Goal: Task Accomplishment & Management: Manage account settings

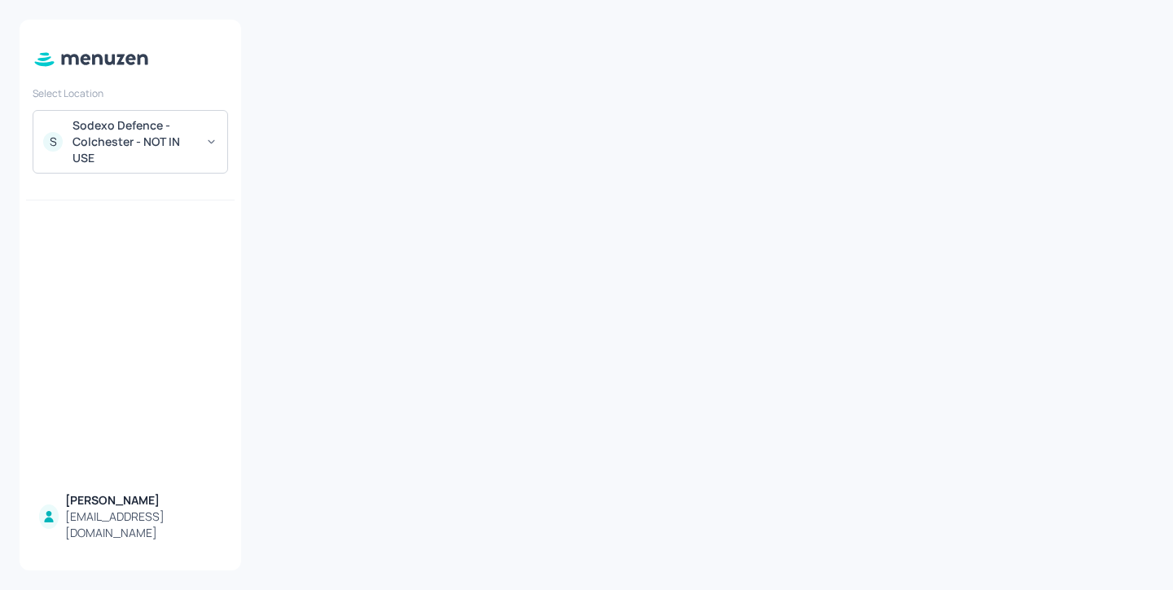
click at [145, 138] on div "Sodexo Defence - Colchester - NOT IN USE" at bounding box center [134, 141] width 123 height 49
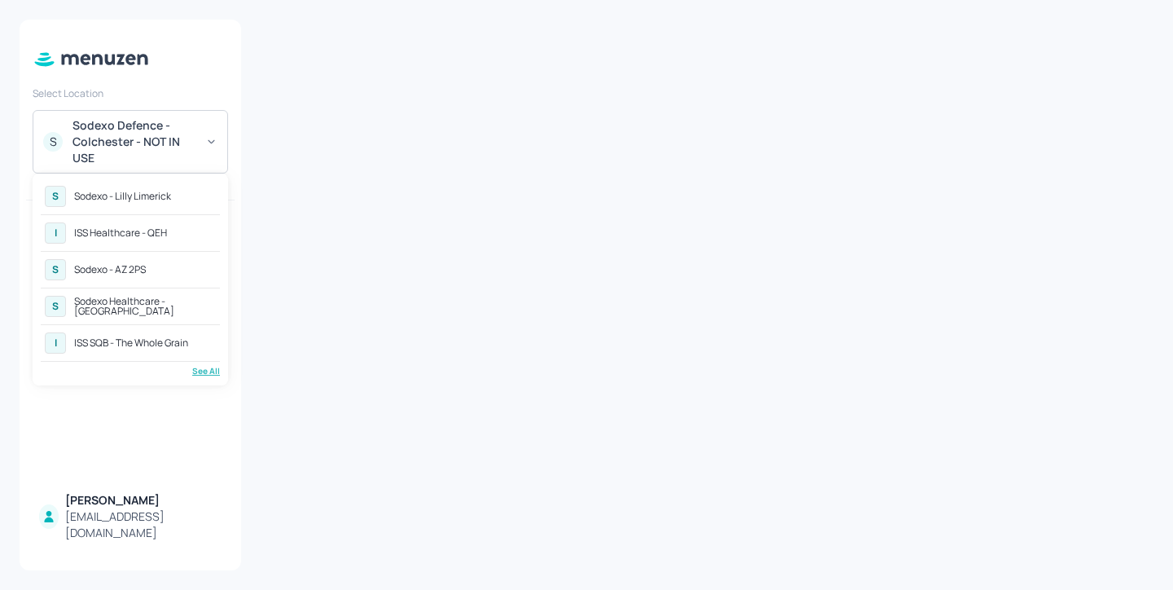
click at [204, 373] on div "See All" at bounding box center [130, 371] width 179 height 12
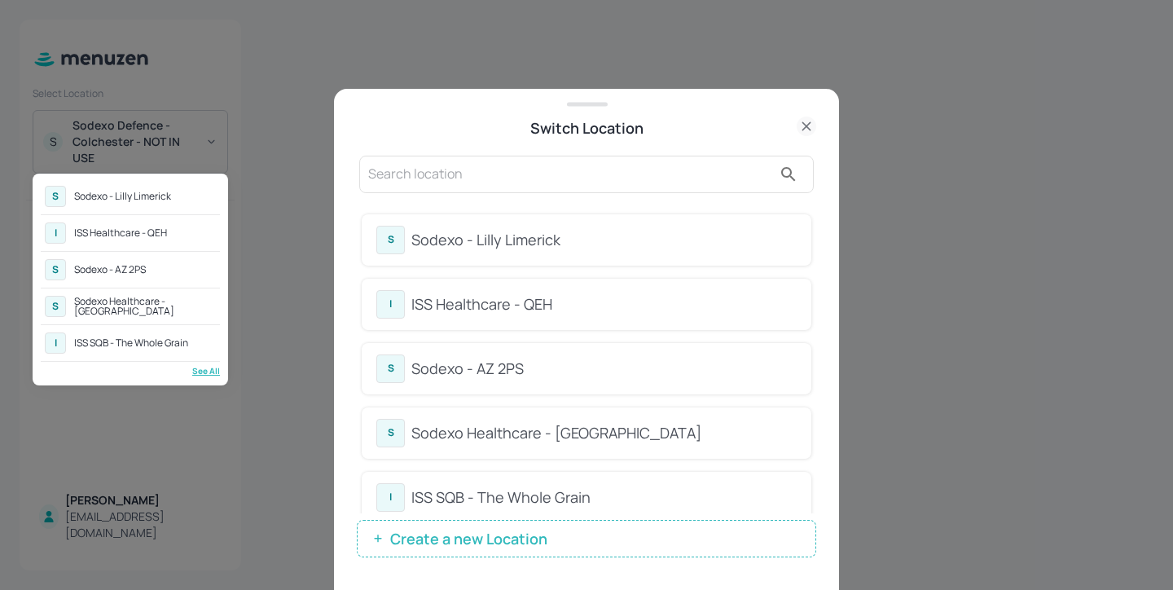
drag, startPoint x: 813, startPoint y: 220, endPoint x: 812, endPoint y: 231, distance: 11.4
click at [812, 231] on div at bounding box center [586, 295] width 1173 height 590
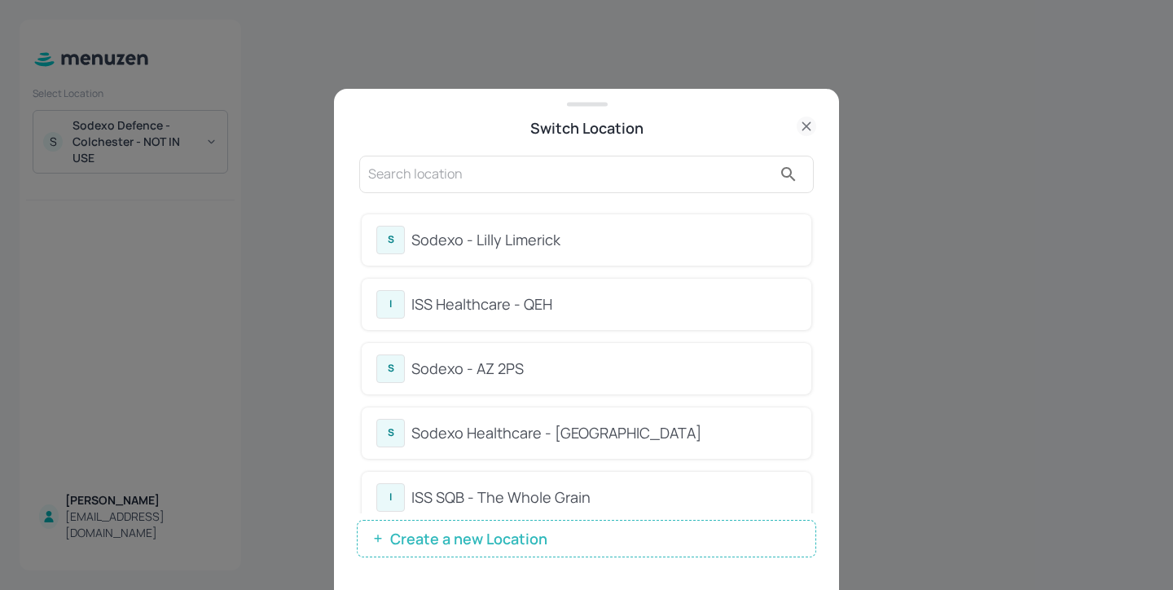
drag, startPoint x: 812, startPoint y: 231, endPoint x: 808, endPoint y: 279, distance: 47.4
click at [555, 169] on input "text" at bounding box center [570, 174] width 404 height 26
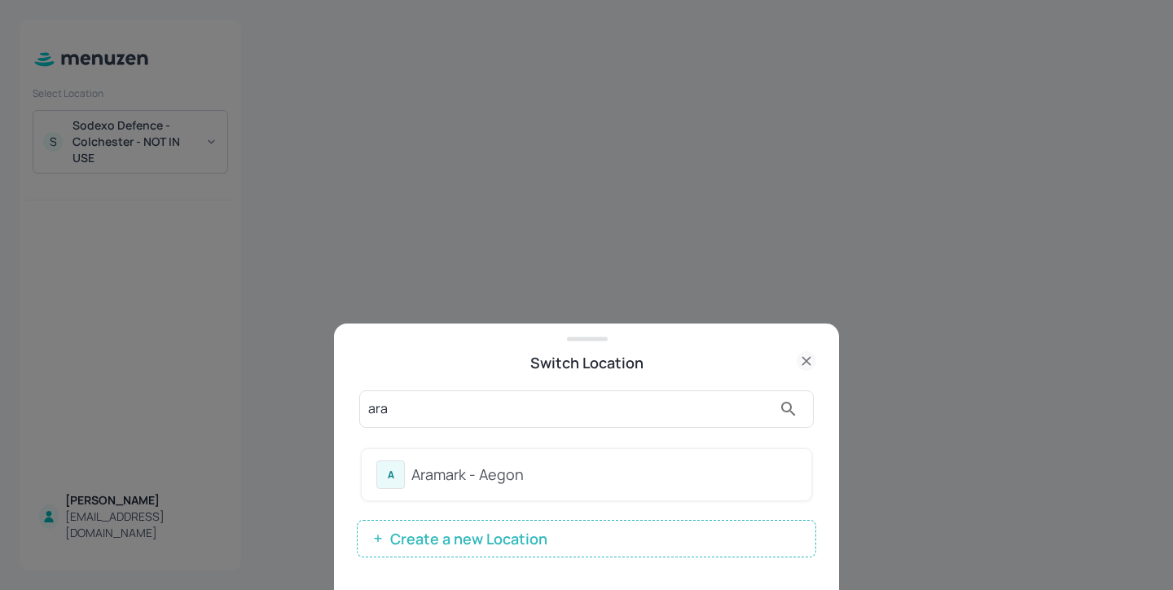
type input "ara"
click at [543, 486] on div "A Aramark - Aegon" at bounding box center [586, 474] width 420 height 29
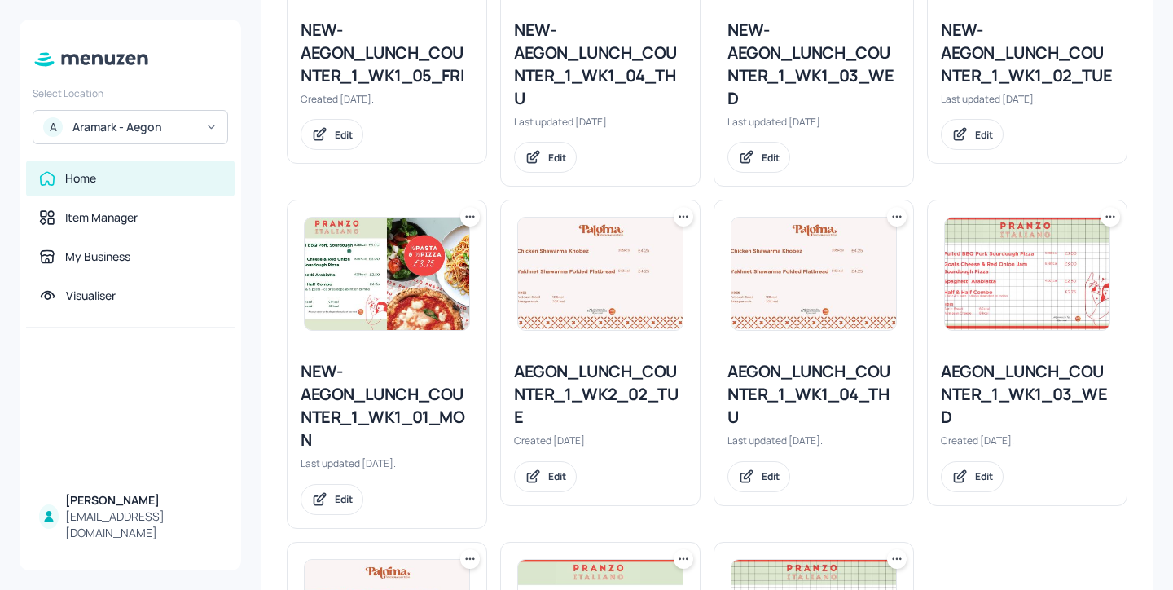
scroll to position [513, 0]
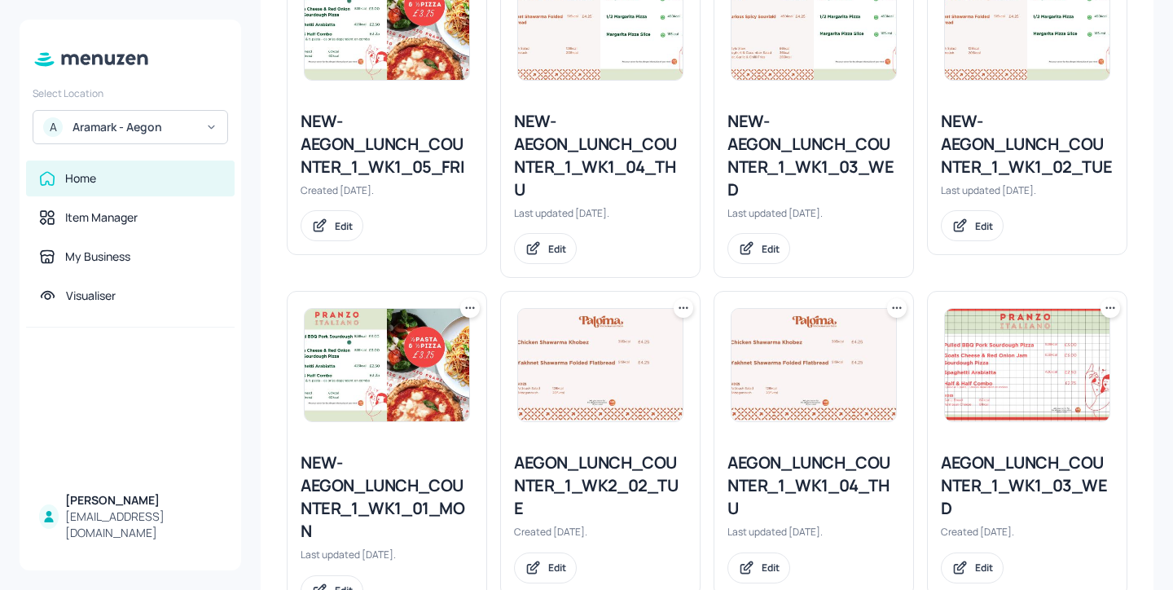
click at [471, 310] on icon at bounding box center [470, 308] width 16 height 16
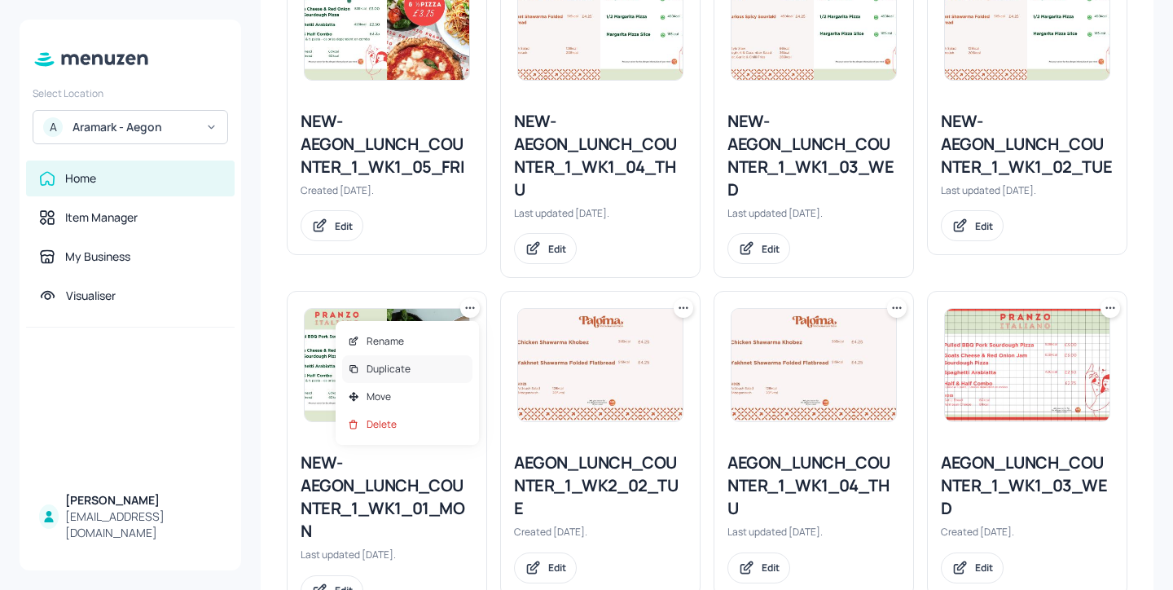
click at [449, 370] on div "Duplicate" at bounding box center [407, 369] width 130 height 28
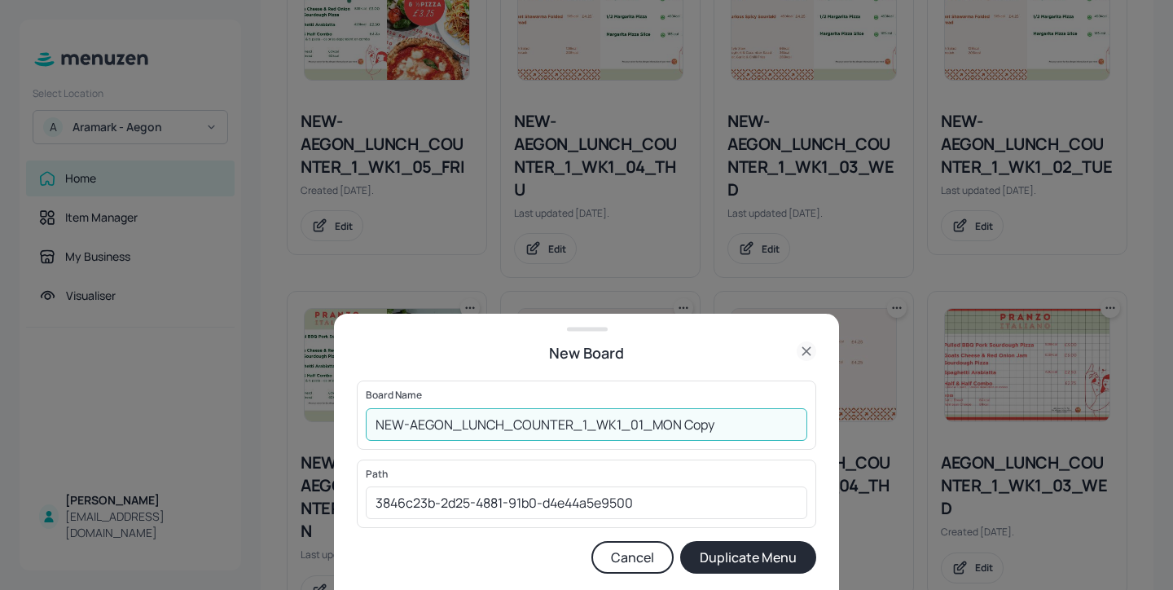
drag, startPoint x: 728, startPoint y: 425, endPoint x: 679, endPoint y: 426, distance: 48.9
click at [679, 426] on input "NEW-AEGON_LUNCH_COUNTER_1_WK1_01_MON Copy" at bounding box center [587, 424] width 442 height 33
click at [618, 425] on input "NEW-AEGON_LUNCH_COUNTER_1_WK1_01_MON" at bounding box center [587, 424] width 442 height 33
type input "NEW-AEGON_LUNCH_COUNTER_1_WK2_01_MON"
click at [698, 560] on button "Duplicate Menu" at bounding box center [748, 557] width 136 height 33
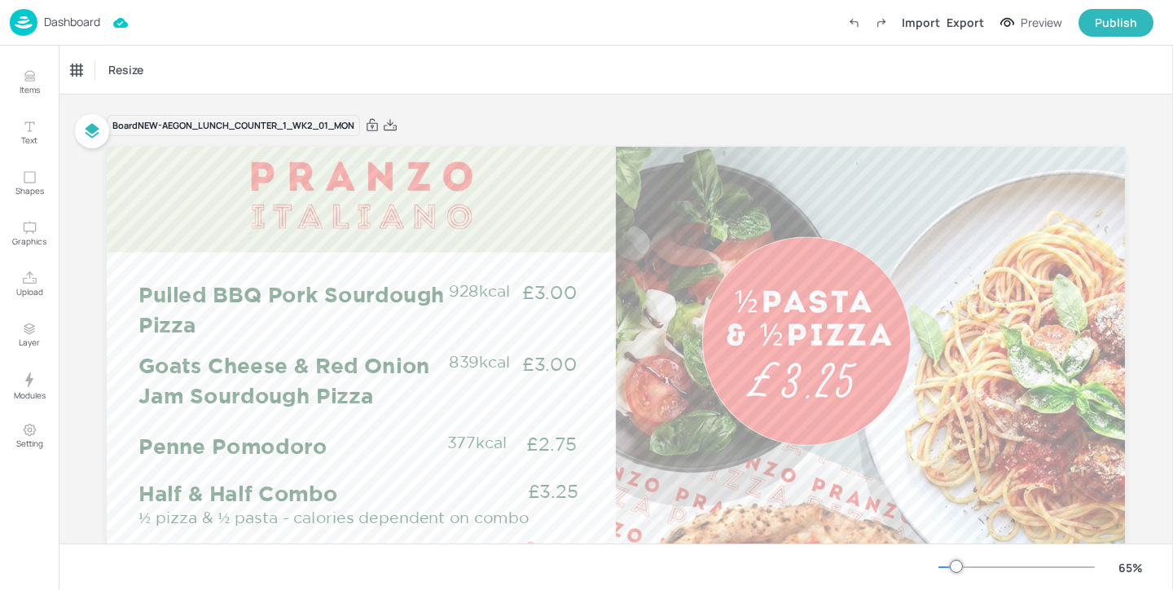
click at [83, 16] on p "Dashboard" at bounding box center [72, 21] width 56 height 11
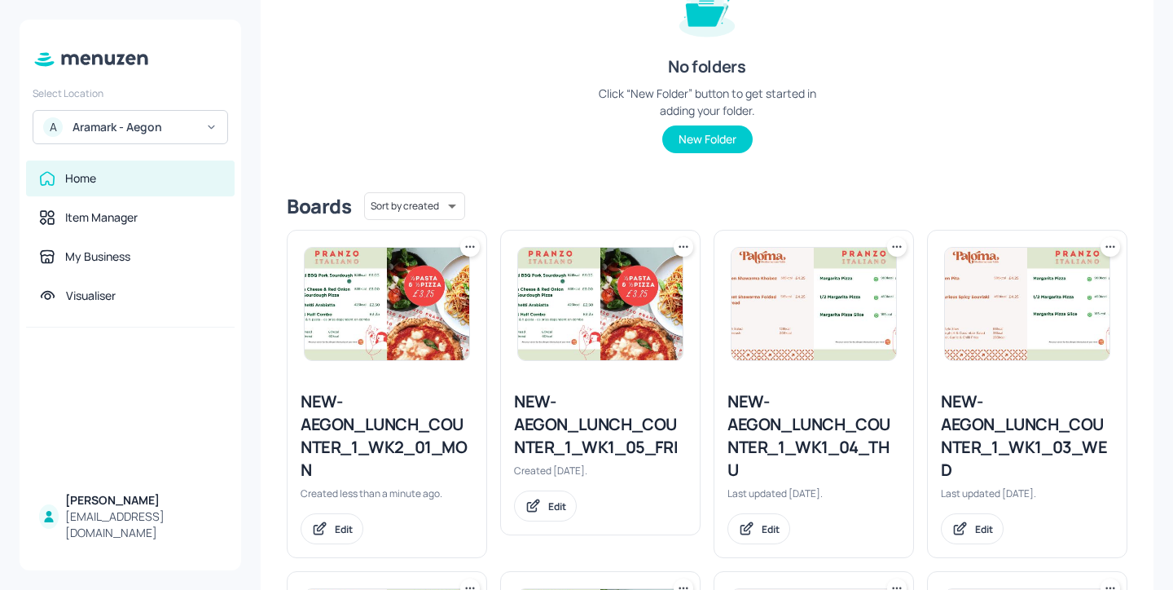
scroll to position [290, 0]
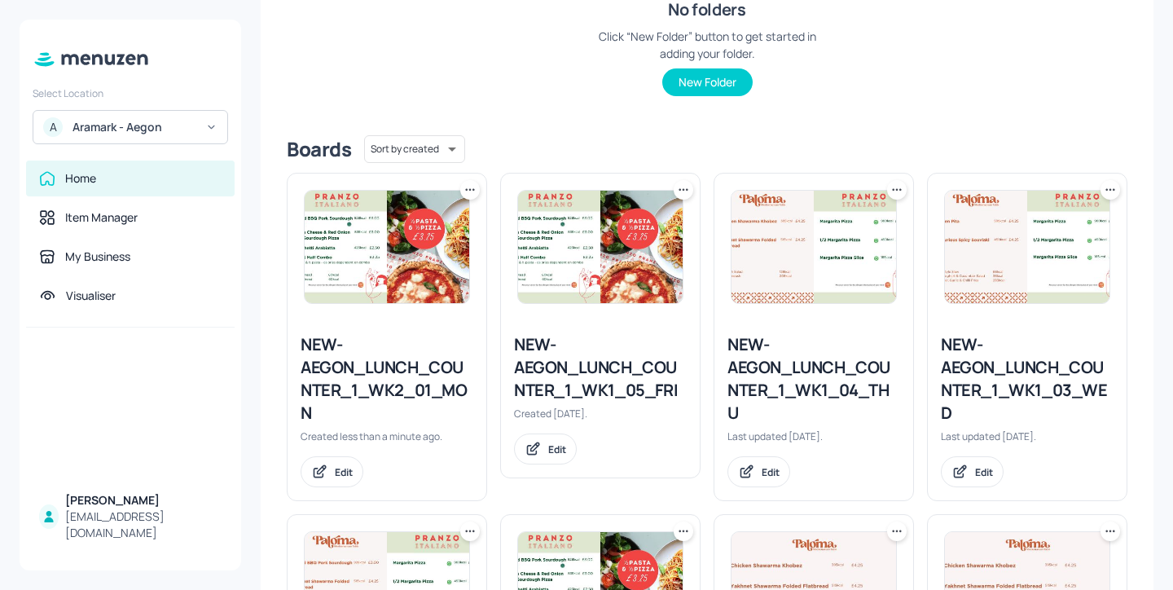
click at [470, 186] on icon at bounding box center [470, 190] width 16 height 16
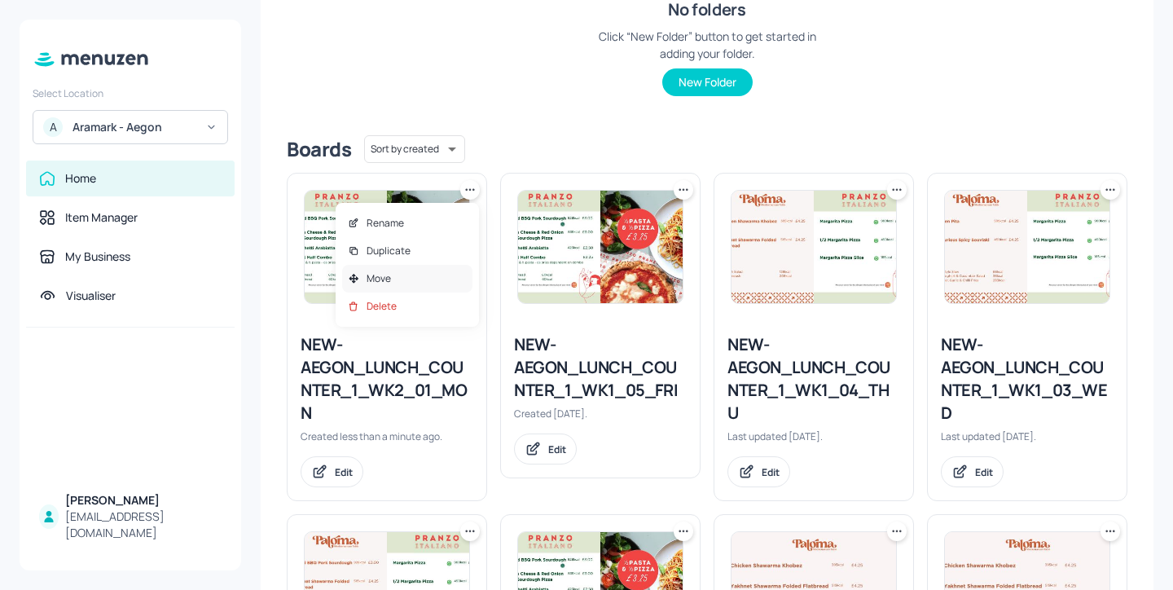
click at [433, 275] on div "Move" at bounding box center [407, 279] width 130 height 28
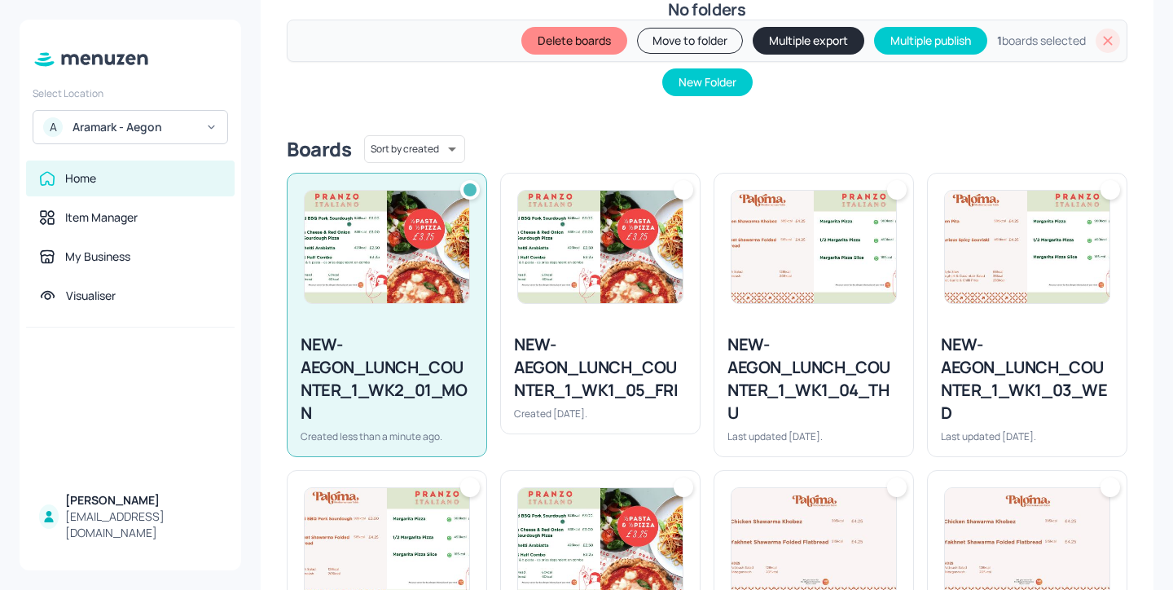
click at [680, 45] on button "Move to folder" at bounding box center [690, 41] width 106 height 26
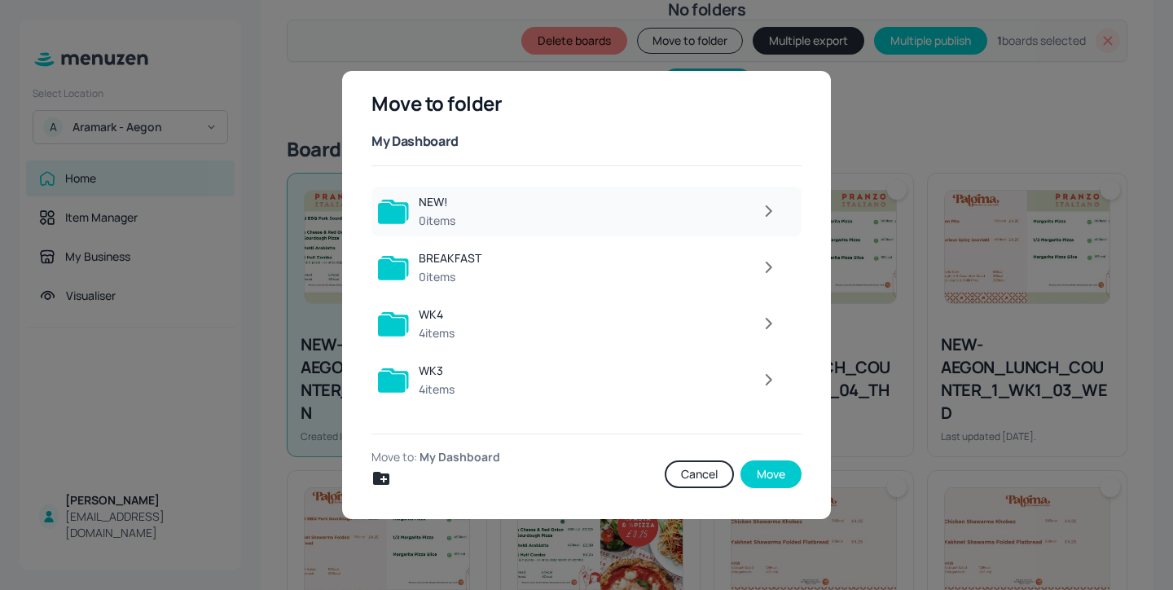
scroll to position [149, 0]
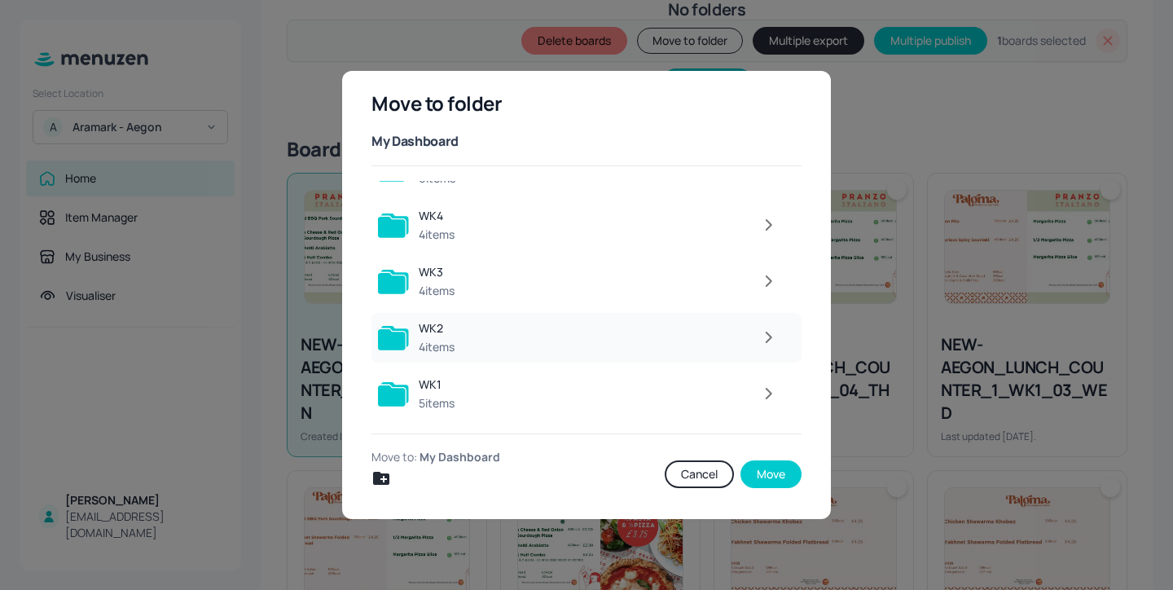
click at [753, 337] on button "button" at bounding box center [769, 337] width 33 height 33
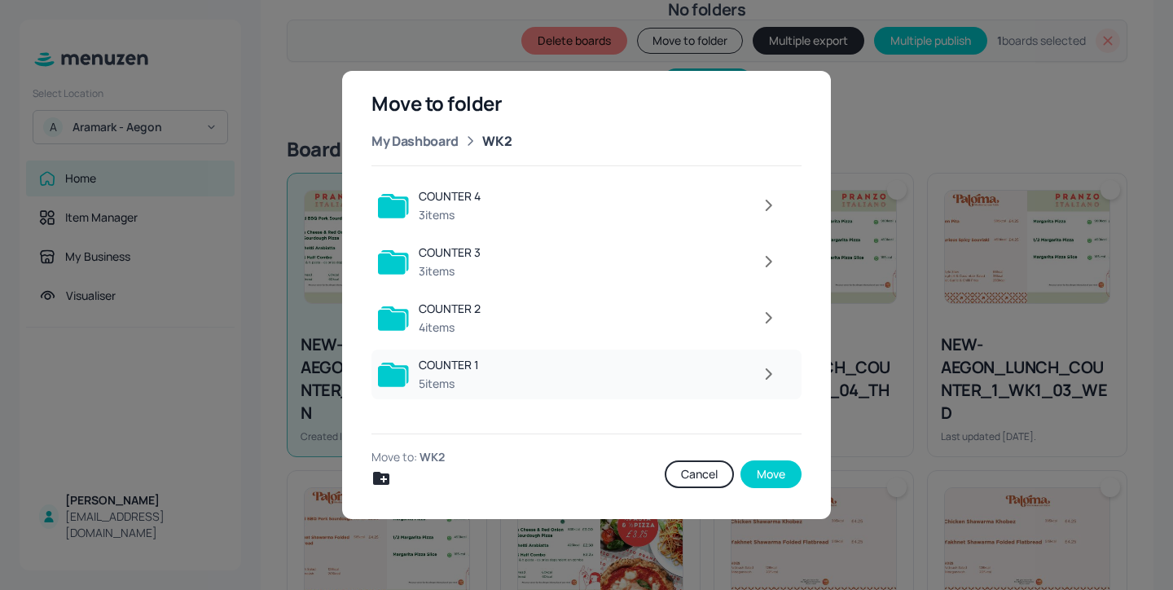
click at [771, 380] on icon "button" at bounding box center [768, 374] width 20 height 20
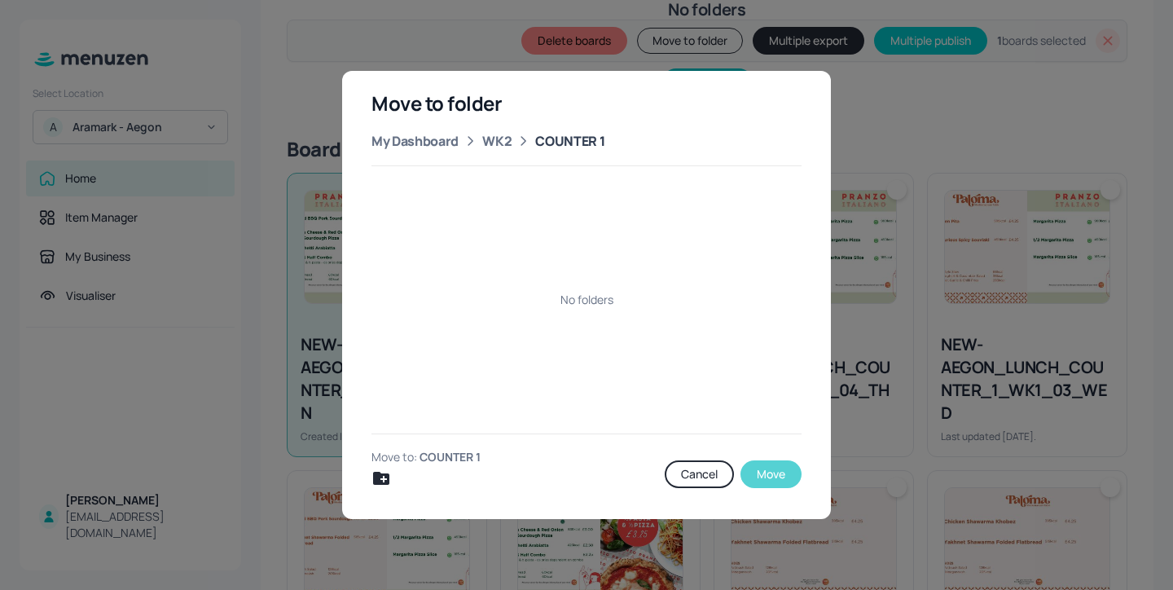
click at [769, 477] on button "Move" at bounding box center [771, 474] width 61 height 28
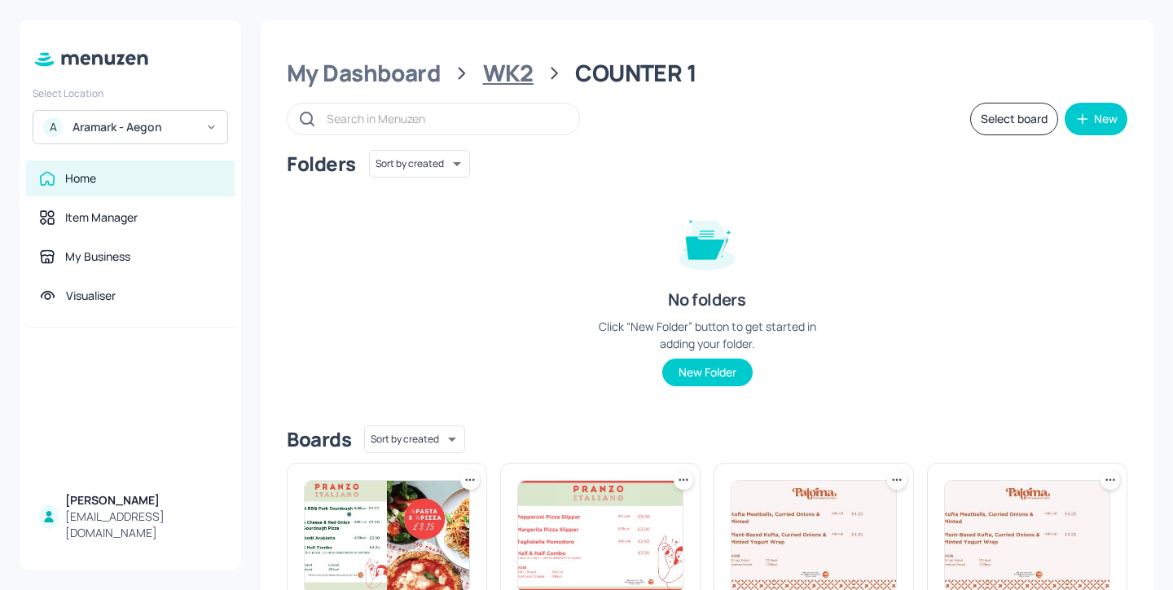
click at [508, 81] on div "WK2" at bounding box center [508, 73] width 51 height 29
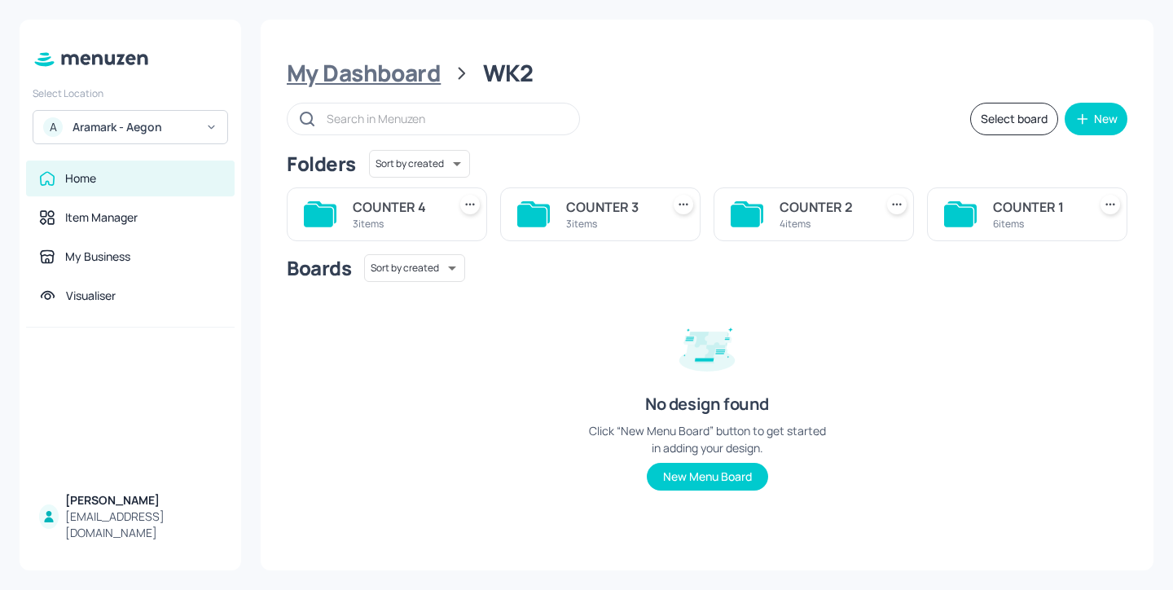
click at [414, 84] on div "My Dashboard" at bounding box center [364, 73] width 154 height 29
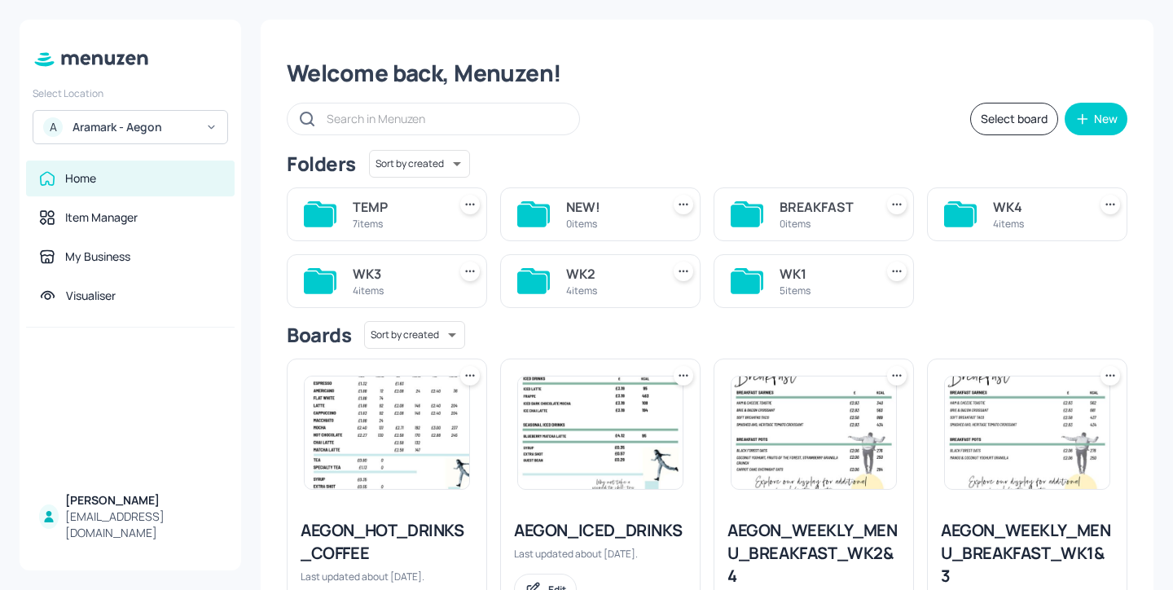
click at [774, 274] on div "WK1 5 items" at bounding box center [814, 281] width 200 height 54
click at [795, 279] on div "WK1" at bounding box center [824, 274] width 88 height 20
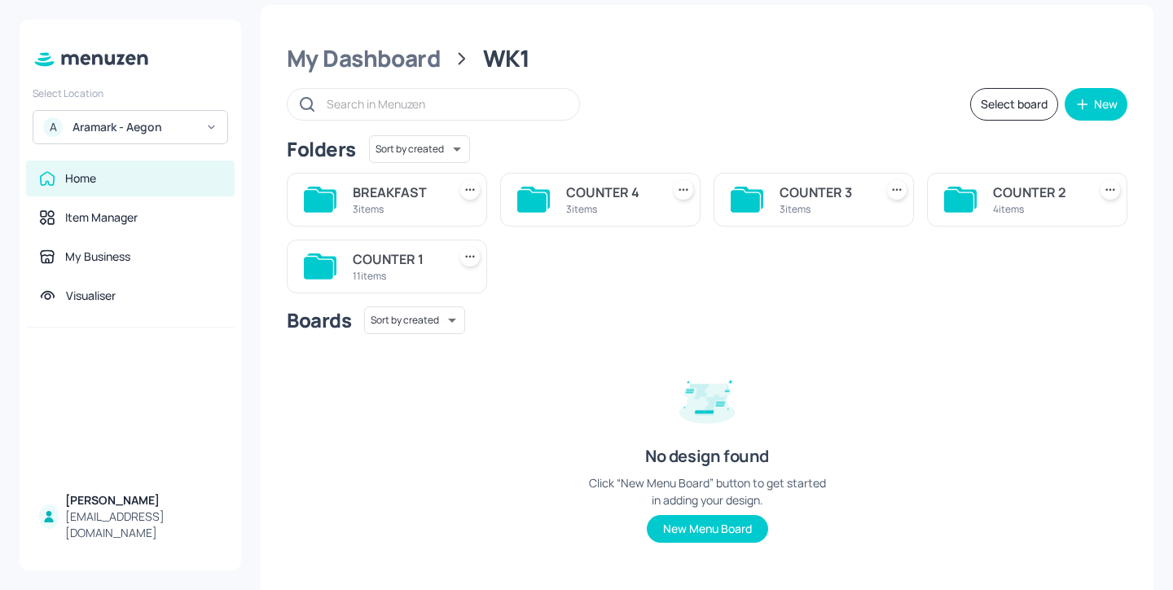
scroll to position [33, 0]
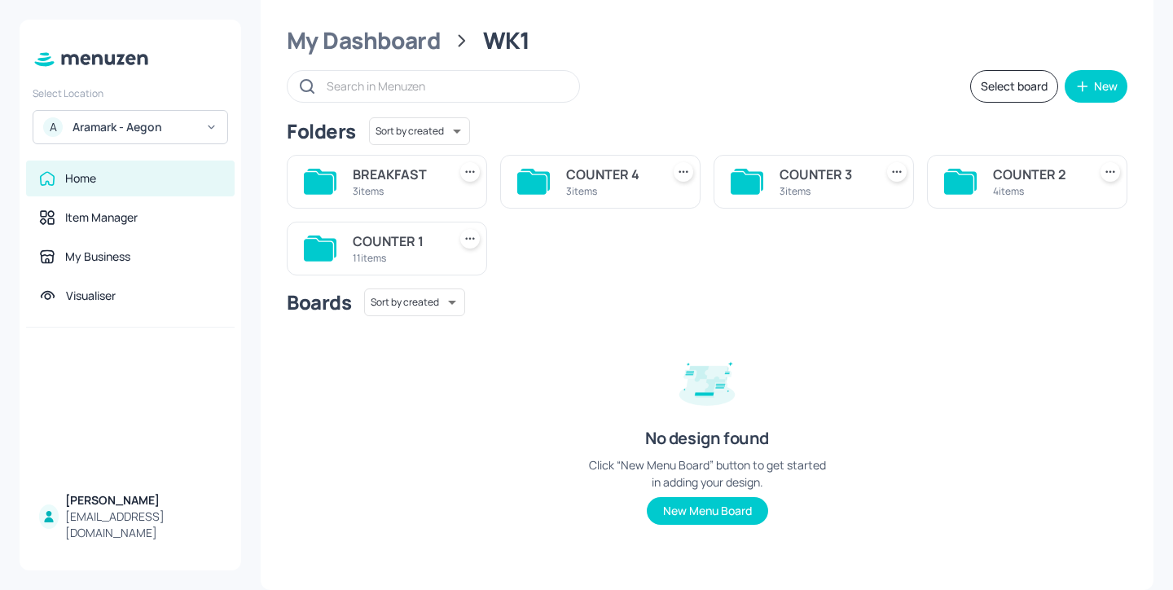
click at [376, 253] on div "11 items" at bounding box center [397, 258] width 88 height 14
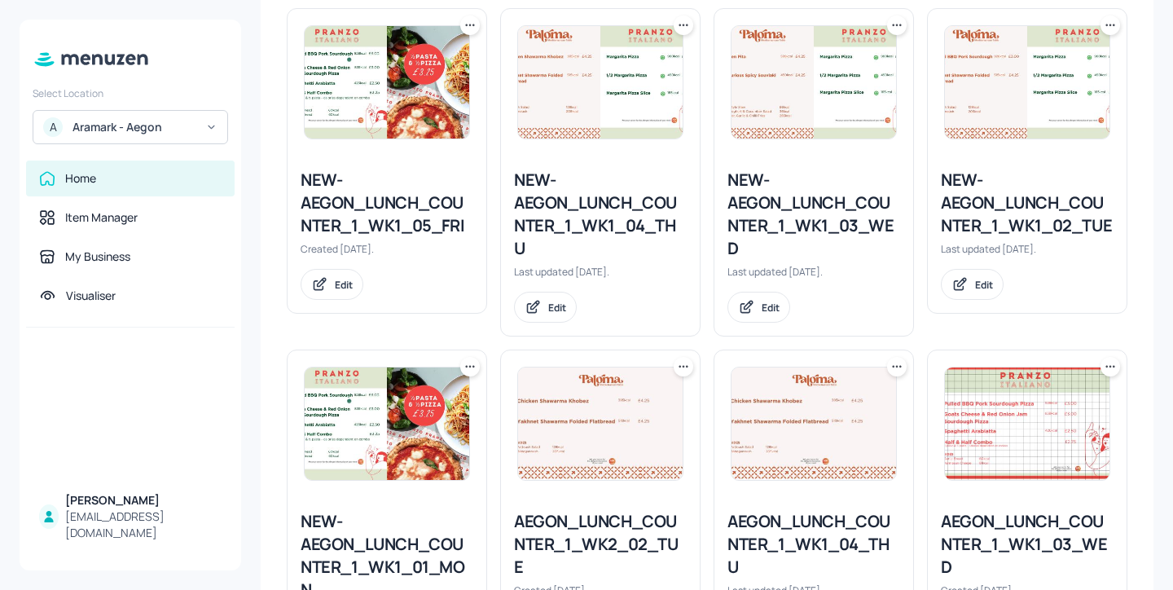
scroll to position [464, 0]
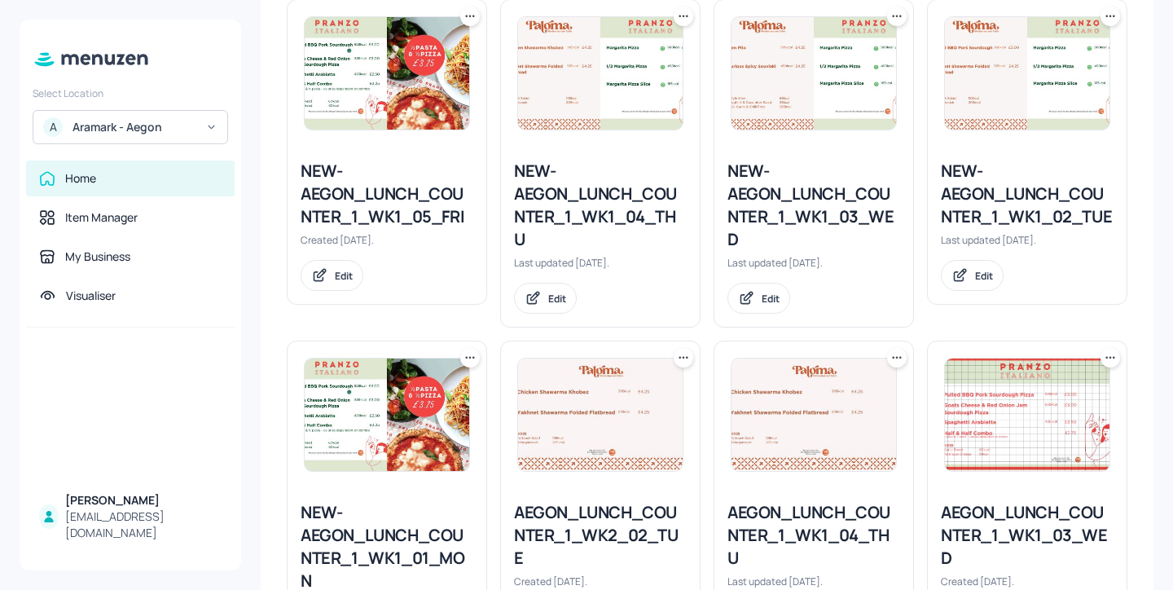
click at [1109, 17] on icon at bounding box center [1110, 16] width 16 height 16
click at [1049, 71] on div "Duplicate" at bounding box center [1043, 78] width 130 height 28
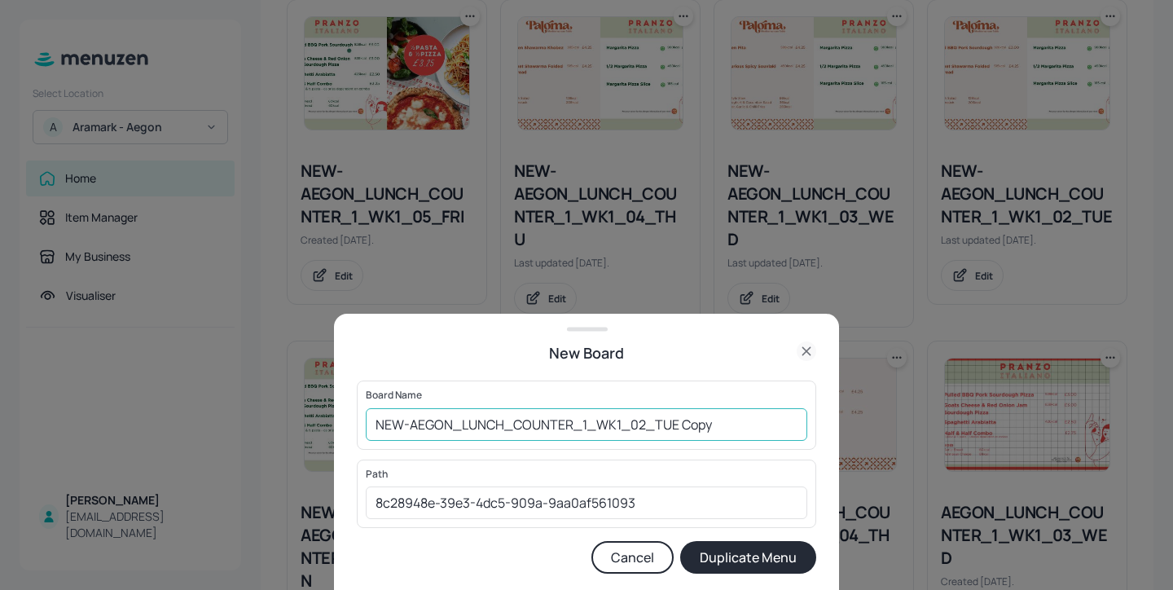
click at [621, 422] on input "NEW-AEGON_LUNCH_COUNTER_1_WK1_02_TUE Copy" at bounding box center [587, 424] width 442 height 33
drag, startPoint x: 753, startPoint y: 438, endPoint x: 733, endPoint y: 435, distance: 19.8
click at [733, 435] on input "NEW-AEGON_LUNCH_COUNTER_1_WK2_02_TUE Copy" at bounding box center [587, 424] width 442 height 33
type input "NEW-AEGON_LUNCH_COUNTER_1_WK2_02_TUE"
click at [754, 557] on button "Duplicate Menu" at bounding box center [748, 557] width 136 height 33
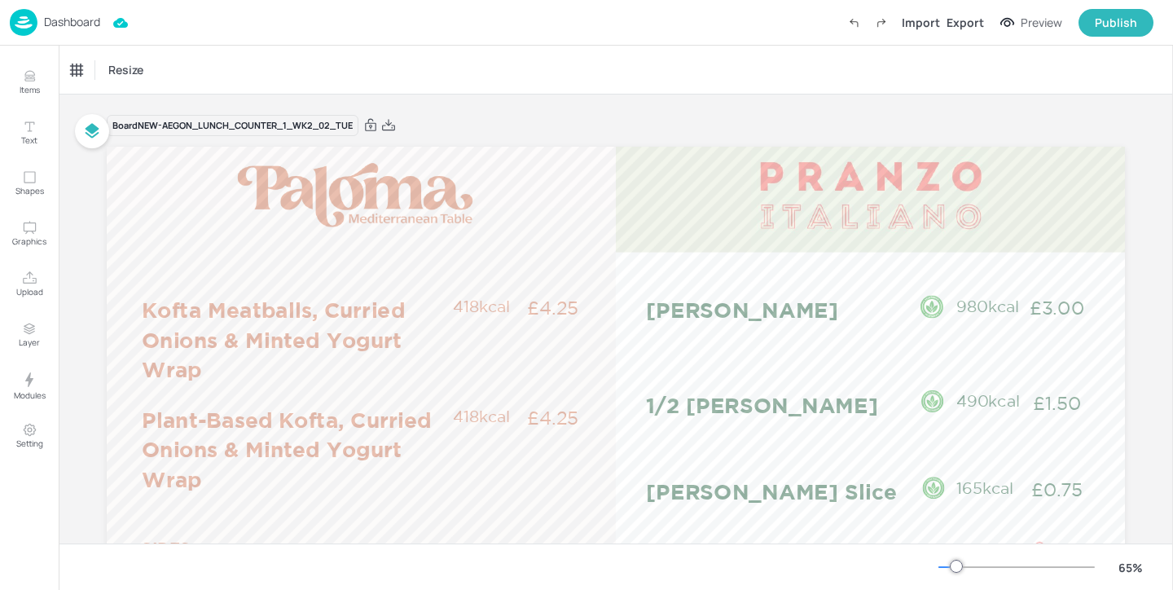
click at [74, 22] on p "Dashboard" at bounding box center [72, 21] width 56 height 11
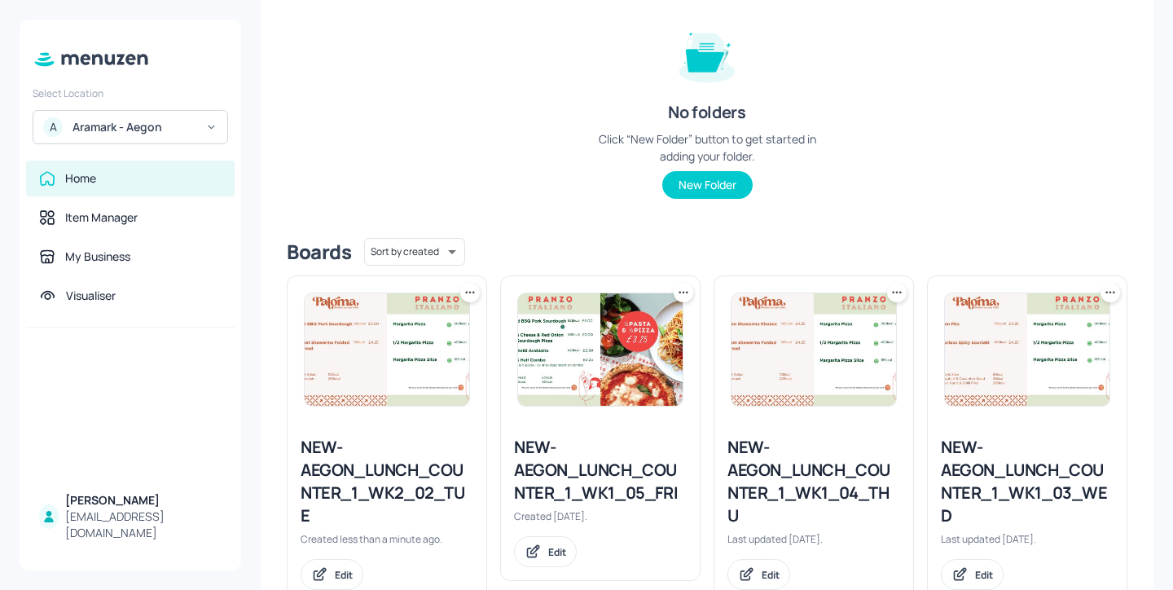
scroll to position [270, 0]
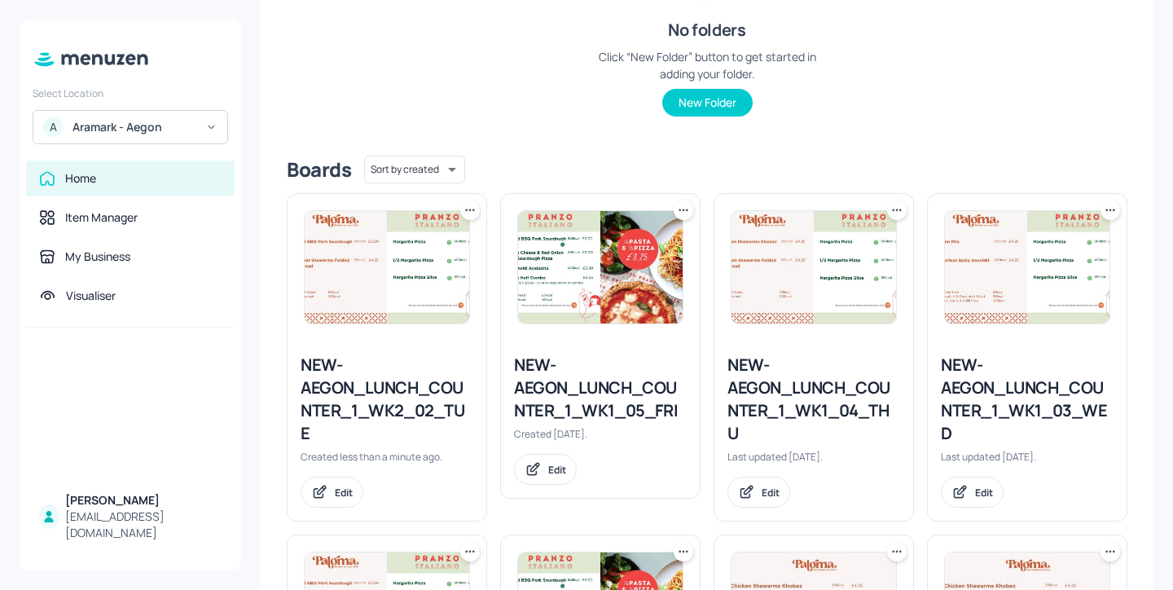
click at [467, 215] on icon at bounding box center [470, 210] width 16 height 16
click at [418, 297] on div "Move" at bounding box center [407, 299] width 130 height 28
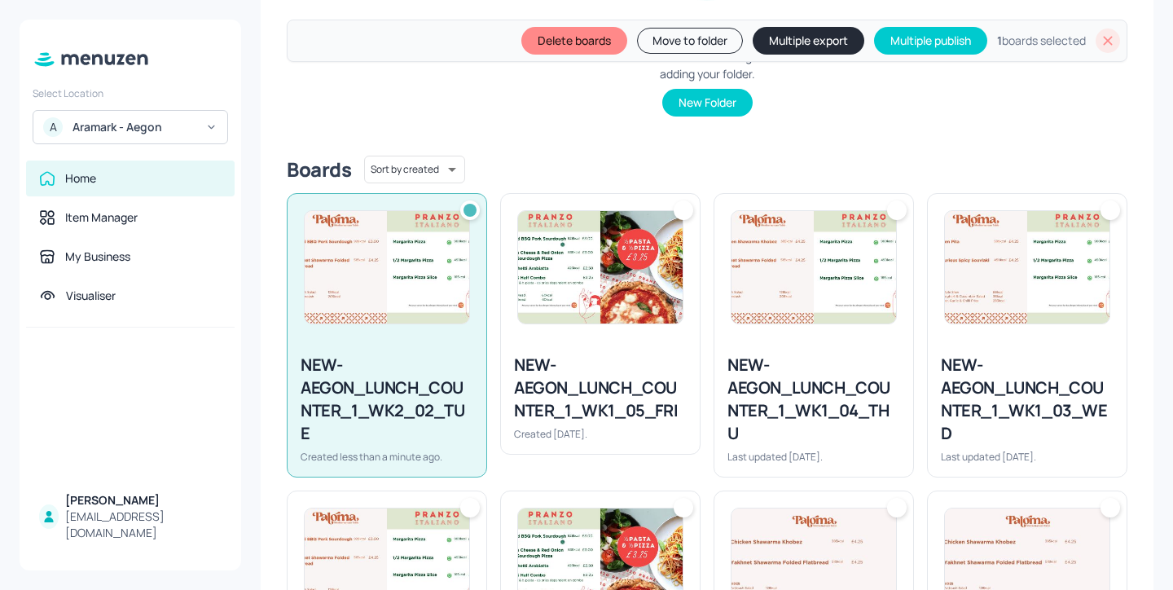
click at [691, 42] on button "Move to folder" at bounding box center [690, 41] width 106 height 26
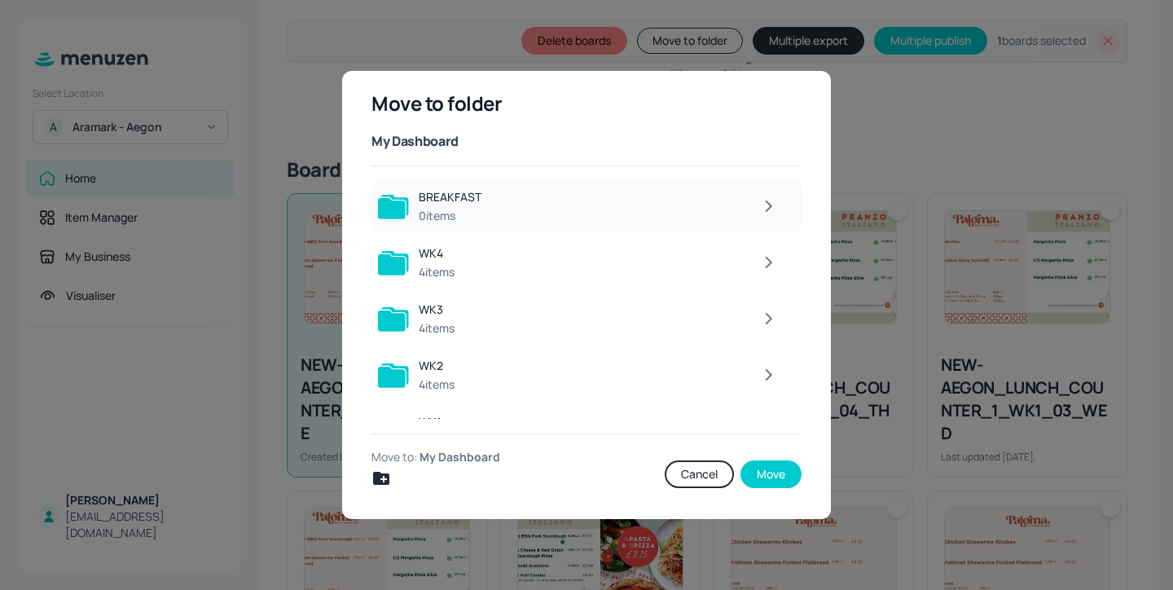
scroll to position [149, 0]
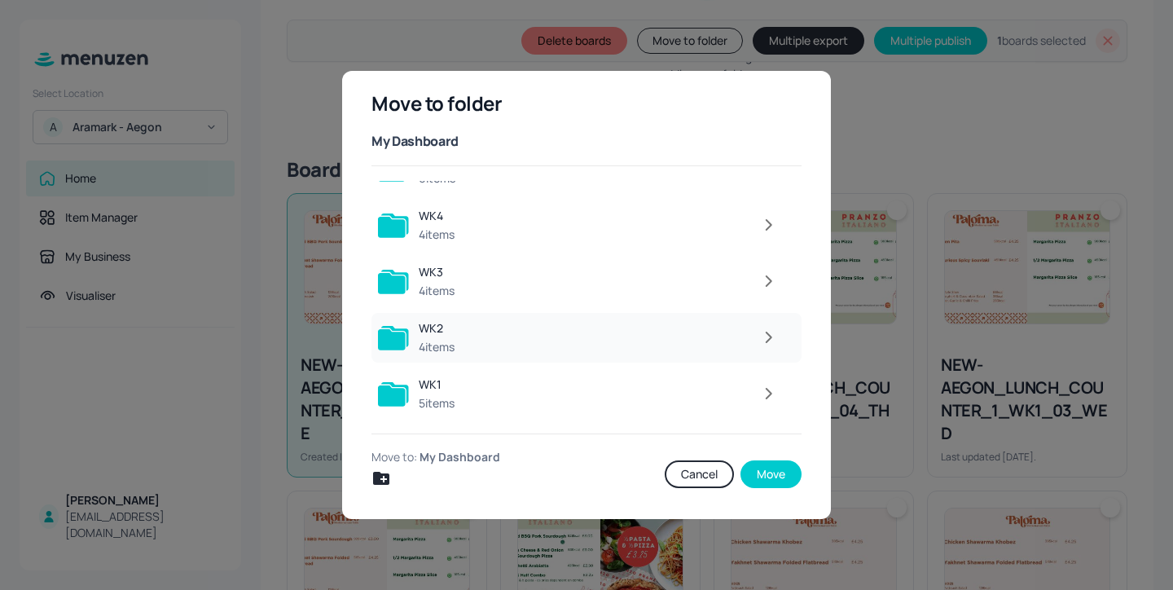
click at [767, 335] on icon "button" at bounding box center [769, 337] width 5 height 10
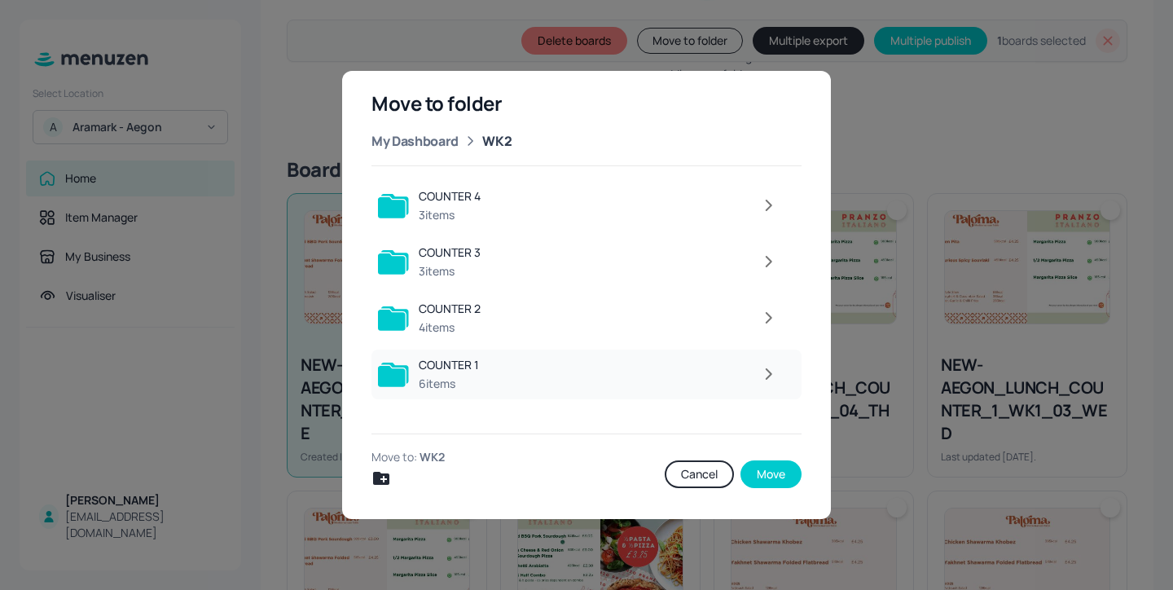
click at [776, 382] on icon "button" at bounding box center [768, 374] width 20 height 20
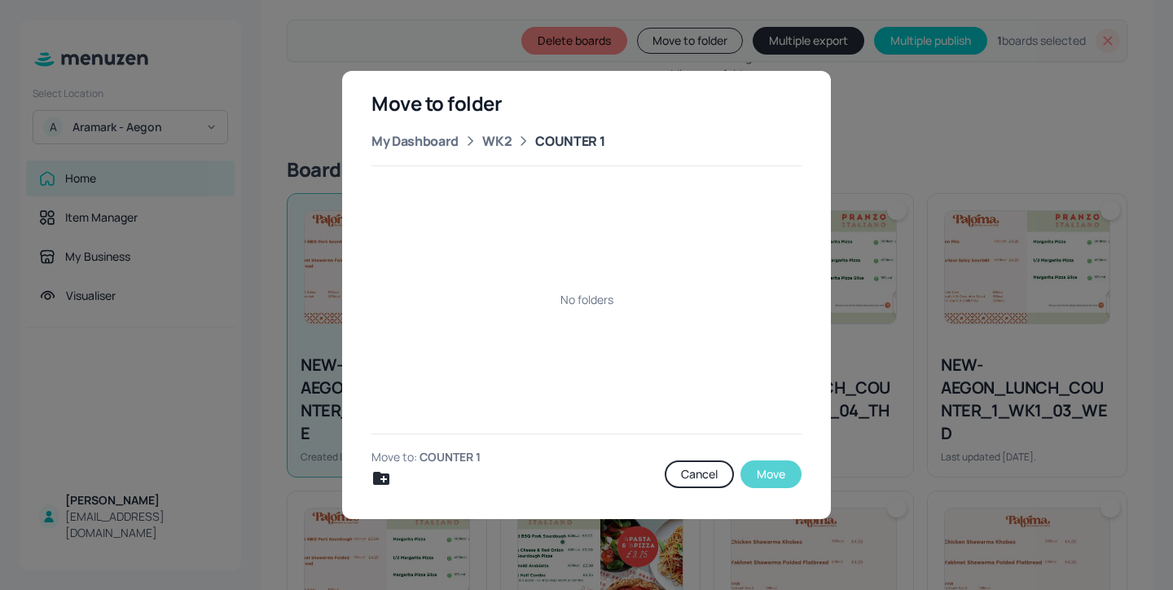
click at [780, 481] on button "Move" at bounding box center [771, 474] width 61 height 28
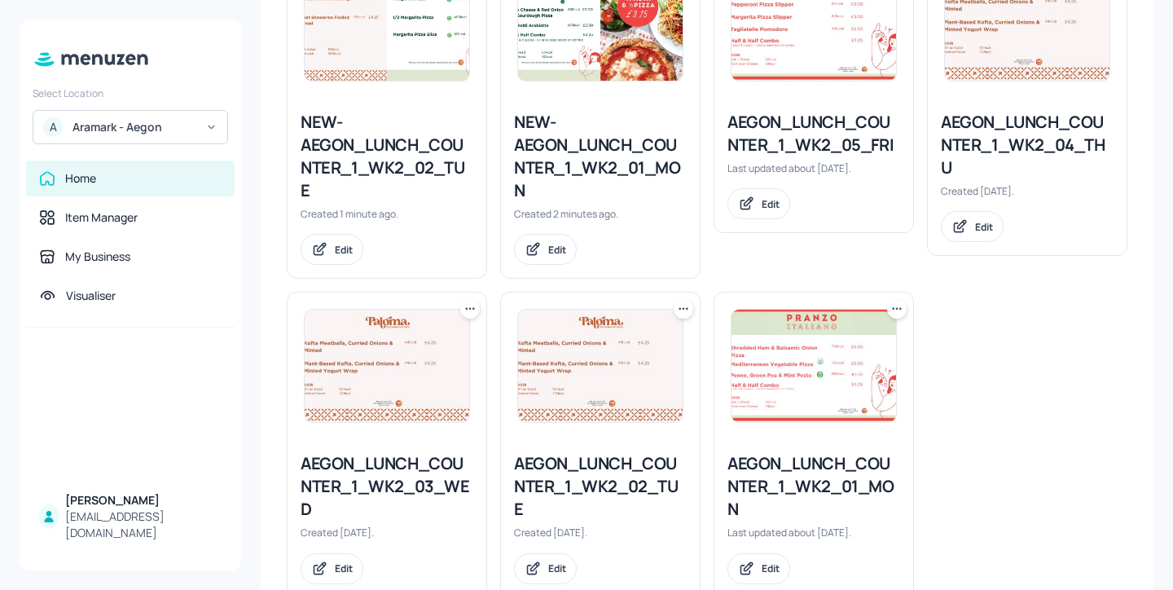
scroll to position [559, 0]
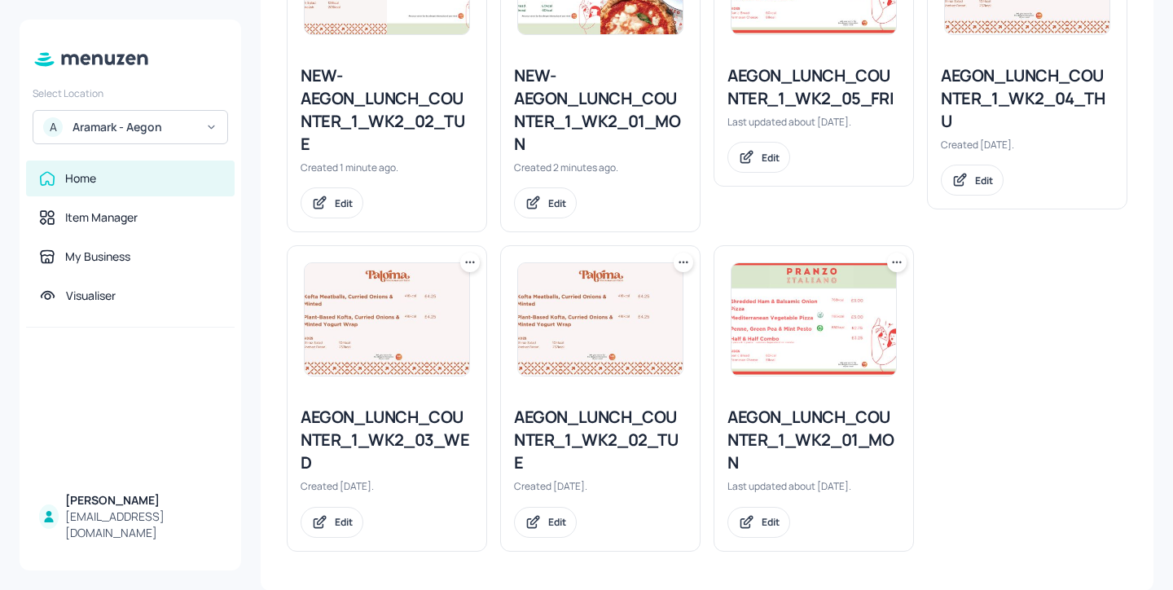
click at [803, 429] on div "AEGON_LUNCH_COUNTER_1_WK2_01_MON" at bounding box center [814, 440] width 173 height 68
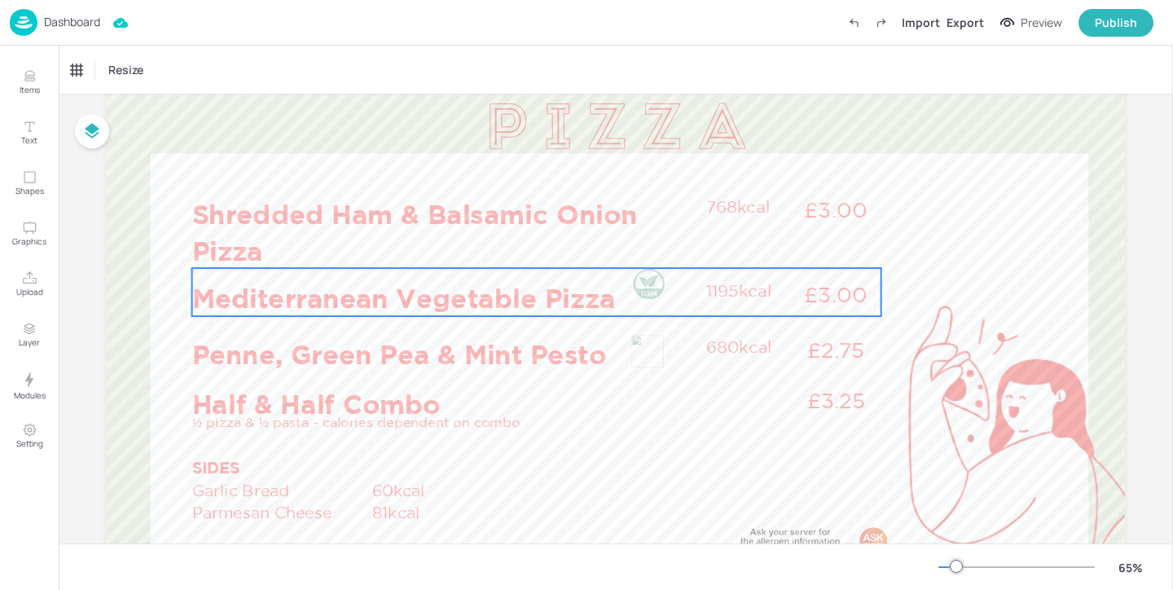
scroll to position [213, 0]
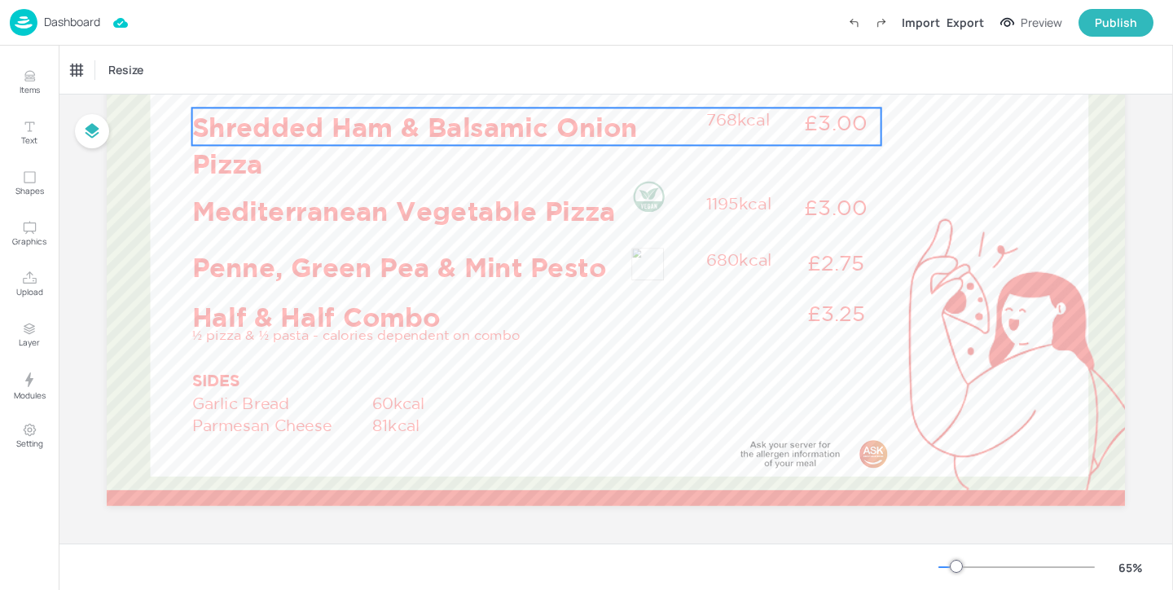
click at [554, 129] on p "Shredded Ham & Balsamic Onion Pizza" at bounding box center [444, 145] width 505 height 74
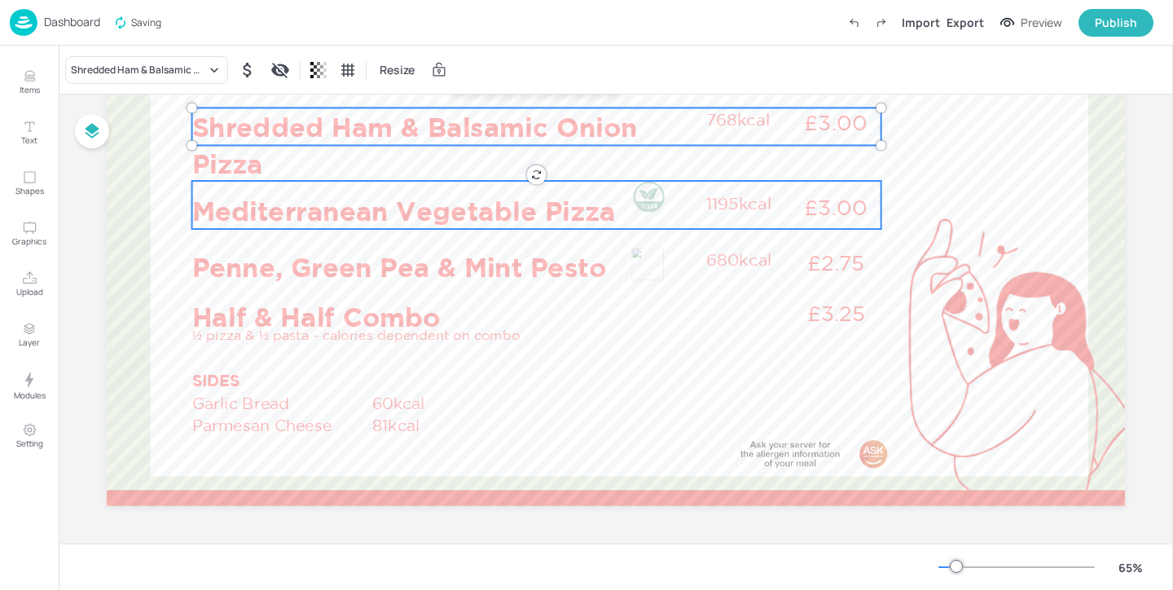
click at [473, 207] on p "Mediterranean Vegetable Pizza" at bounding box center [444, 210] width 505 height 37
click at [386, 111] on p "Shredded Ham & Balsamic Onion Pizza" at bounding box center [444, 145] width 505 height 74
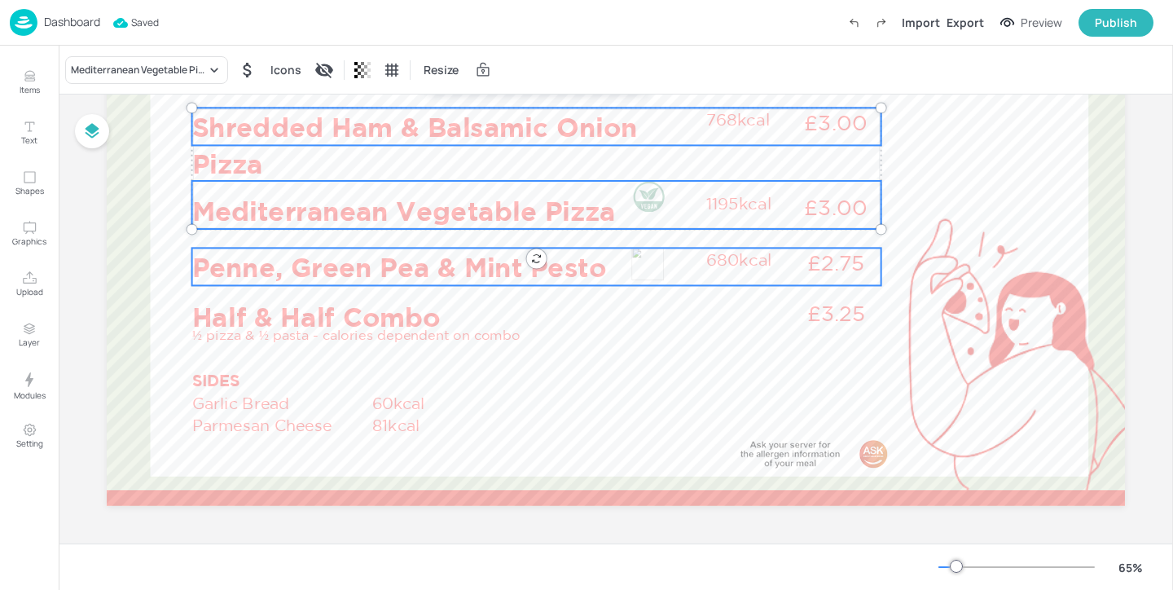
click at [383, 253] on p "Penne, Green Pea & Mint Pesto" at bounding box center [444, 266] width 505 height 37
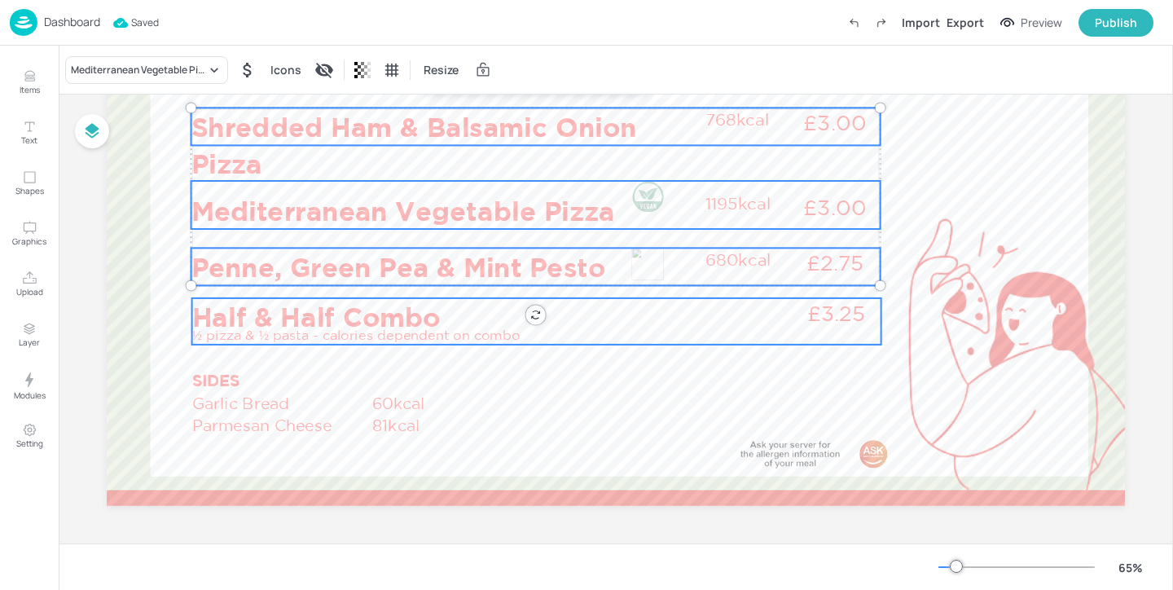
click at [363, 316] on p "Half & Half Combo" at bounding box center [444, 316] width 505 height 37
click at [272, 374] on p "SIDES" at bounding box center [275, 380] width 167 height 22
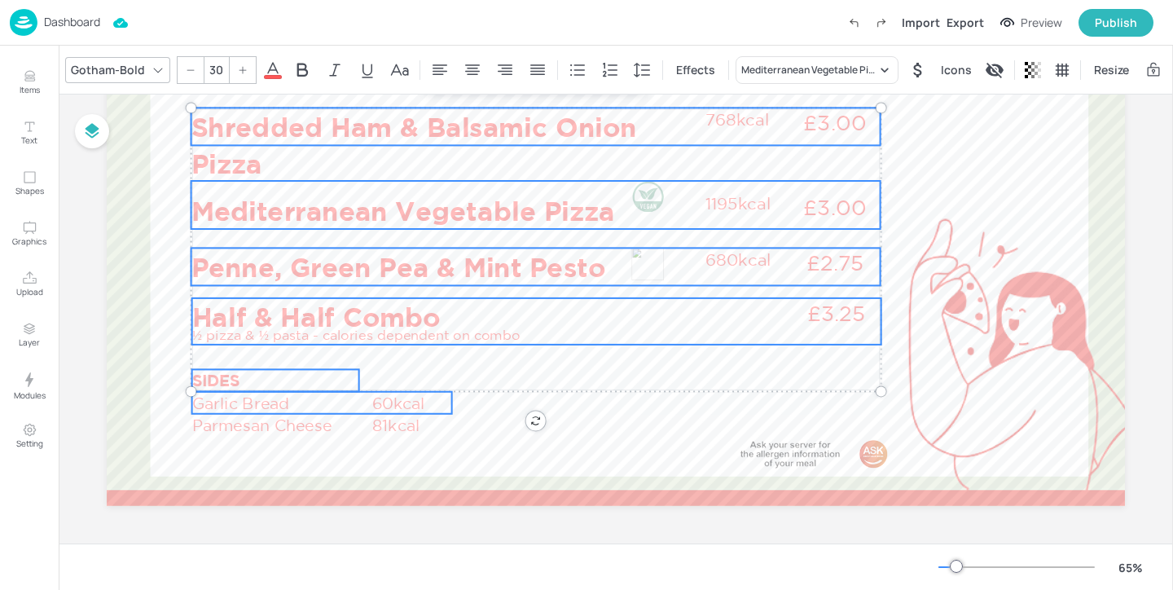
click at [283, 398] on p "Garlic Bread" at bounding box center [281, 403] width 178 height 22
click at [284, 415] on p "Parmesan Cheese" at bounding box center [281, 425] width 178 height 22
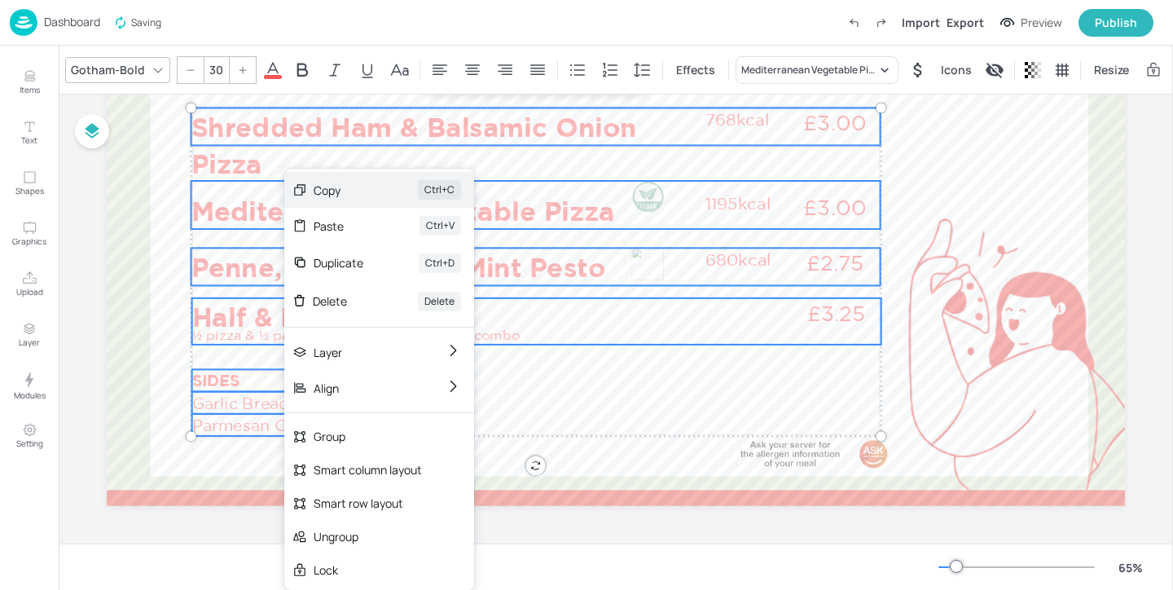
click at [388, 191] on div "Copy Ctrl+C" at bounding box center [379, 190] width 190 height 36
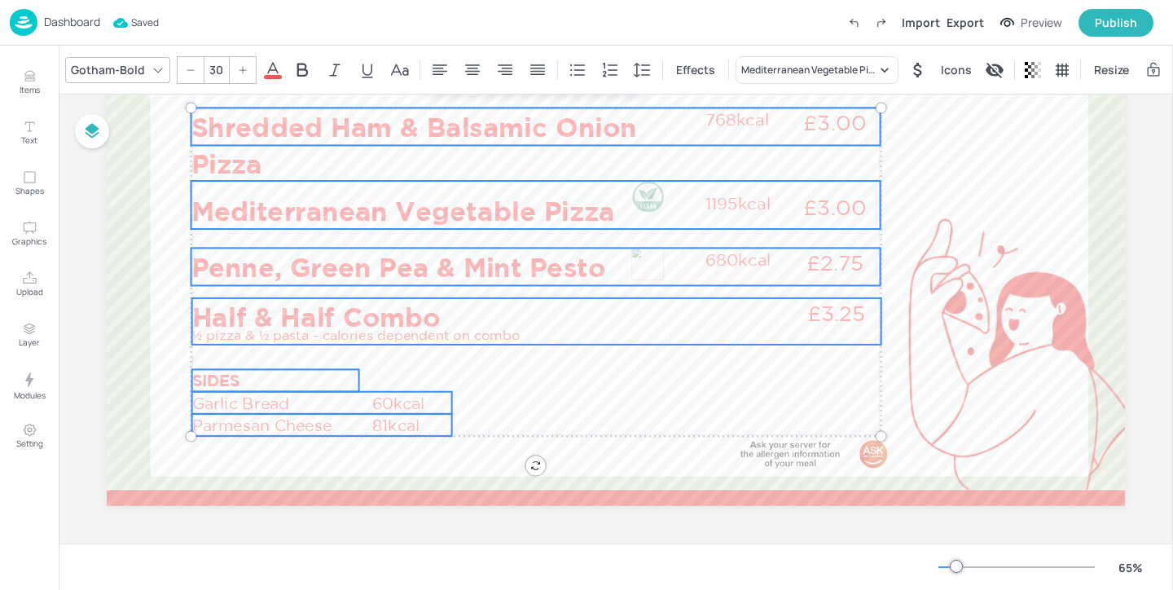
click at [75, 24] on p "Dashboard" at bounding box center [72, 21] width 56 height 11
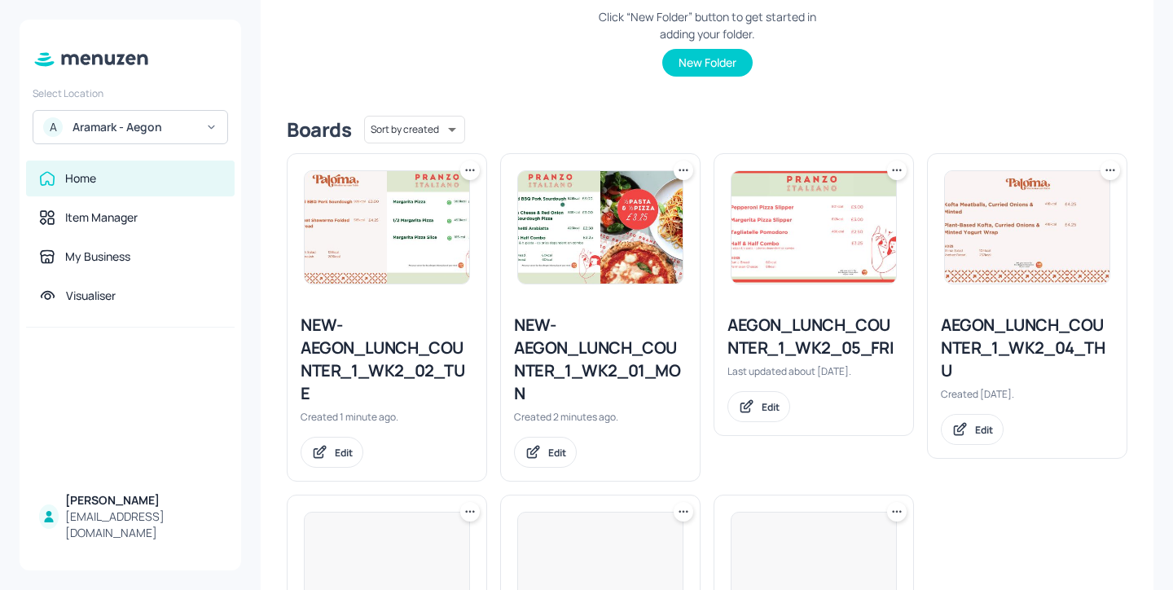
scroll to position [372, 0]
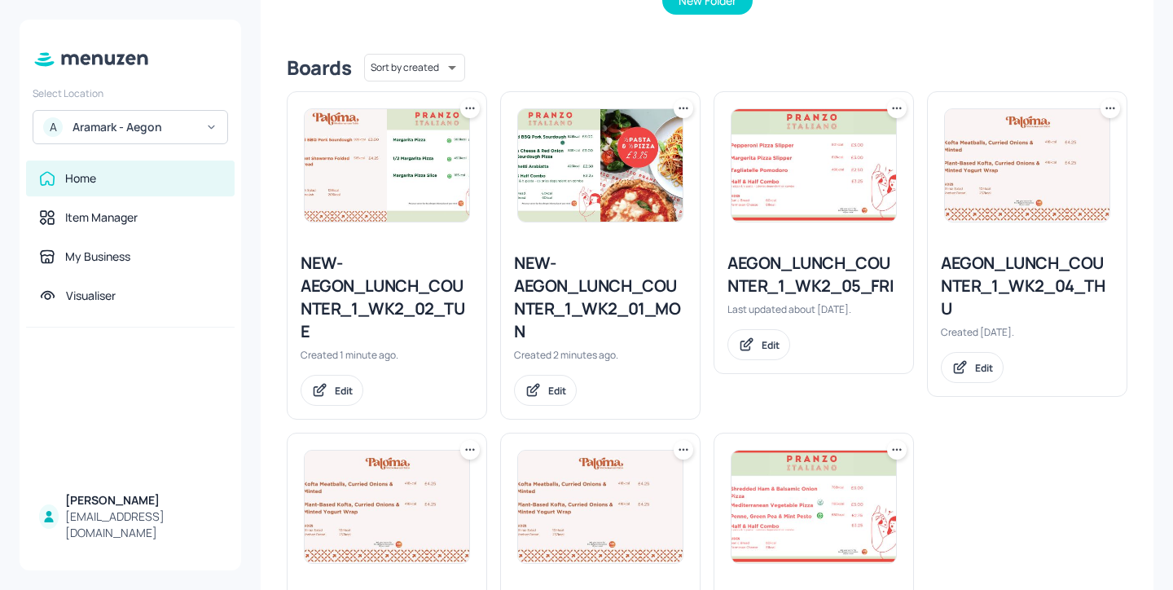
click at [590, 297] on div "NEW-AEGON_LUNCH_COUNTER_1_WK2_01_MON" at bounding box center [600, 297] width 173 height 91
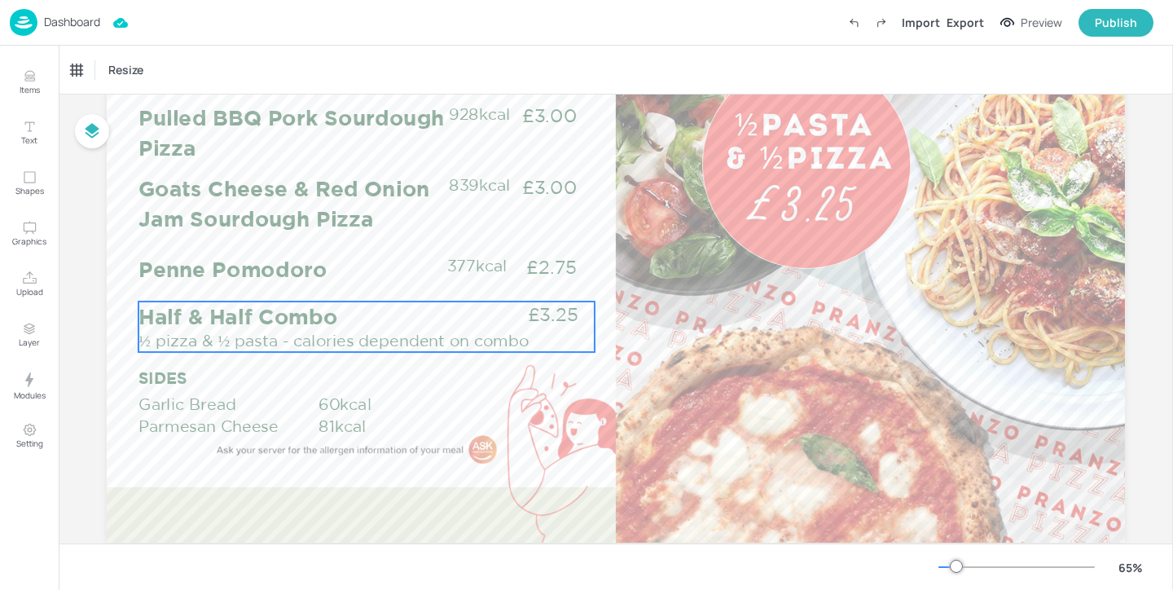
scroll to position [184, 0]
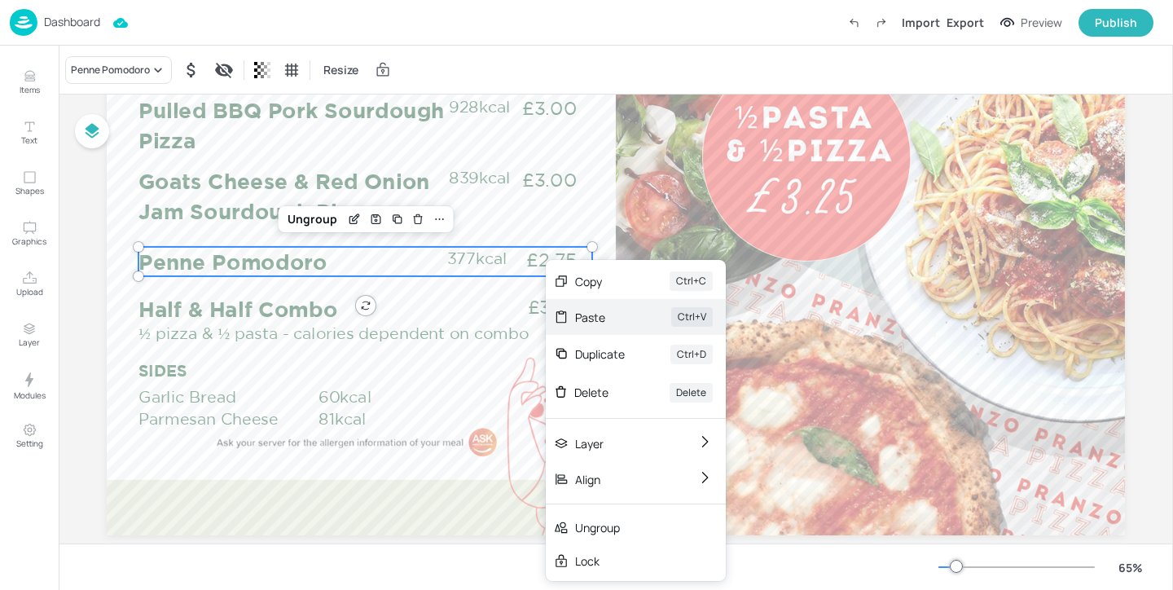
click at [591, 311] on div "Paste" at bounding box center [600, 317] width 51 height 17
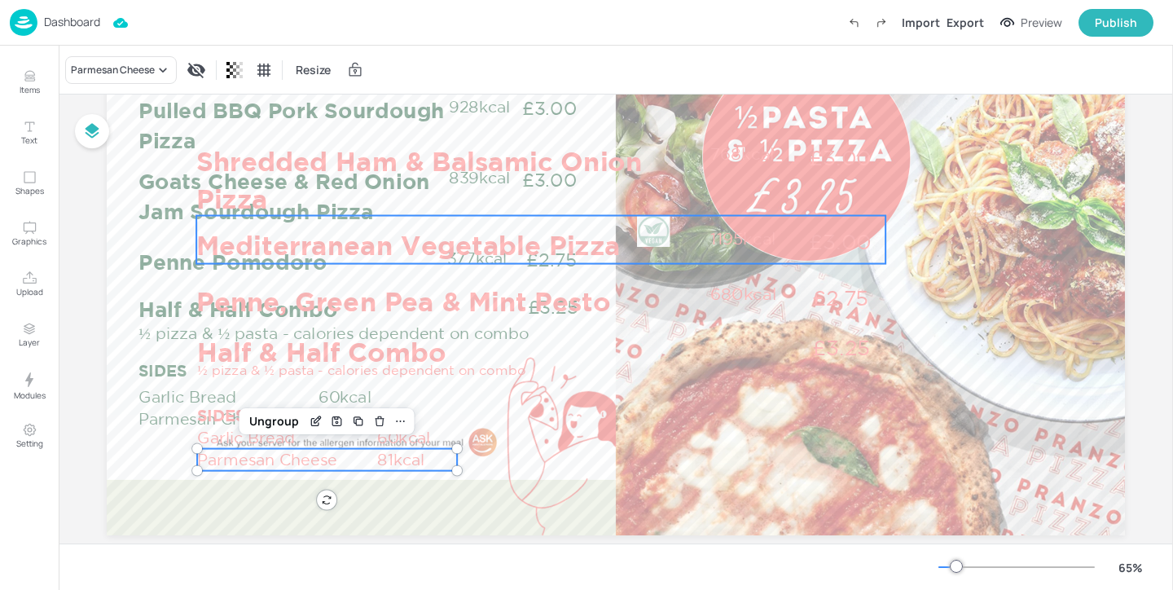
scroll to position [119, 0]
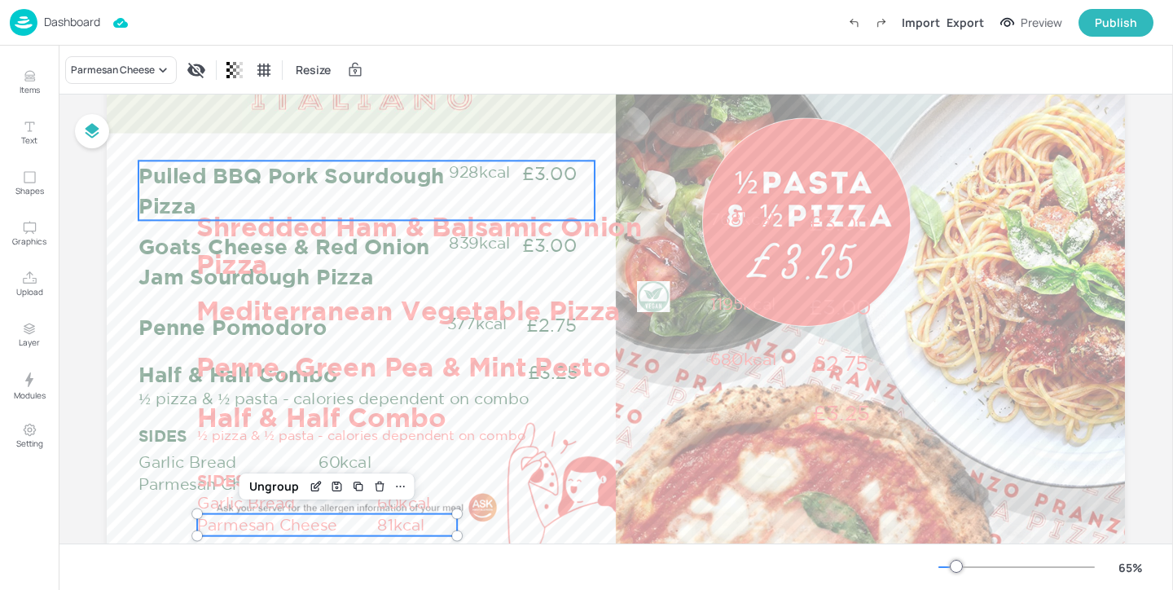
click at [399, 181] on p "Pulled BBQ Pork Sourdough Pizza" at bounding box center [292, 189] width 309 height 59
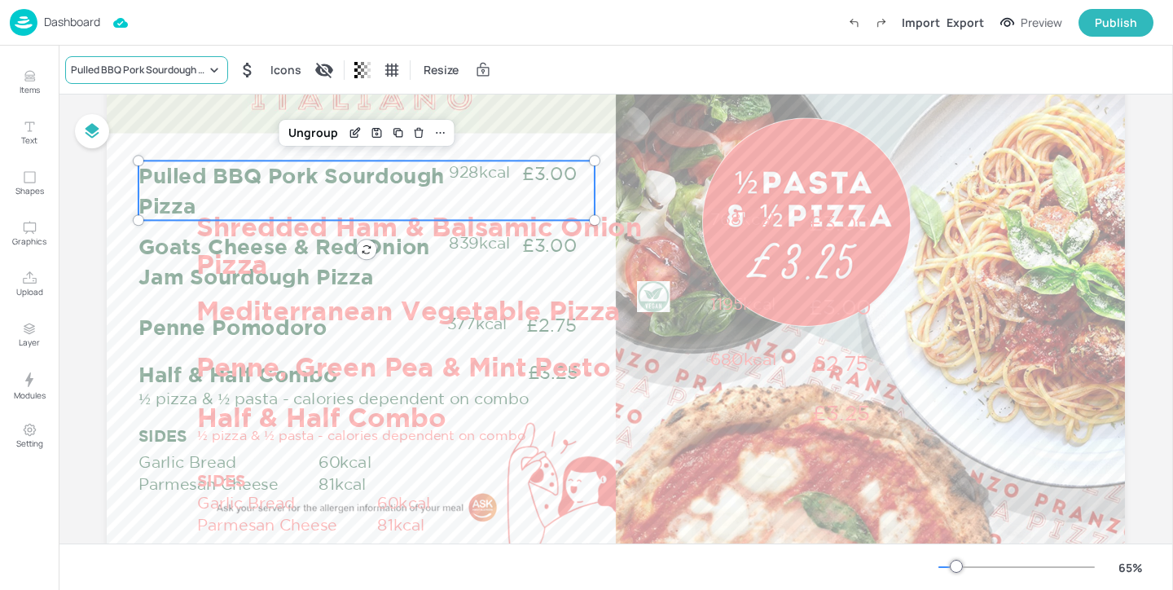
click at [182, 77] on div "Pulled BBQ Pork Sourdough Pizza" at bounding box center [146, 70] width 163 height 28
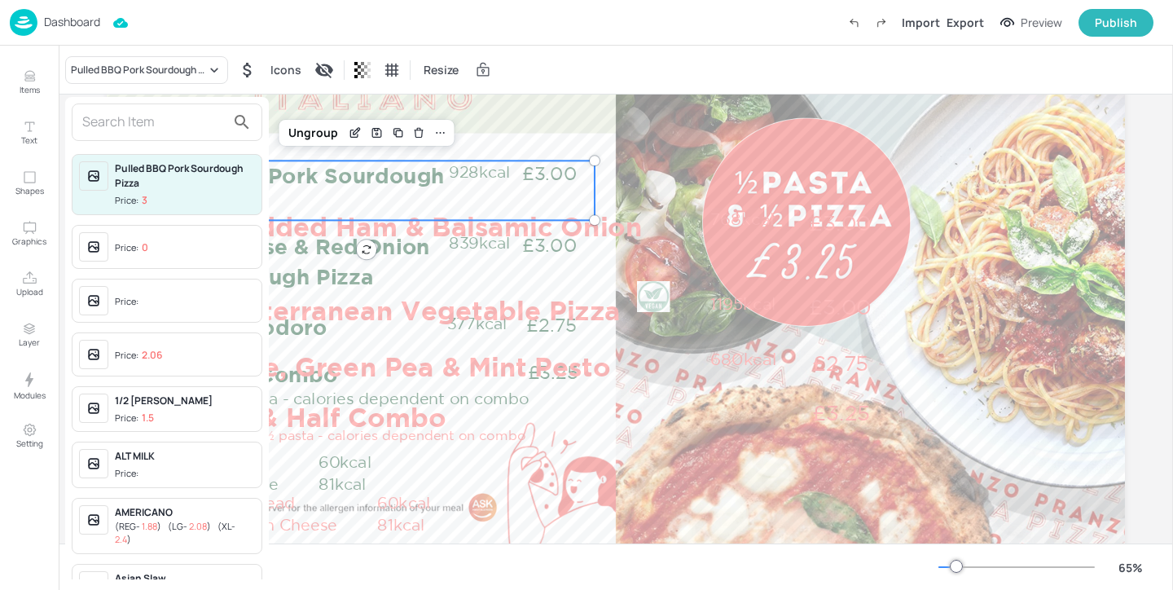
click at [174, 127] on input "text" at bounding box center [153, 122] width 143 height 26
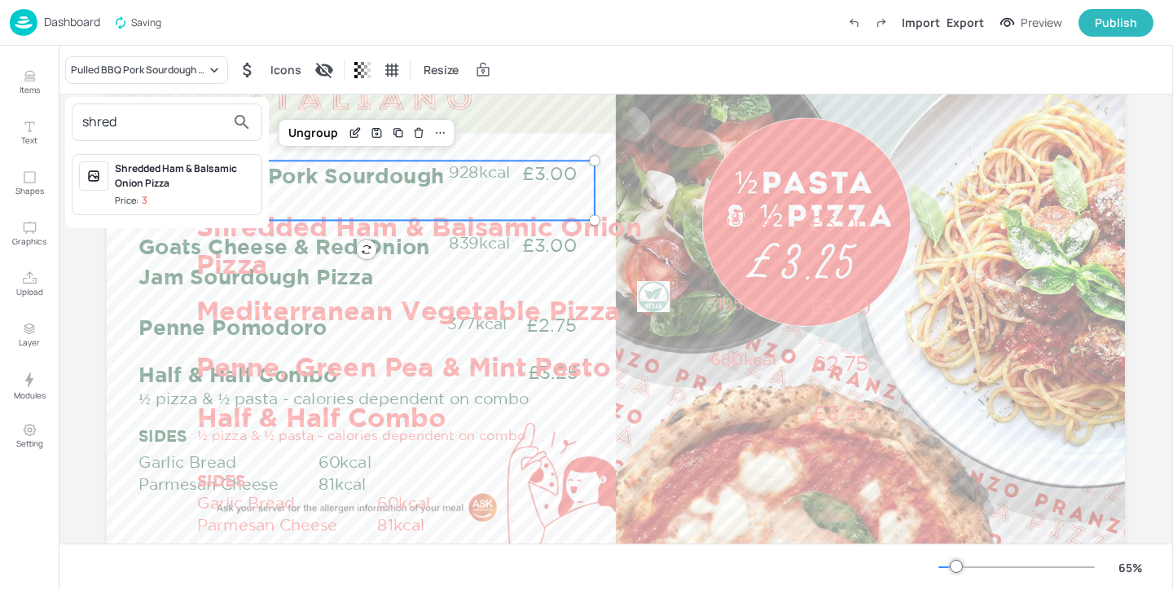
type input "shred"
click at [205, 175] on div "Shredded Ham & Balsamic Onion Pizza" at bounding box center [185, 175] width 140 height 29
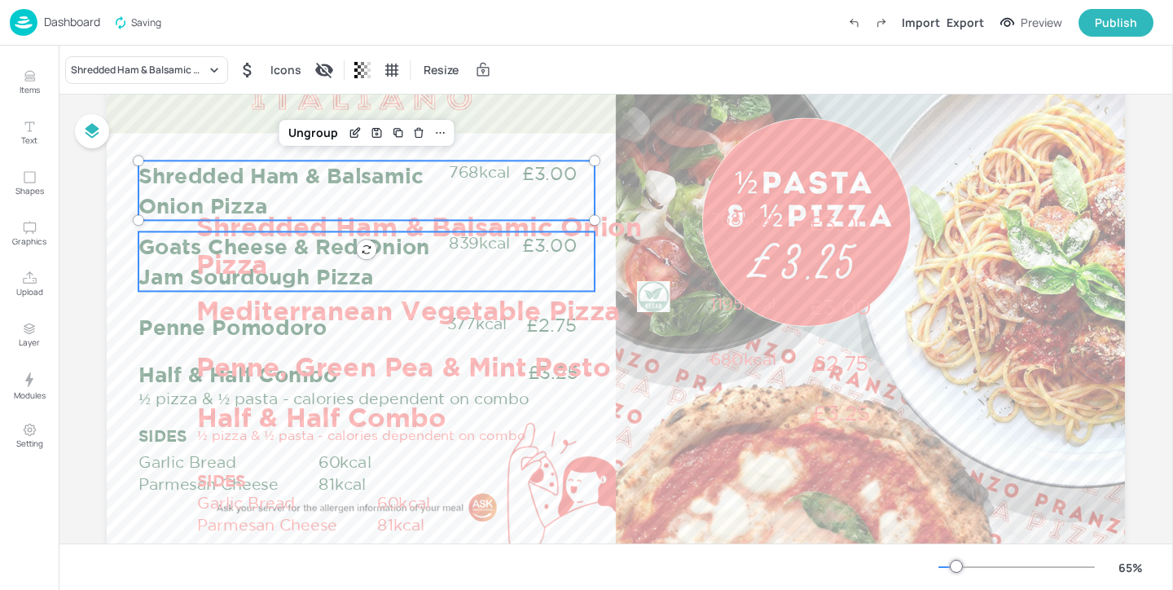
click at [144, 235] on p "Goats Cheese & Red Onion Jam Sourdough Pizza" at bounding box center [292, 260] width 309 height 59
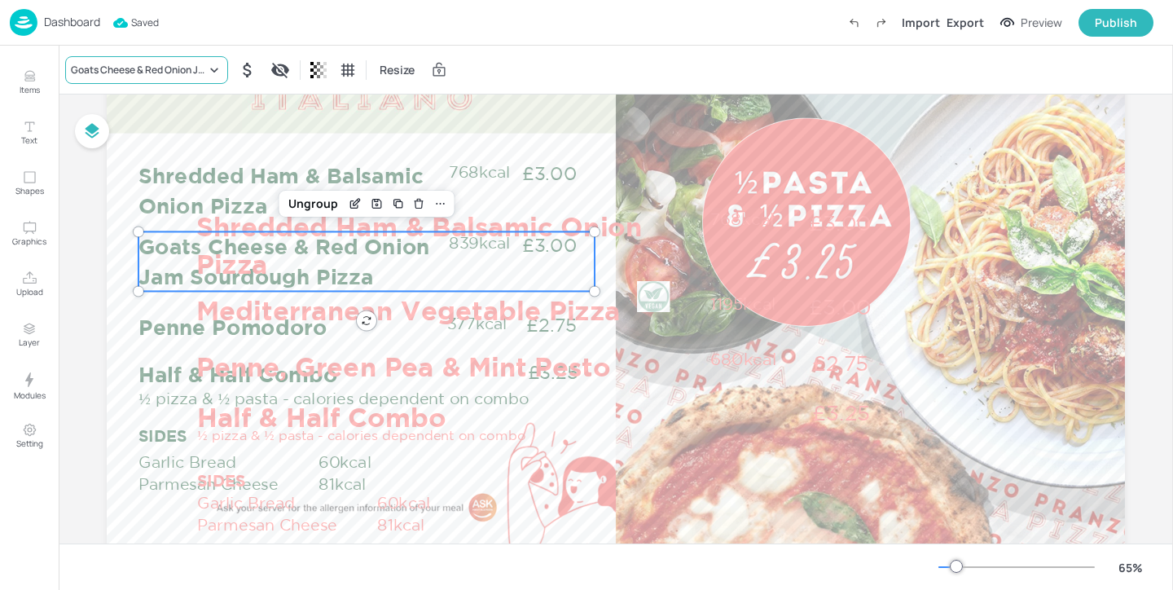
click at [151, 73] on div "Goats Cheese & Red Onion Jam Sourdough Pizza" at bounding box center [138, 70] width 135 height 15
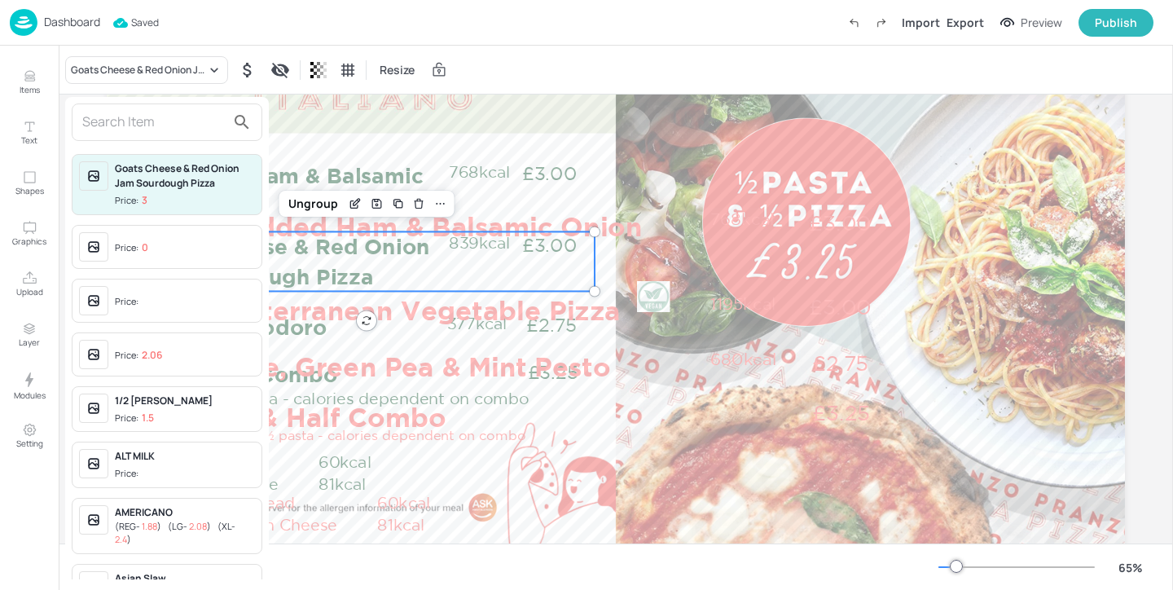
click at [142, 113] on input "text" at bounding box center [153, 122] width 143 height 26
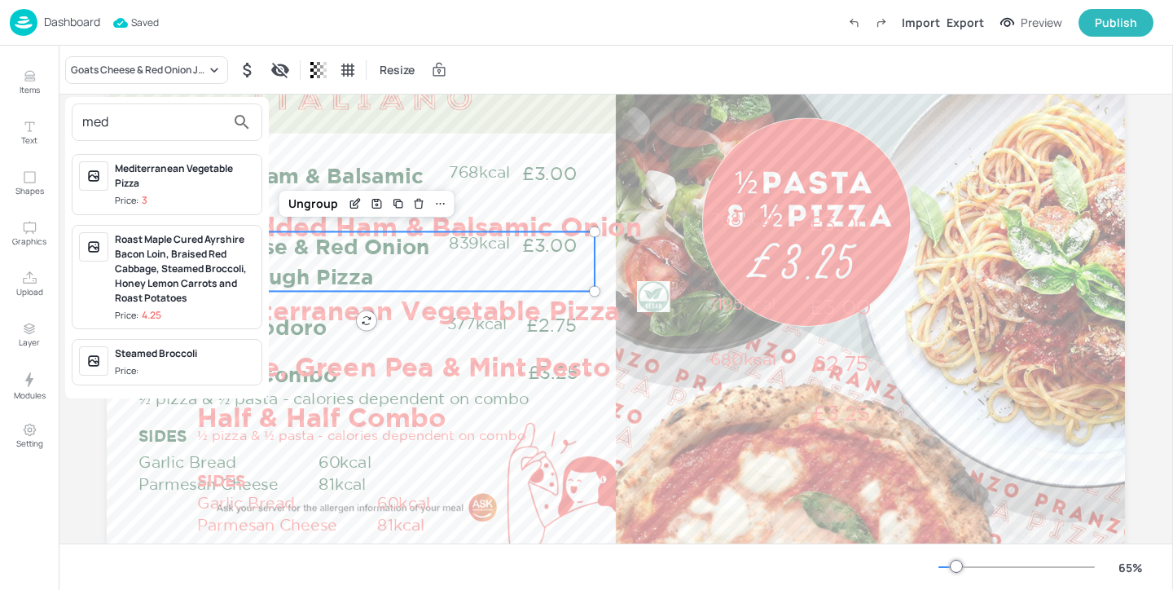
type input "med"
click at [186, 192] on div "Mediterranean Vegetable Pizza Price: 3" at bounding box center [185, 184] width 140 height 46
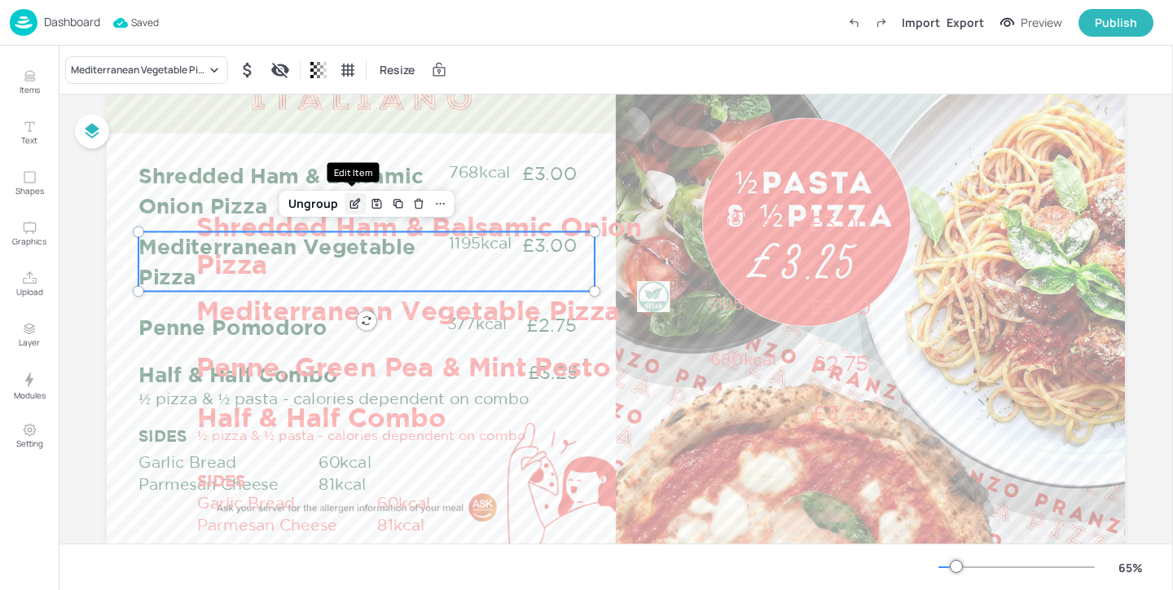
click at [349, 204] on icon "Edit Item" at bounding box center [356, 203] width 14 height 13
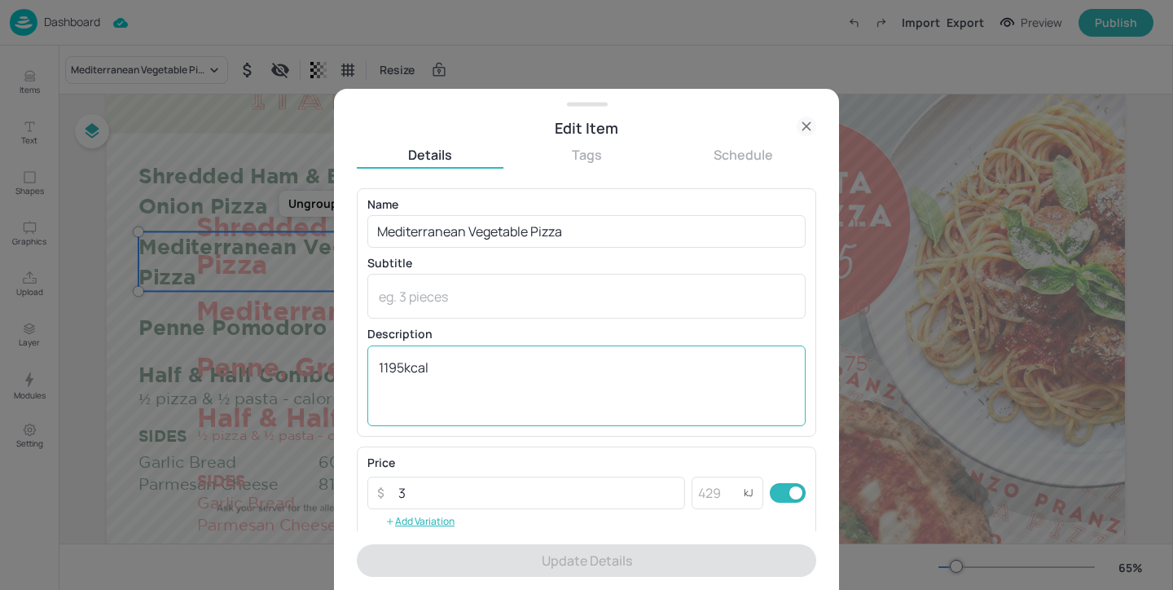
scroll to position [261, 0]
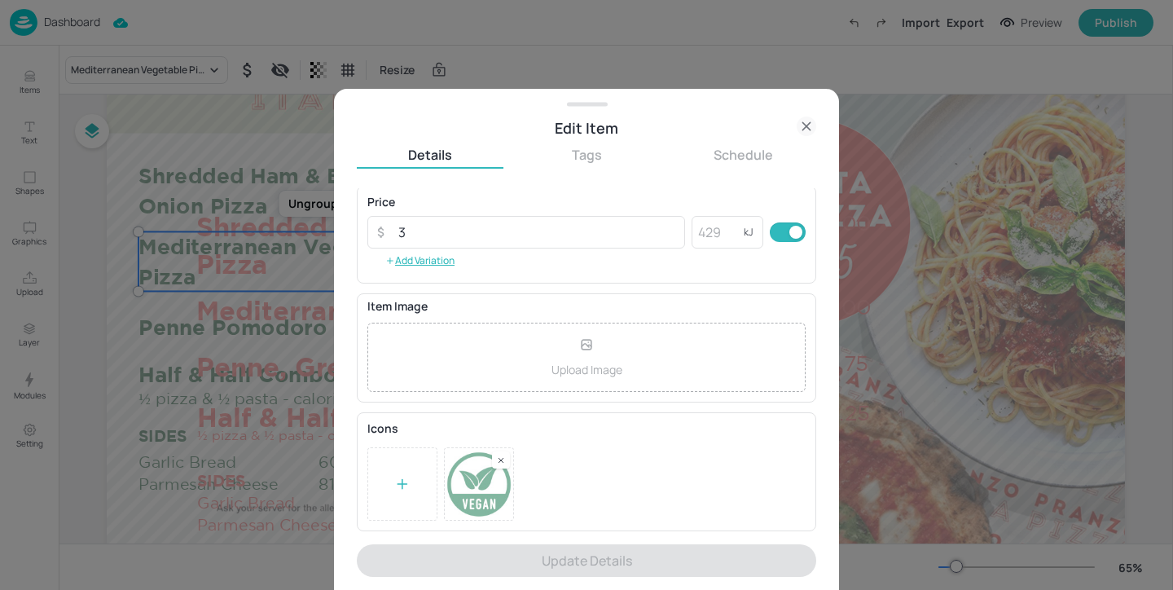
click at [500, 457] on rect at bounding box center [500, 460] width 11 height 11
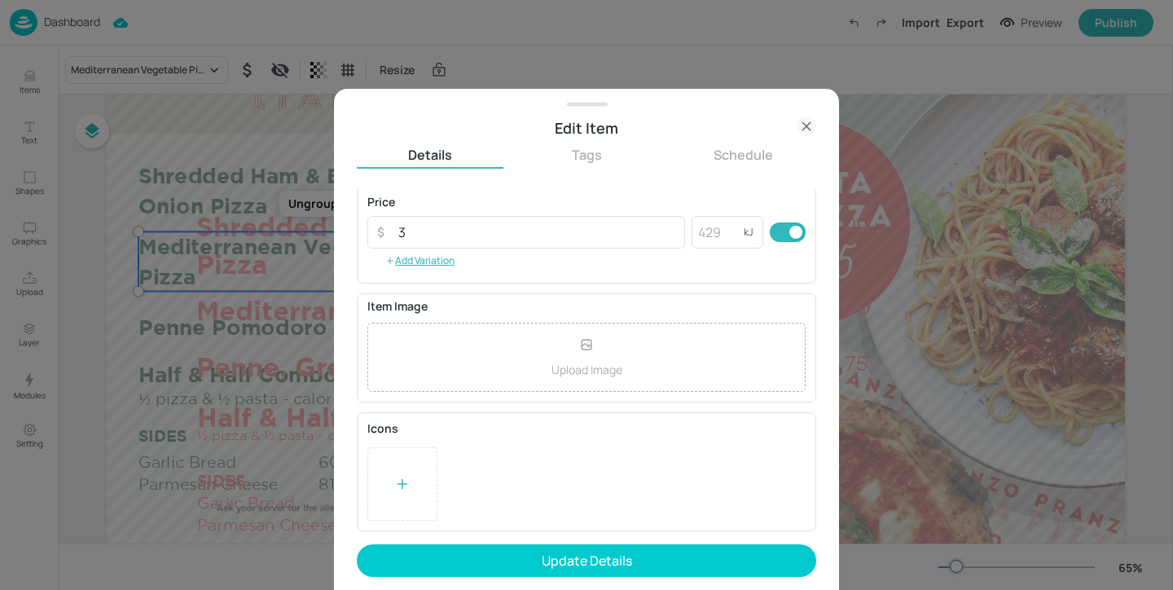
click at [399, 479] on icon at bounding box center [402, 484] width 16 height 16
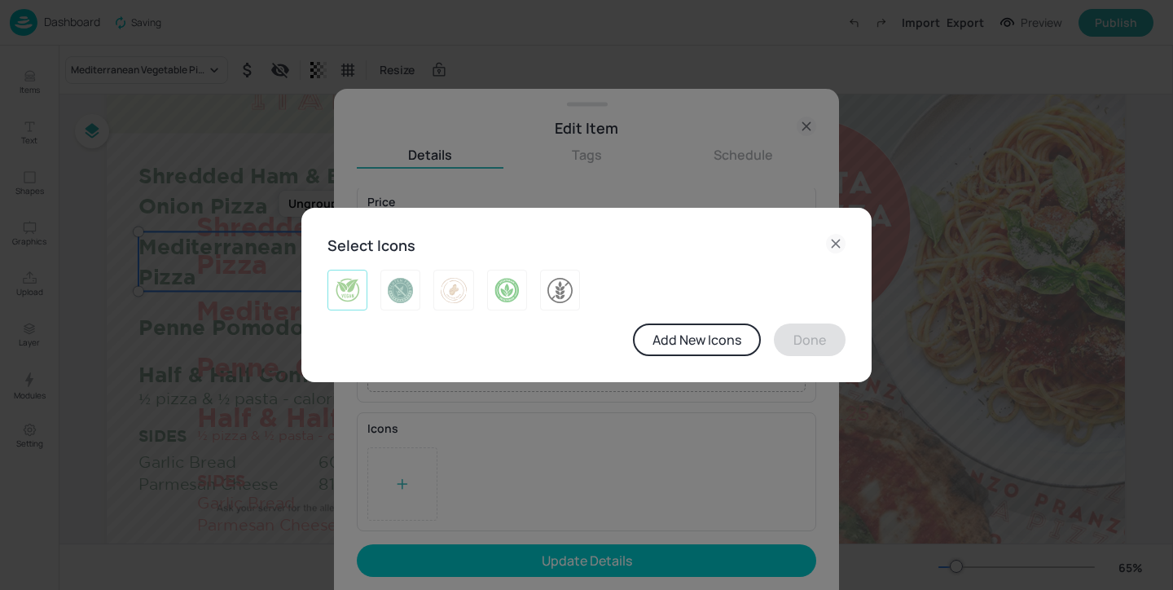
click at [353, 288] on img at bounding box center [347, 290] width 25 height 26
click at [829, 347] on button "Done" at bounding box center [810, 339] width 72 height 33
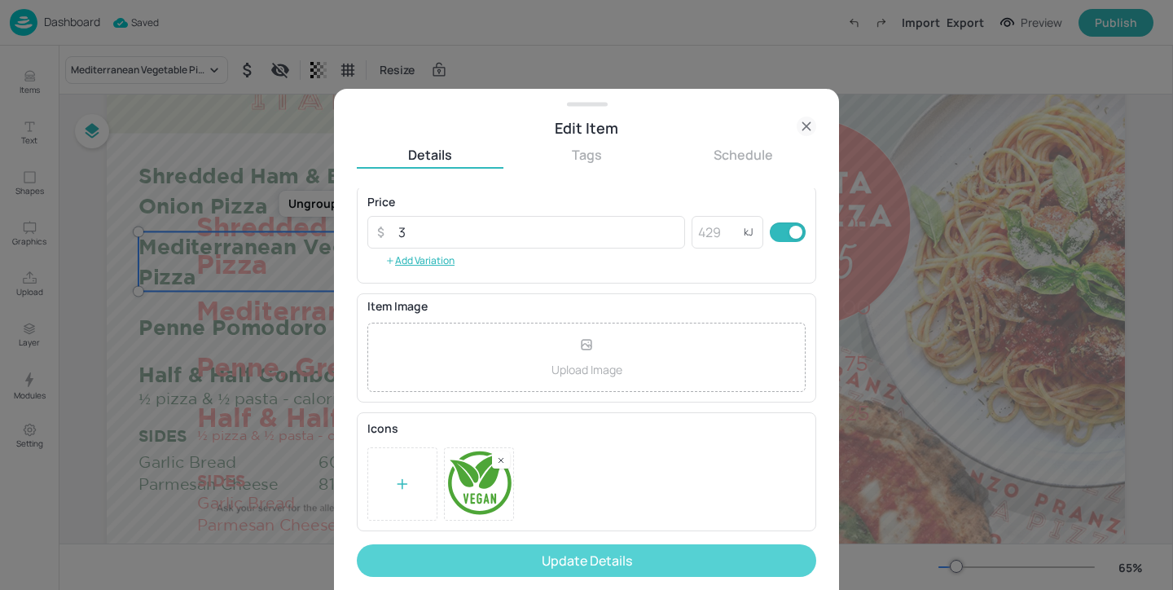
click at [694, 553] on button "Update Details" at bounding box center [586, 560] width 459 height 33
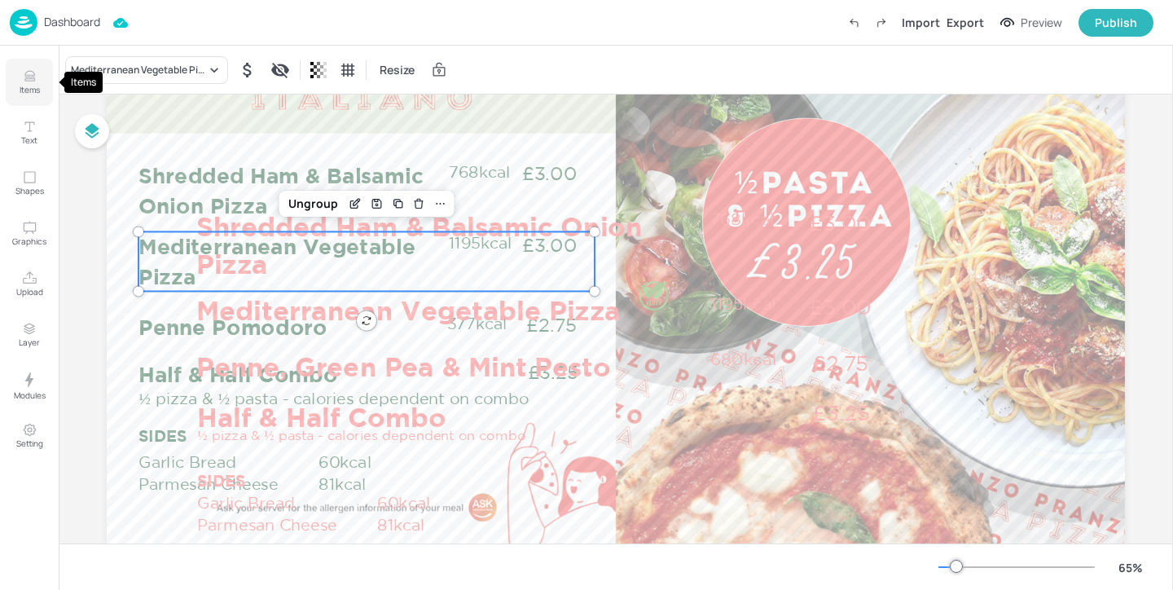
click at [30, 77] on icon "Items" at bounding box center [29, 75] width 15 height 15
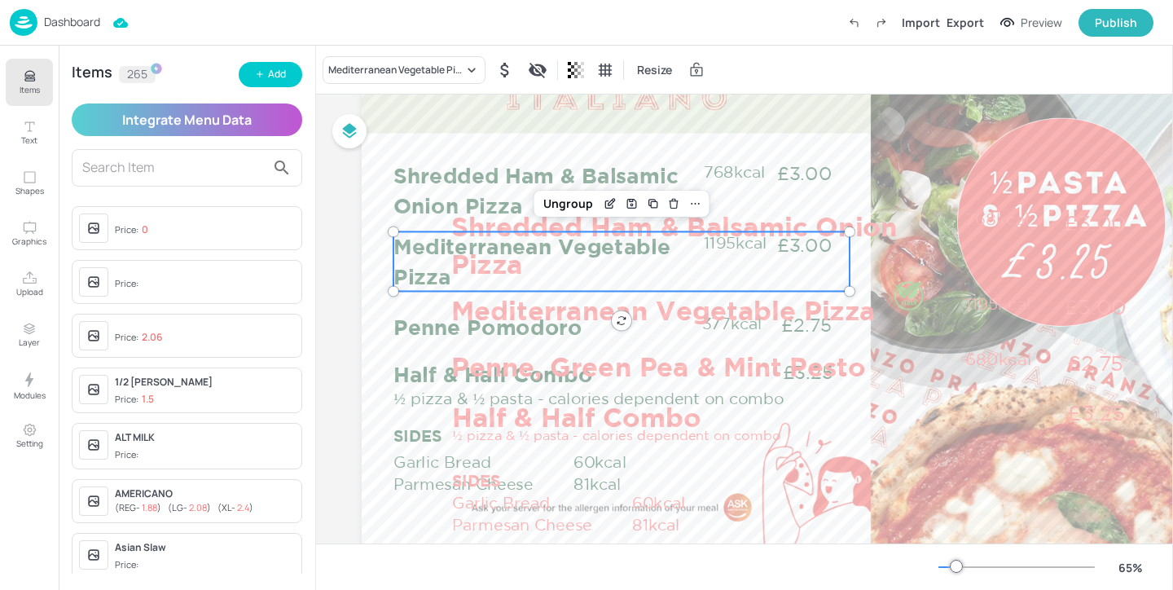
click at [190, 166] on input "text" at bounding box center [173, 168] width 183 height 26
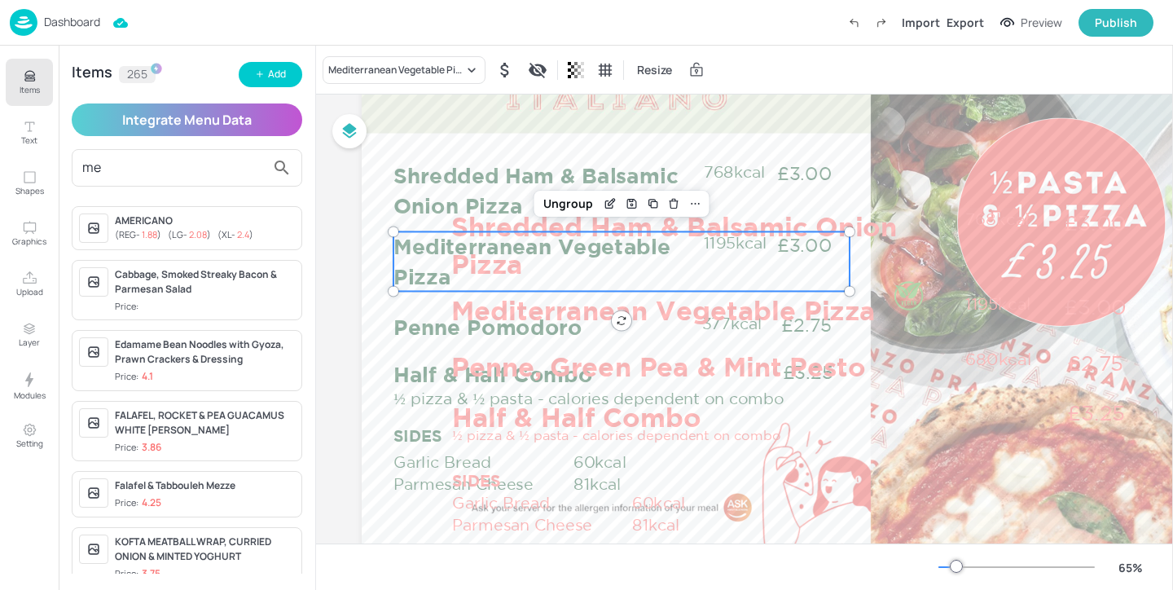
type input "med"
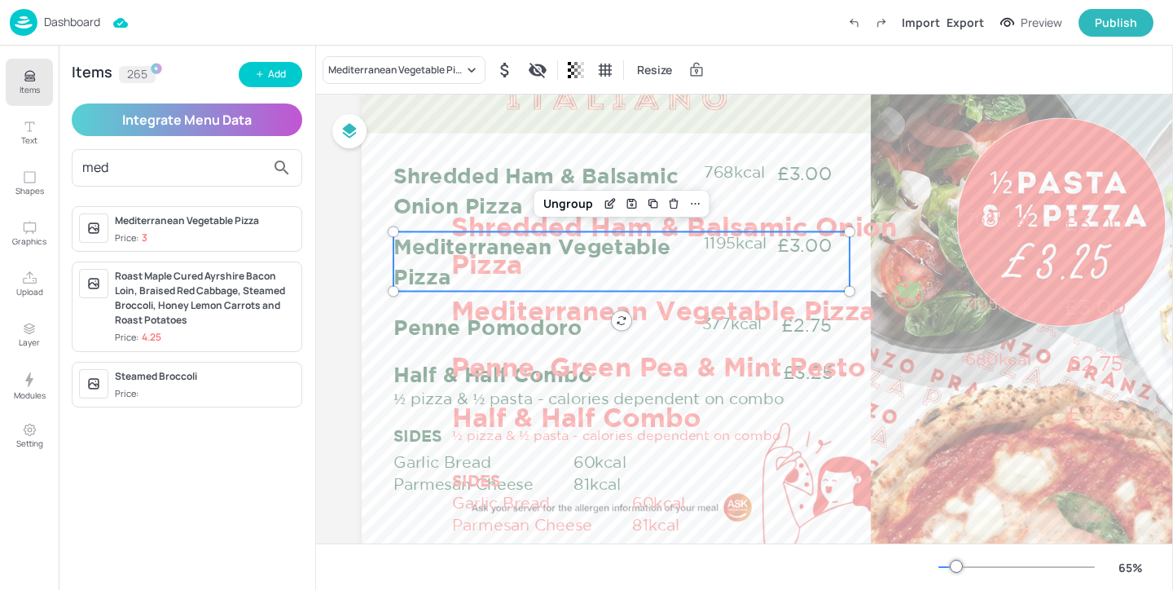
click at [191, 248] on div "Mediterranean Vegetable Pizza Price: 3" at bounding box center [187, 229] width 231 height 46
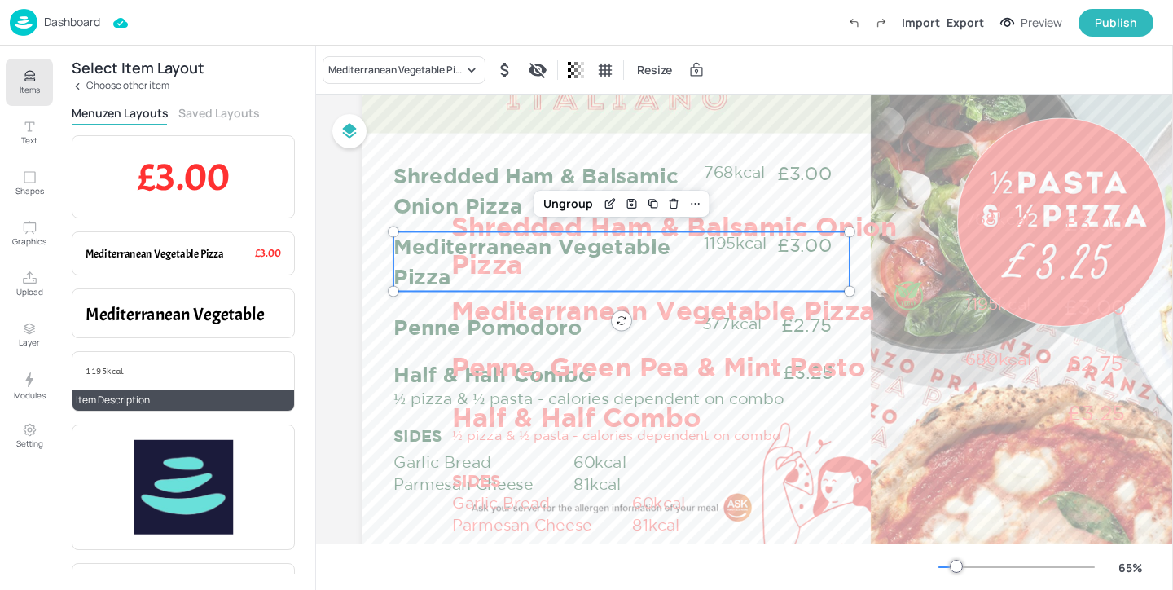
scroll to position [253, 0]
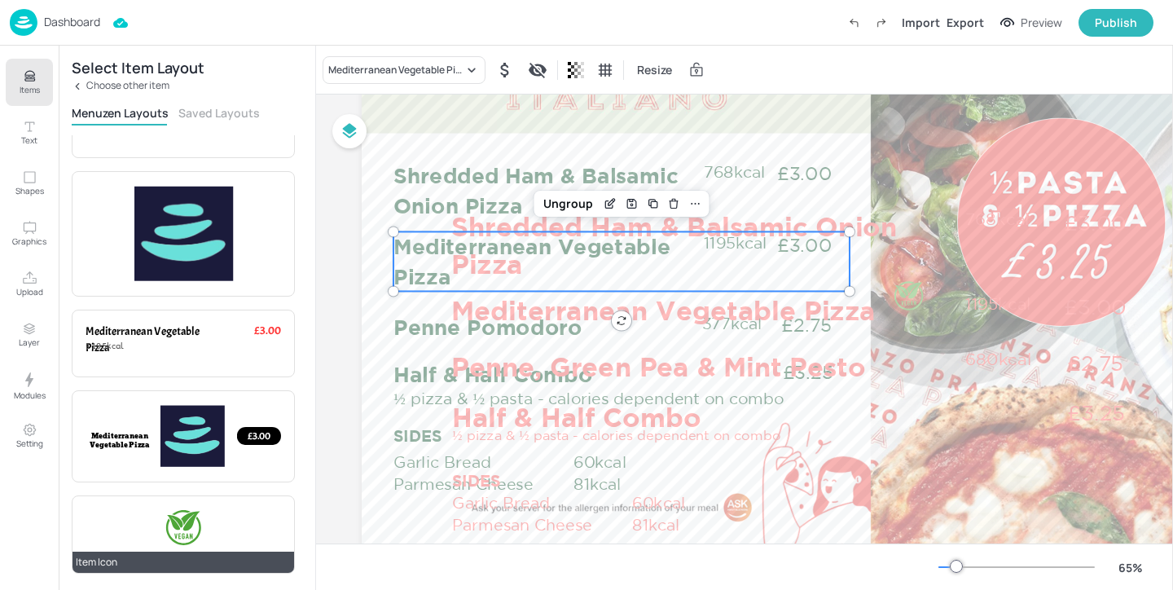
click at [196, 536] on div at bounding box center [183, 527] width 37 height 37
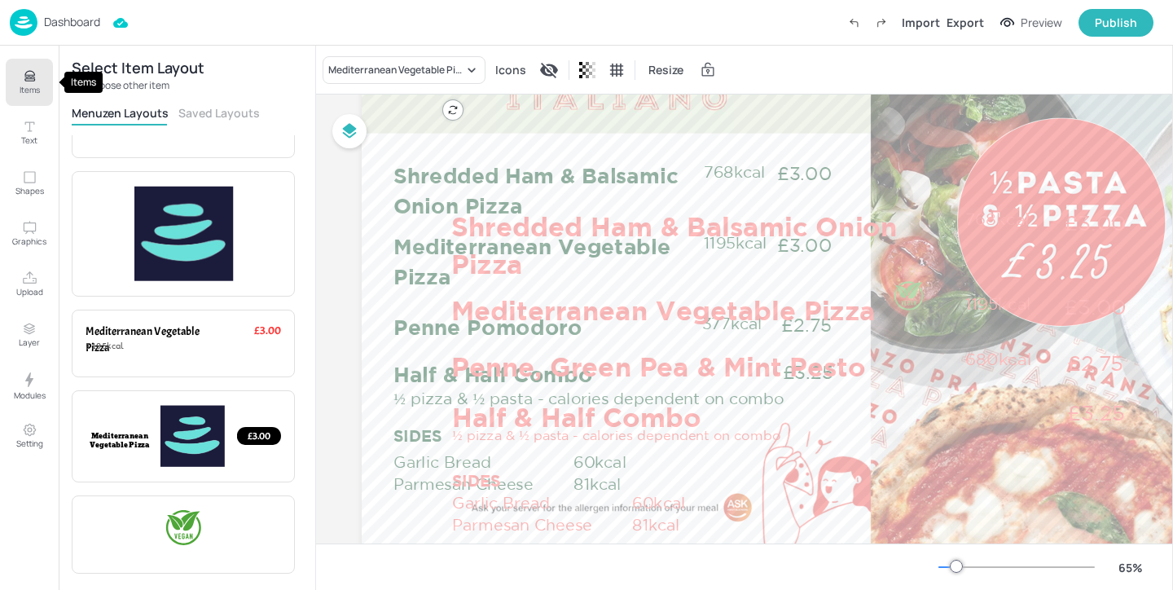
click at [33, 86] on p "Items" at bounding box center [30, 89] width 20 height 11
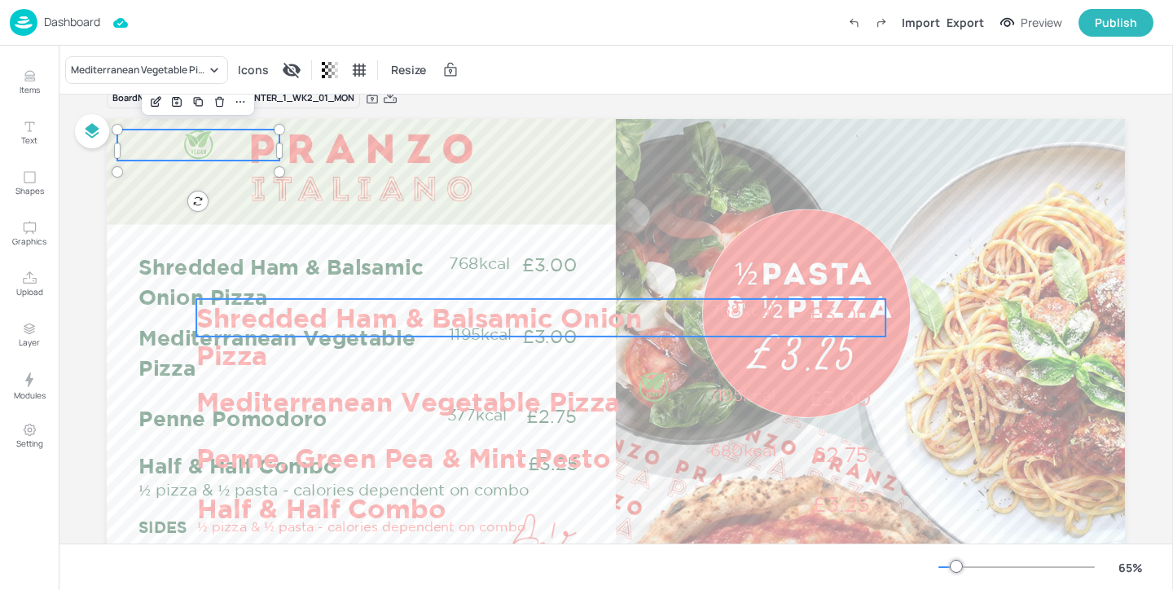
scroll to position [24, 0]
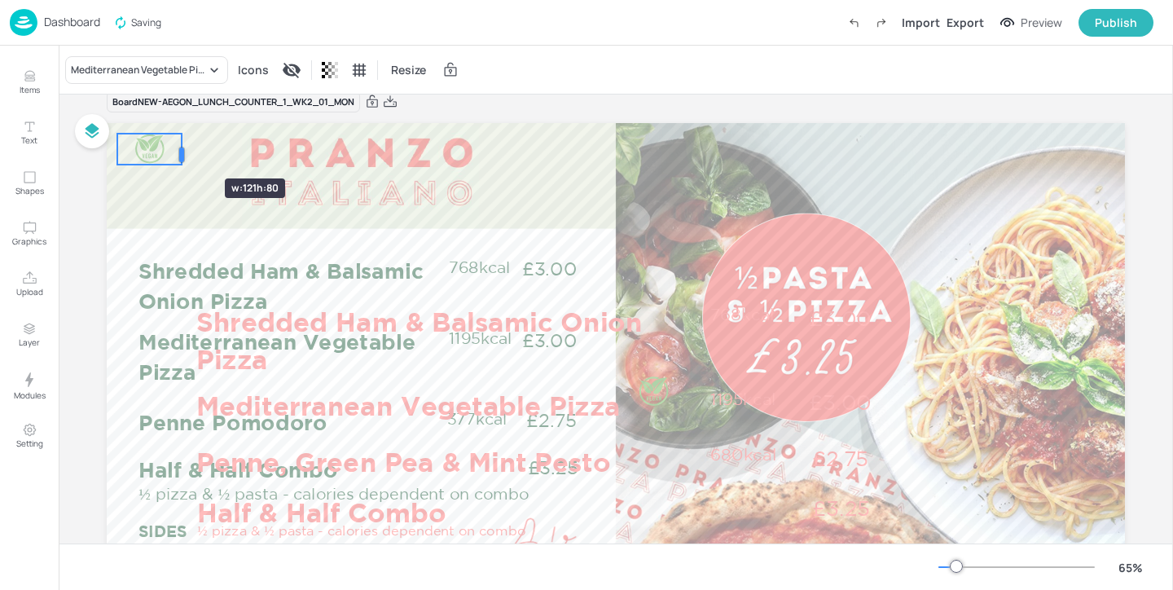
drag, startPoint x: 274, startPoint y: 152, endPoint x: 174, endPoint y: 149, distance: 100.3
click at [175, 149] on div at bounding box center [181, 155] width 13 height 42
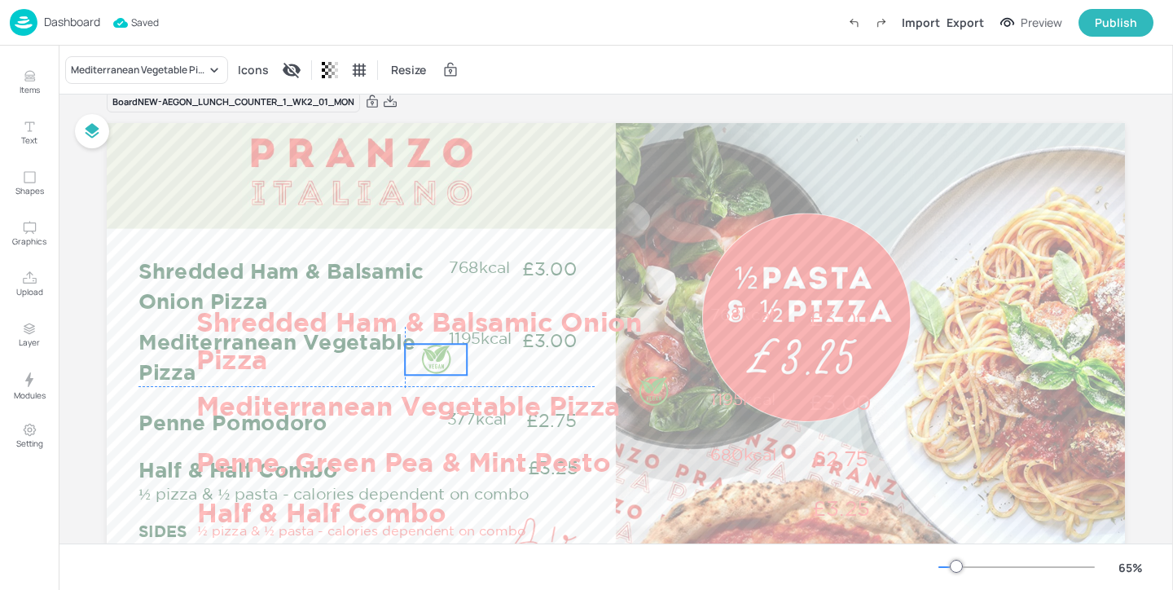
drag, startPoint x: 145, startPoint y: 148, endPoint x: 435, endPoint y: 360, distance: 359.1
click at [435, 360] on div at bounding box center [435, 359] width 31 height 31
drag, startPoint x: 464, startPoint y: 387, endPoint x: 454, endPoint y: 379, distance: 12.7
click at [454, 379] on div at bounding box center [457, 379] width 13 height 13
drag, startPoint x: 437, startPoint y: 361, endPoint x: 227, endPoint y: 365, distance: 209.4
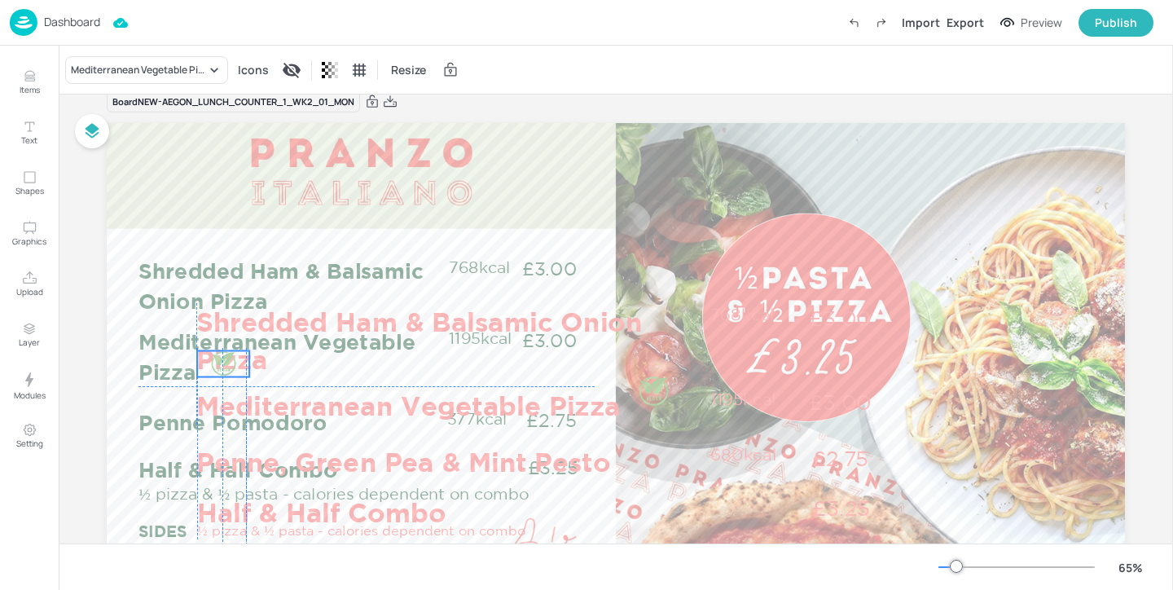
click at [227, 365] on div at bounding box center [223, 364] width 26 height 26
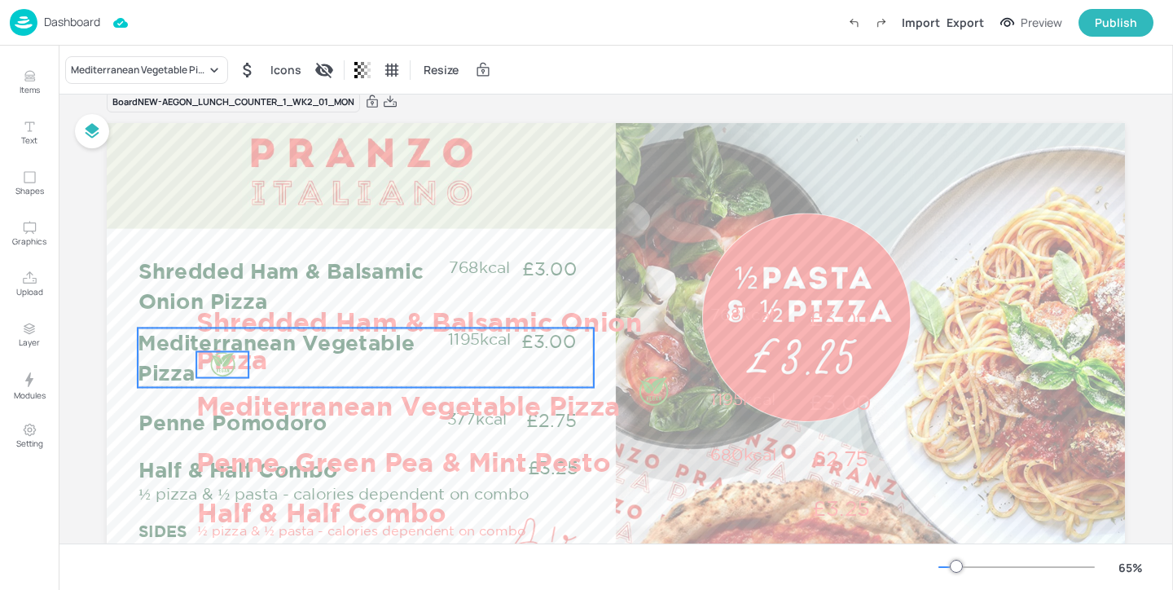
click at [172, 372] on p "Mediterranean Vegetable Pizza" at bounding box center [292, 357] width 309 height 59
click at [282, 299] on div "Group" at bounding box center [281, 299] width 48 height 21
click at [159, 357] on p "Mediterranean Vegetable Pizza" at bounding box center [292, 356] width 309 height 59
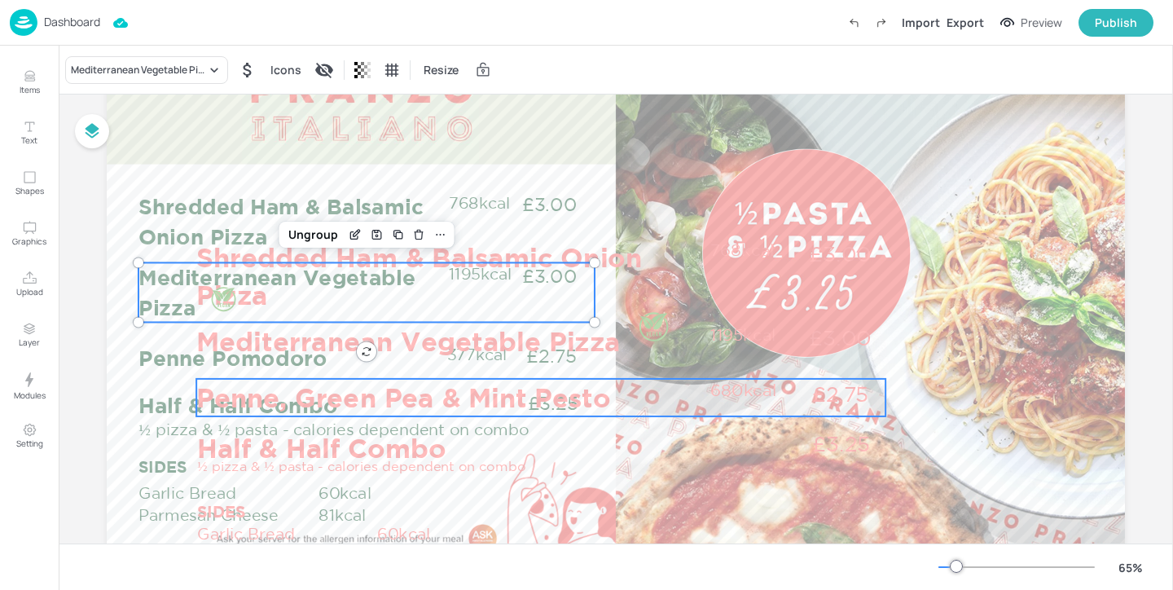
scroll to position [93, 0]
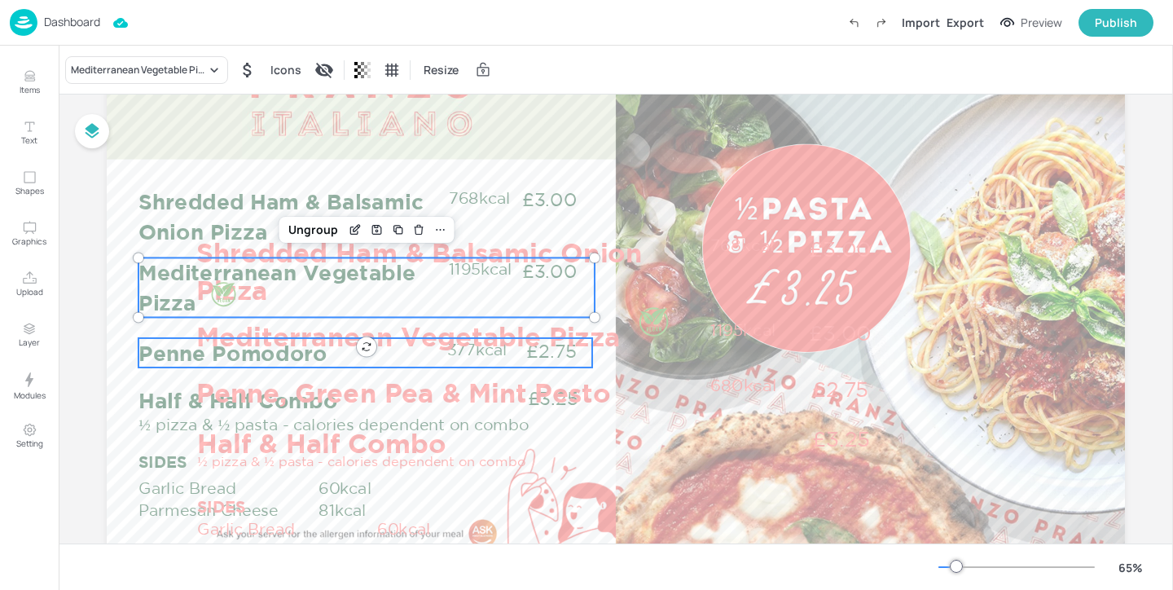
click at [154, 363] on p "Penne Pomodoro" at bounding box center [292, 352] width 309 height 29
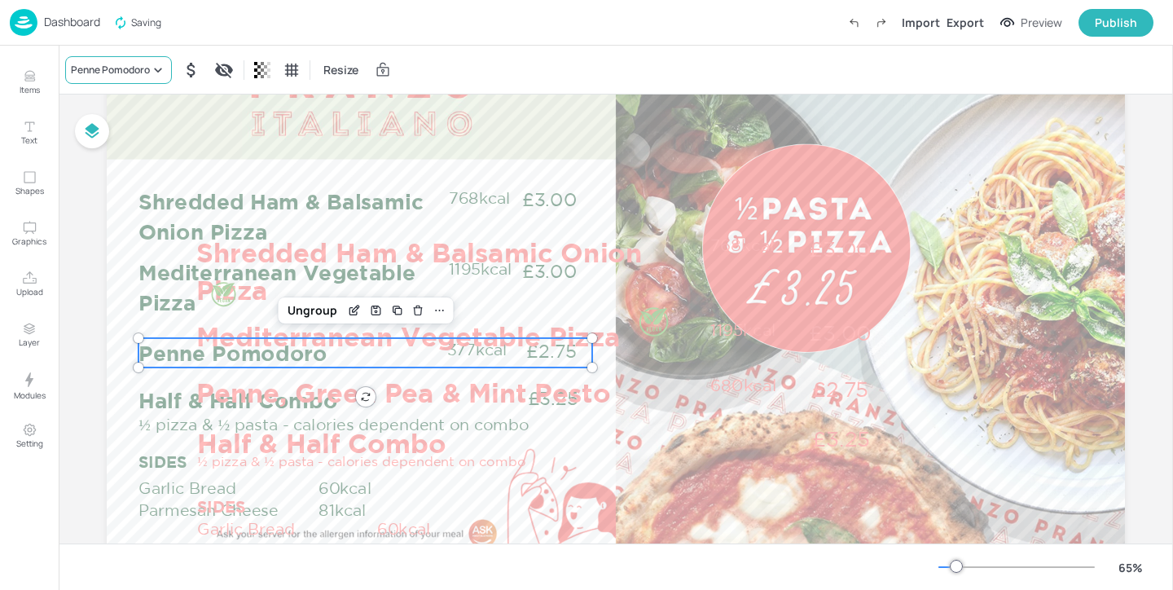
click at [147, 78] on div "Penne Pomodoro" at bounding box center [118, 70] width 107 height 28
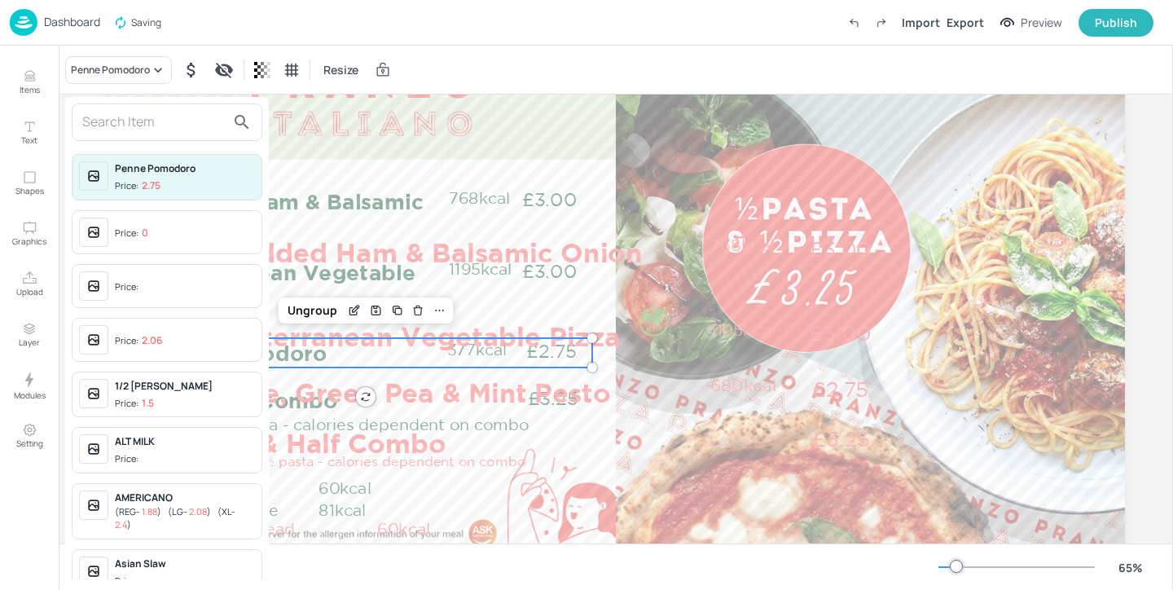
click at [134, 118] on input "text" at bounding box center [153, 122] width 143 height 26
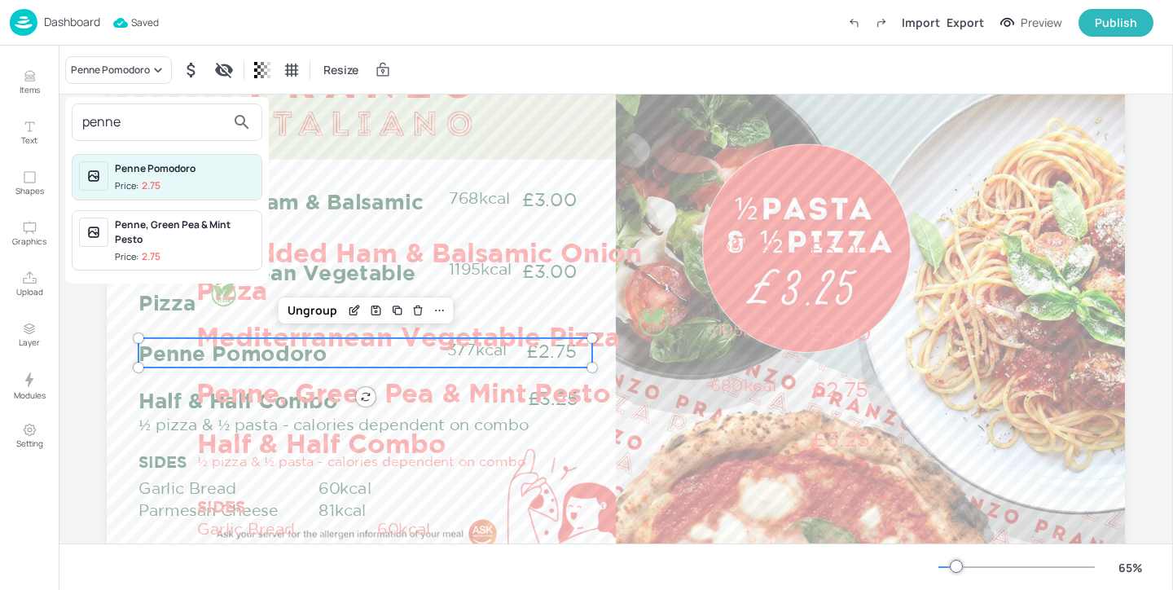
type input "penne"
click at [201, 226] on div "Penne, Green Pea & Mint Pesto" at bounding box center [185, 232] width 140 height 29
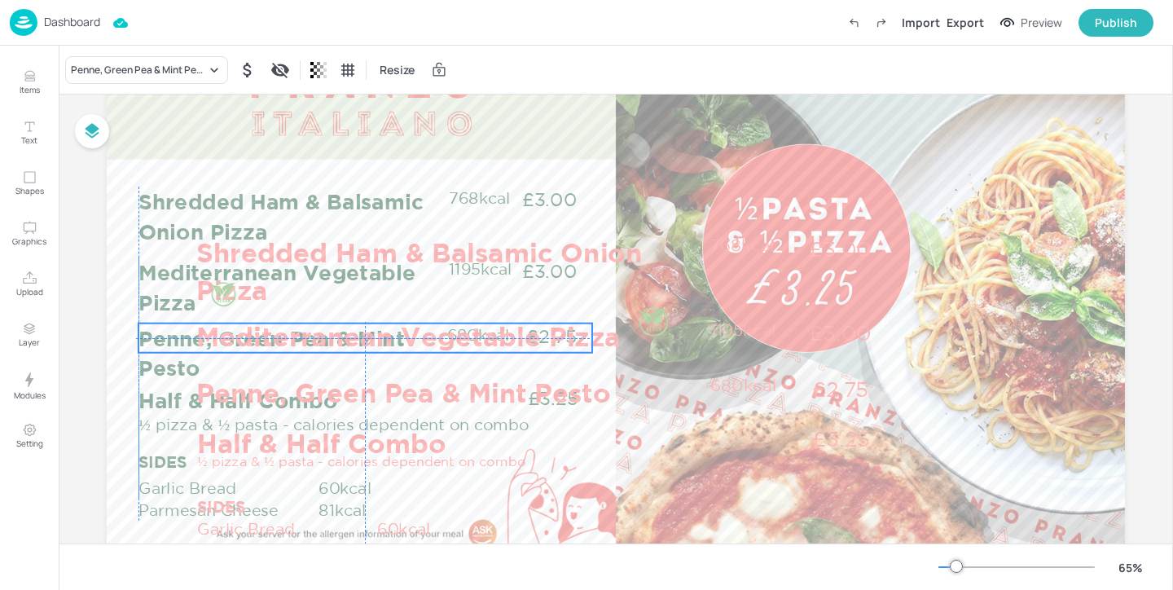
drag, startPoint x: 180, startPoint y: 355, endPoint x: 178, endPoint y: 339, distance: 16.5
click at [178, 339] on p "Penne, Green Pea & Mint Pesto" at bounding box center [292, 352] width 309 height 59
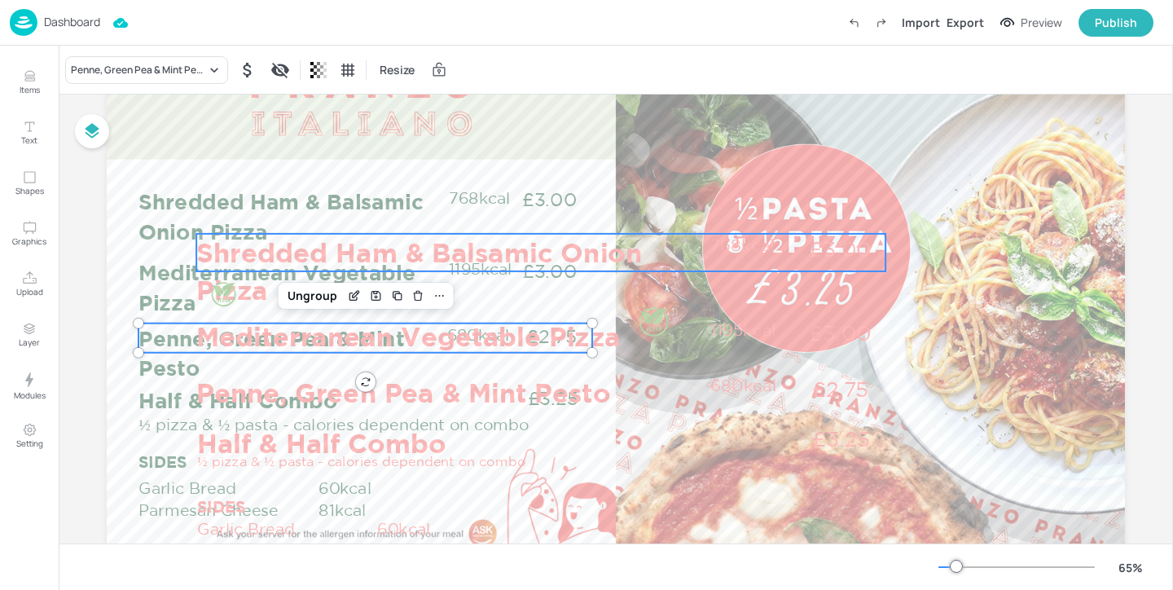
click at [427, 245] on p "Shredded Ham & Balsamic Onion Pizza" at bounding box center [448, 271] width 505 height 74
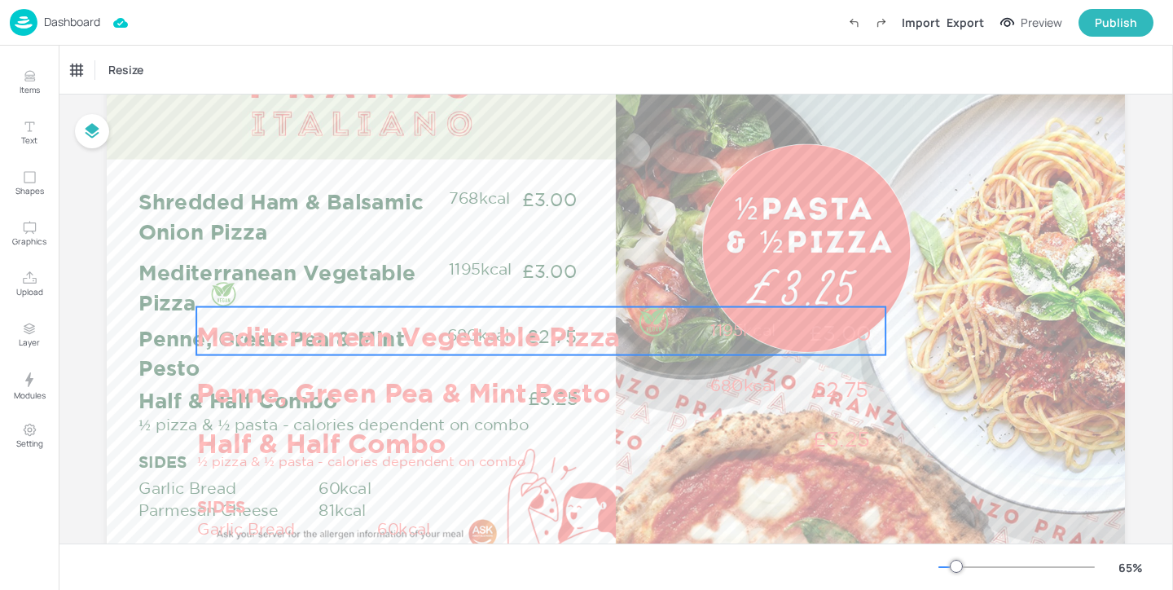
click at [515, 341] on p "Mediterranean Vegetable Pizza" at bounding box center [448, 336] width 505 height 37
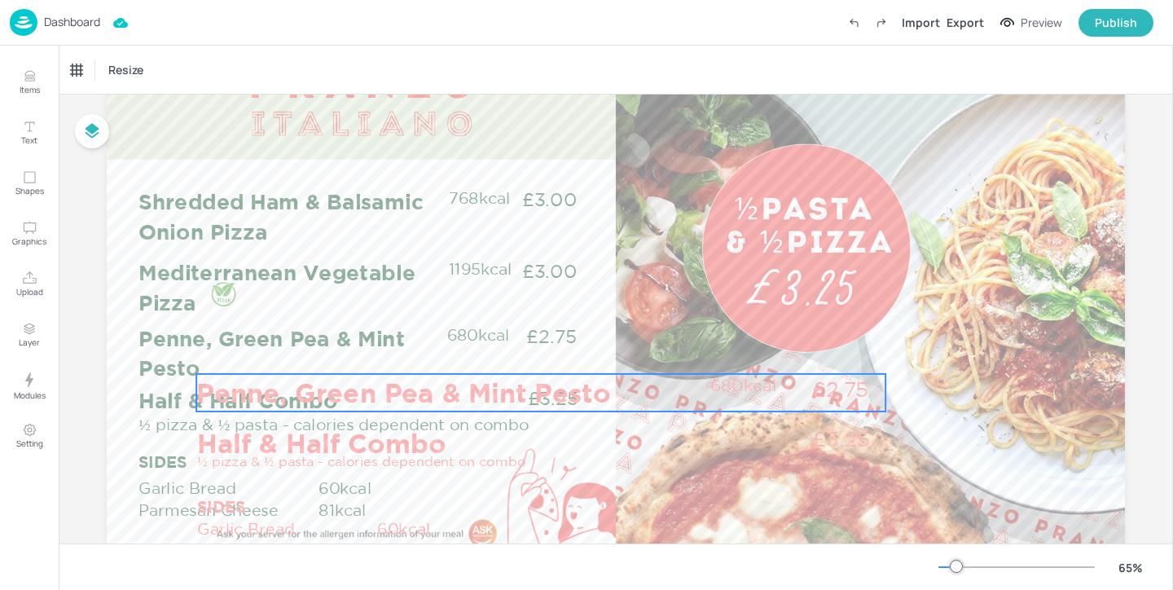
click at [535, 382] on p "Penne, Green Pea & Mint Pesto" at bounding box center [448, 392] width 505 height 37
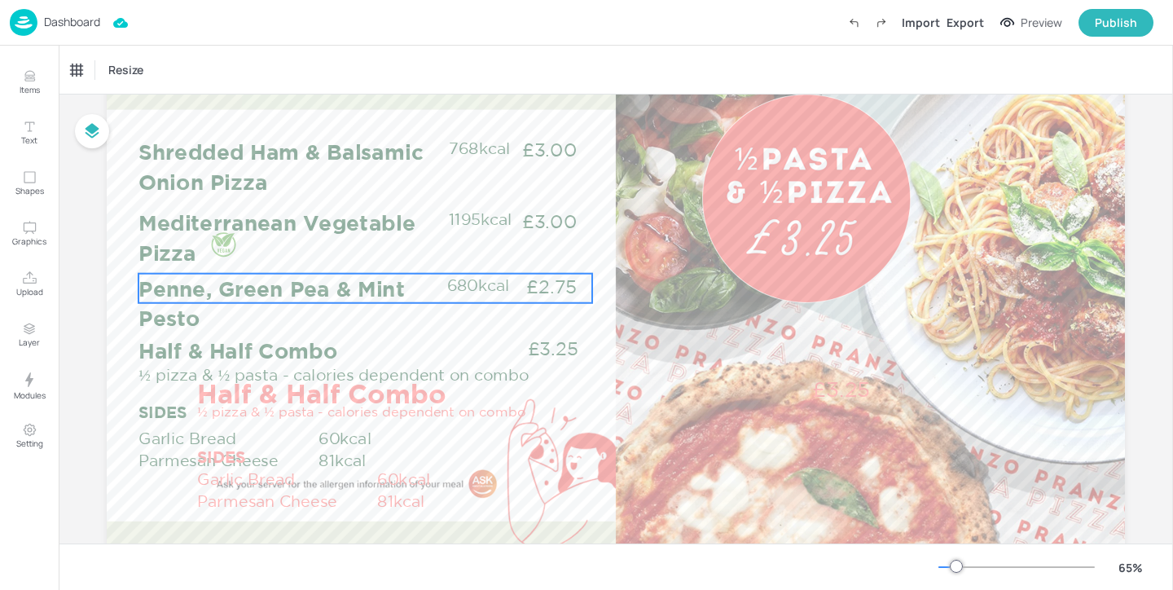
scroll to position [176, 0]
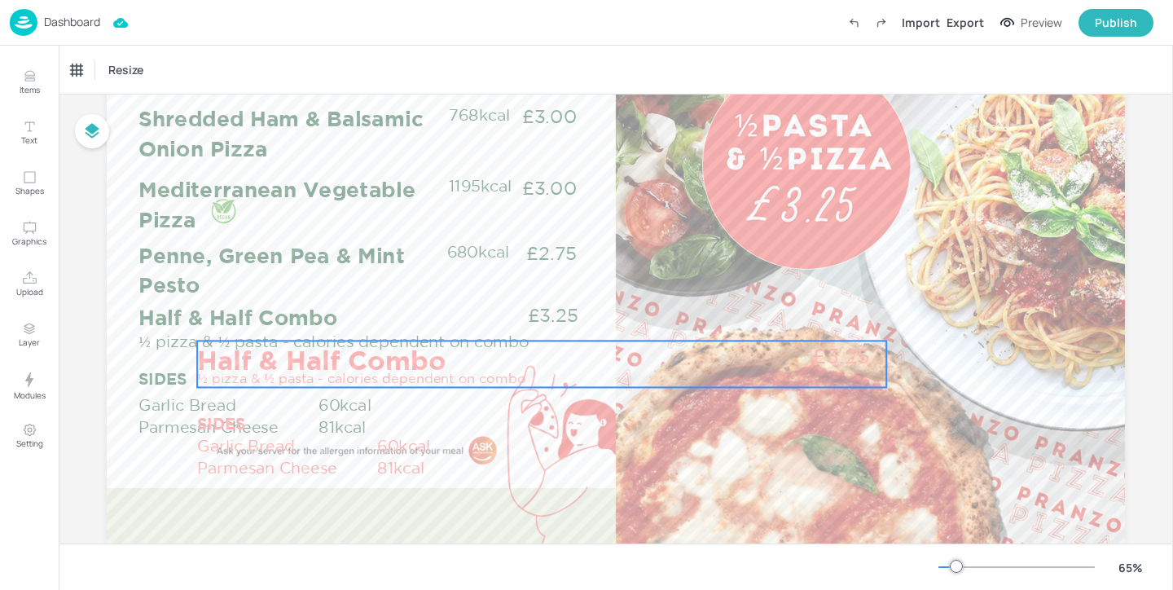
click at [475, 367] on p "Half & Half Combo" at bounding box center [449, 359] width 505 height 37
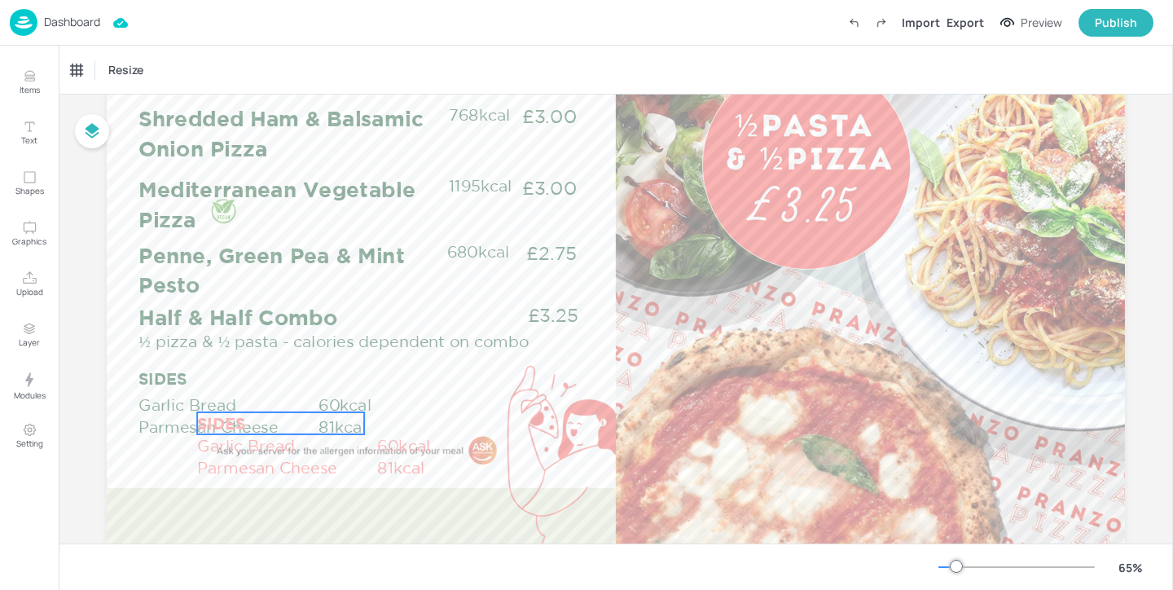
click at [246, 422] on p "SIDES" at bounding box center [280, 423] width 167 height 22
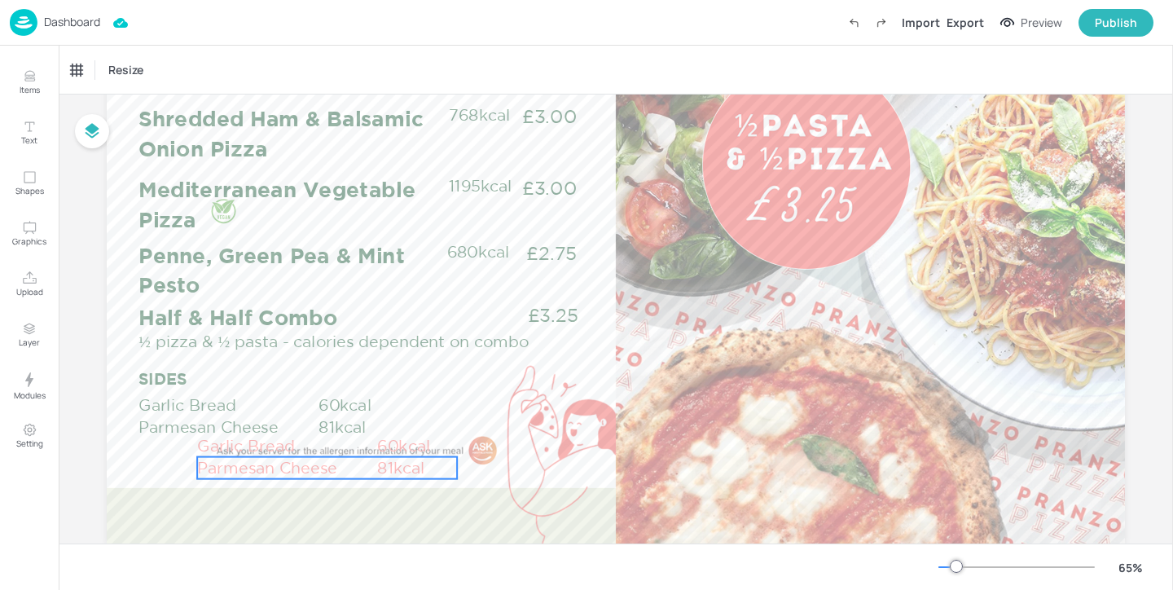
click at [268, 468] on p "Parmesan Cheese" at bounding box center [286, 468] width 178 height 22
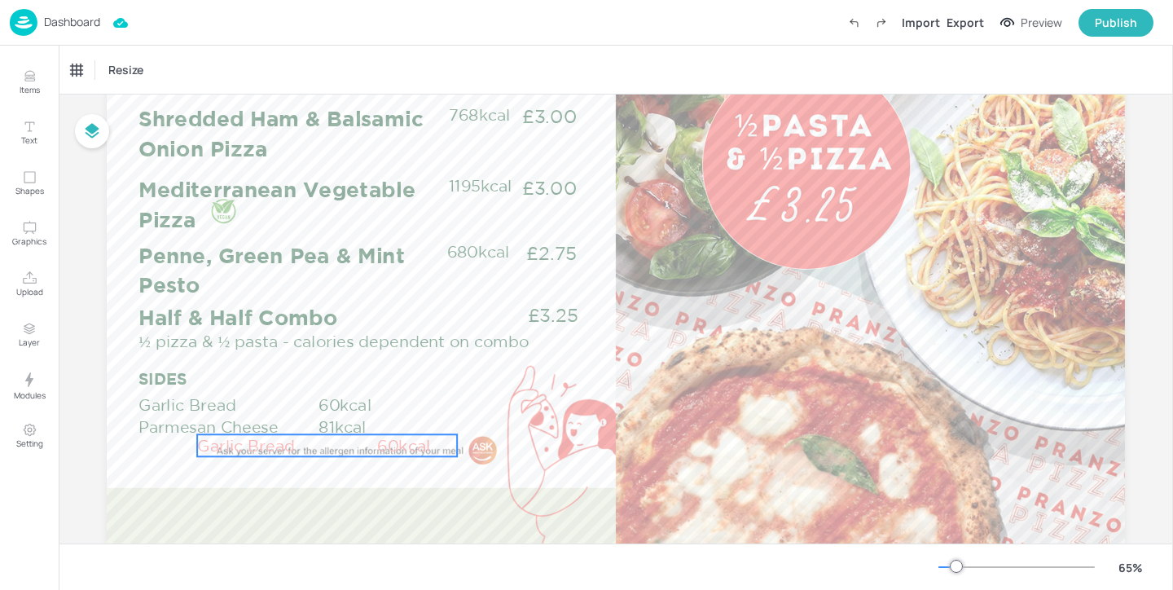
click at [280, 451] on p "Garlic Bread" at bounding box center [286, 445] width 178 height 22
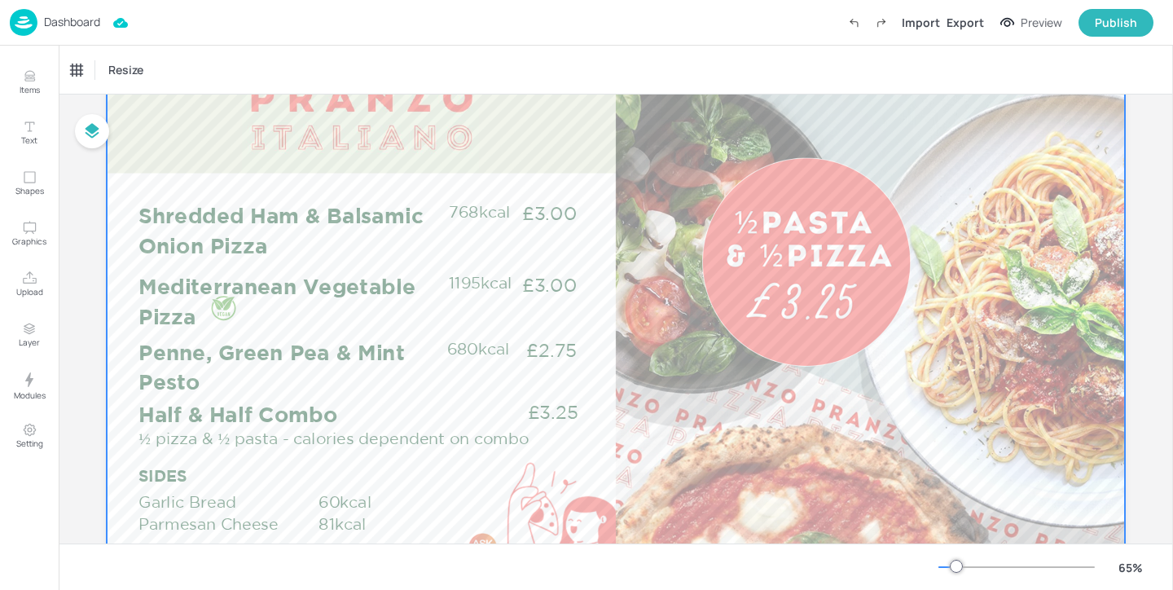
scroll to position [0, 0]
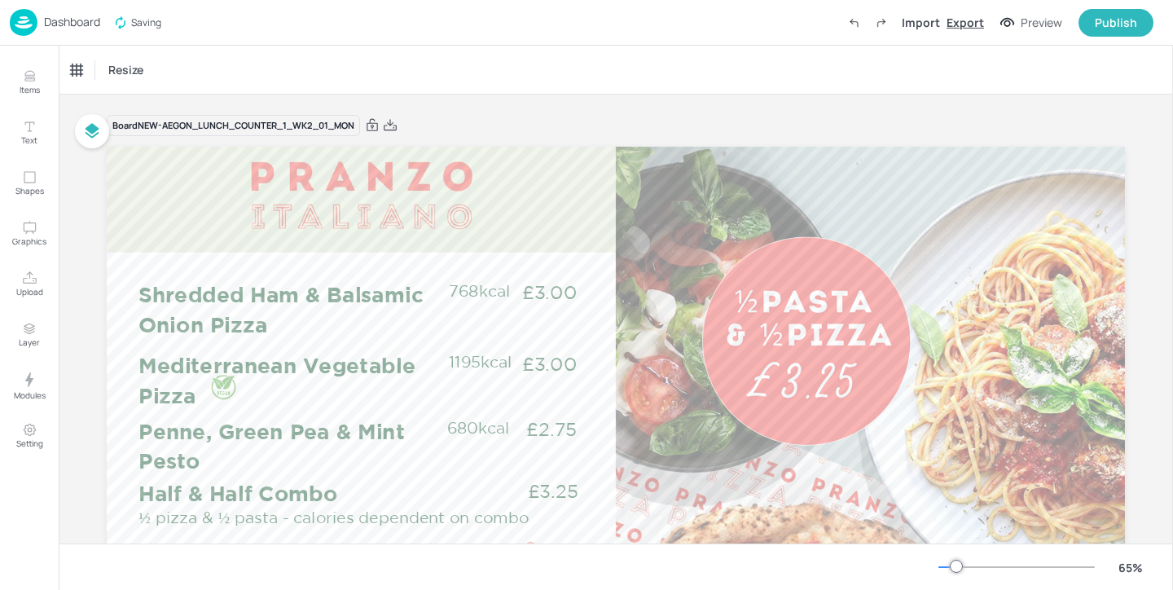
click at [964, 25] on div "Export" at bounding box center [965, 22] width 37 height 17
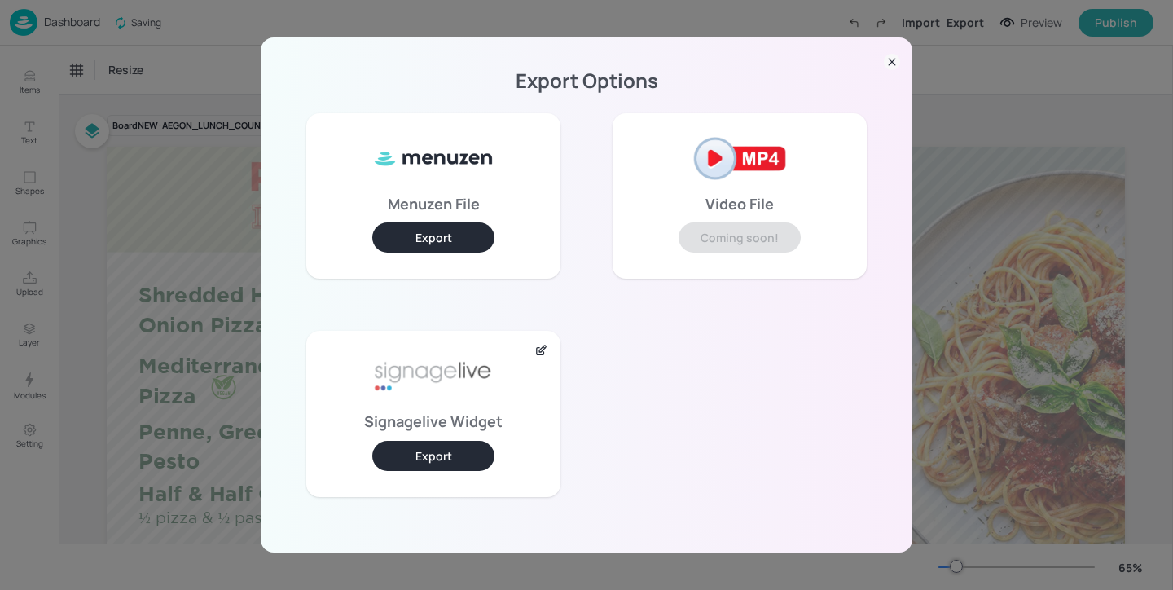
click at [462, 455] on button "Export" at bounding box center [433, 456] width 122 height 30
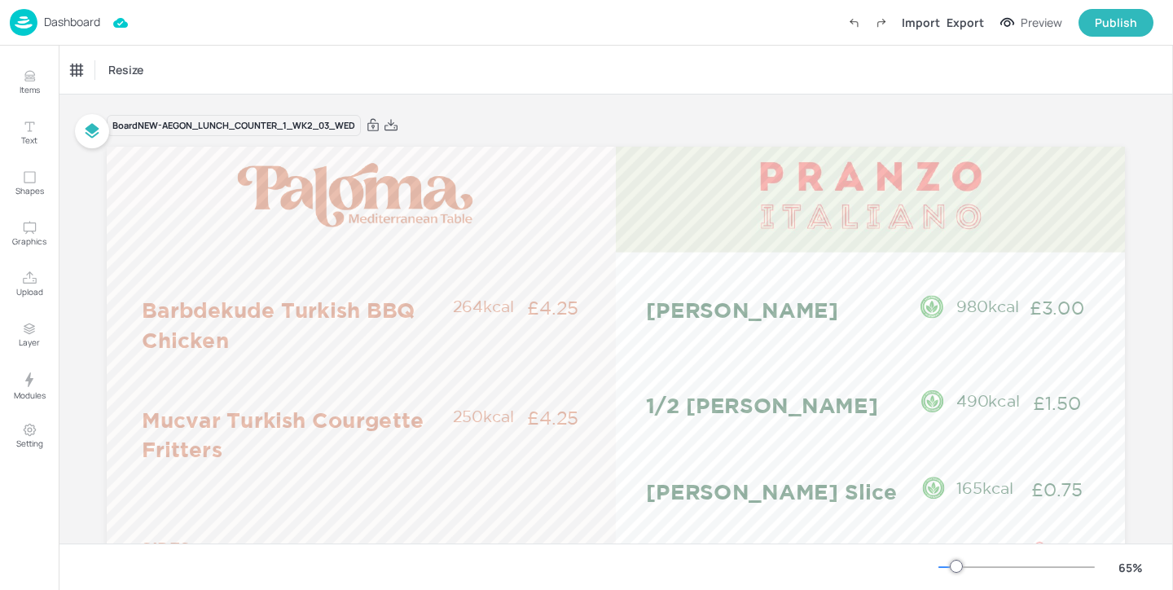
click at [80, 23] on p "Dashboard" at bounding box center [72, 21] width 56 height 11
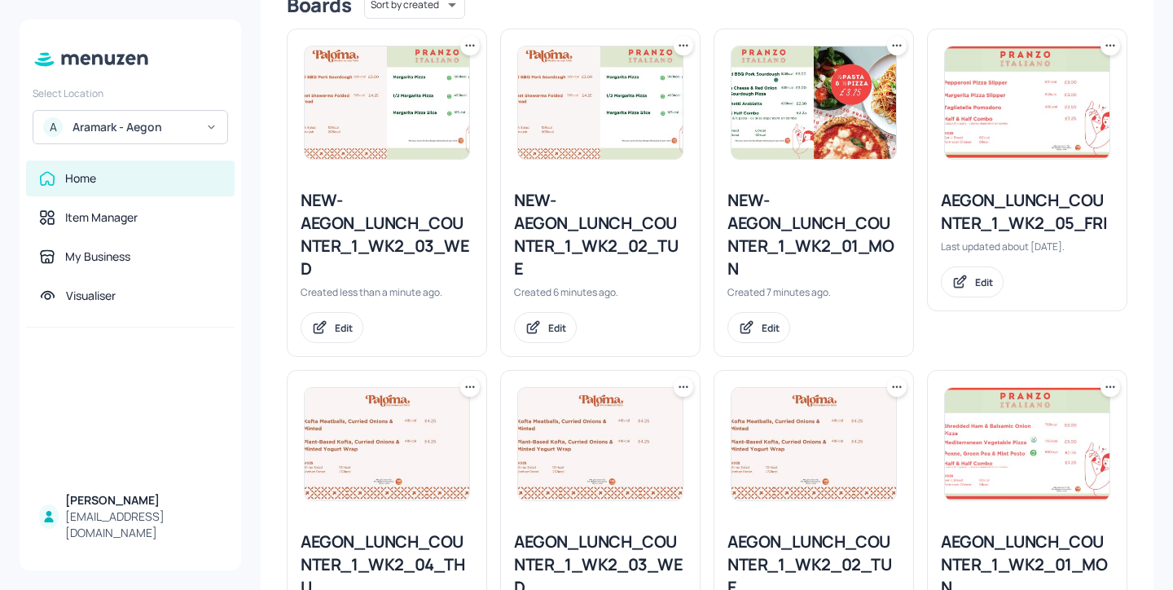
scroll to position [559, 0]
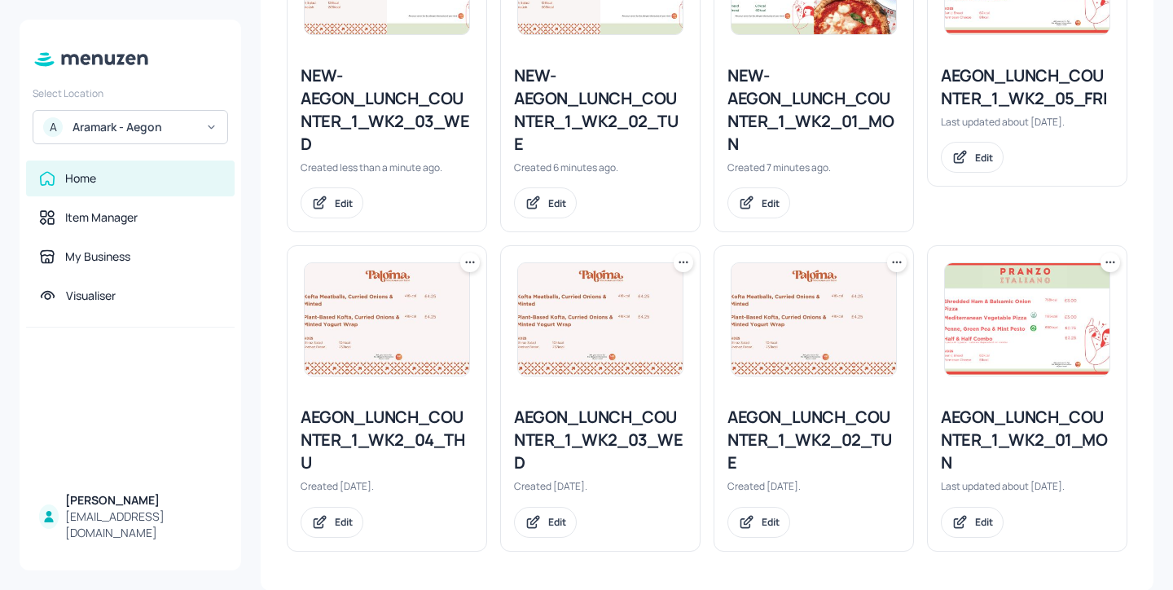
click at [596, 429] on div "AEGON_LUNCH_COUNTER_1_WK2_03_WED" at bounding box center [600, 440] width 173 height 68
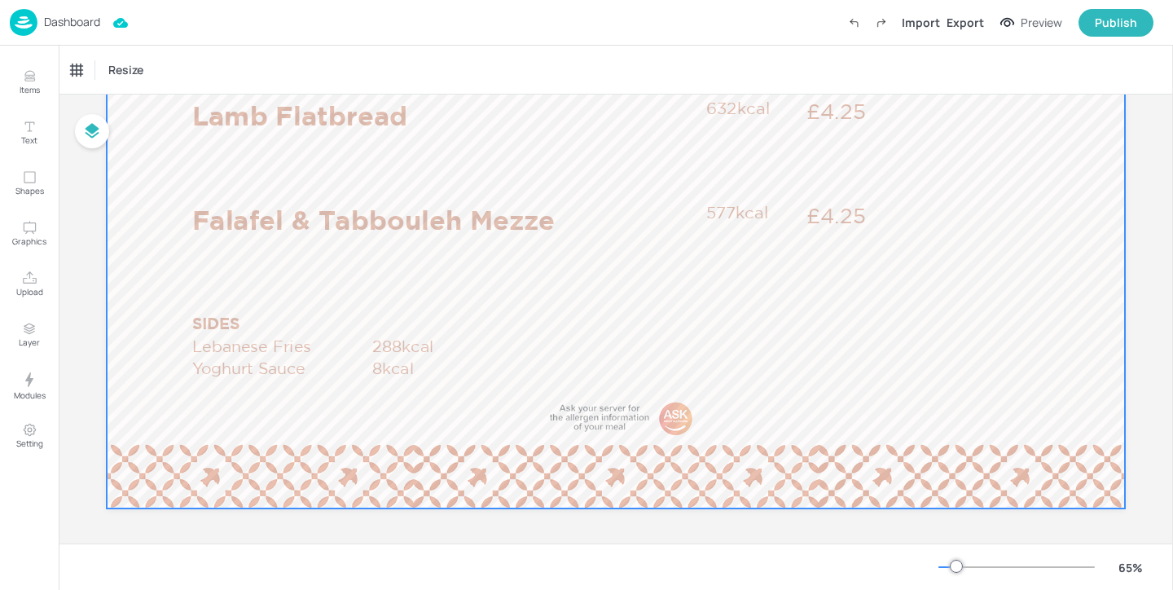
scroll to position [217, 0]
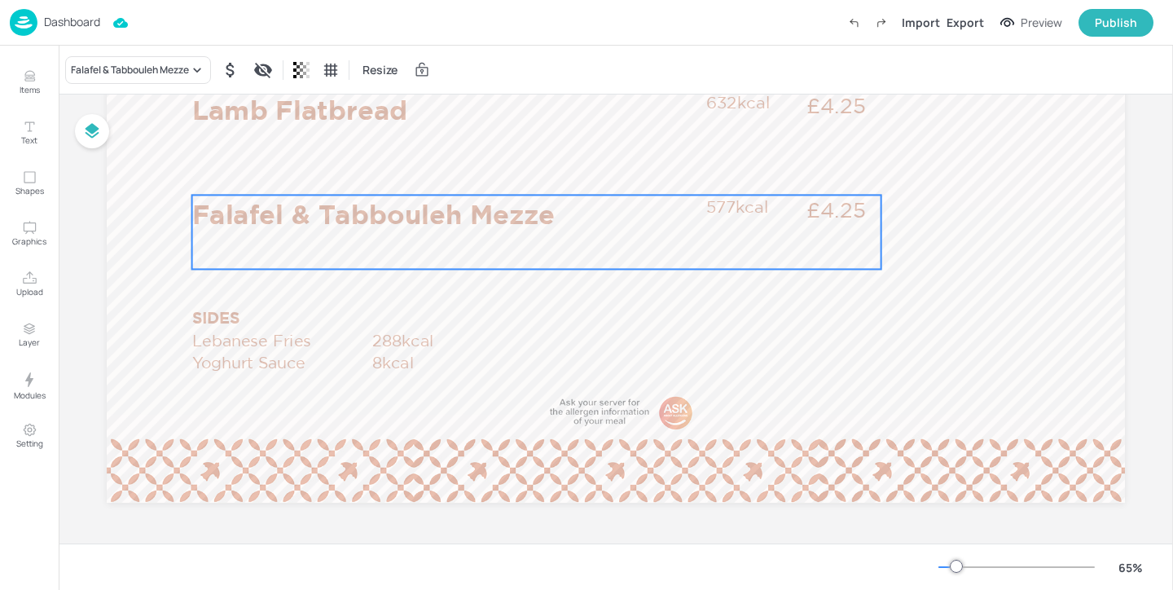
click at [361, 211] on p "Falafel & Tabbouleh Mezze" at bounding box center [444, 213] width 505 height 37
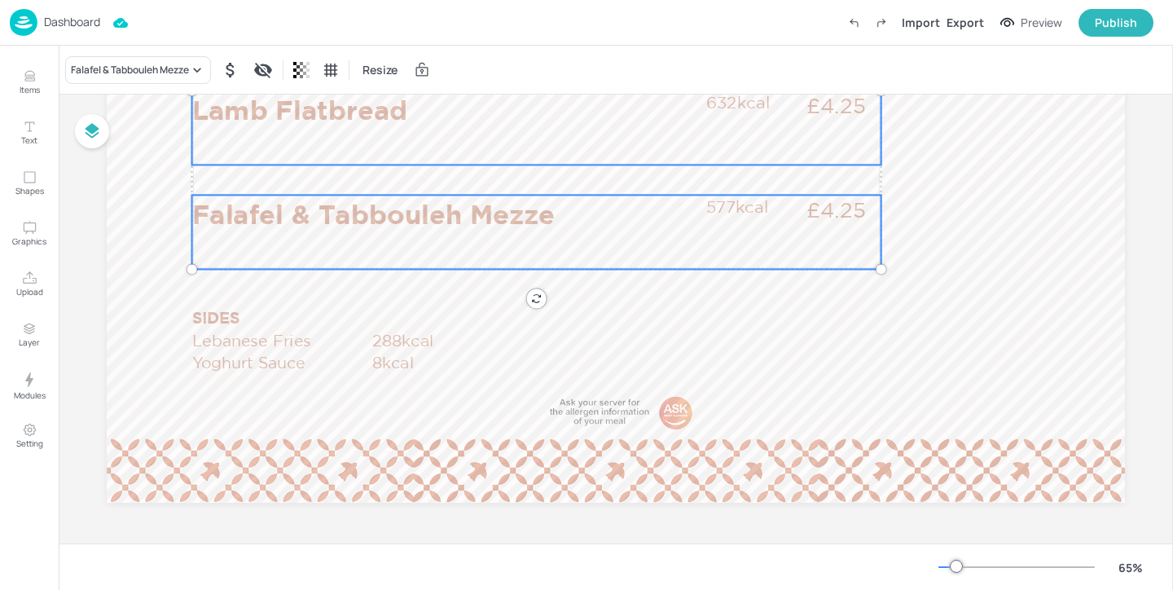
click at [374, 143] on div "Lamb Flatbread £4.25 632kcal" at bounding box center [536, 127] width 689 height 74
click at [250, 345] on p "Lebanese Fries" at bounding box center [281, 340] width 178 height 22
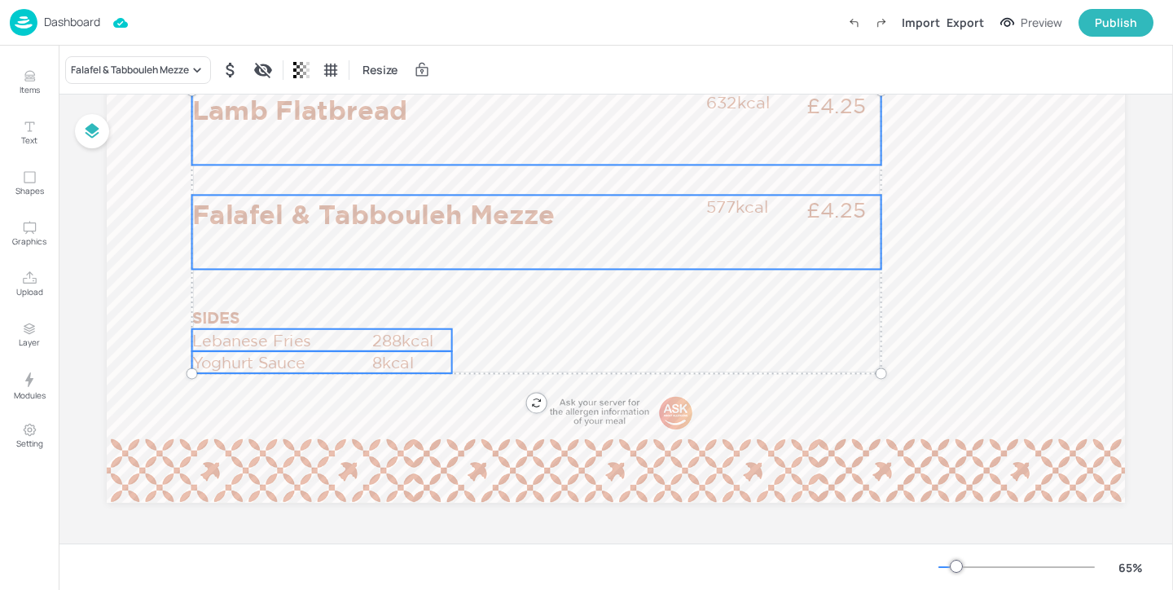
click at [246, 358] on p "Yoghurt Sauce" at bounding box center [281, 362] width 178 height 22
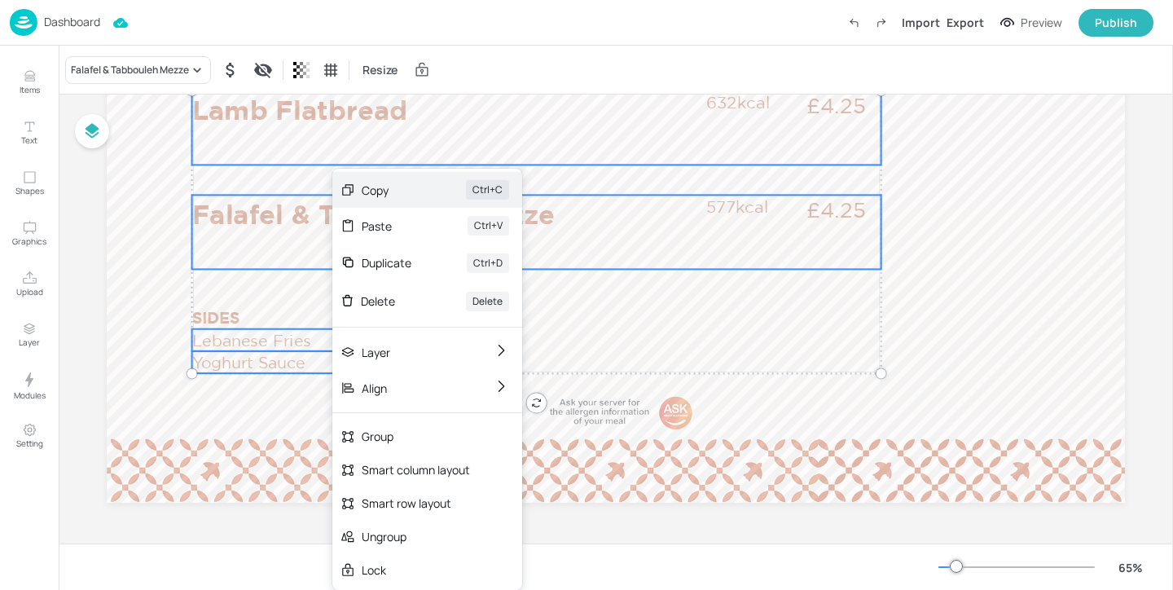
click at [363, 200] on div "Copy Ctrl+C" at bounding box center [427, 190] width 190 height 36
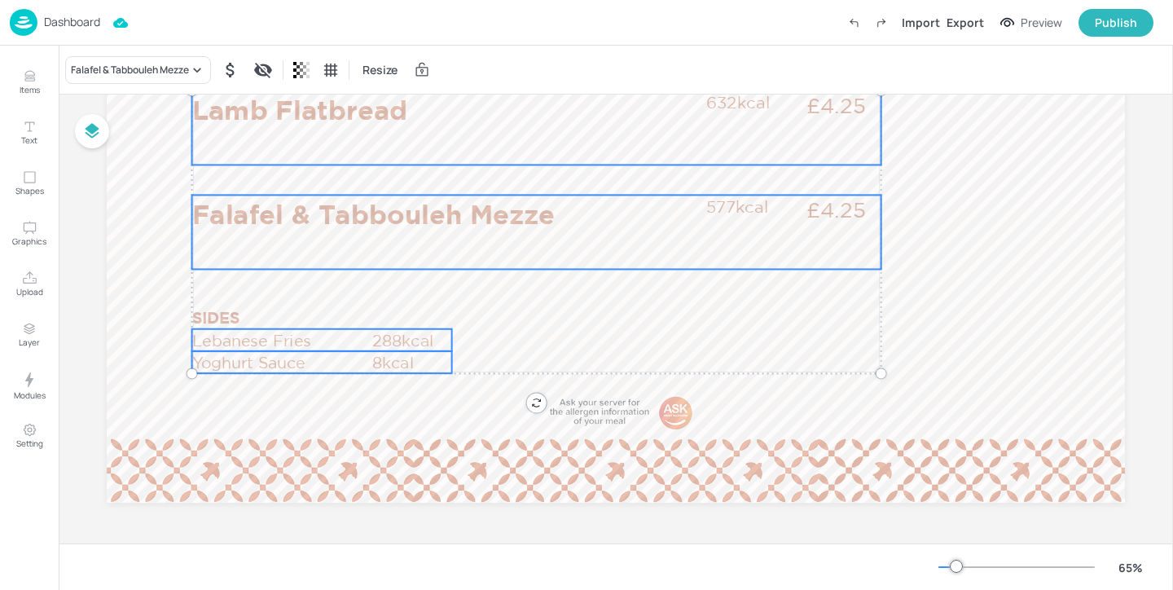
click at [42, 36] on div "Dashboard Import Export Preview Publish" at bounding box center [582, 22] width 1144 height 45
click at [72, 19] on p "Dashboard" at bounding box center [72, 21] width 56 height 11
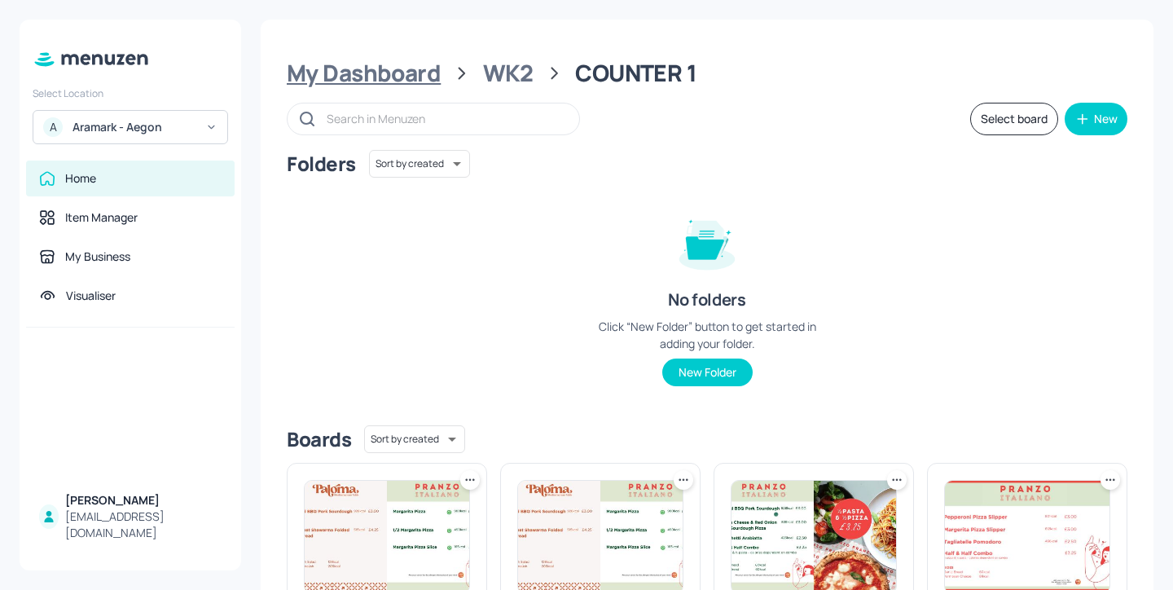
click at [334, 81] on div "My Dashboard" at bounding box center [364, 73] width 154 height 29
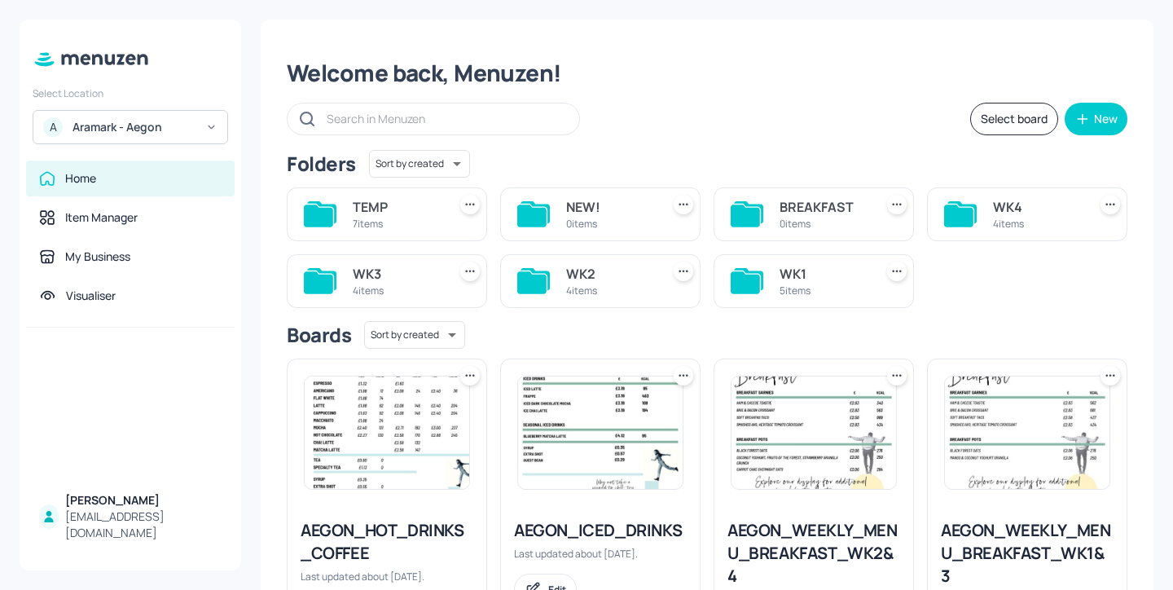
click at [780, 277] on div "WK1" at bounding box center [824, 274] width 88 height 20
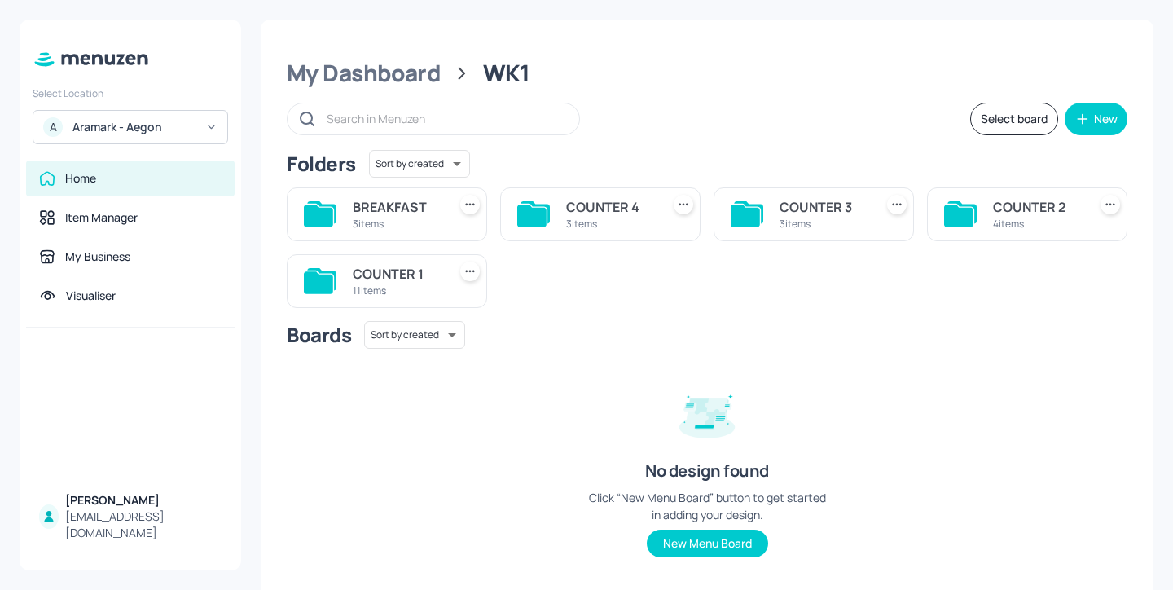
click at [398, 284] on div "11 items" at bounding box center [397, 291] width 88 height 14
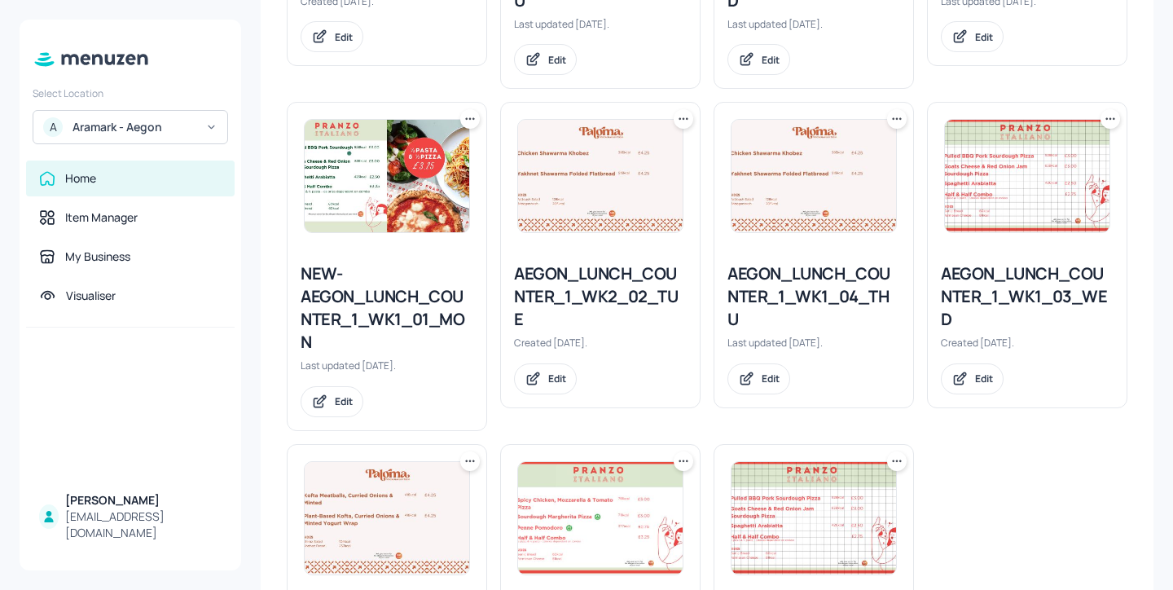
scroll to position [705, 0]
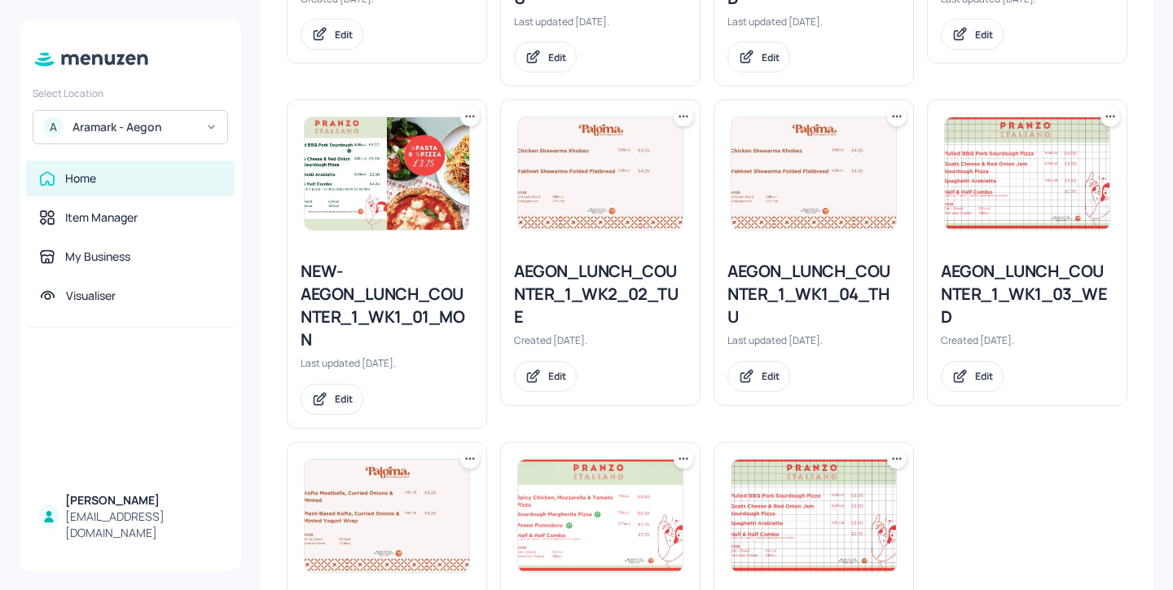
click at [682, 115] on icon at bounding box center [683, 116] width 16 height 16
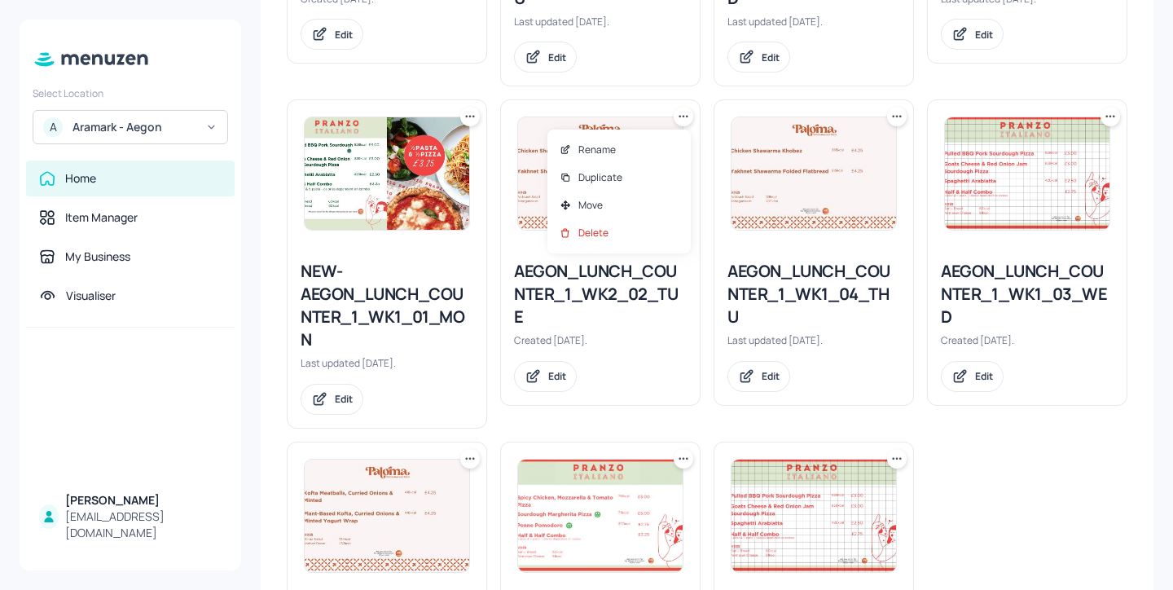
click at [684, 118] on div at bounding box center [586, 295] width 1173 height 590
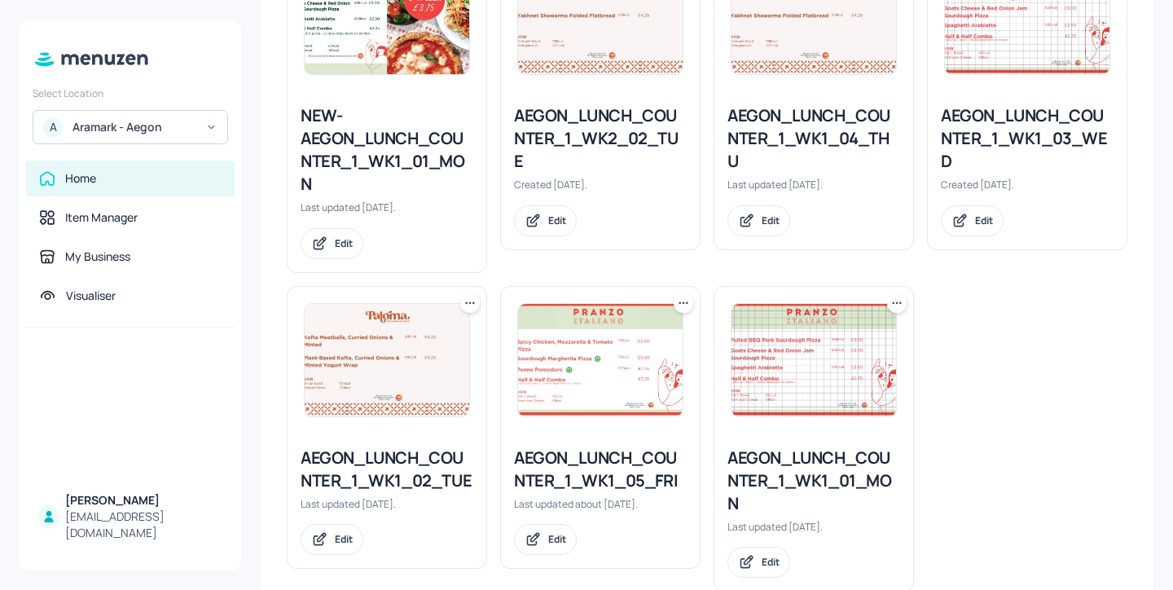
scroll to position [901, 0]
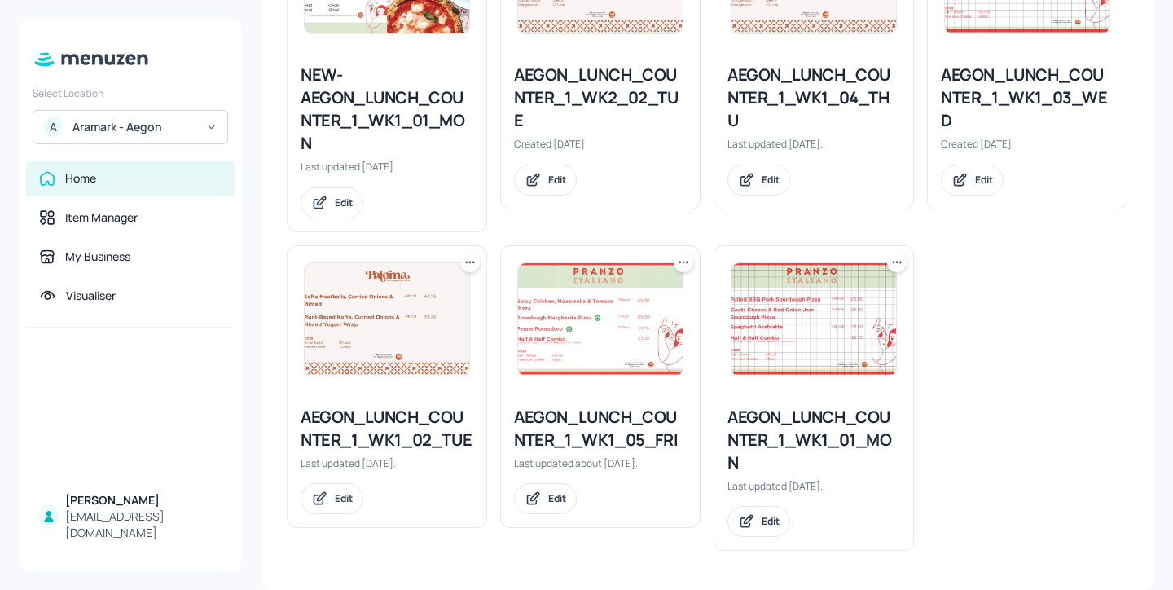
click at [900, 261] on icon at bounding box center [897, 262] width 16 height 16
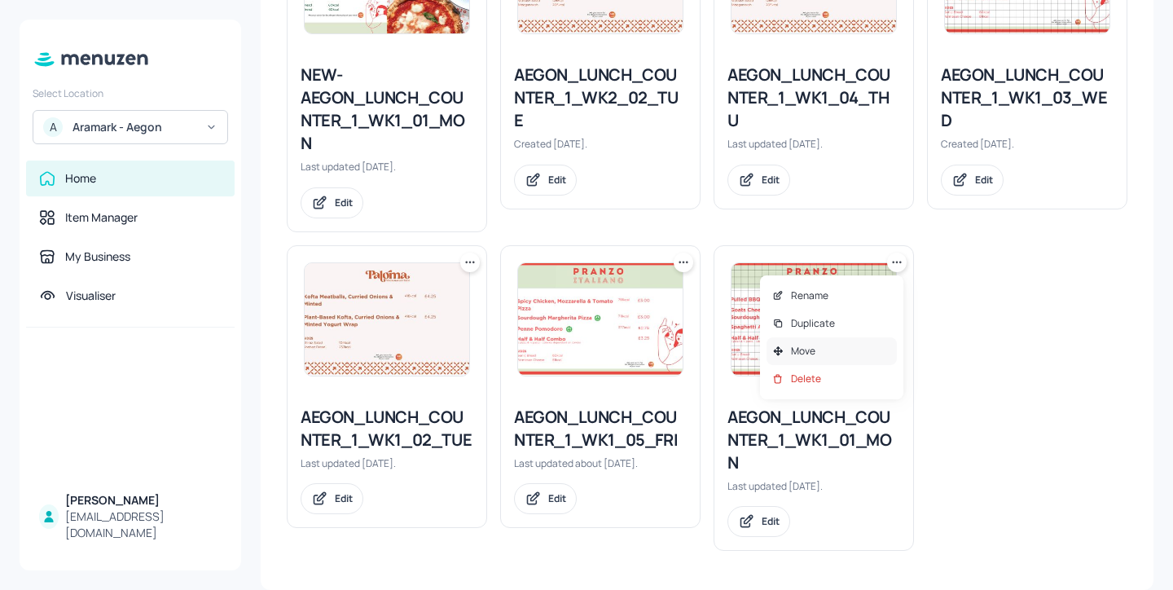
click at [820, 358] on div "Move" at bounding box center [832, 351] width 130 height 28
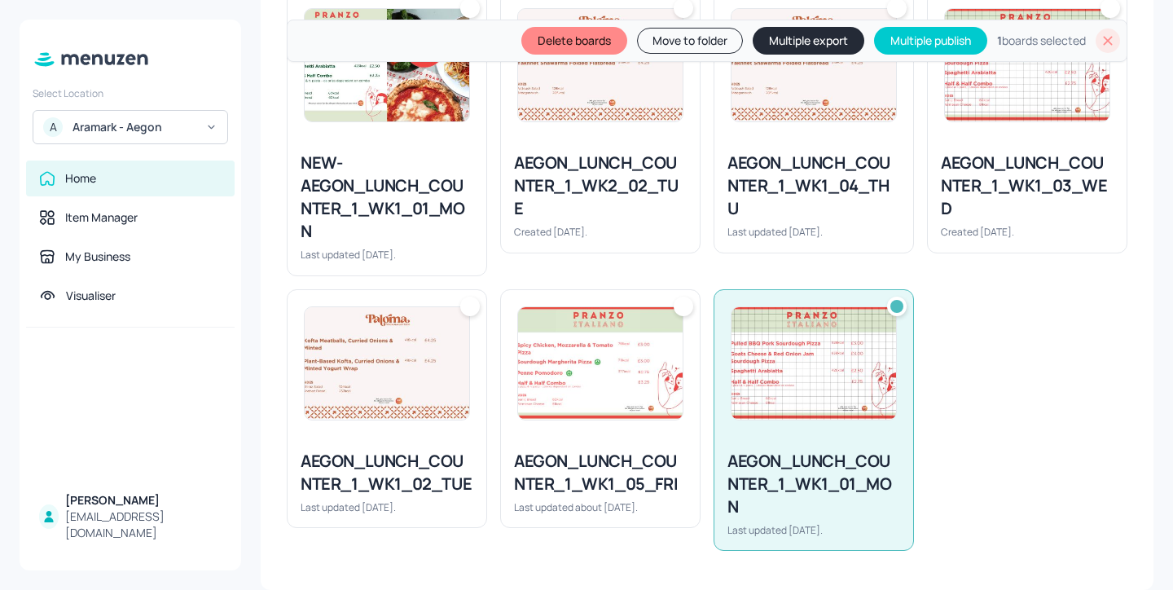
click at [656, 362] on img at bounding box center [600, 363] width 165 height 112
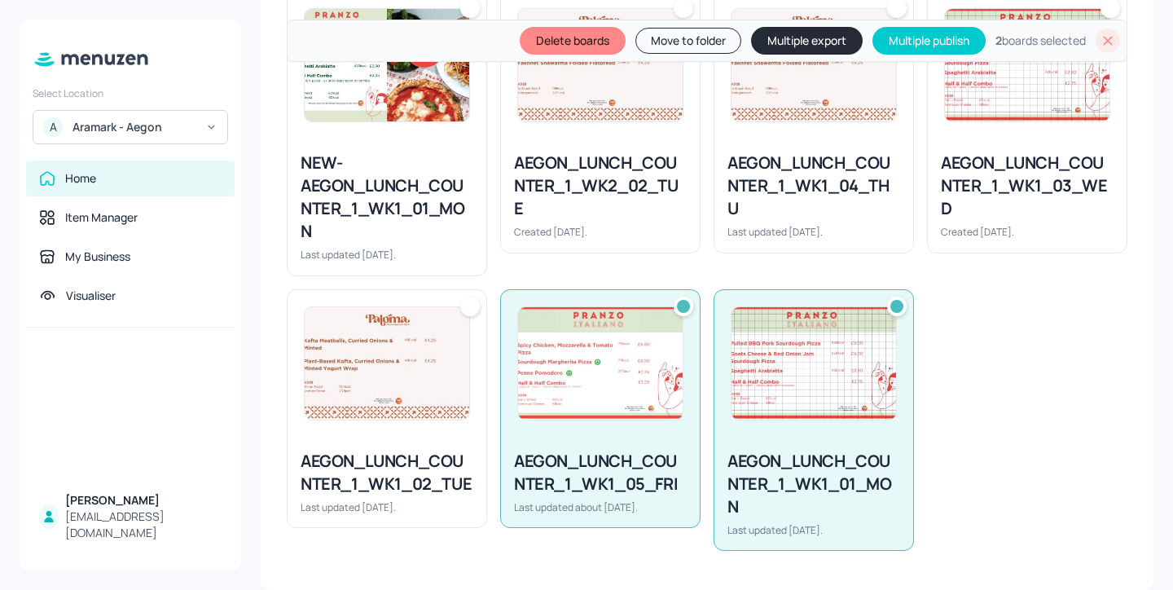
click at [418, 373] on img at bounding box center [387, 363] width 165 height 112
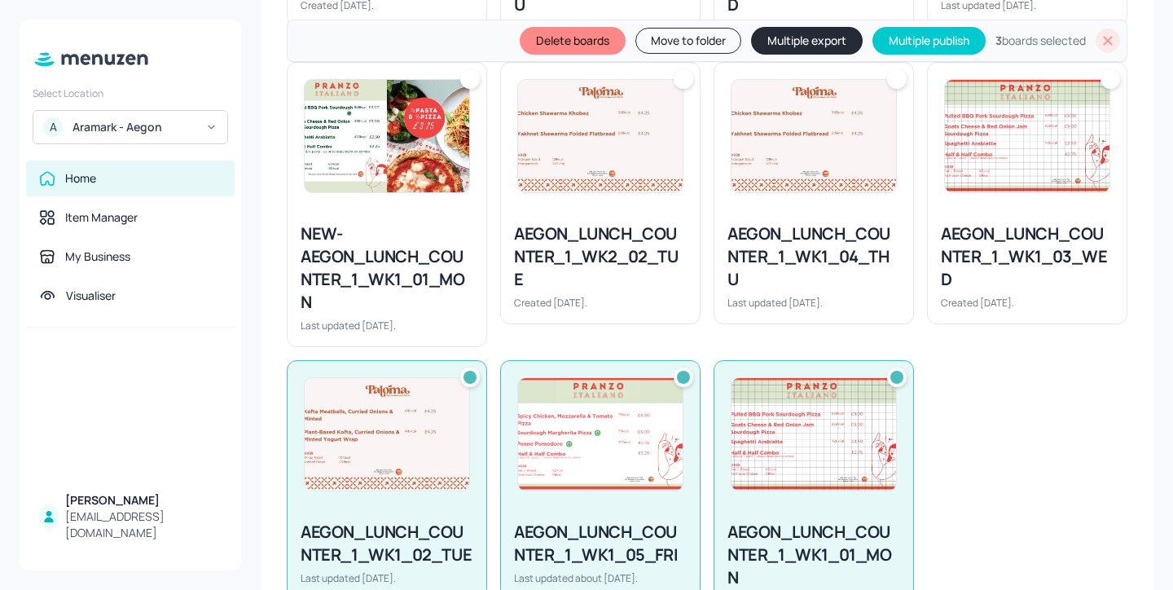
scroll to position [720, 0]
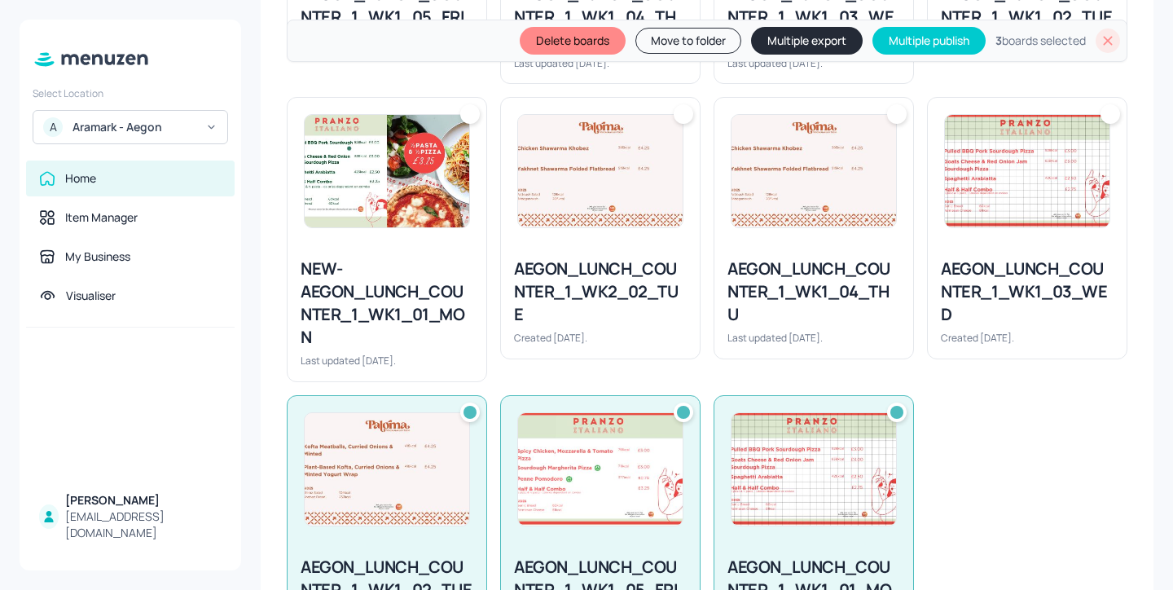
click at [604, 225] on img at bounding box center [600, 171] width 165 height 112
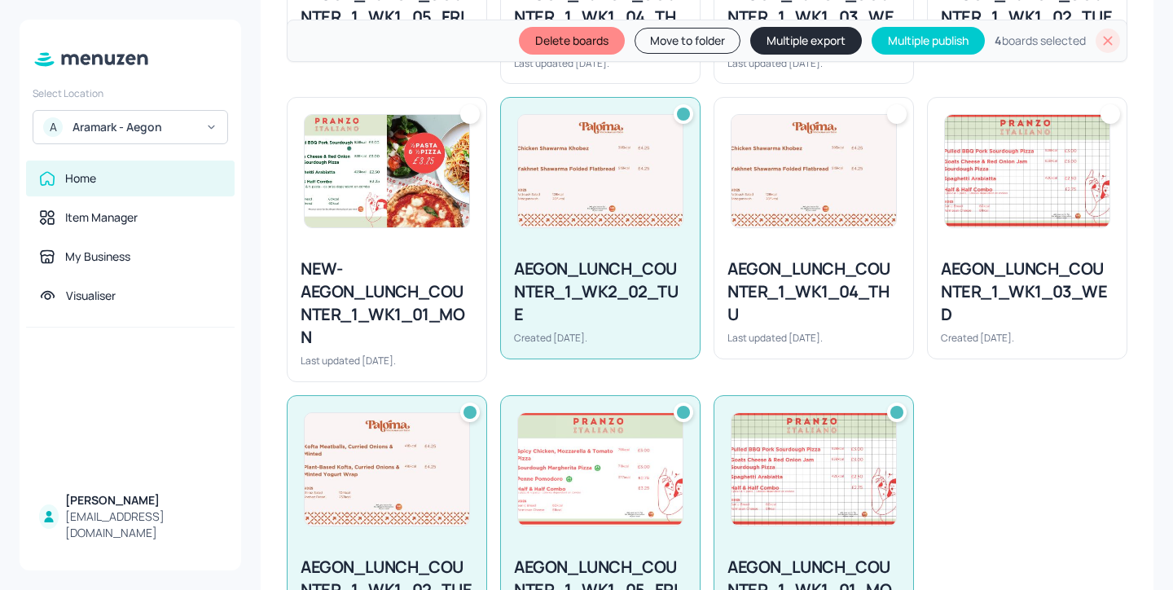
click at [742, 246] on div "AEGON_LUNCH_COUNTER_1_WK1_04_THU Last updated 2 months ago." at bounding box center [813, 300] width 199 height 113
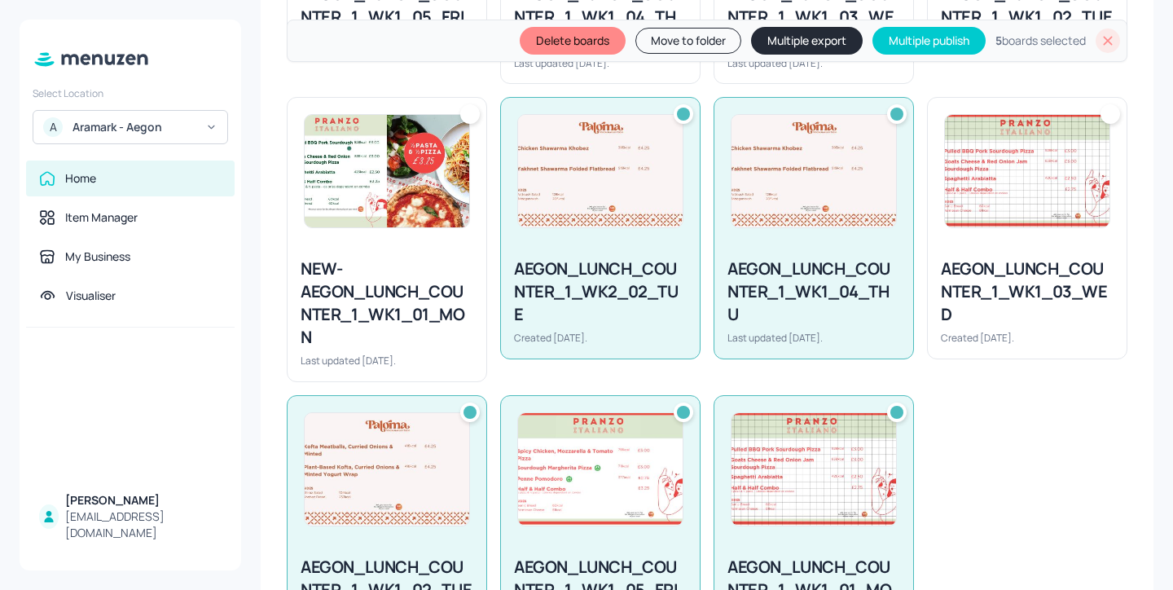
click at [970, 178] on img at bounding box center [1027, 171] width 165 height 112
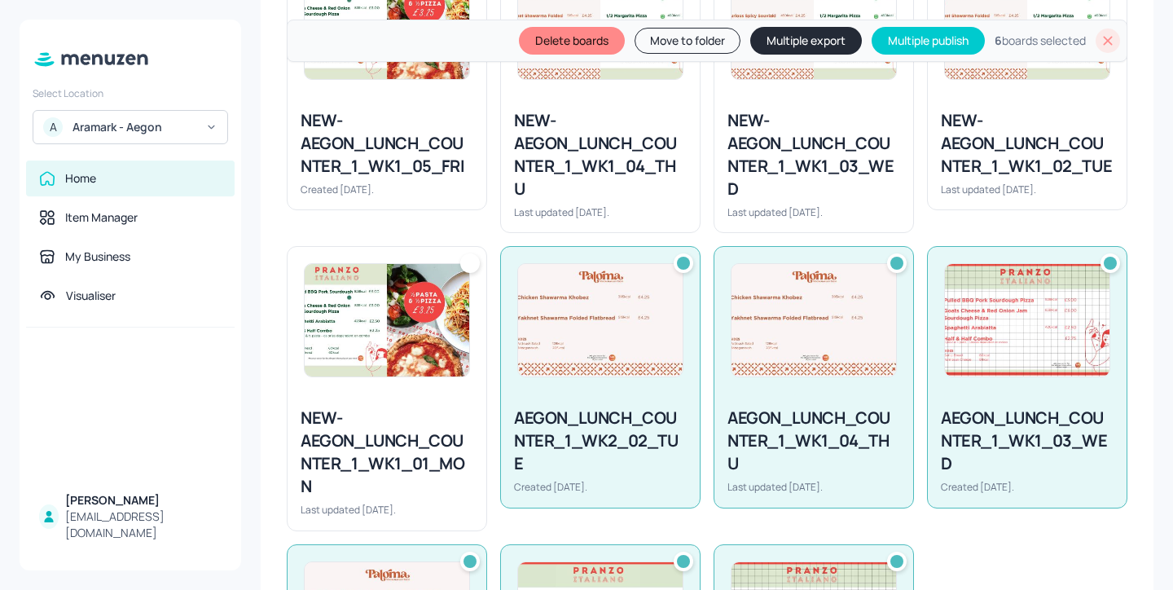
scroll to position [565, 0]
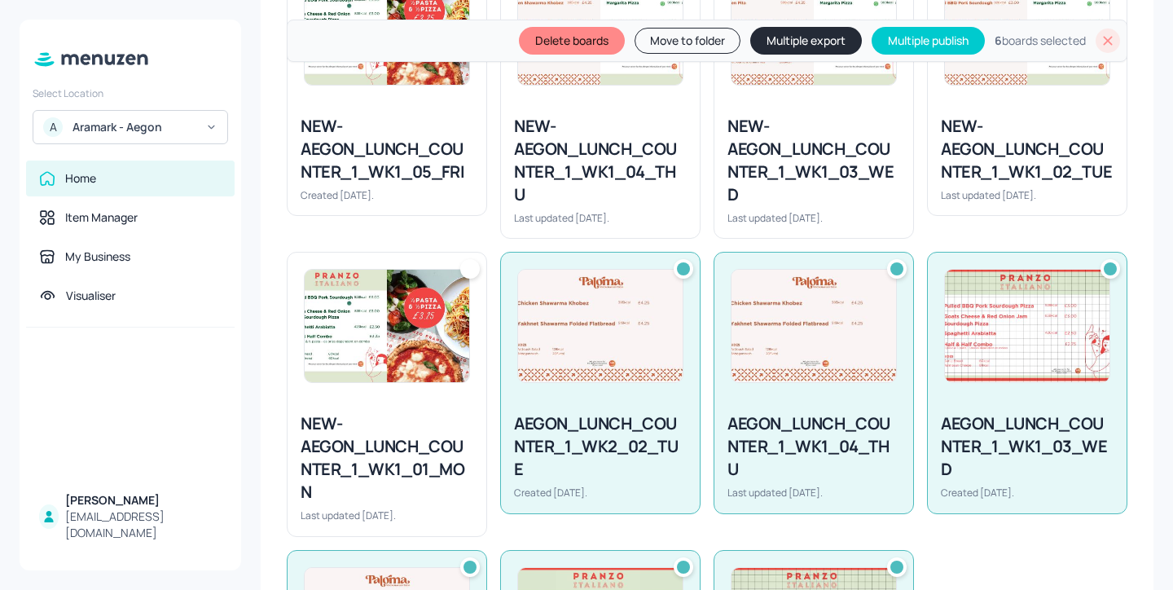
click at [582, 43] on button "Delete boards" at bounding box center [572, 41] width 106 height 28
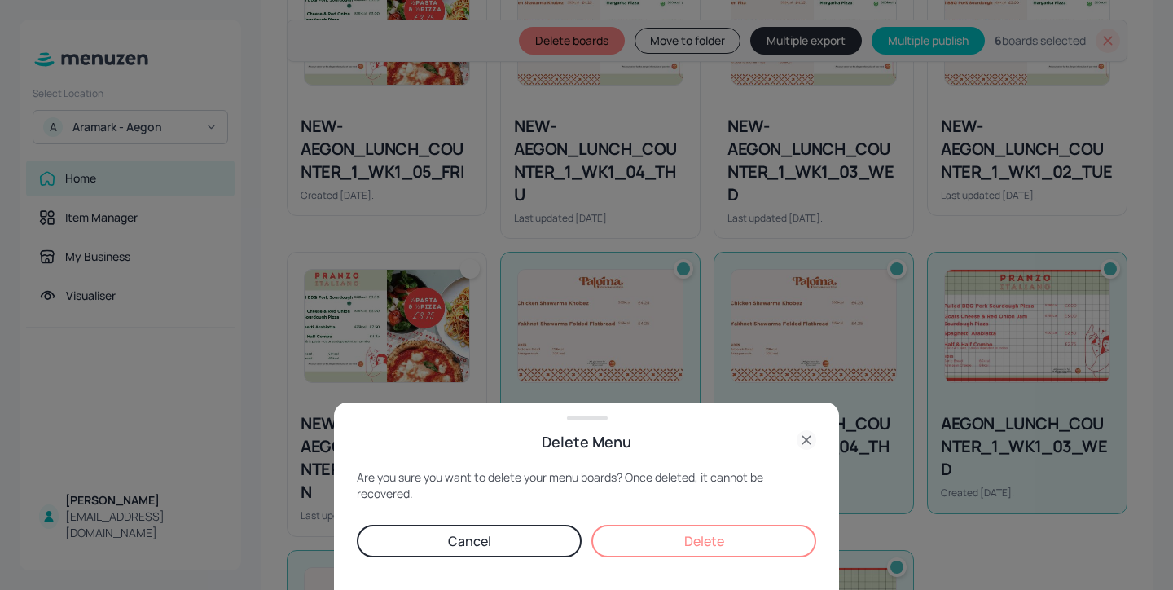
click at [743, 542] on button "Delete" at bounding box center [703, 541] width 225 height 33
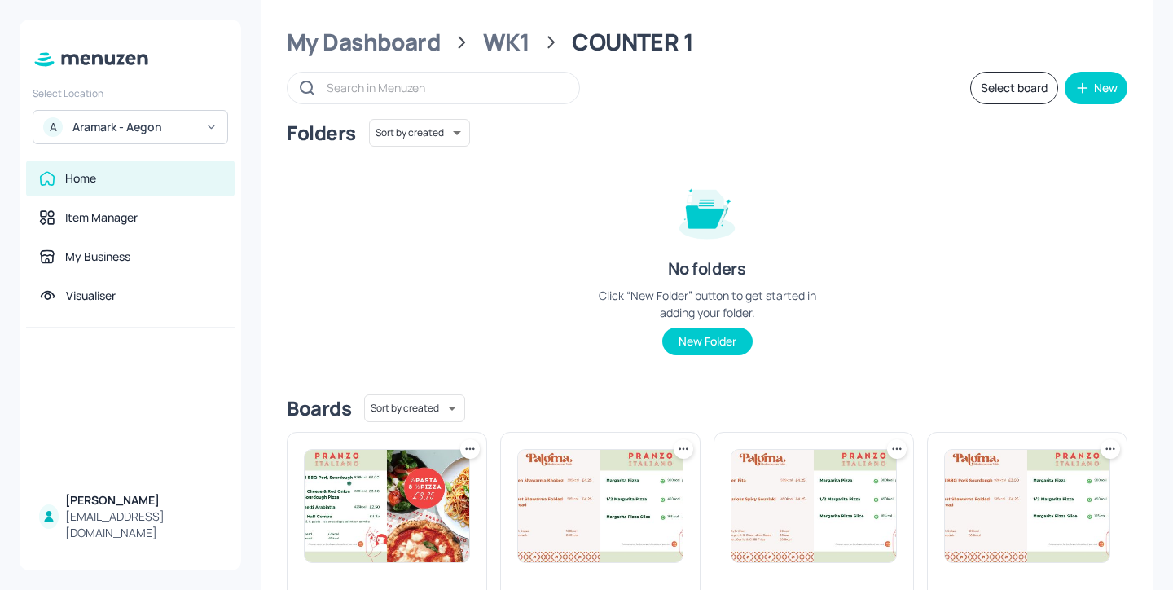
scroll to position [0, 0]
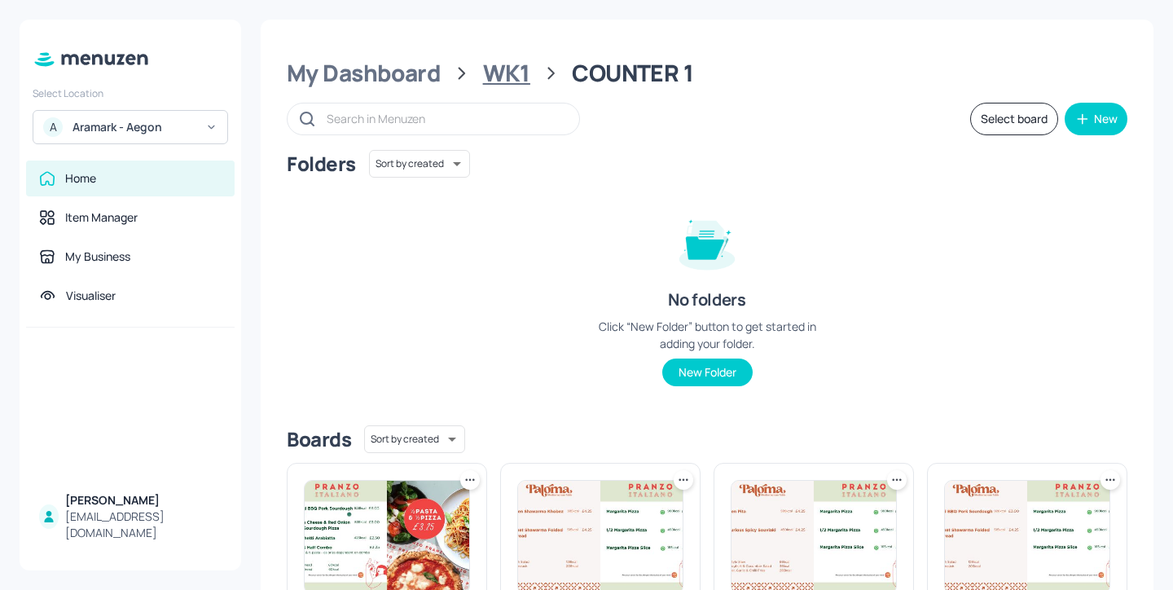
click at [508, 78] on div "WK1" at bounding box center [506, 73] width 47 height 29
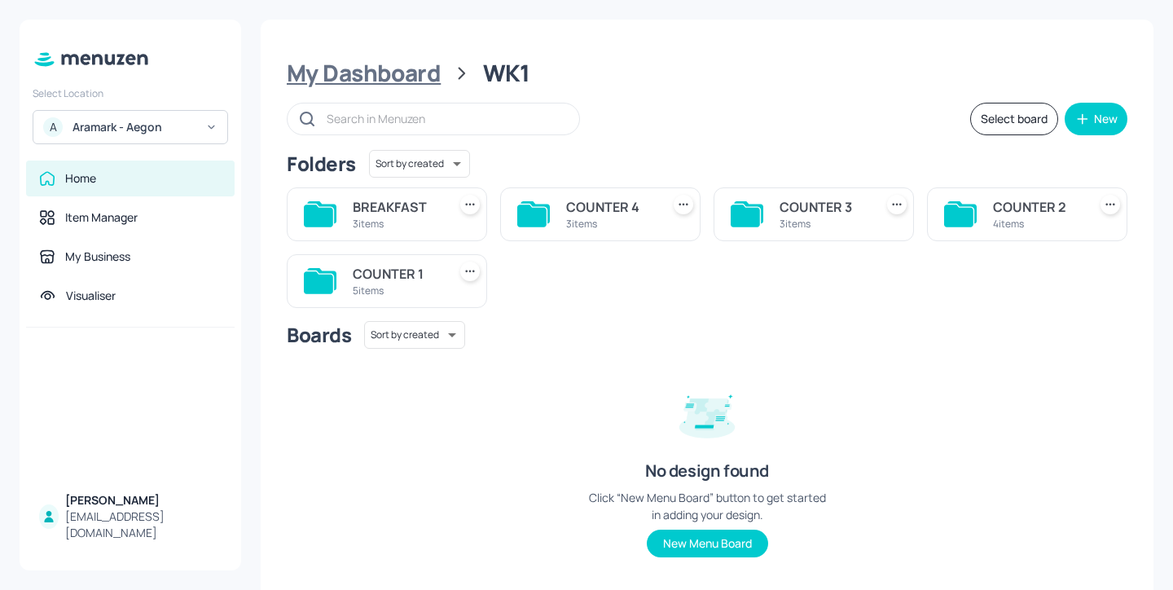
click at [409, 63] on div "My Dashboard" at bounding box center [364, 73] width 154 height 29
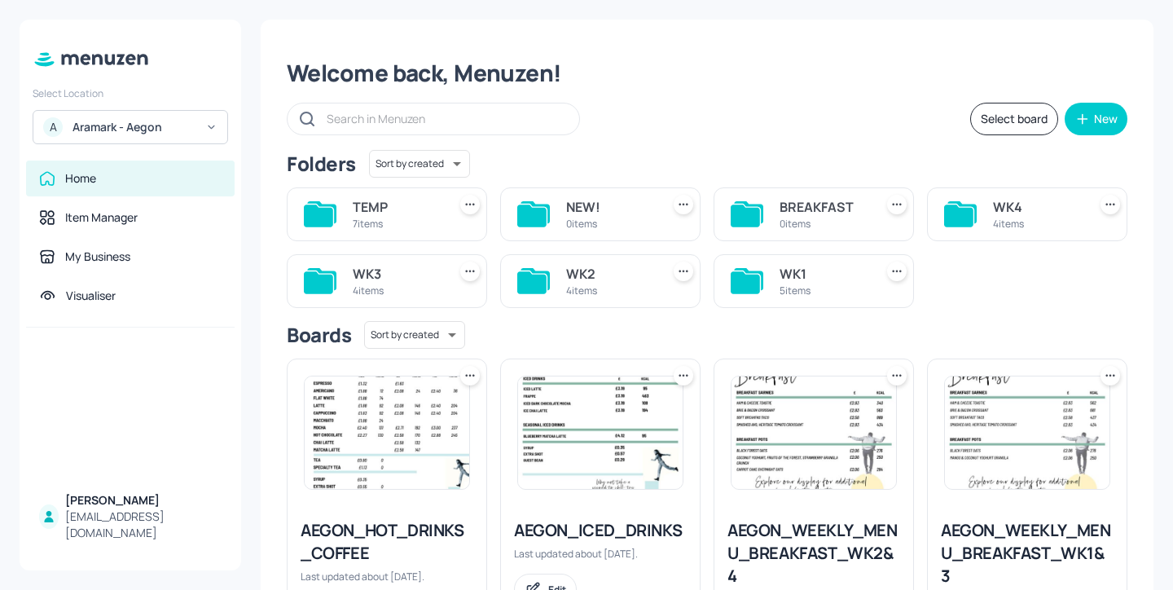
scroll to position [33, 0]
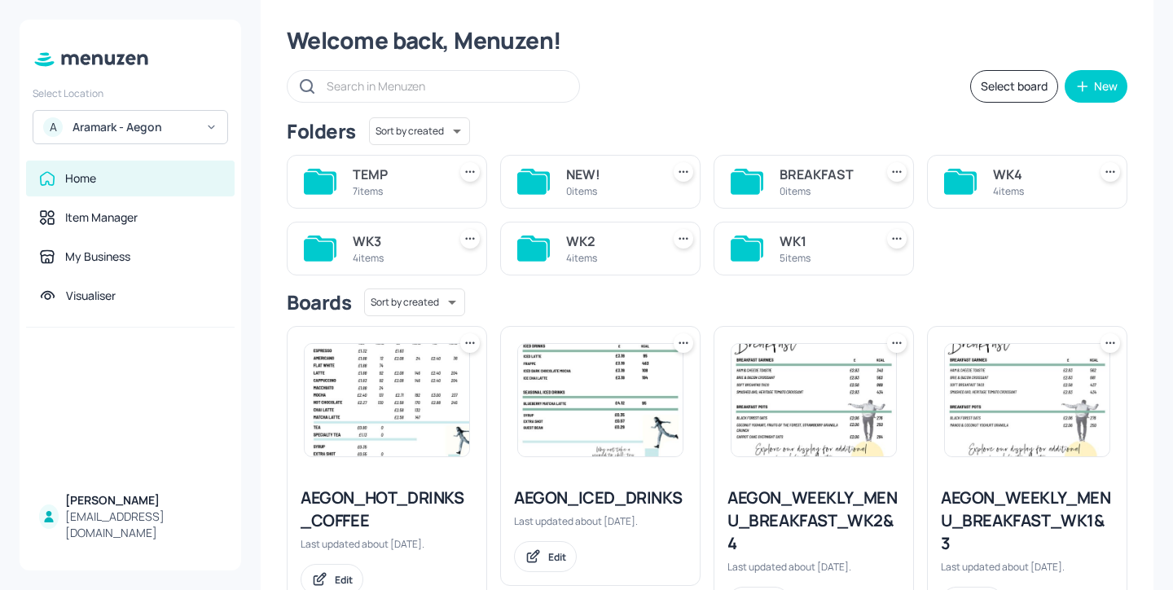
click at [580, 236] on div "WK2" at bounding box center [610, 241] width 88 height 20
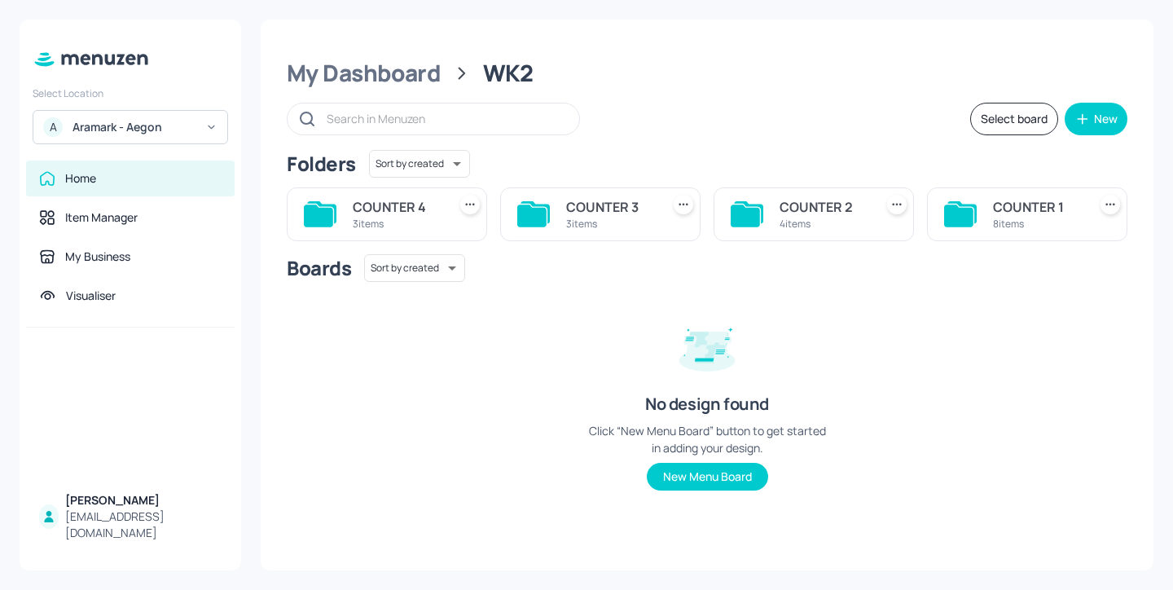
scroll to position [0, 0]
click at [948, 206] on icon at bounding box center [958, 215] width 29 height 22
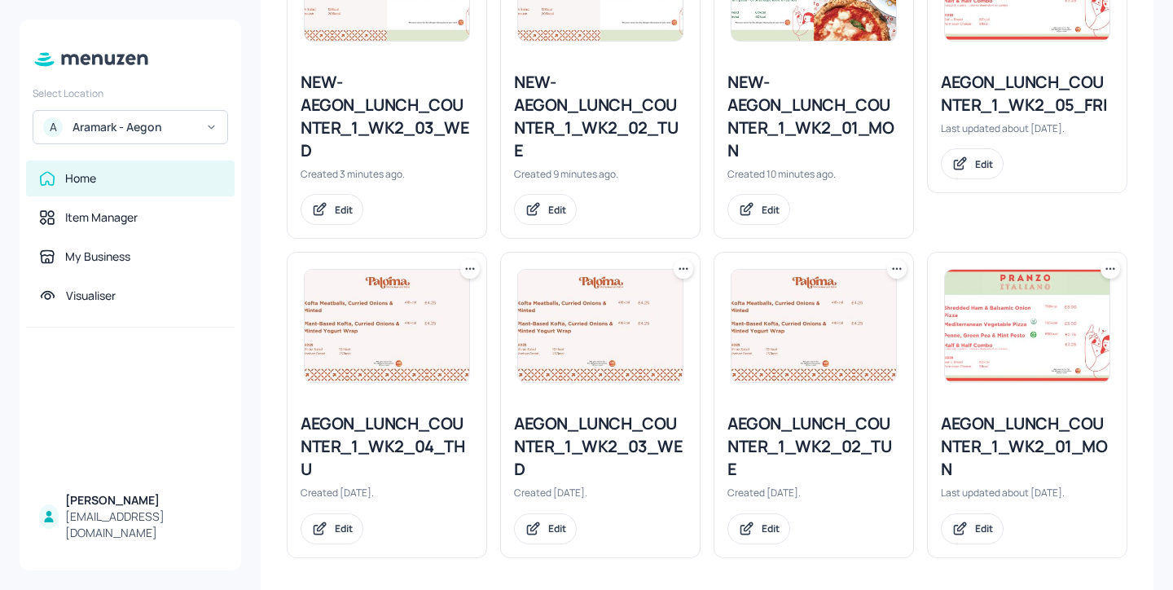
scroll to position [559, 0]
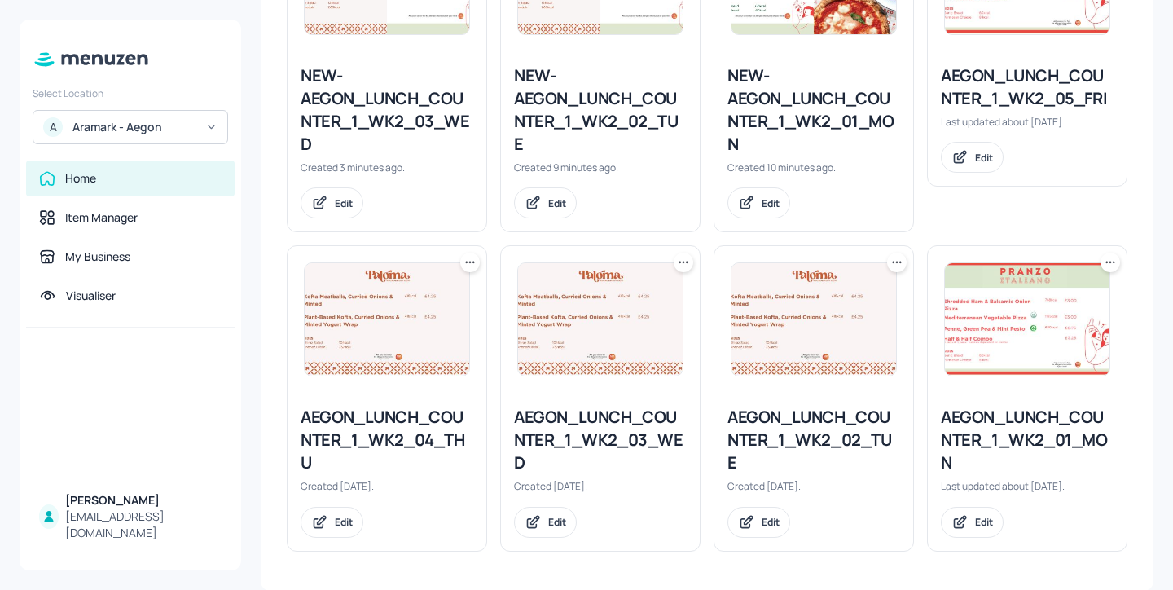
click at [631, 446] on div "AEGON_LUNCH_COUNTER_1_WK2_03_WED" at bounding box center [600, 440] width 173 height 68
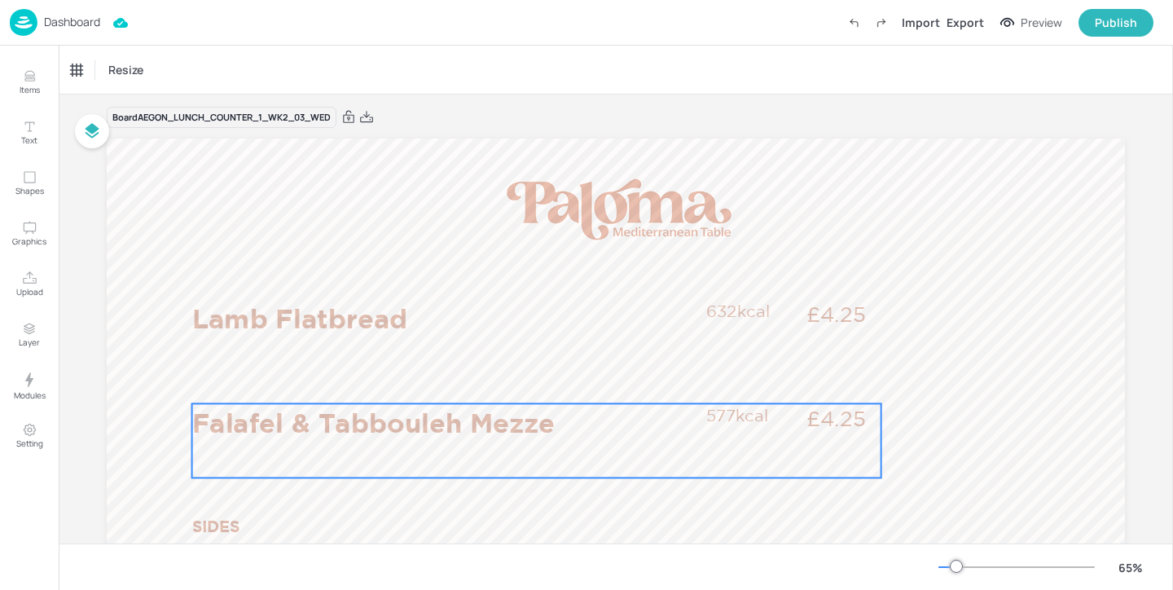
scroll to position [10, 0]
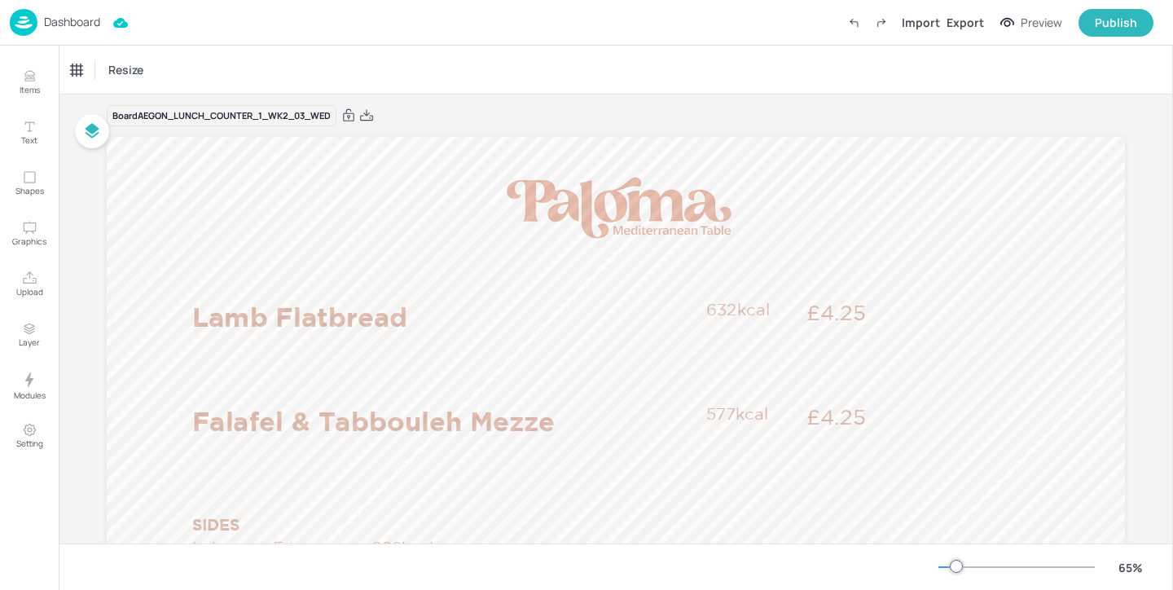
click at [88, 32] on div "Dashboard" at bounding box center [55, 22] width 90 height 27
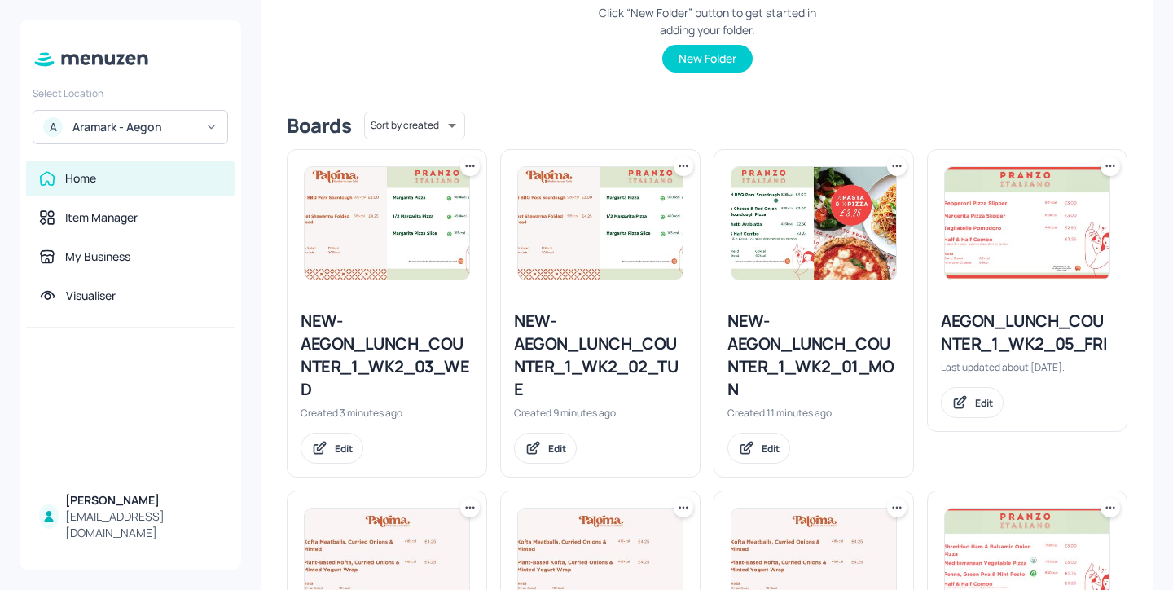
scroll to position [335, 0]
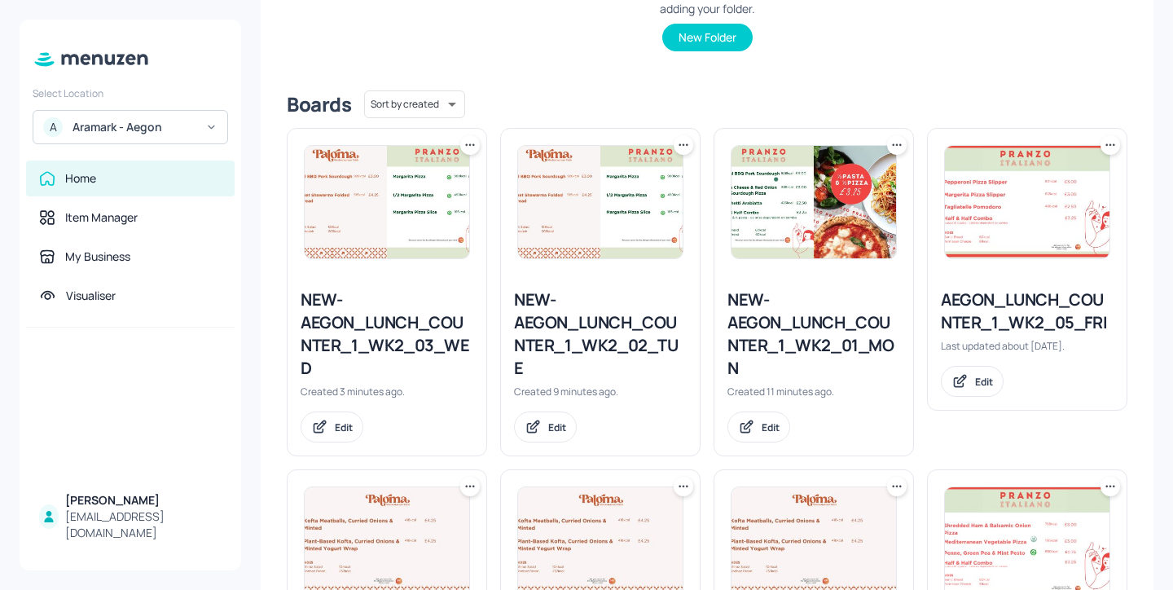
click at [436, 341] on div "NEW-AEGON_LUNCH_COUNTER_1_WK2_03_WED" at bounding box center [387, 333] width 173 height 91
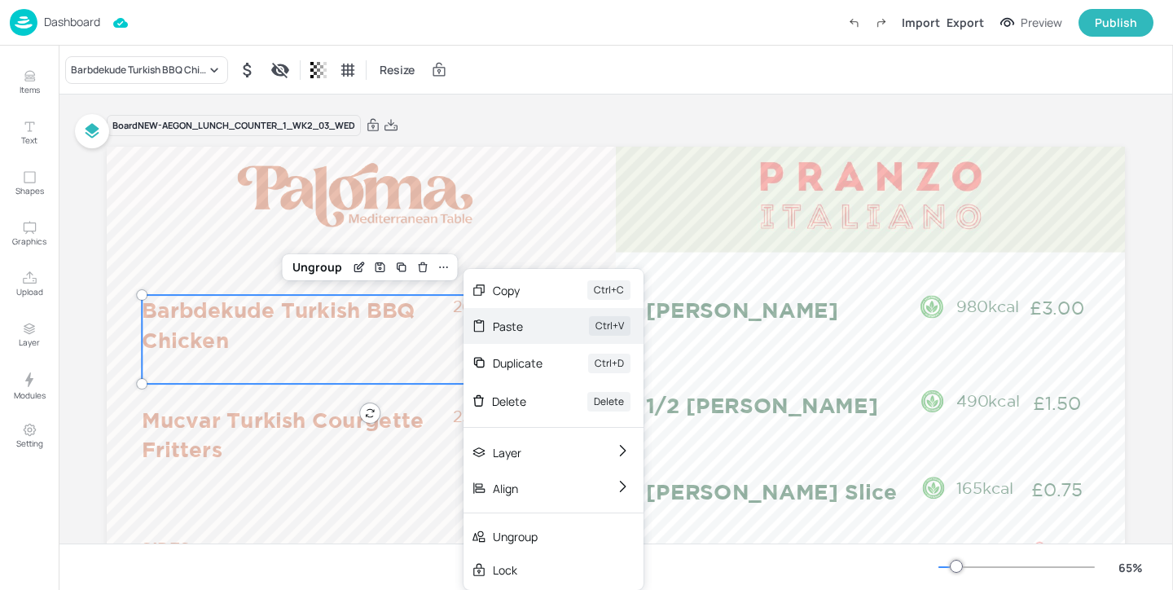
click at [541, 323] on div "Paste" at bounding box center [518, 326] width 51 height 17
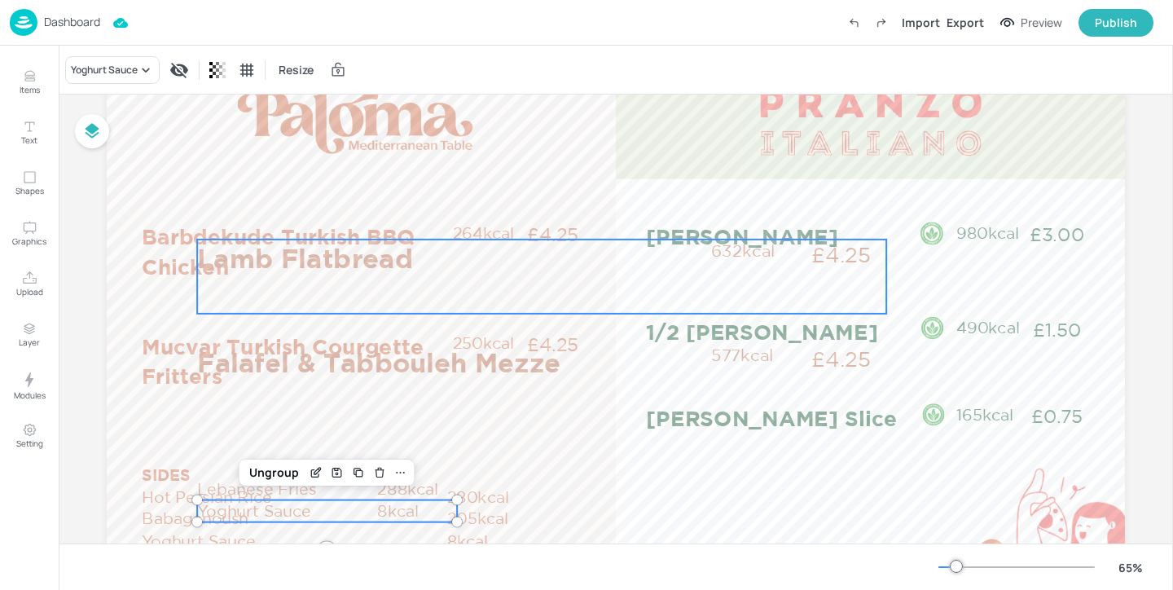
scroll to position [81, 0]
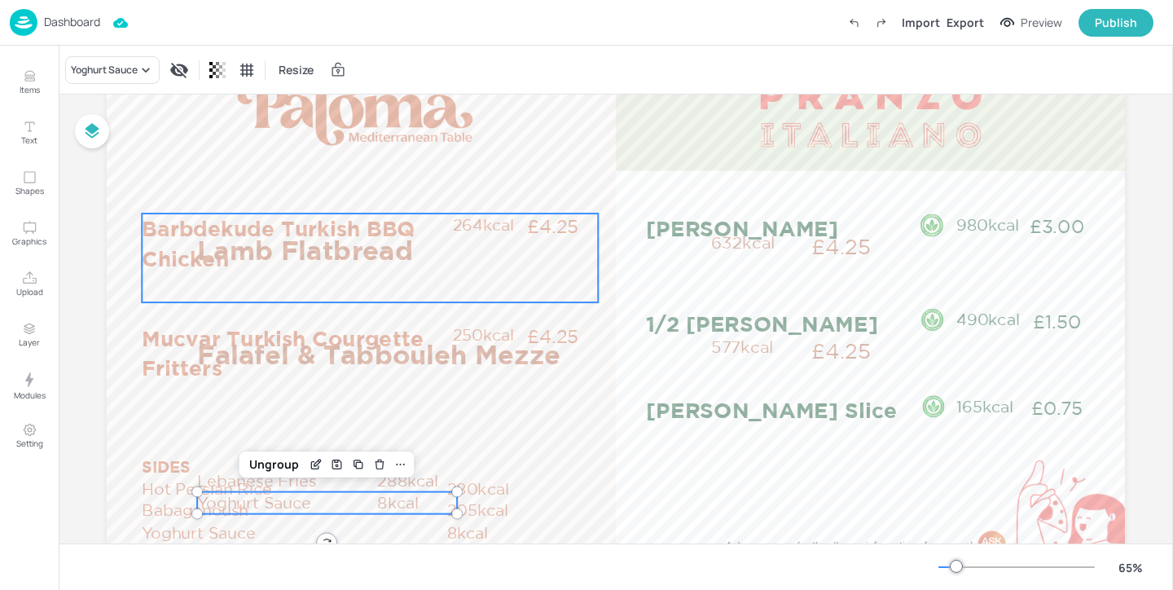
click at [150, 257] on p "Barbdekude Turkish BBQ Chicken" at bounding box center [296, 242] width 309 height 59
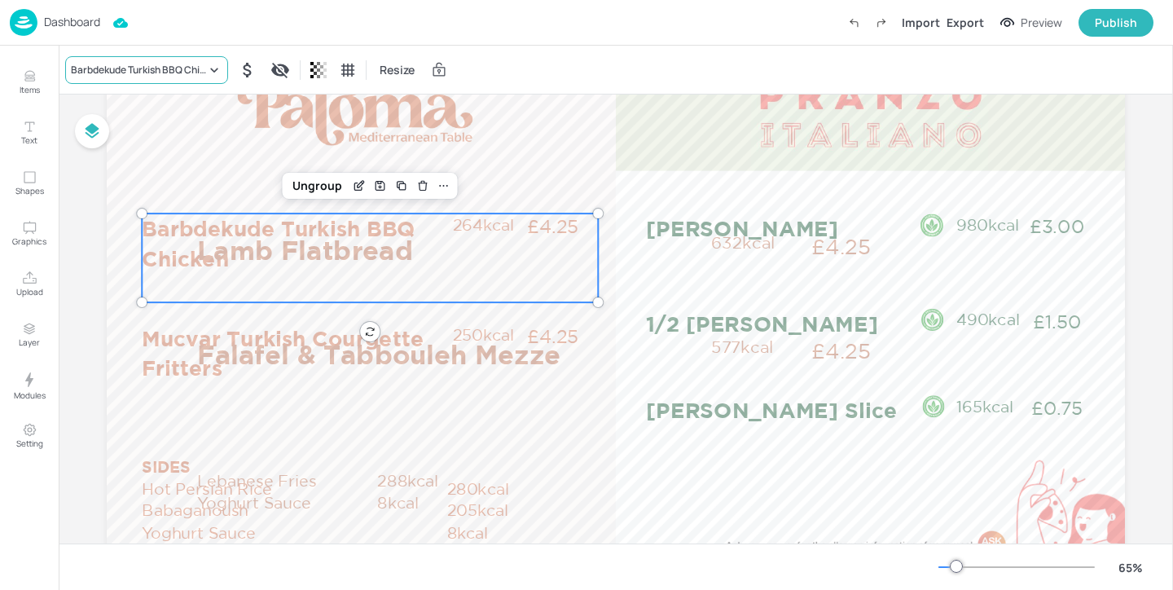
click at [146, 66] on div "Barbdekude Turkish BBQ Chicken" at bounding box center [138, 70] width 135 height 15
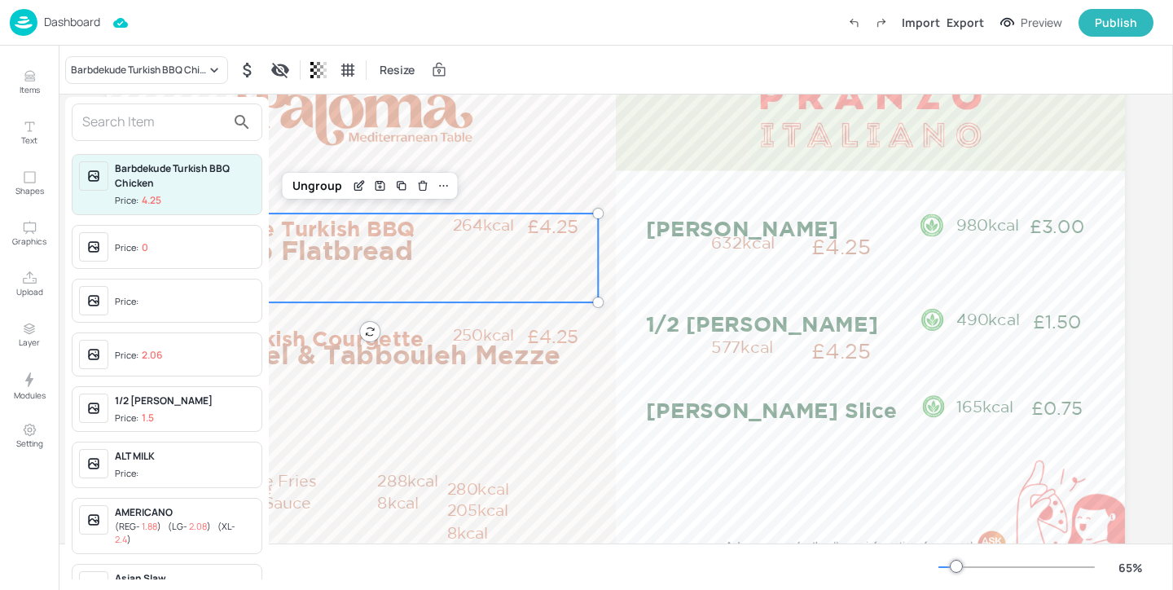
click at [158, 125] on input "text" at bounding box center [153, 122] width 143 height 26
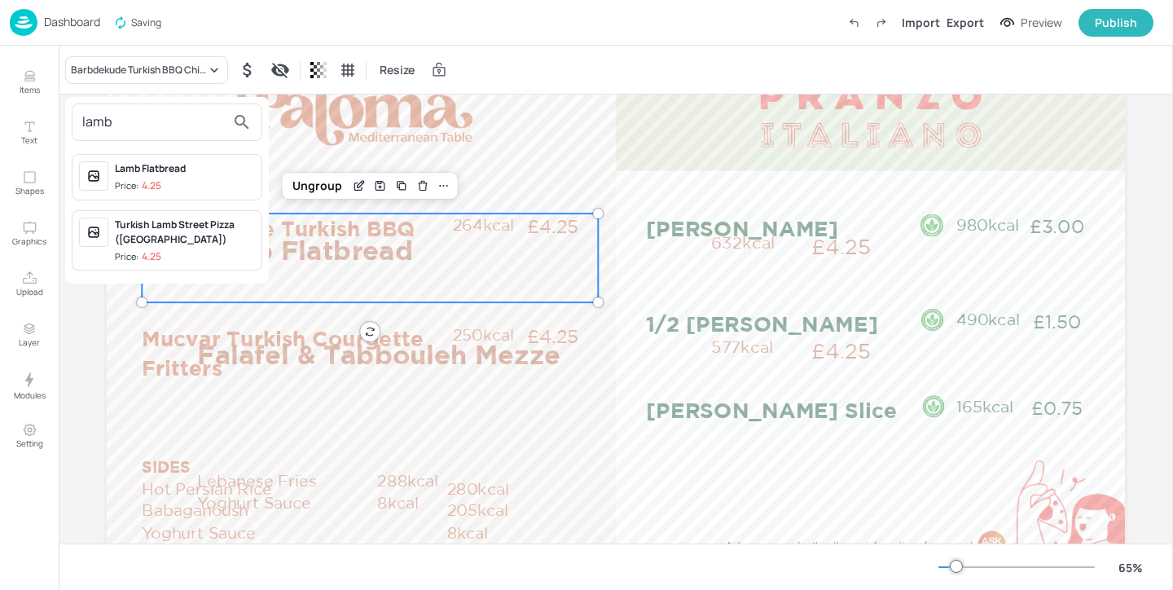
type input "lamb"
click at [232, 190] on span "Price: 4.25" at bounding box center [185, 186] width 140 height 14
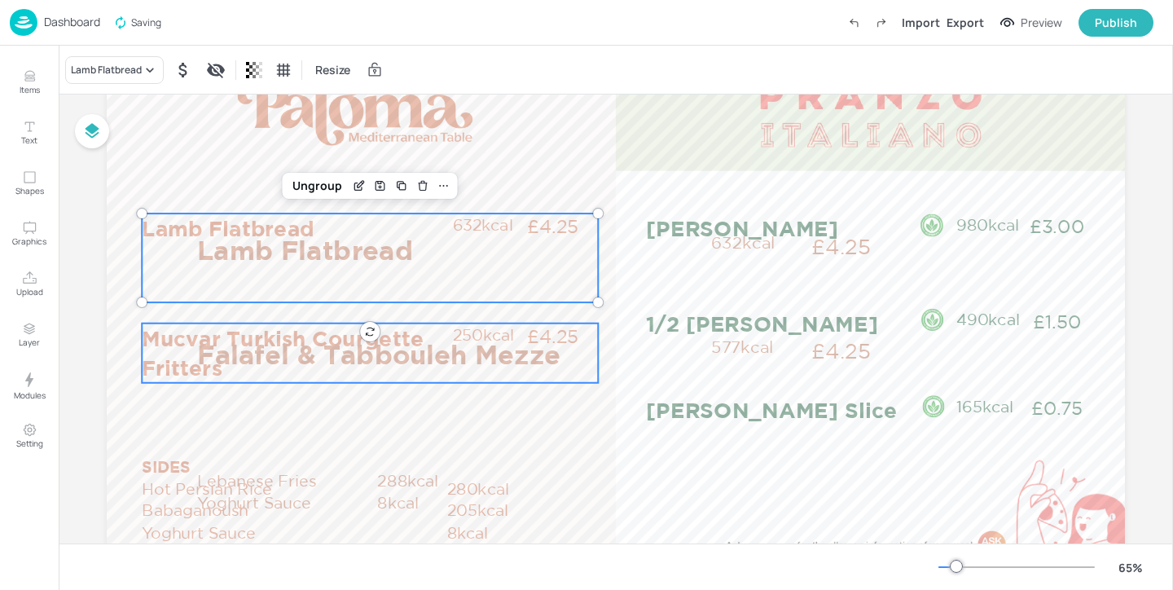
click at [169, 357] on p "Mucvar Turkish Courgette Fritters" at bounding box center [296, 352] width 309 height 59
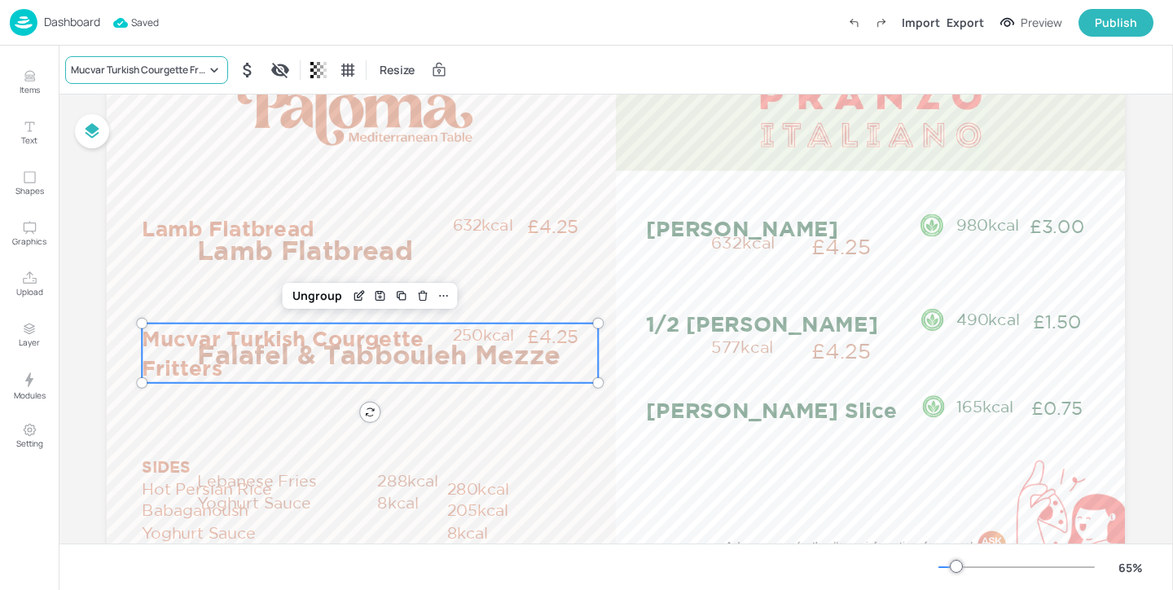
click at [174, 63] on div "Mucvar Turkish Courgette Fritters" at bounding box center [138, 70] width 135 height 15
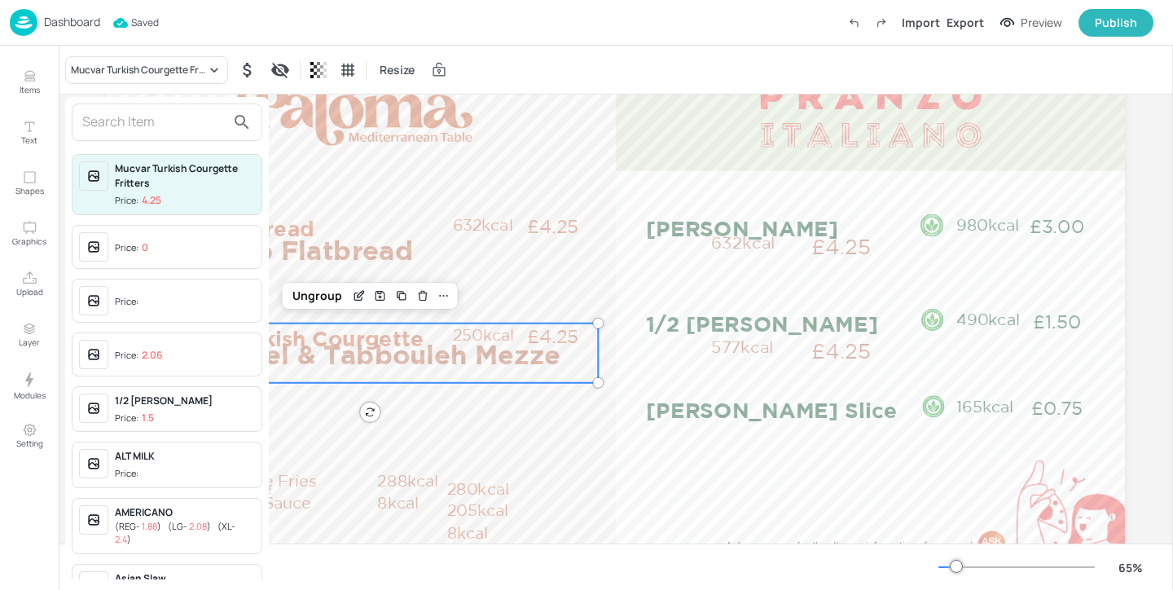
click at [145, 125] on input "text" at bounding box center [153, 122] width 143 height 26
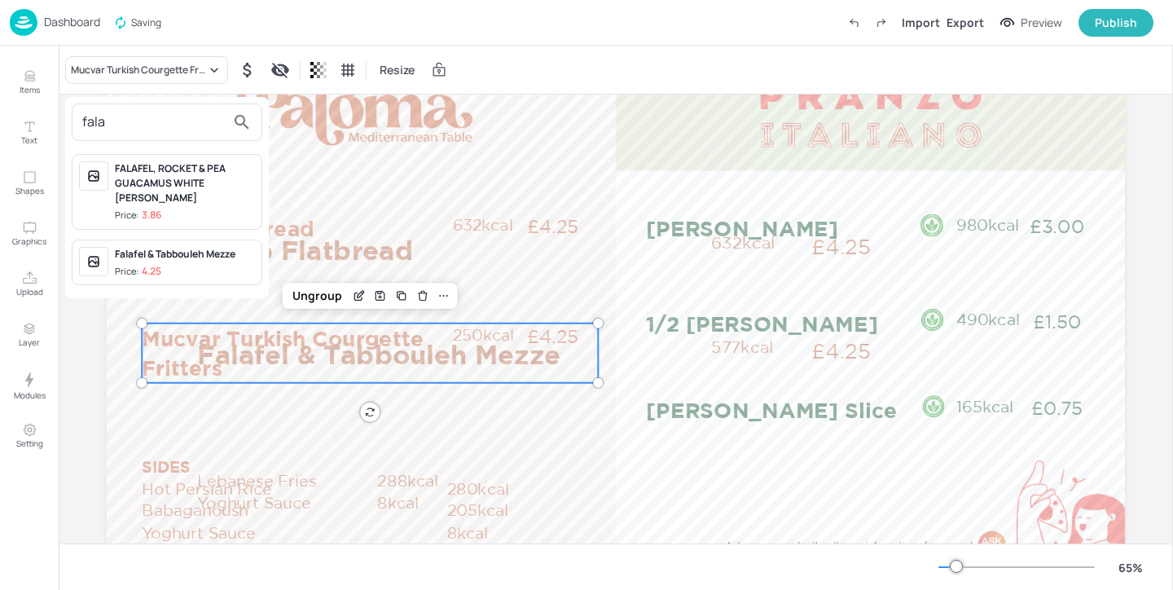
type input "fala"
click at [175, 247] on div "Falafel & Tabbouleh Mezze" at bounding box center [185, 254] width 140 height 15
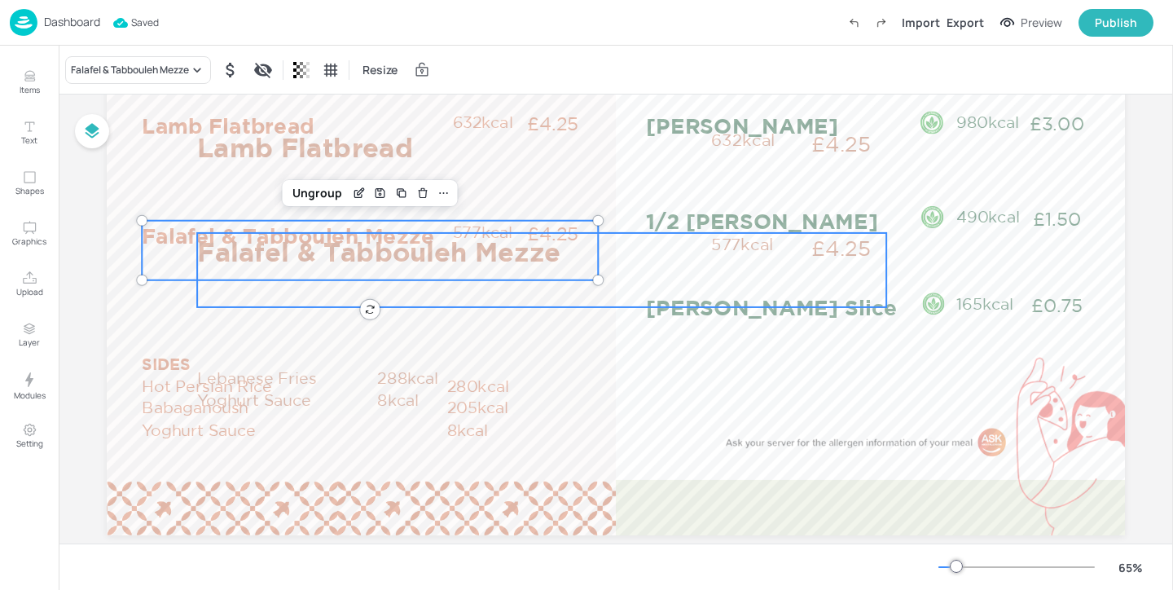
scroll to position [201, 0]
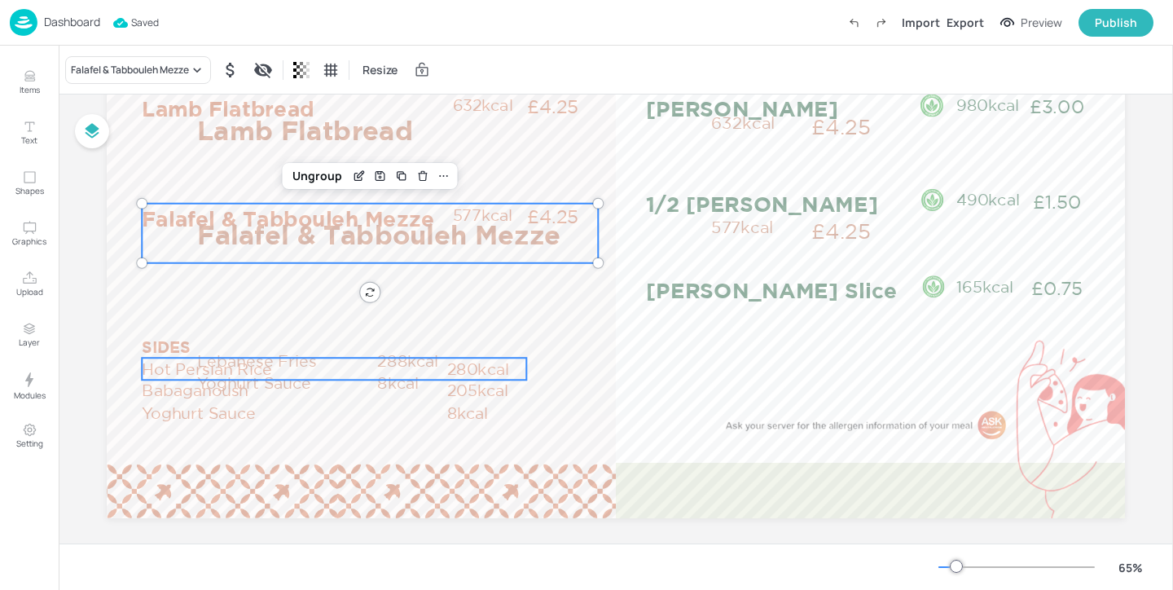
click at [154, 364] on p "Hot Persian Rice" at bounding box center [294, 369] width 305 height 22
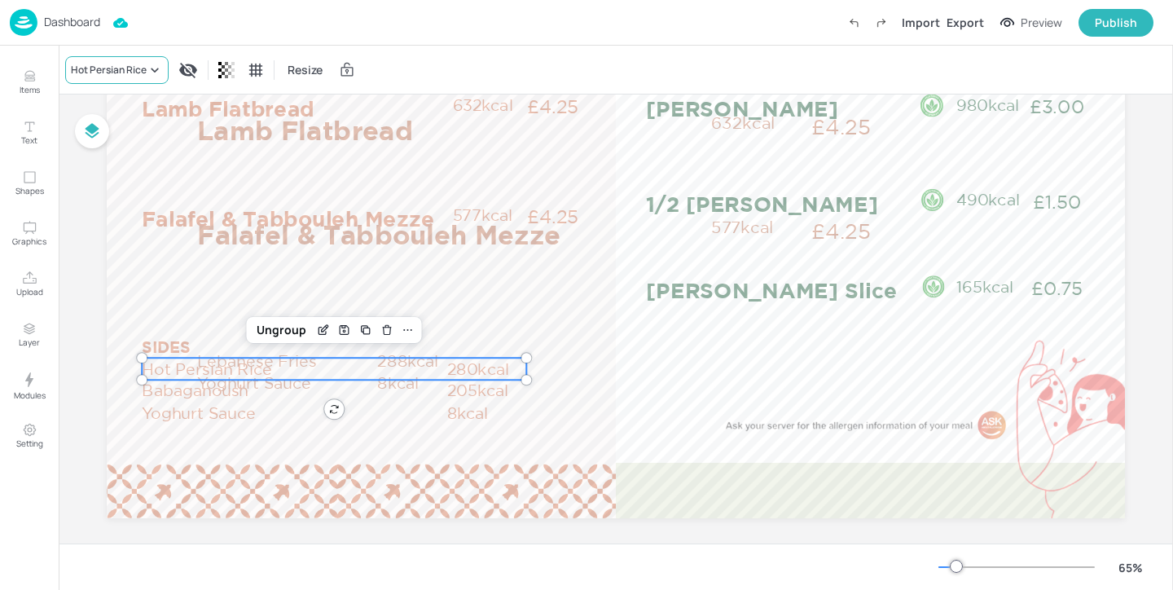
click at [128, 65] on div "Hot Persian Rice" at bounding box center [109, 70] width 76 height 15
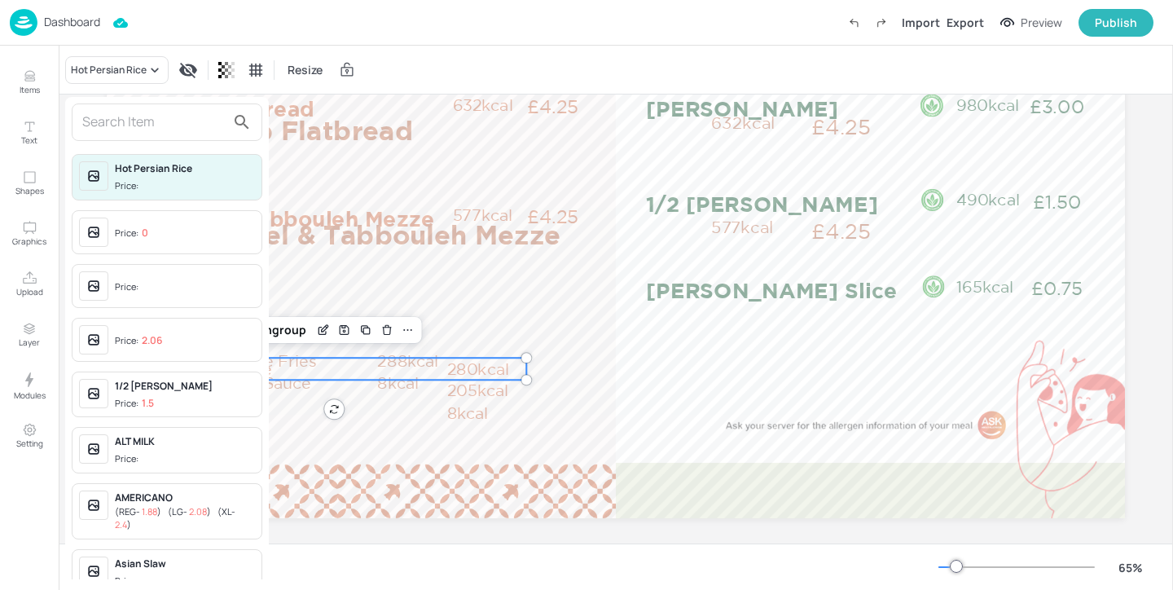
click at [135, 129] on input "text" at bounding box center [153, 122] width 143 height 26
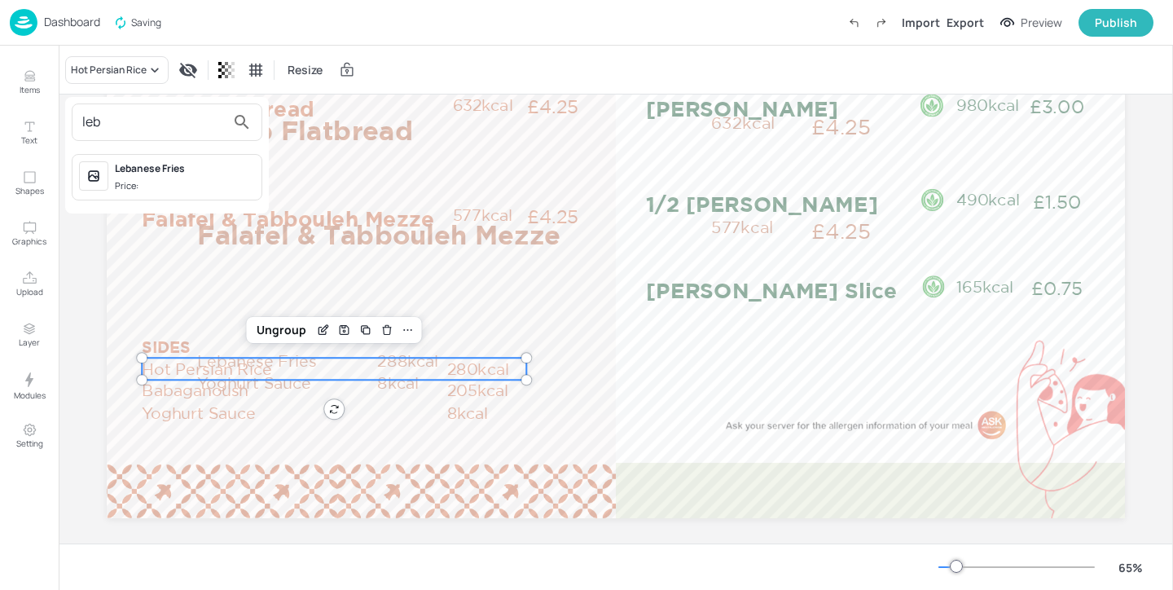
type input "leb"
click at [191, 174] on div "Lebanese Fries" at bounding box center [185, 168] width 140 height 15
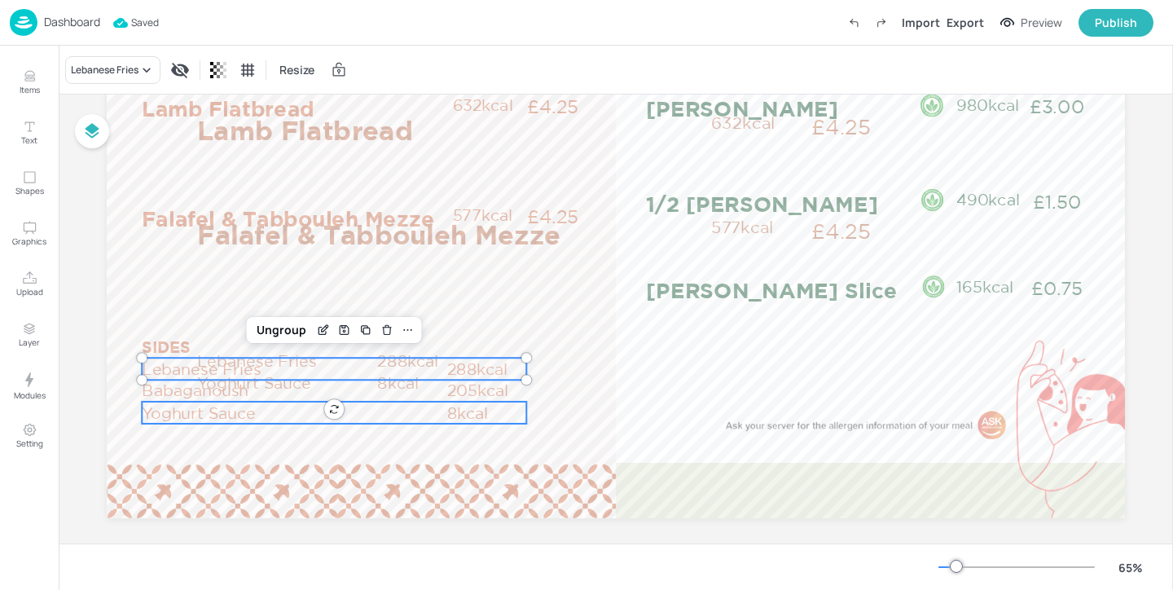
click at [161, 402] on p "Yoghurt Sauce" at bounding box center [294, 413] width 305 height 22
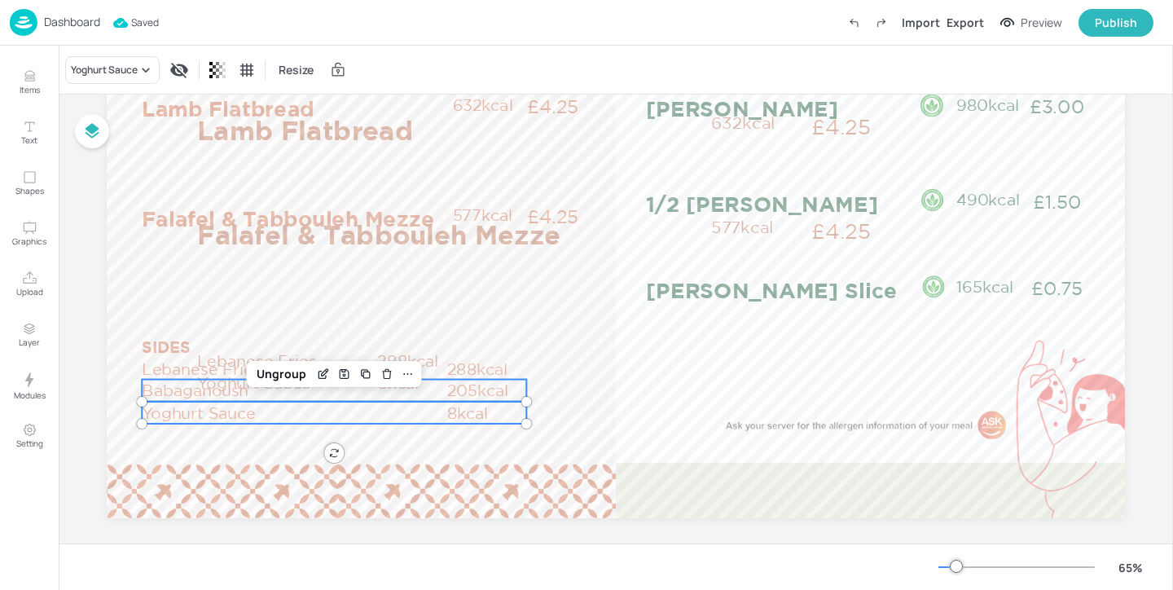
click at [164, 384] on p "Babaganoush" at bounding box center [294, 391] width 305 height 22
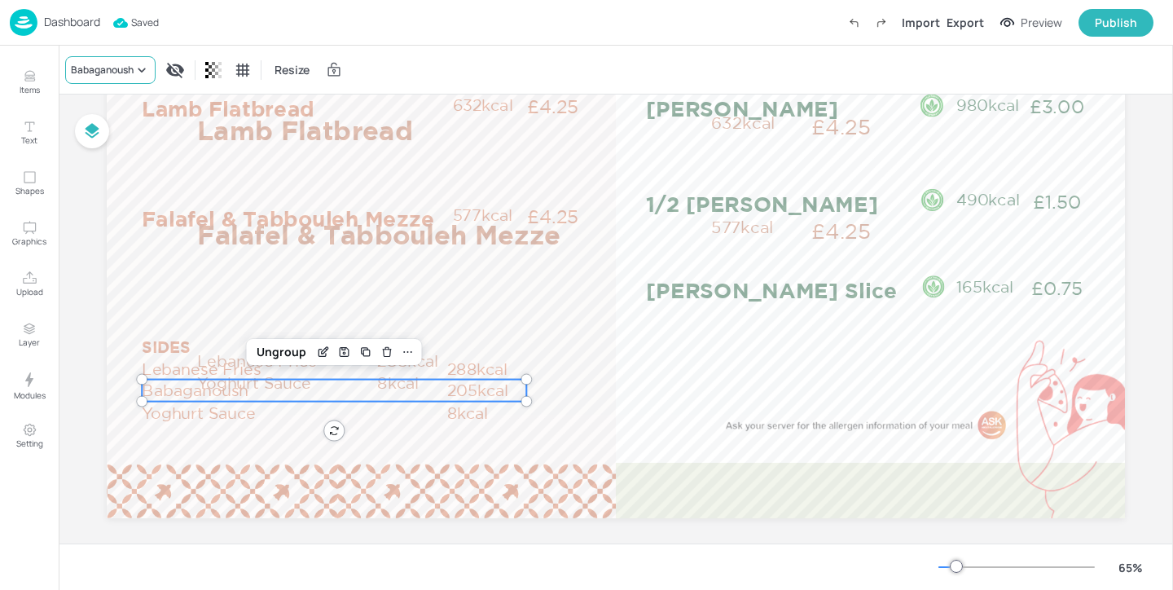
click at [130, 65] on div "Babaganoush" at bounding box center [102, 70] width 63 height 15
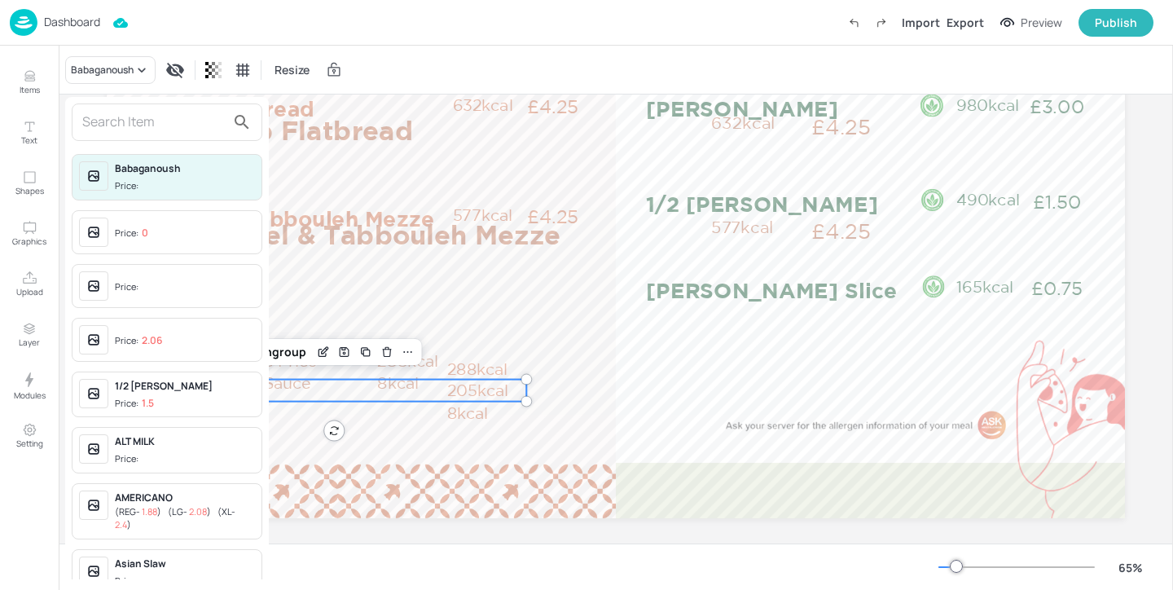
click at [118, 118] on input "text" at bounding box center [153, 122] width 143 height 26
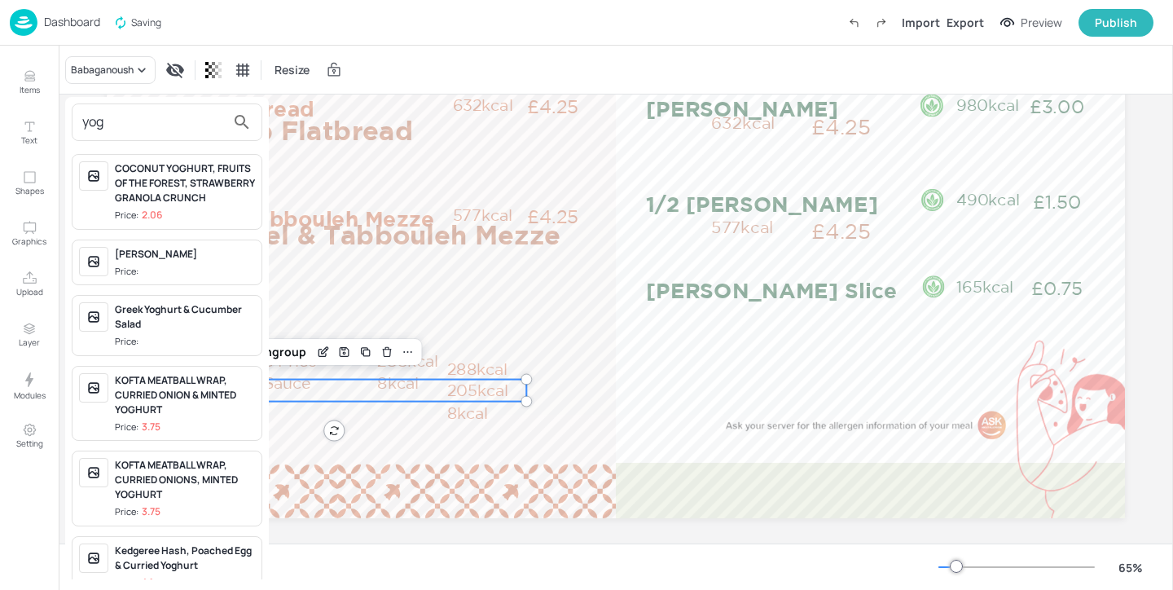
scroll to position [602, 0]
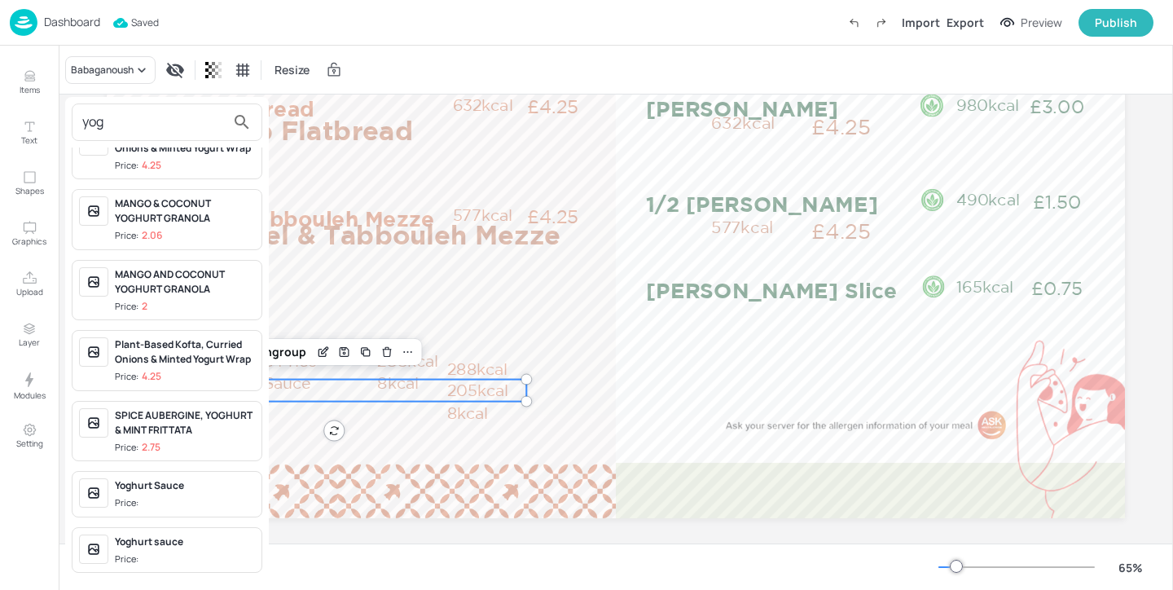
type input "yog"
click at [194, 488] on div "Yoghurt Sauce" at bounding box center [185, 485] width 140 height 15
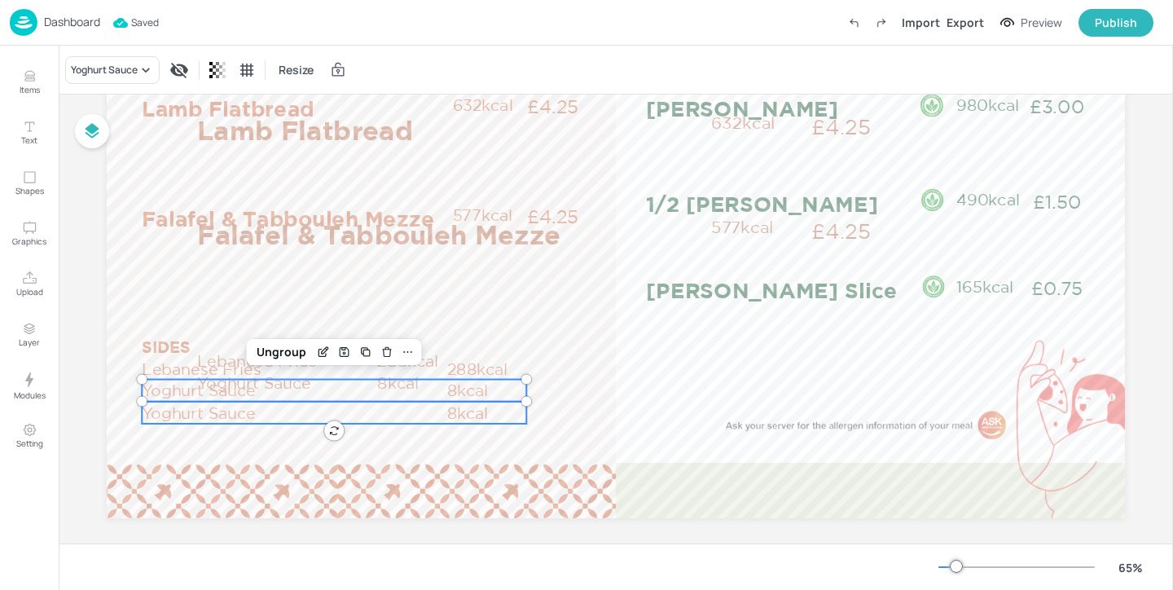
click at [165, 415] on p "Yoghurt Sauce" at bounding box center [294, 413] width 305 height 22
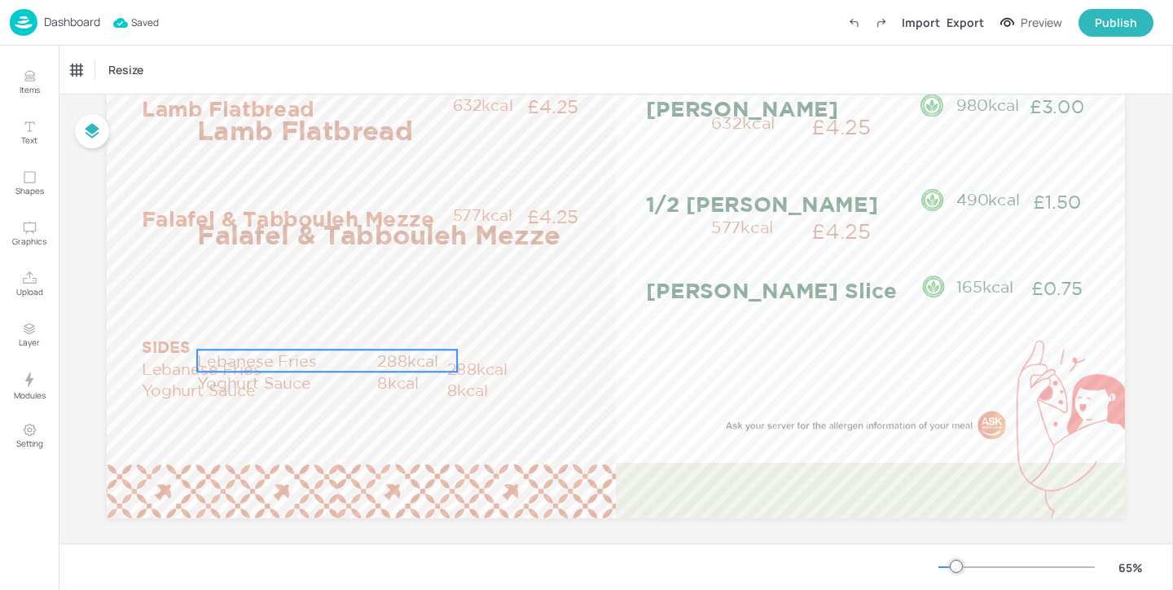
click at [324, 354] on p "Lebanese Fries" at bounding box center [286, 361] width 178 height 22
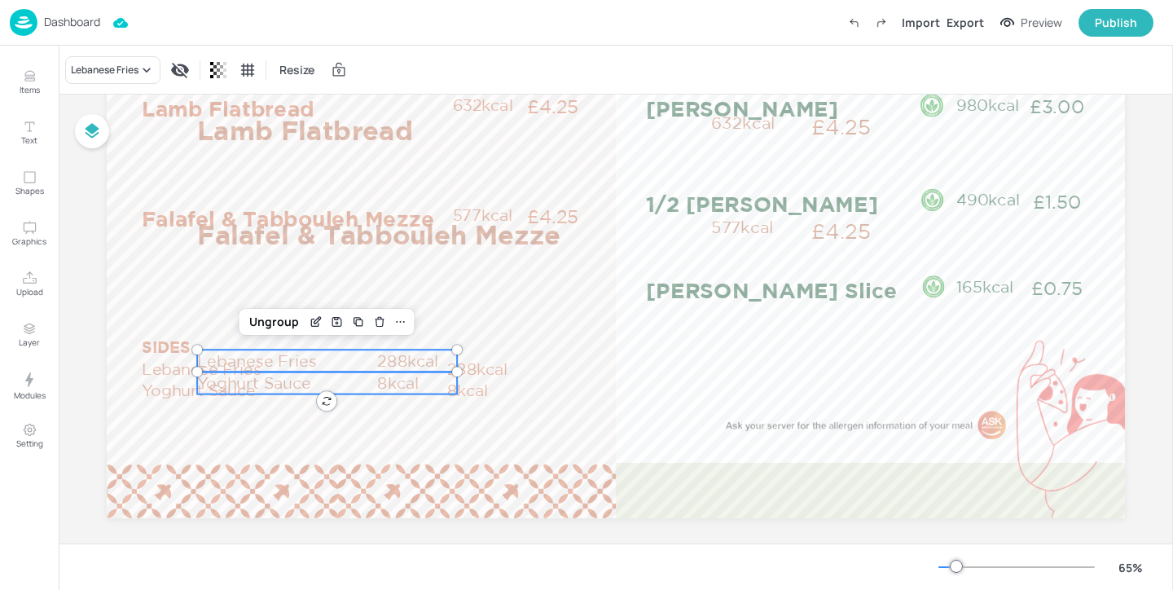
click at [314, 385] on p "Yoghurt Sauce" at bounding box center [286, 383] width 178 height 22
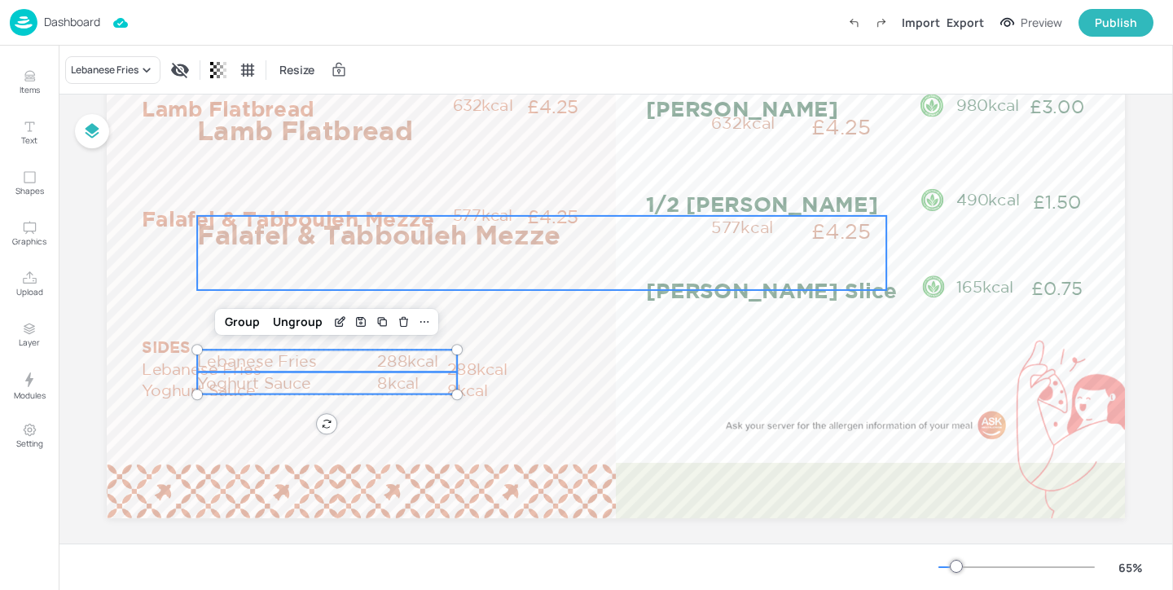
click at [351, 226] on p "Falafel & Tabbouleh Mezze" at bounding box center [449, 234] width 505 height 37
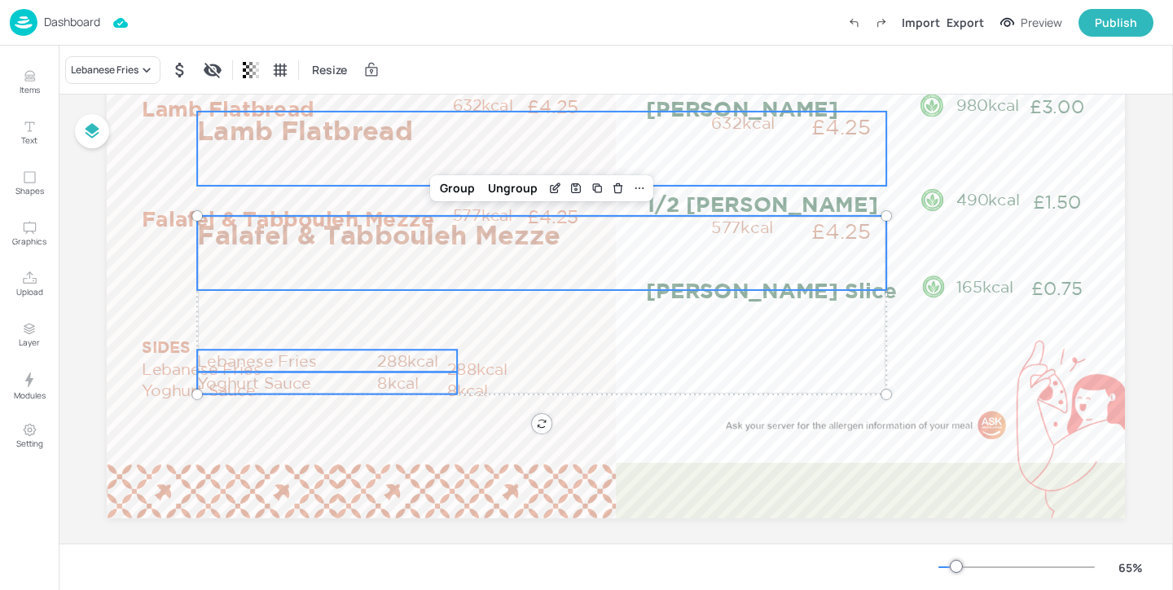
click at [355, 134] on p "Lamb Flatbread" at bounding box center [449, 130] width 505 height 37
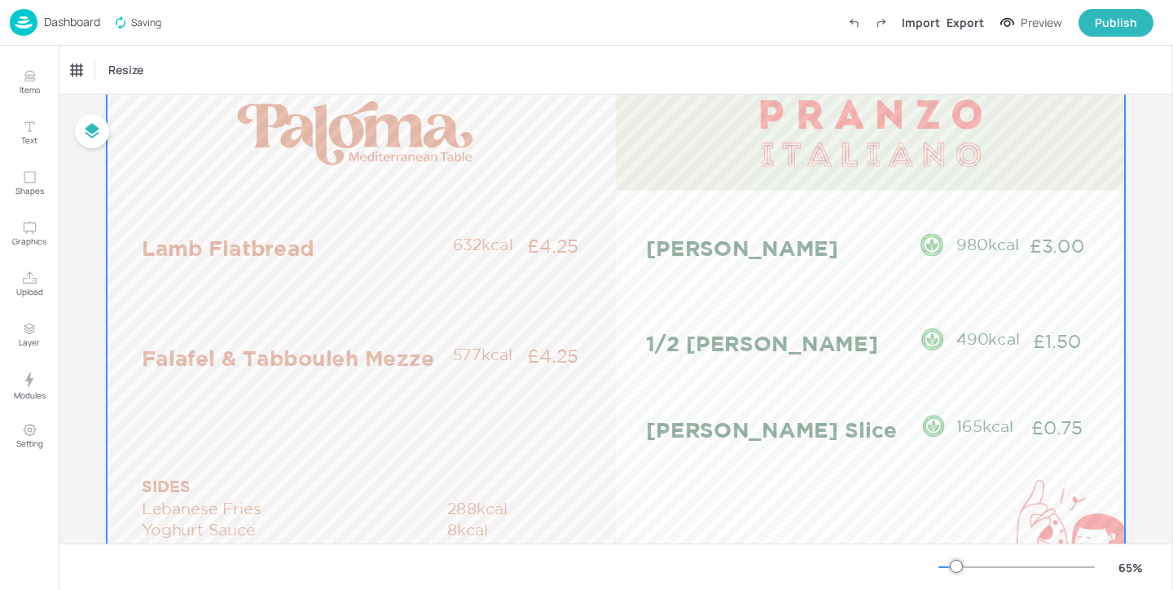
scroll to position [64, 0]
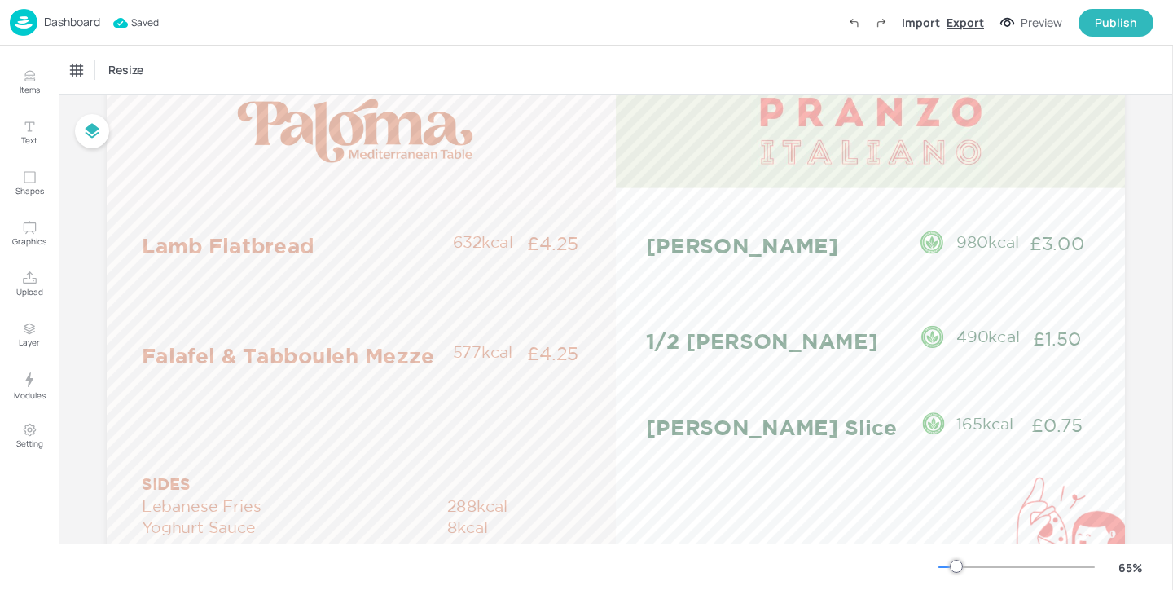
click at [971, 25] on div "Export" at bounding box center [965, 22] width 37 height 17
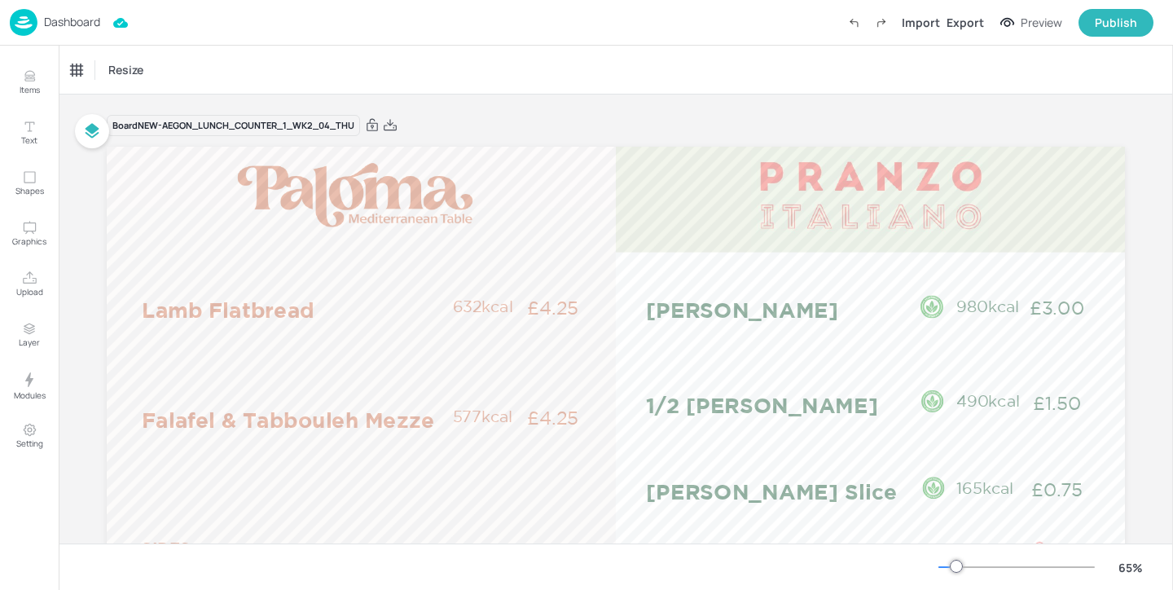
click at [85, 23] on p "Dashboard" at bounding box center [72, 21] width 56 height 11
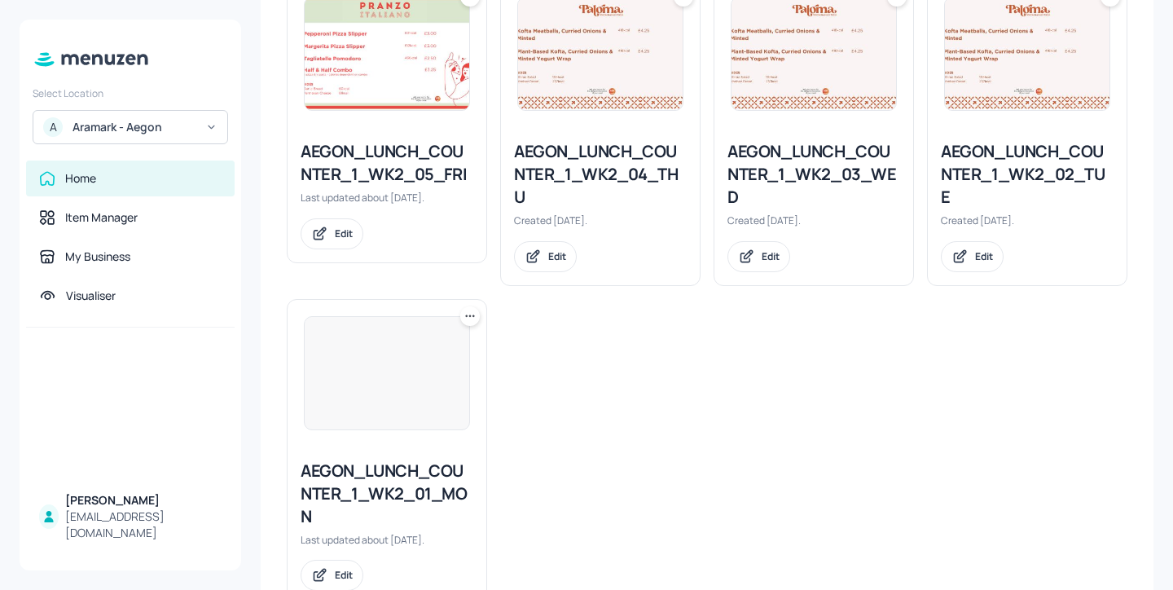
scroll to position [861, 0]
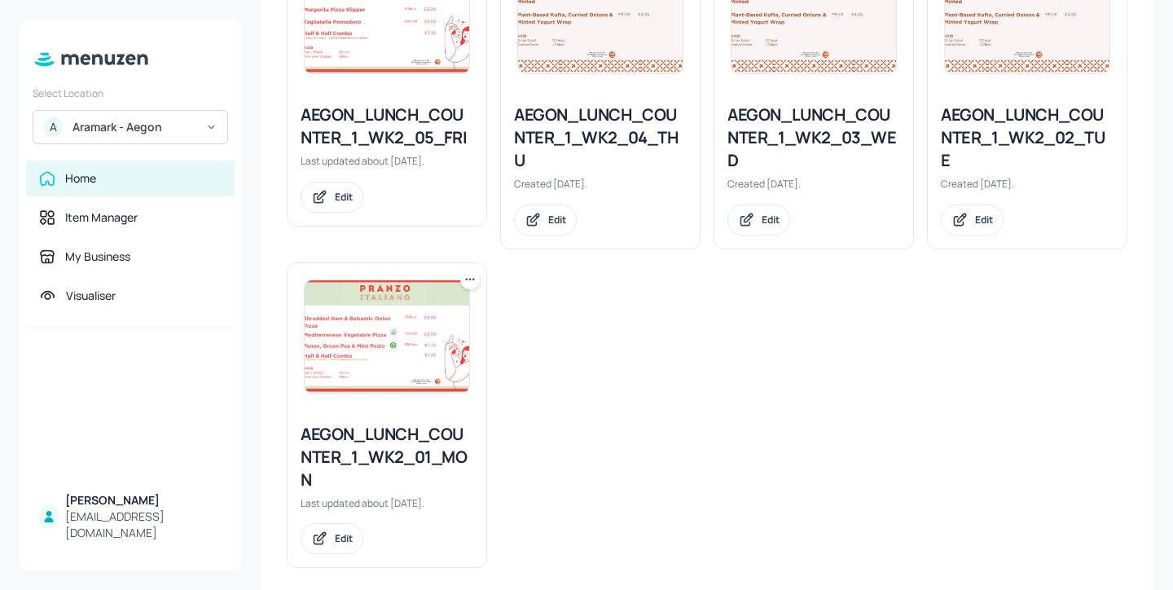
click at [602, 112] on div "AEGON_LUNCH_COUNTER_1_WK2_04_THU" at bounding box center [600, 137] width 173 height 68
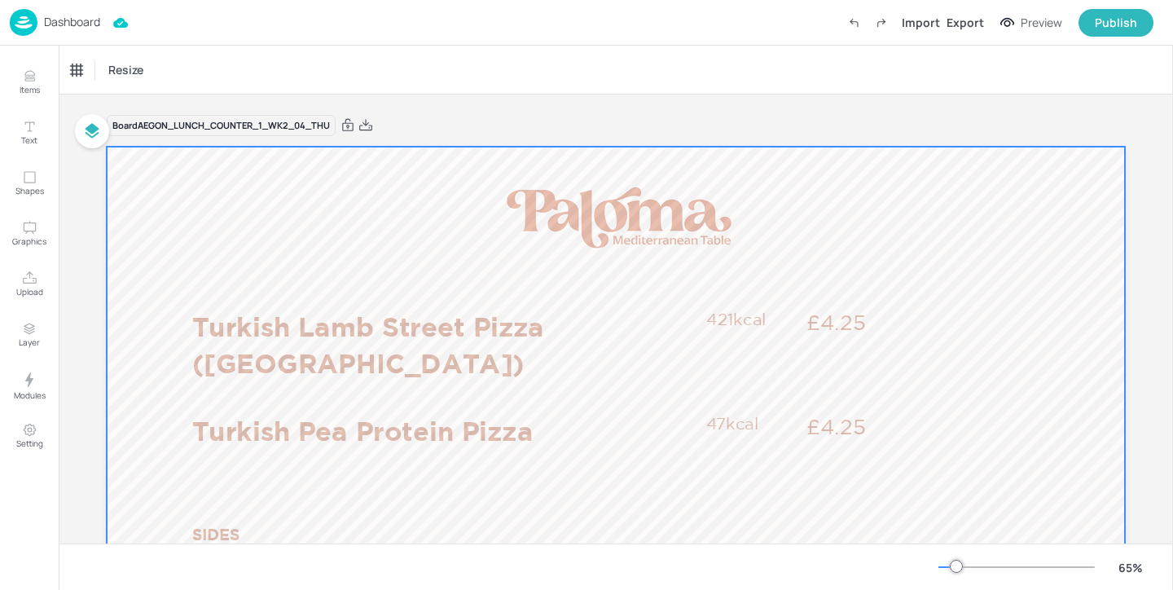
scroll to position [33, 0]
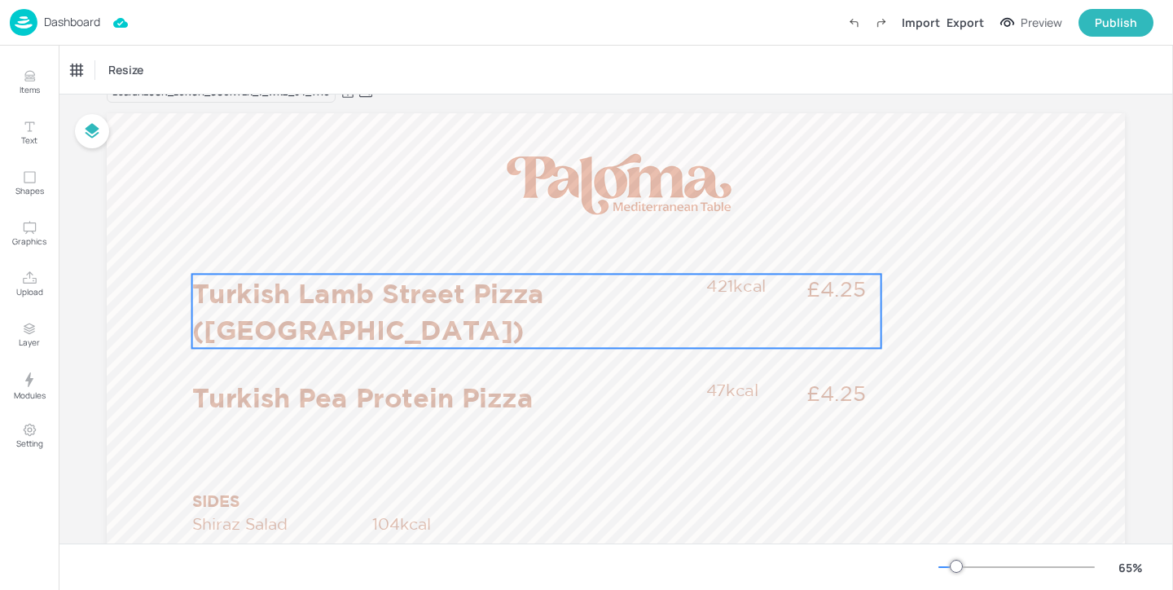
click at [438, 284] on p "Turkish Lamb Street Pizza ([GEOGRAPHIC_DATA])" at bounding box center [444, 311] width 505 height 74
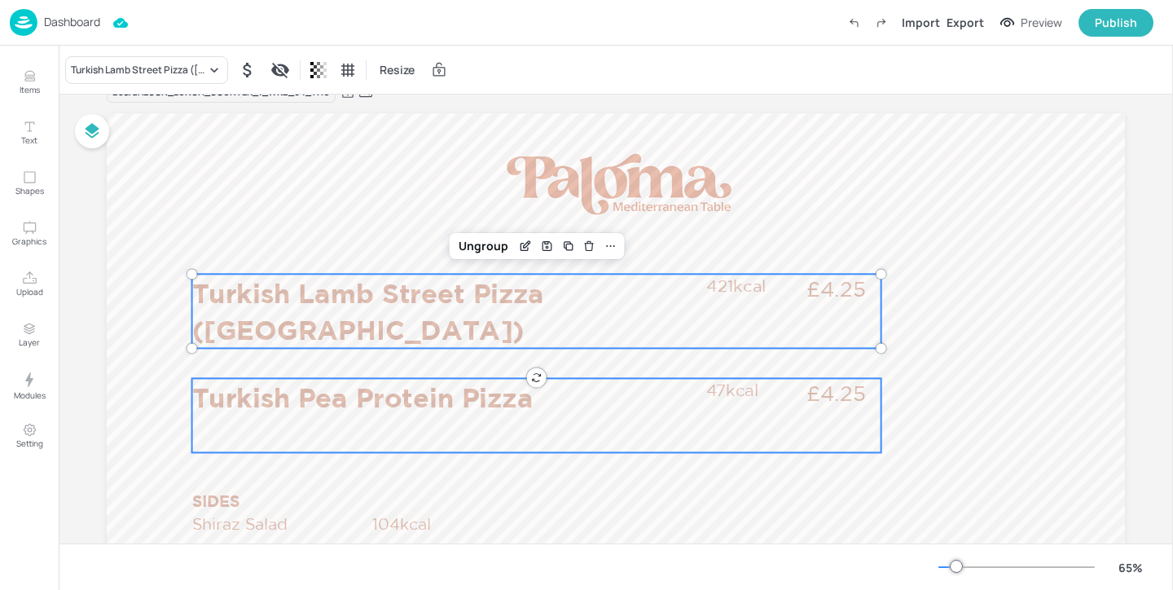
click at [353, 389] on p "Turkish Pea Protein Pizza" at bounding box center [444, 396] width 505 height 37
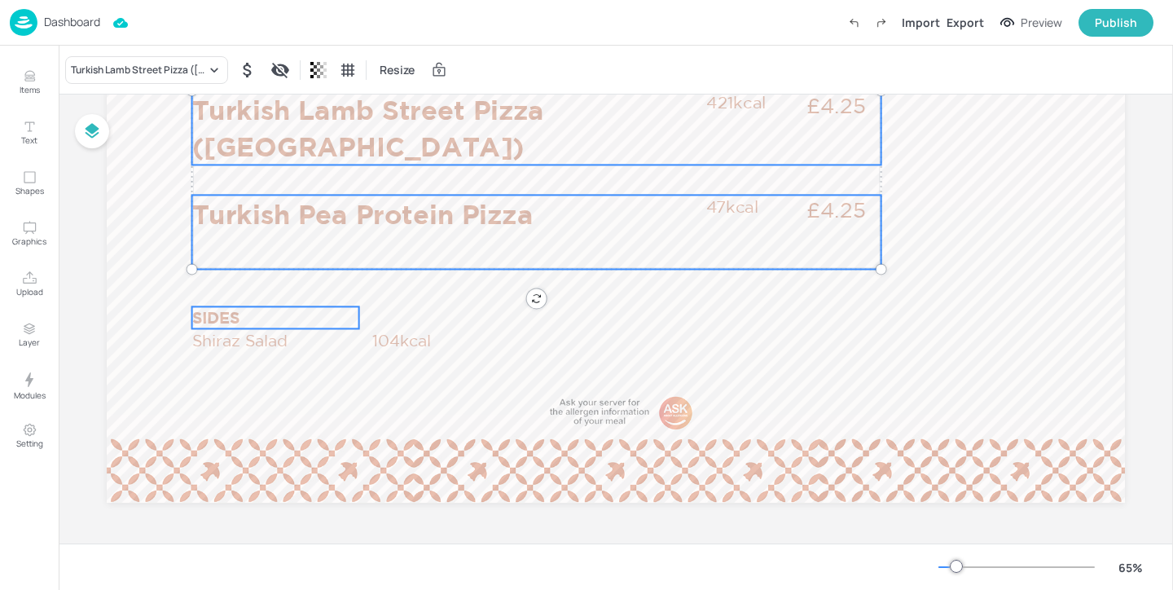
click at [220, 319] on p "SIDES" at bounding box center [275, 317] width 167 height 22
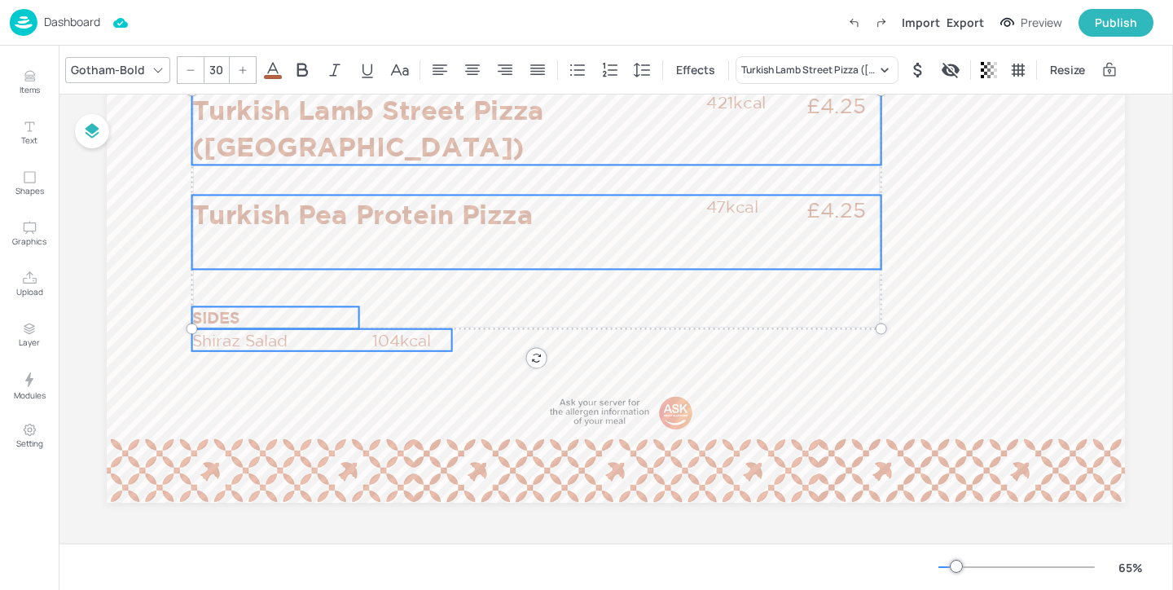
click at [246, 343] on p "Shiraz Salad" at bounding box center [281, 340] width 178 height 22
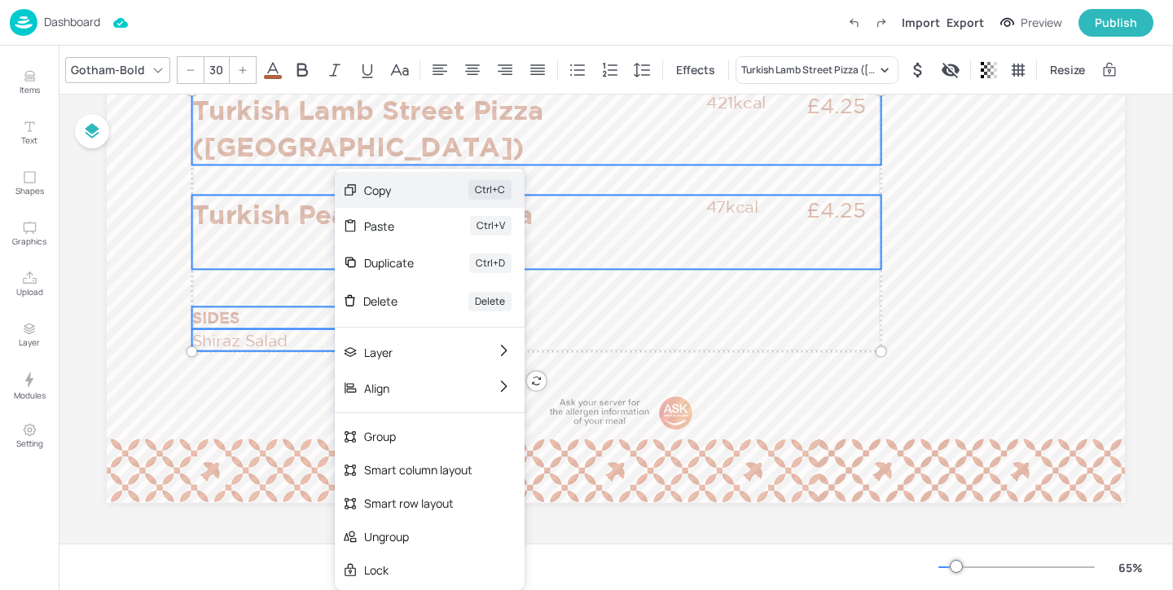
click at [420, 198] on div "Copy" at bounding box center [393, 190] width 59 height 17
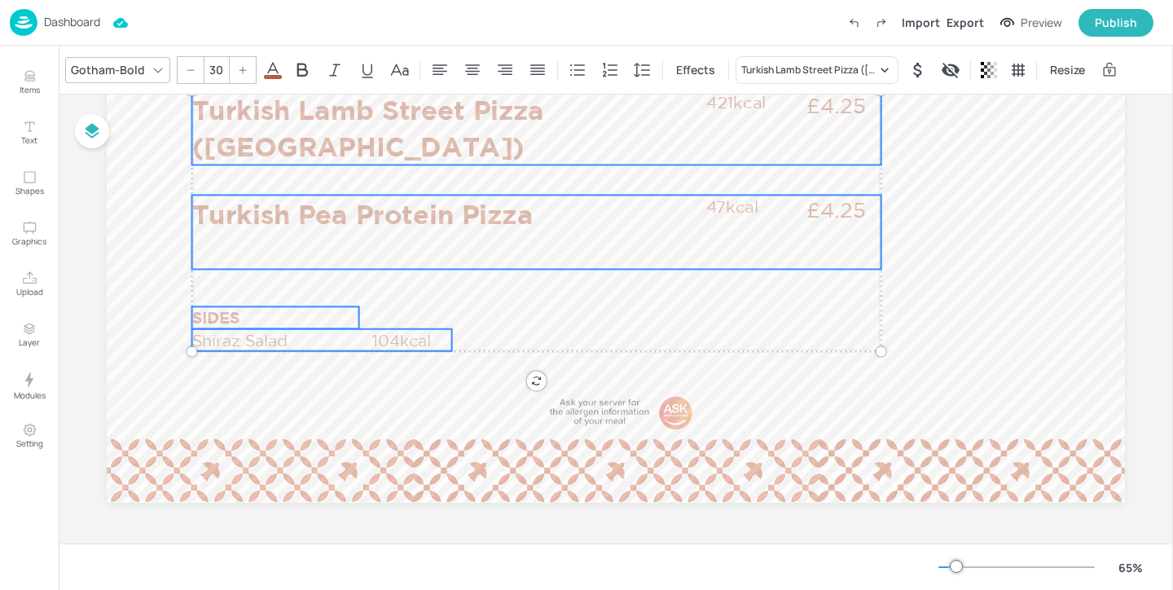
click at [81, 23] on p "Dashboard" at bounding box center [72, 21] width 56 height 11
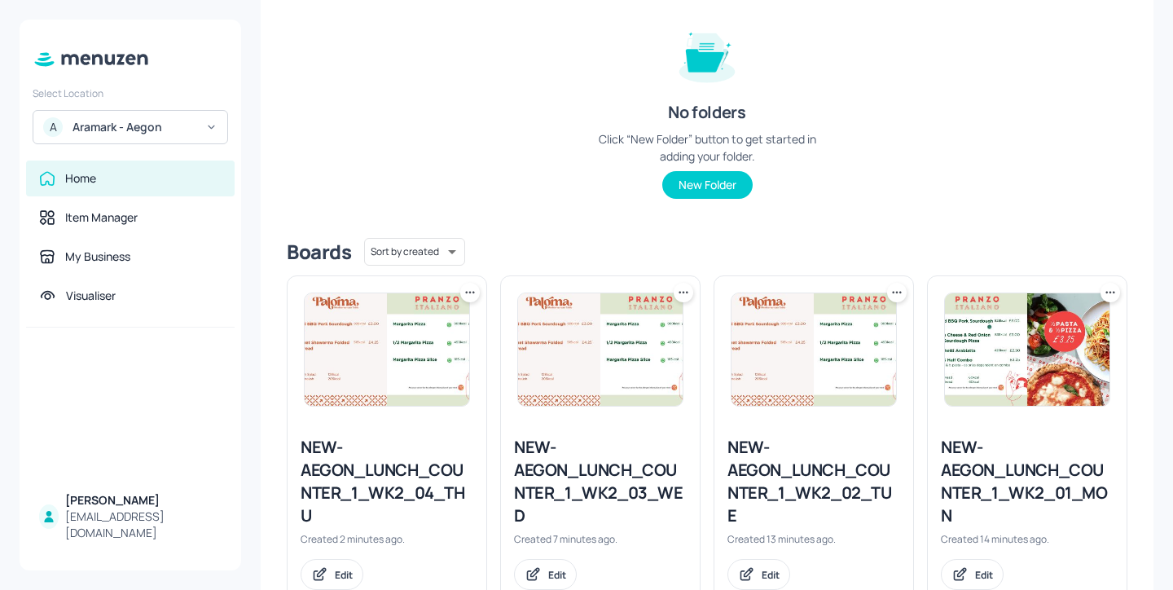
scroll to position [257, 0]
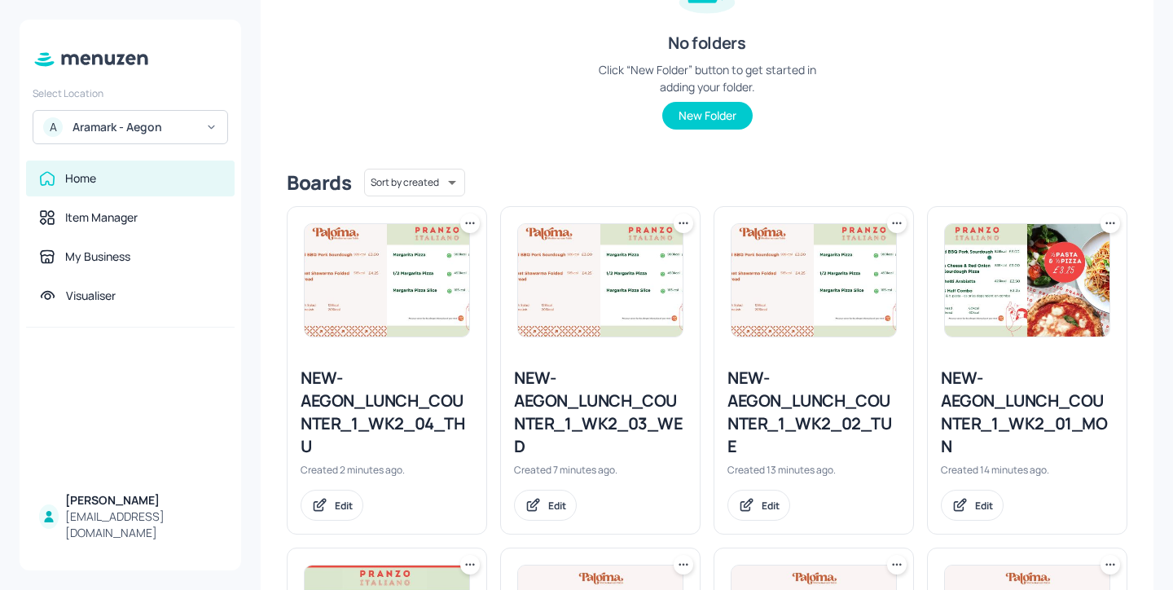
click at [435, 427] on div "NEW-AEGON_LUNCH_COUNTER_1_WK2_04_THU" at bounding box center [387, 412] width 173 height 91
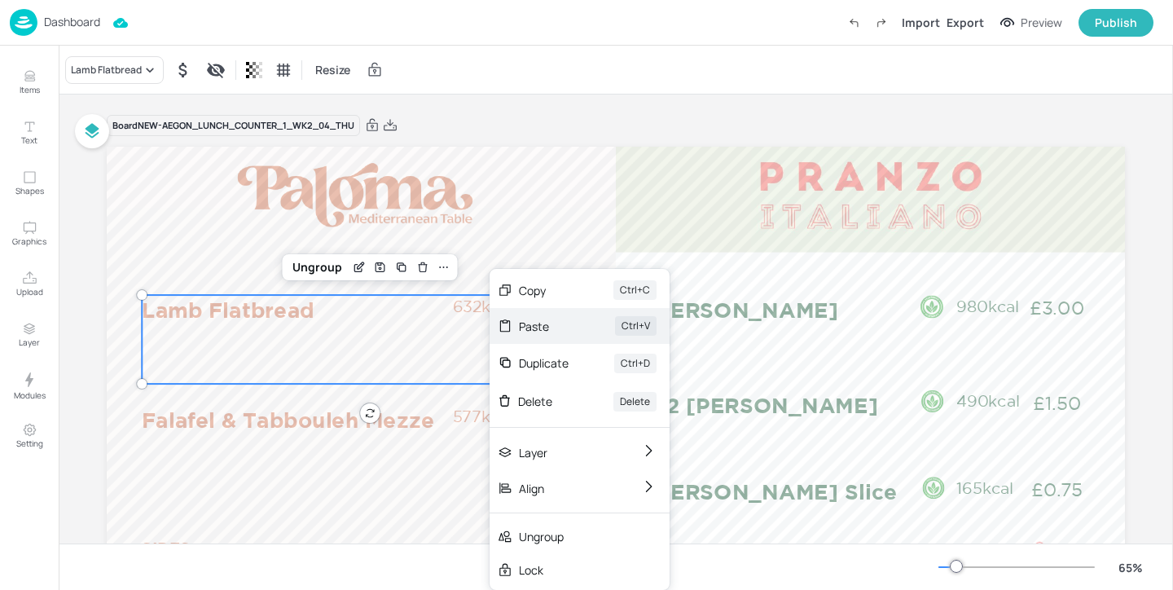
click at [585, 330] on div "Paste Ctrl+V" at bounding box center [580, 326] width 180 height 36
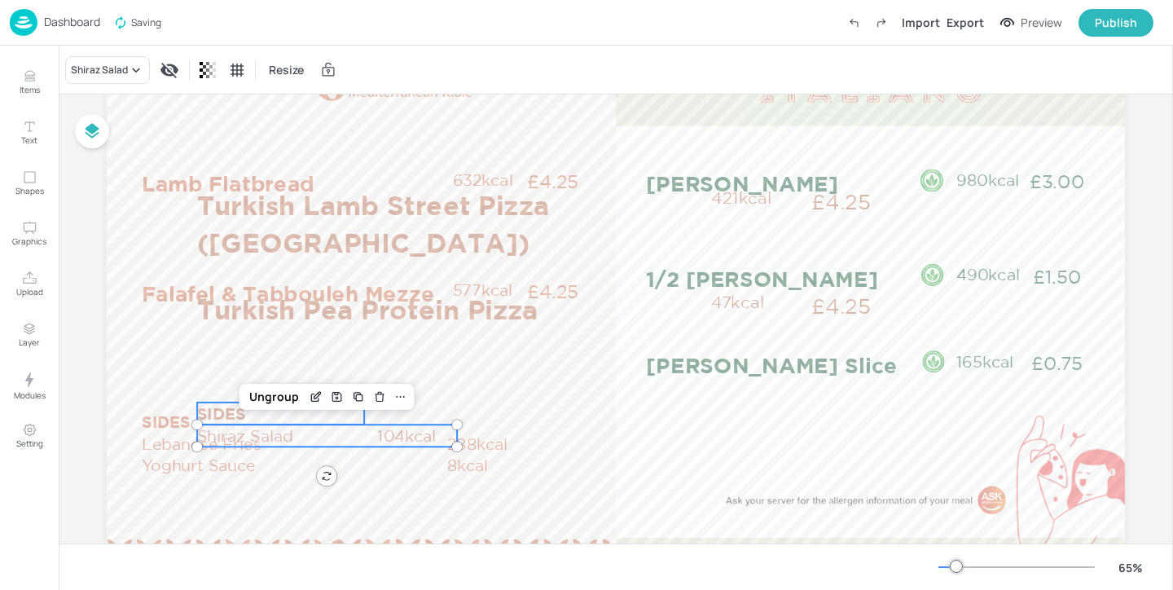
scroll to position [187, 0]
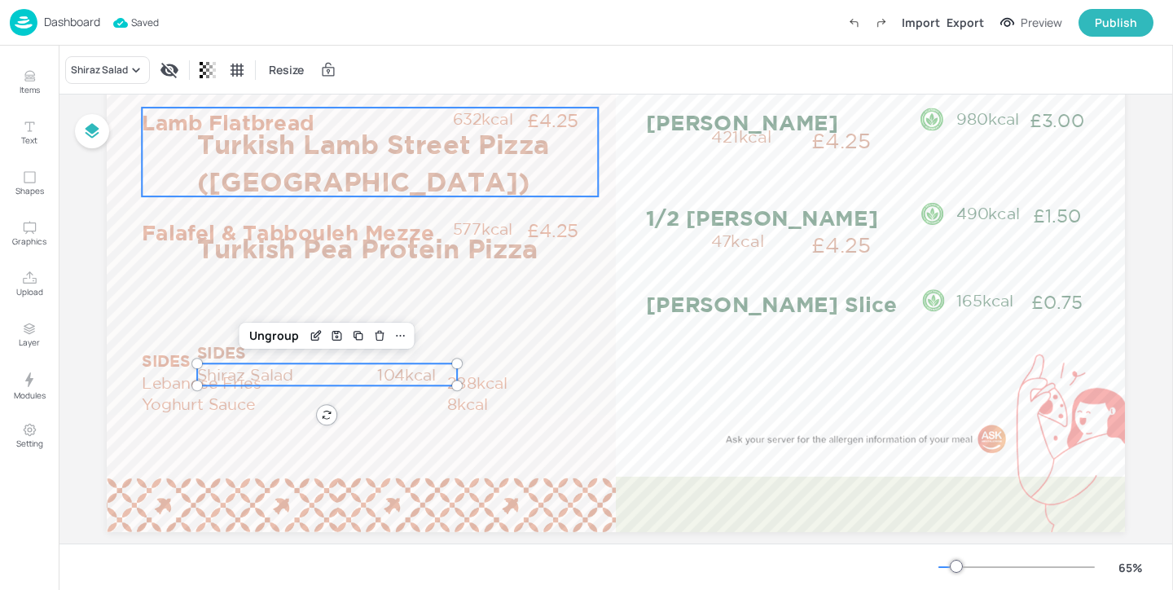
click at [165, 166] on div "Lamb Flatbread £4.25 632kcal" at bounding box center [370, 152] width 456 height 89
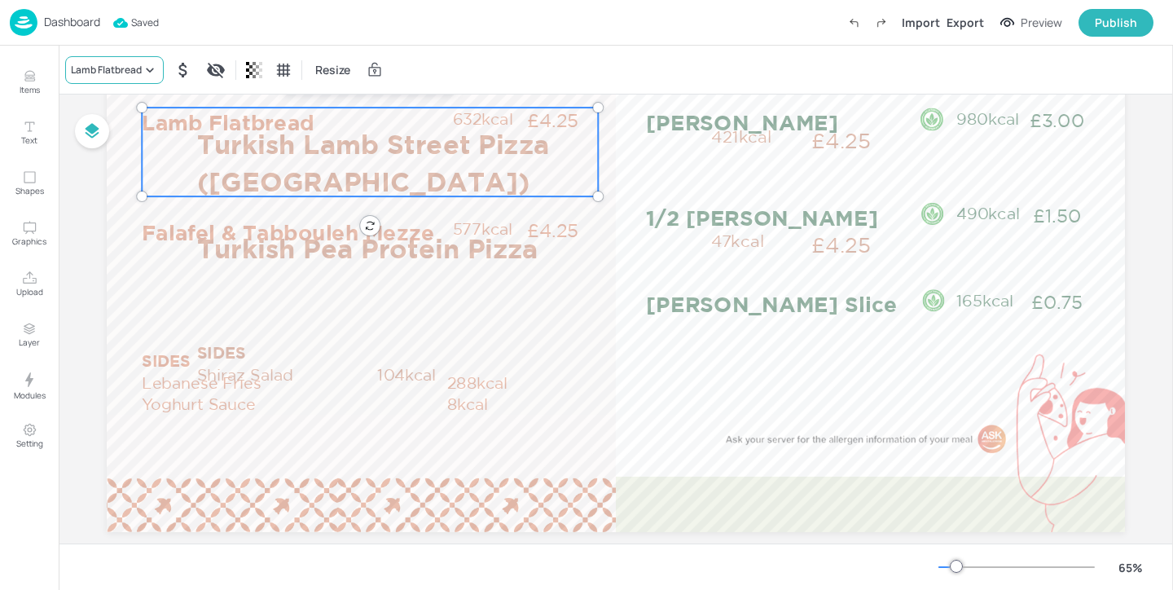
click at [112, 74] on div "Lamb Flatbread" at bounding box center [106, 70] width 71 height 15
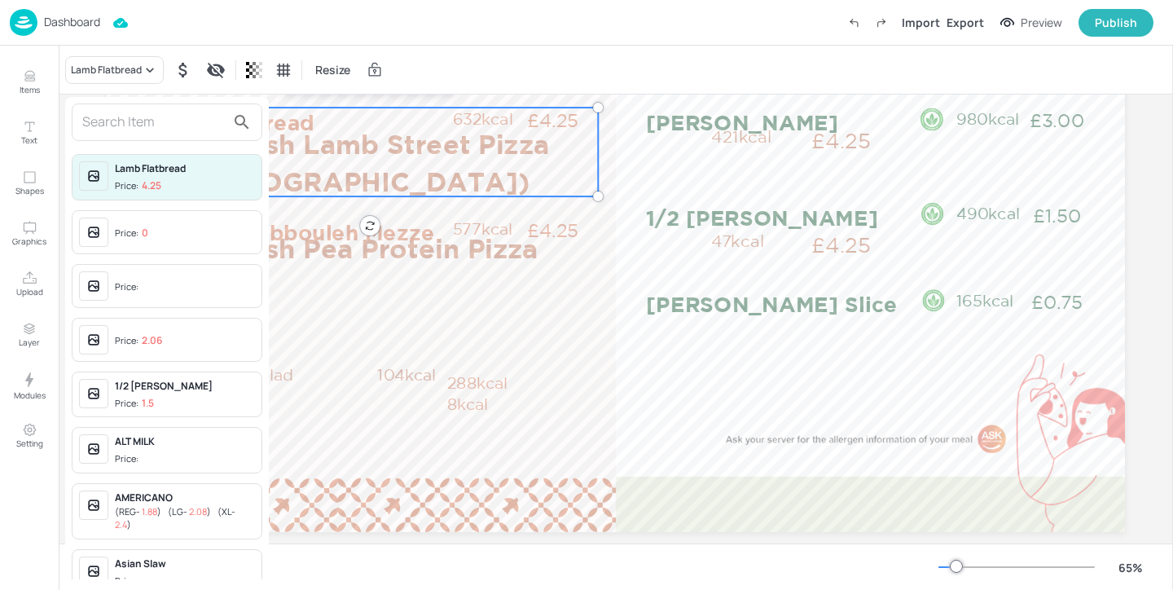
click at [169, 121] on input "text" at bounding box center [153, 122] width 143 height 26
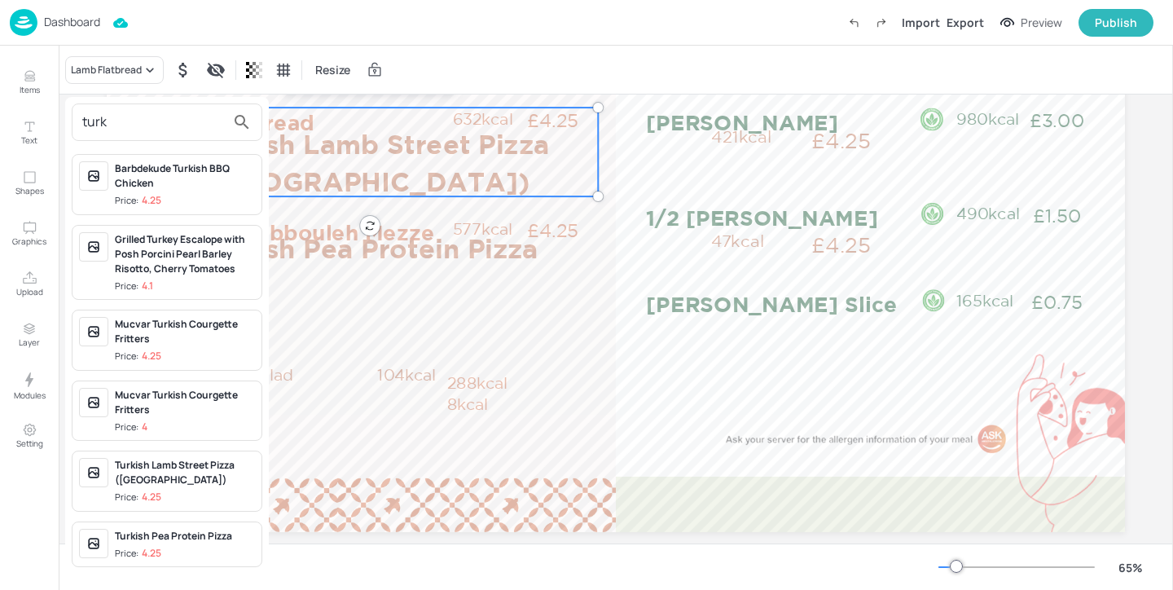
type input "turk"
click at [357, 316] on div at bounding box center [586, 295] width 1173 height 590
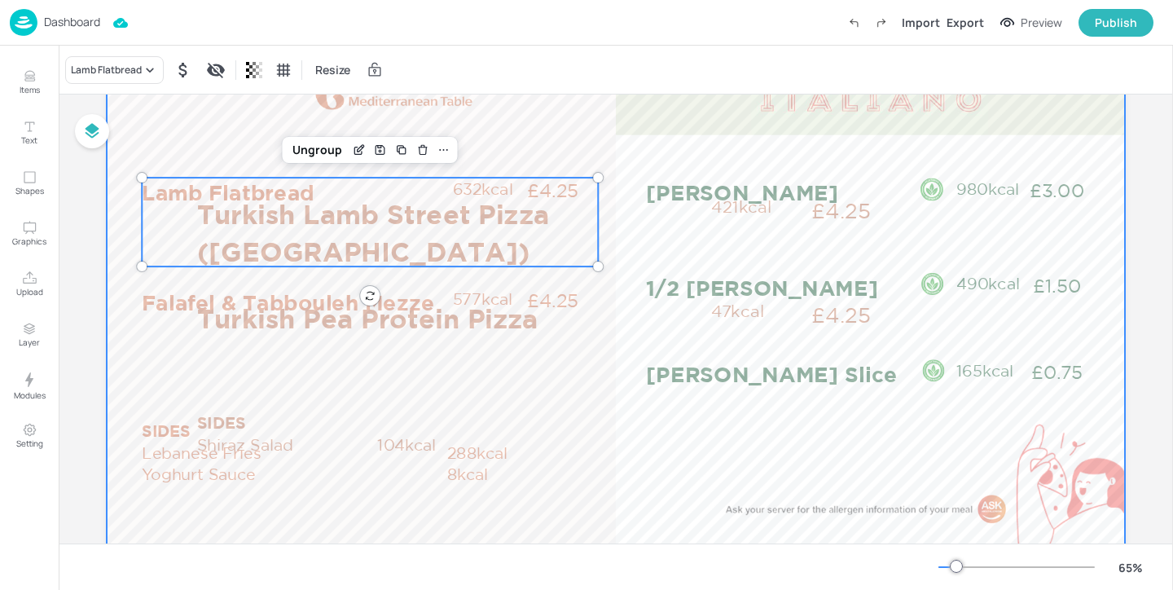
scroll to position [117, 0]
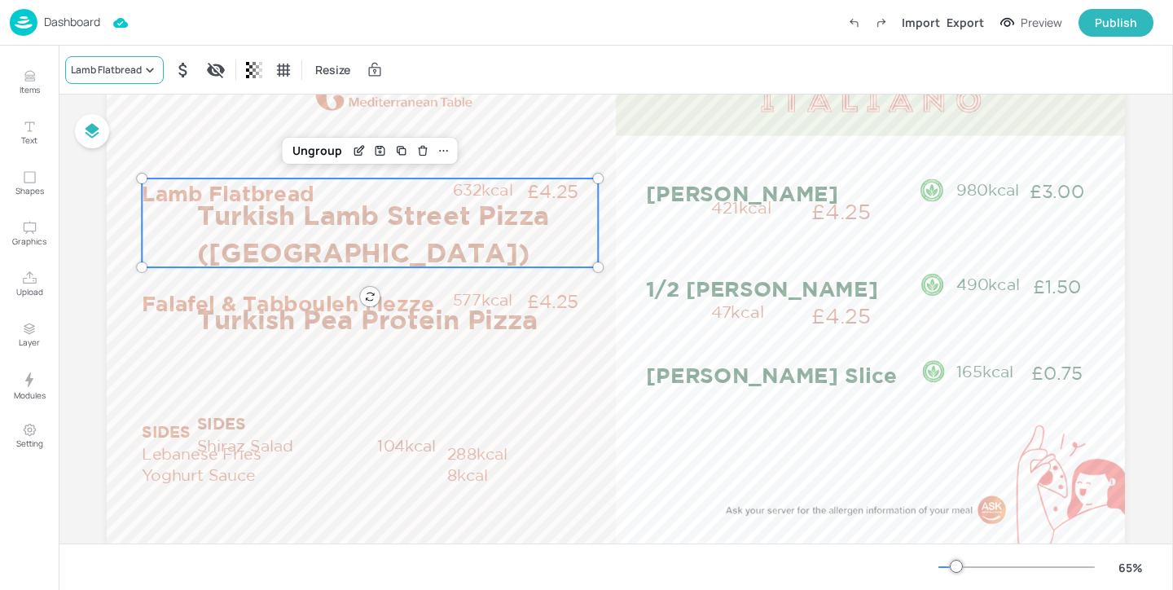
click at [116, 58] on div "Lamb Flatbread" at bounding box center [114, 70] width 99 height 28
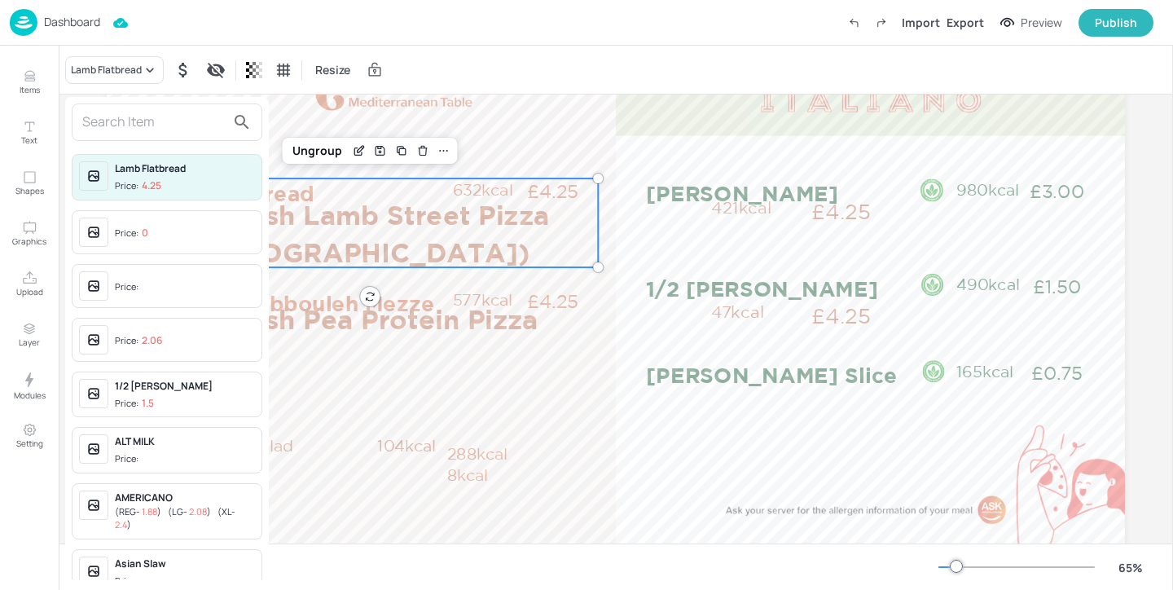
click at [113, 112] on input "text" at bounding box center [153, 122] width 143 height 26
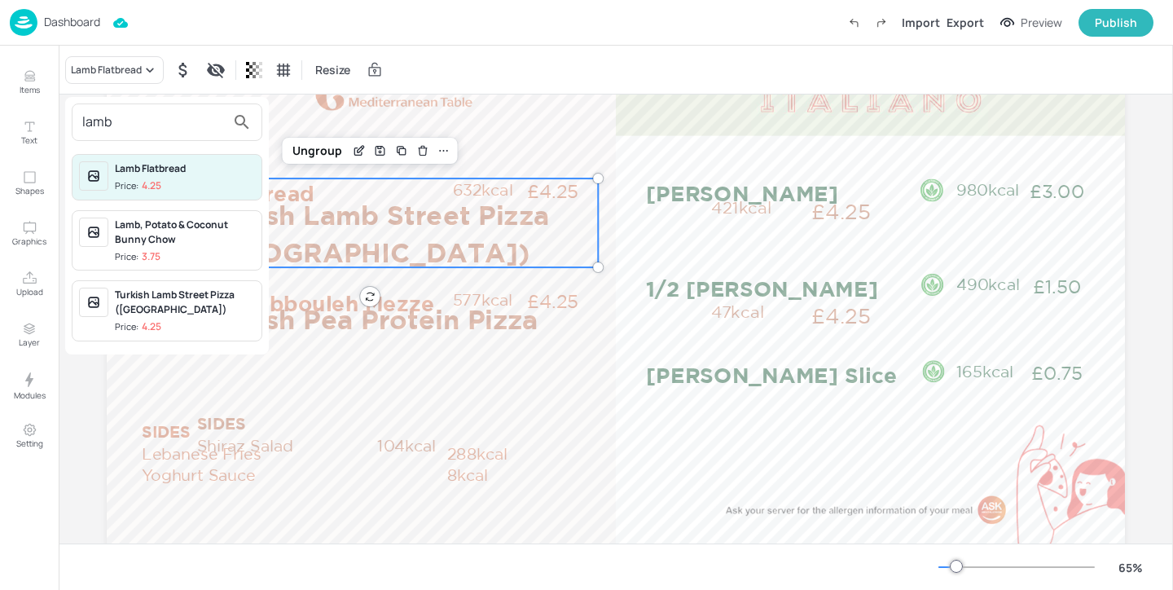
type input "lamb"
click at [201, 314] on div "Turkish Lamb Street Pizza (Lahmacum)" at bounding box center [185, 302] width 140 height 29
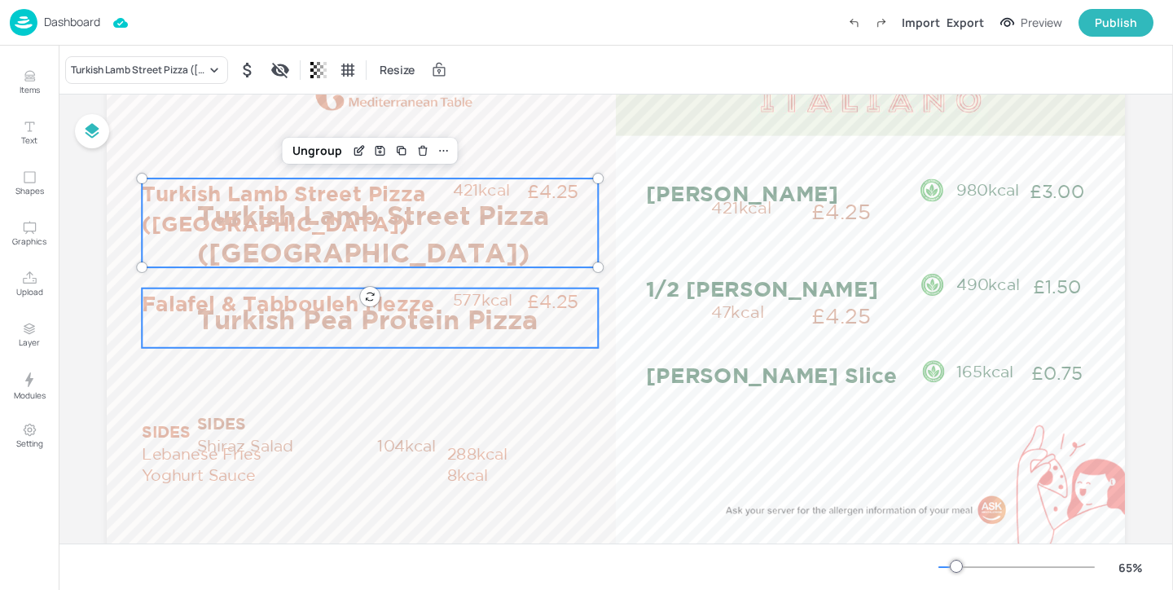
click at [160, 297] on p "Falafel & Tabbouleh Mezze" at bounding box center [296, 302] width 309 height 29
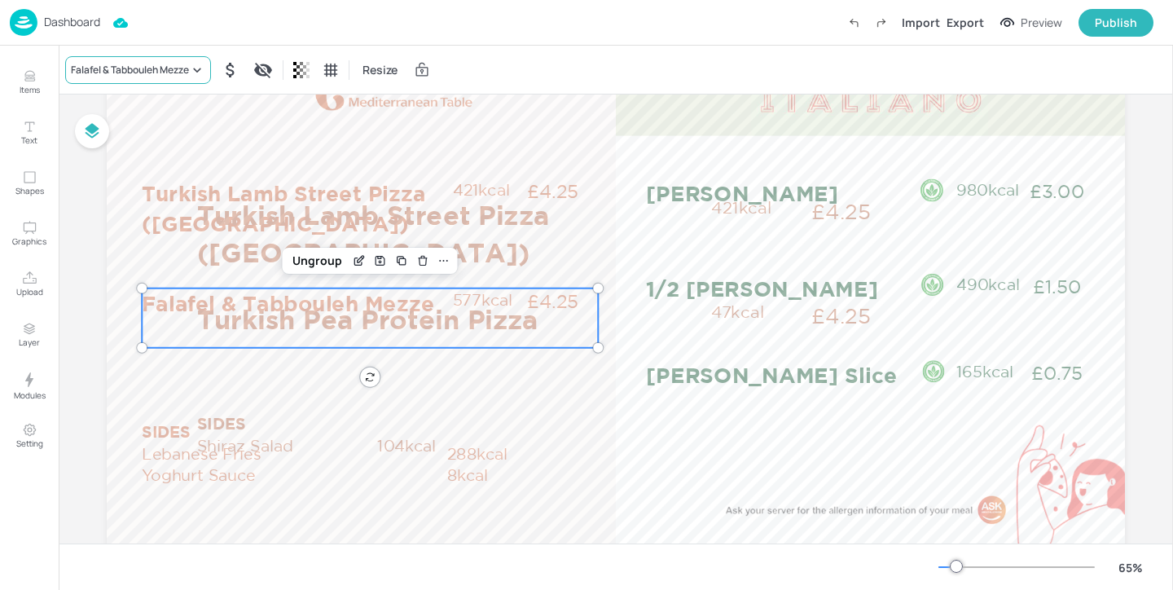
click at [201, 72] on icon at bounding box center [197, 70] width 16 height 16
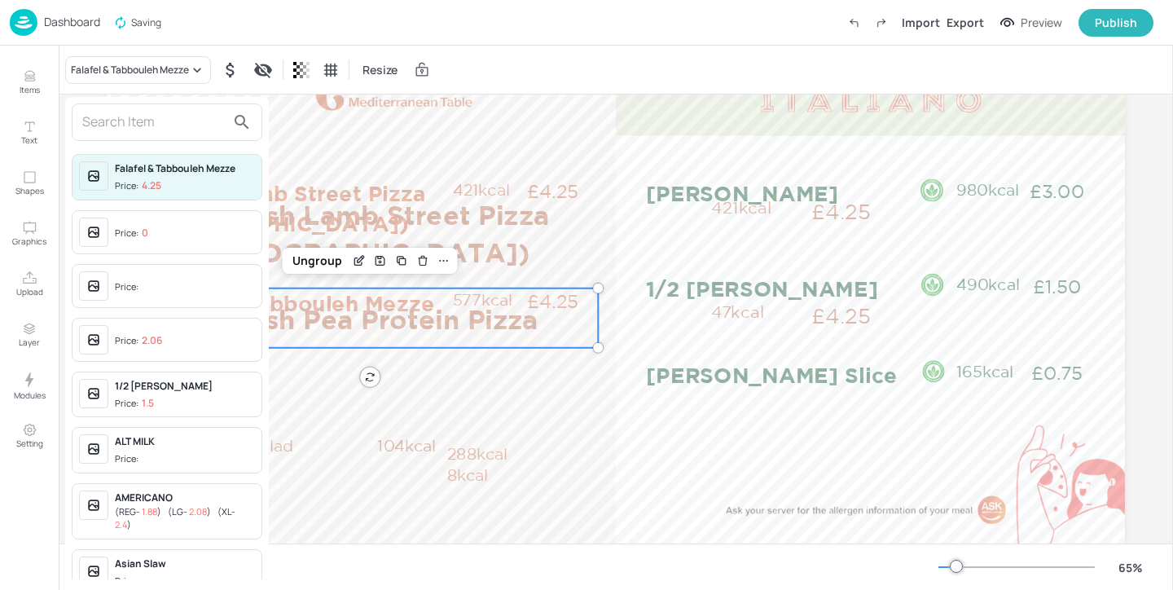
click at [160, 121] on input "text" at bounding box center [153, 122] width 143 height 26
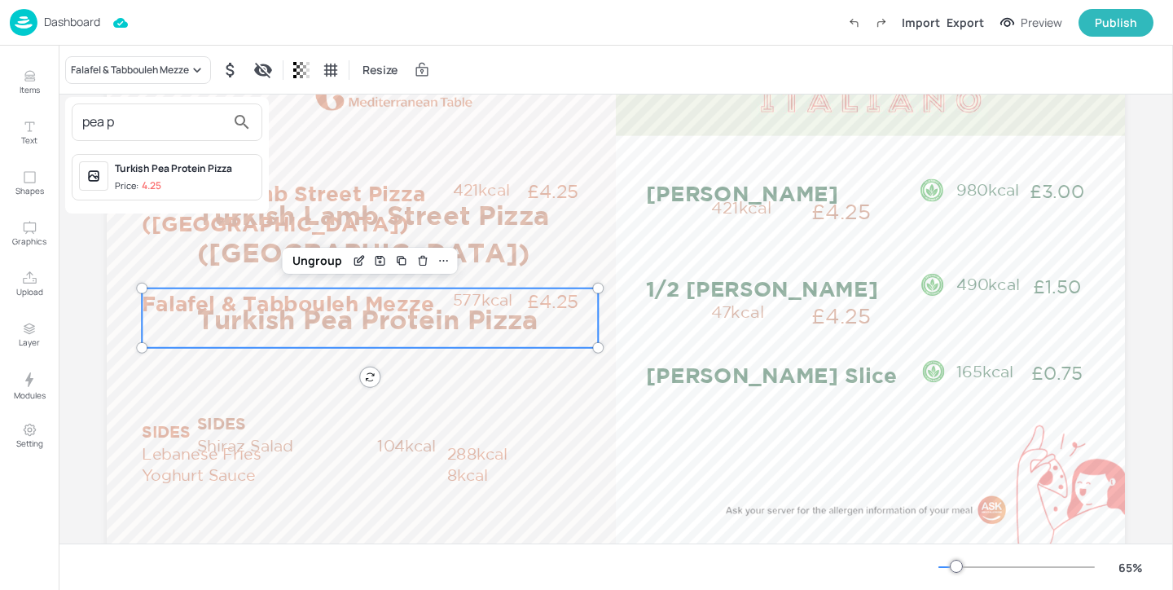
type input "pea p"
click at [209, 192] on span "Price: 4.25" at bounding box center [185, 186] width 140 height 14
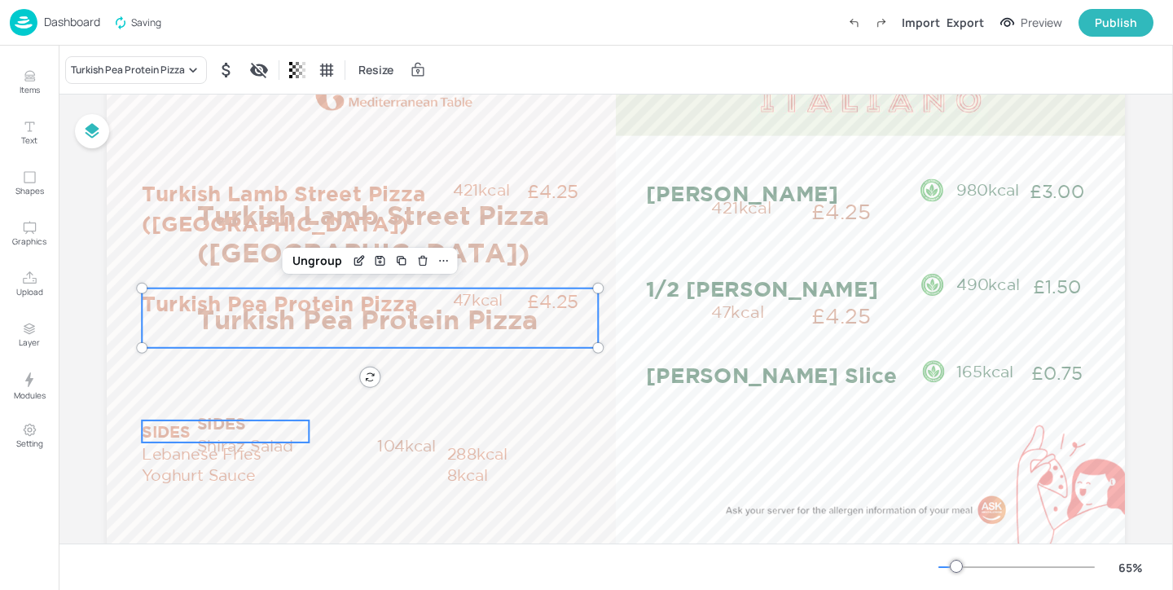
click at [159, 440] on p "SIDES" at bounding box center [225, 431] width 167 height 22
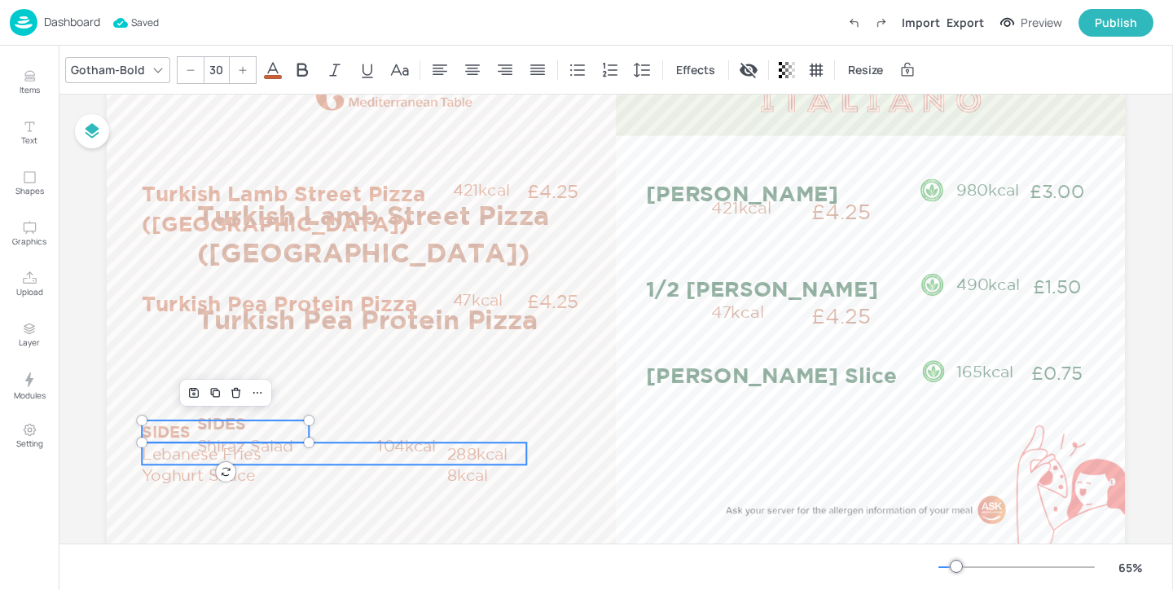
click at [156, 455] on p "Lebanese Fries" at bounding box center [294, 453] width 305 height 22
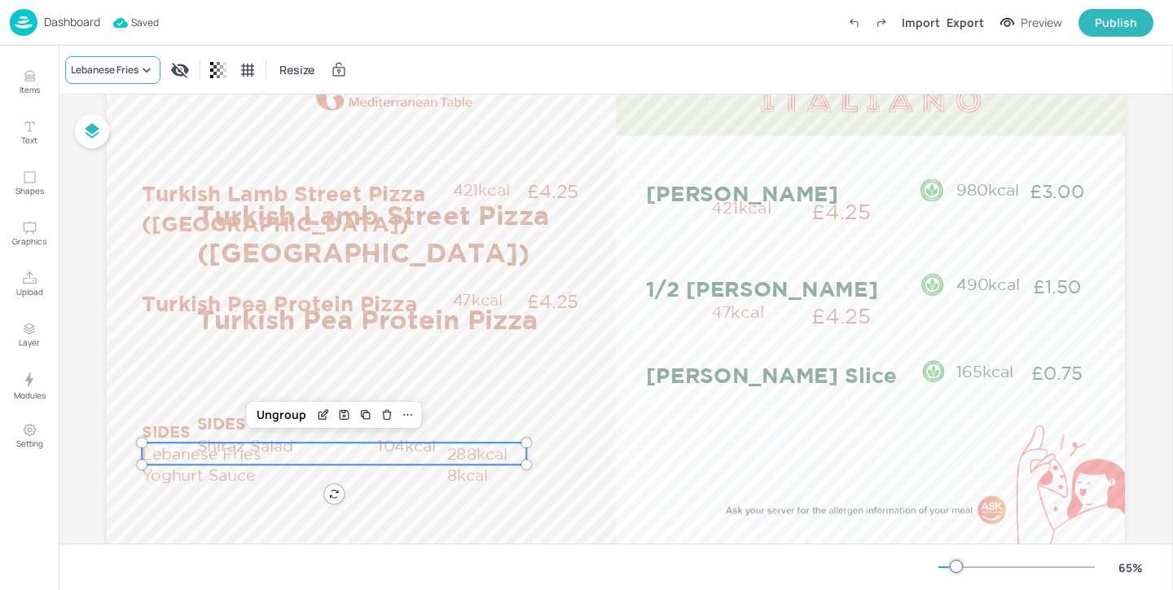
click at [142, 67] on icon at bounding box center [146, 70] width 16 height 16
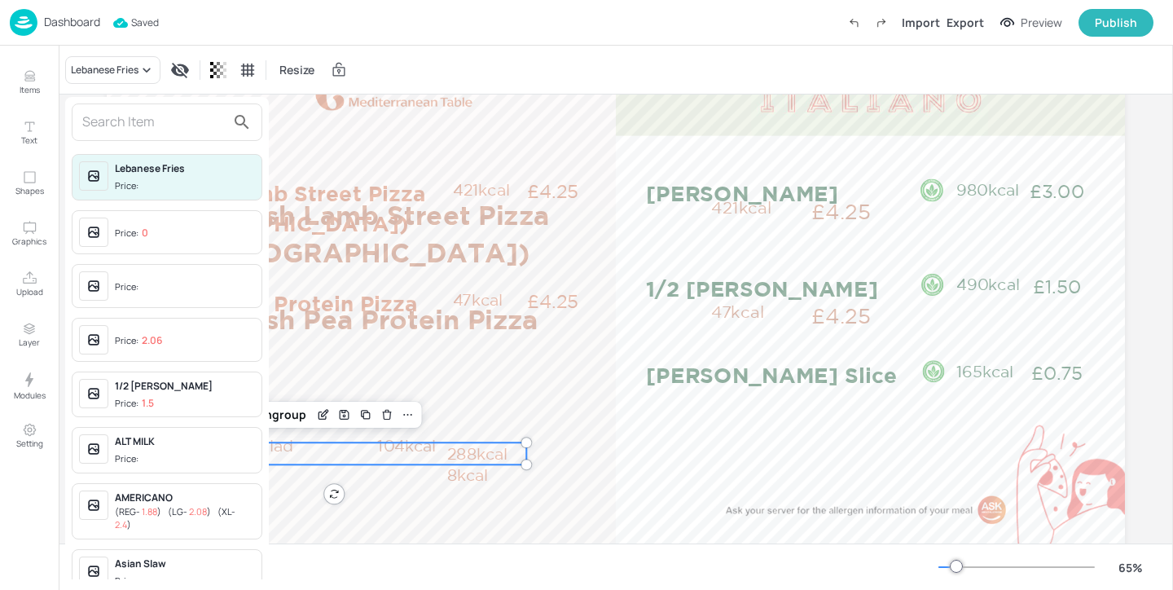
click at [130, 116] on input "text" at bounding box center [153, 122] width 143 height 26
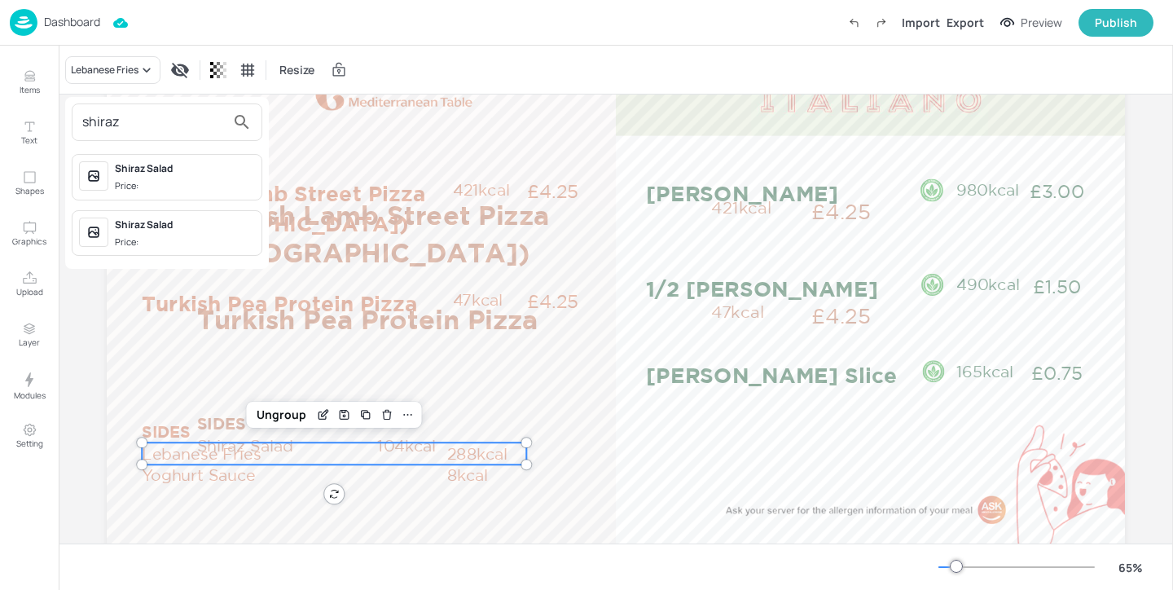
type input "shiraz"
click at [185, 482] on div at bounding box center [586, 295] width 1173 height 590
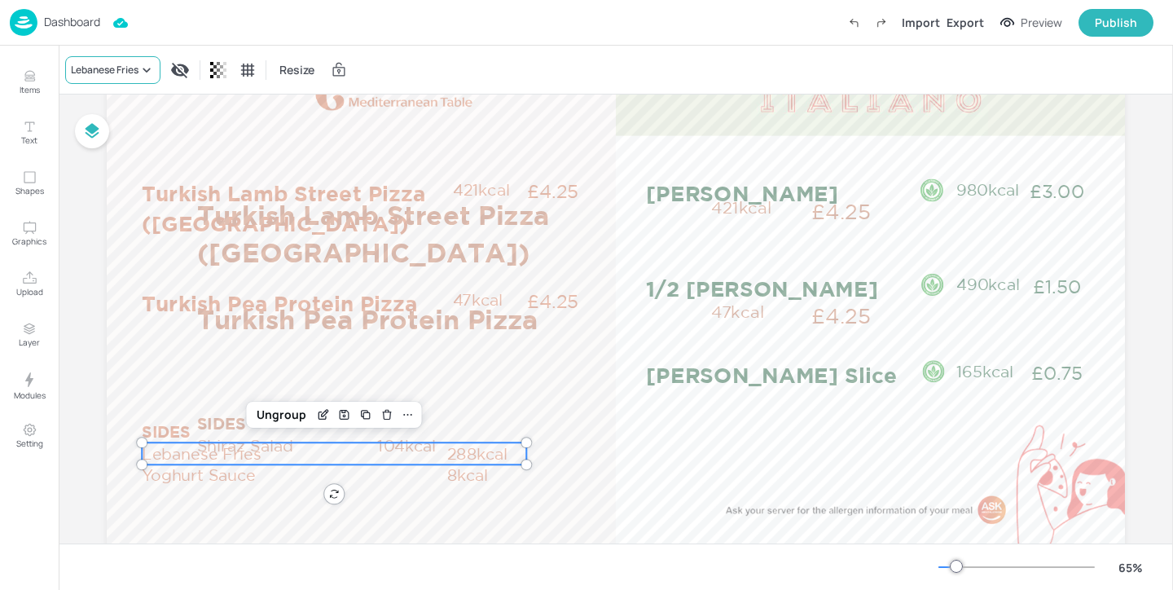
click at [138, 77] on div "Lebanese Fries" at bounding box center [105, 70] width 68 height 15
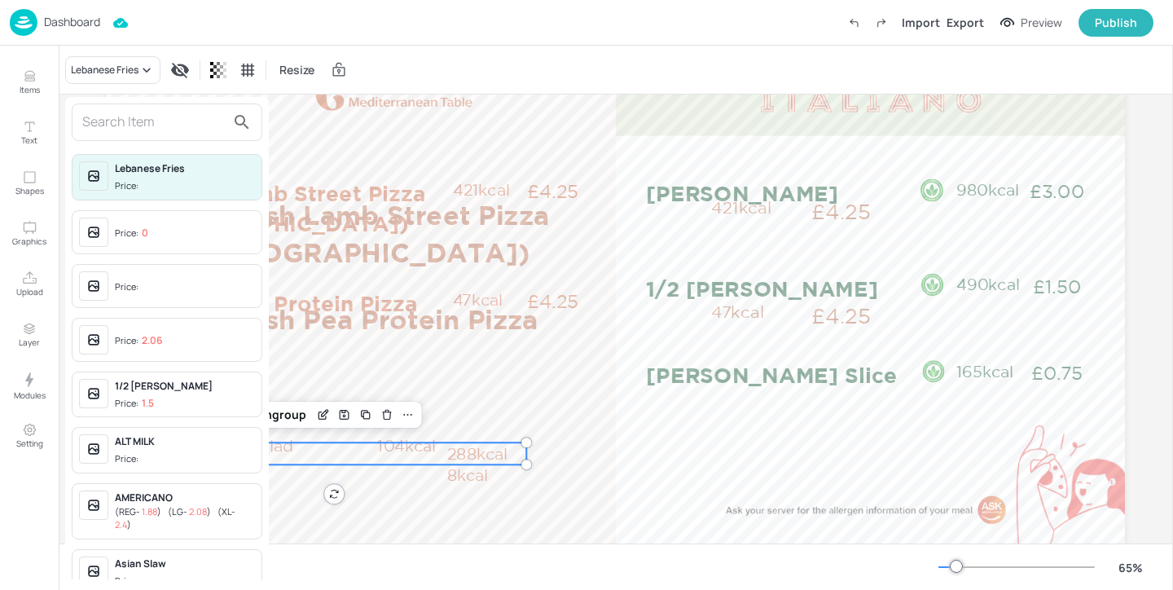
click at [125, 121] on input "text" at bounding box center [153, 122] width 143 height 26
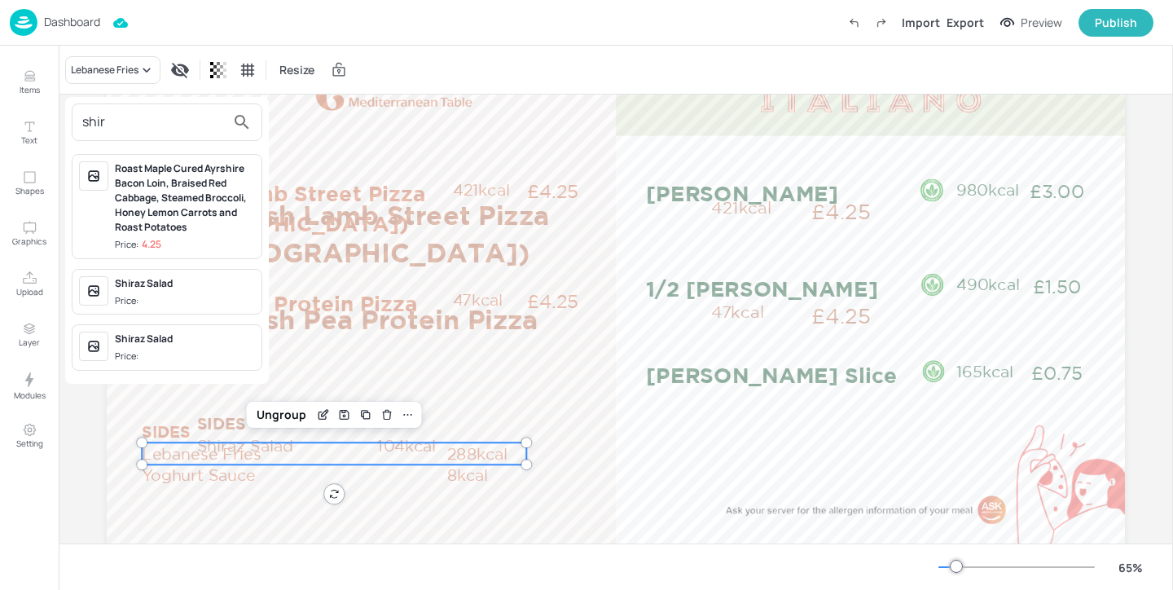
type input "shir"
click at [193, 285] on div "Shiraz Salad" at bounding box center [185, 283] width 140 height 15
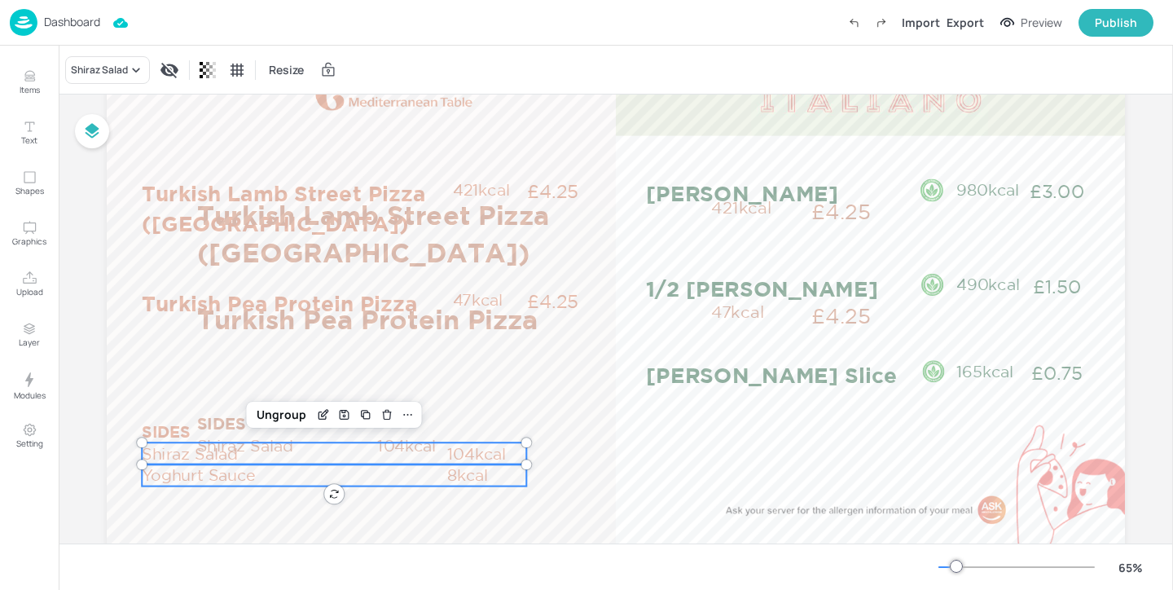
click at [213, 482] on p "Yoghurt Sauce" at bounding box center [294, 475] width 305 height 22
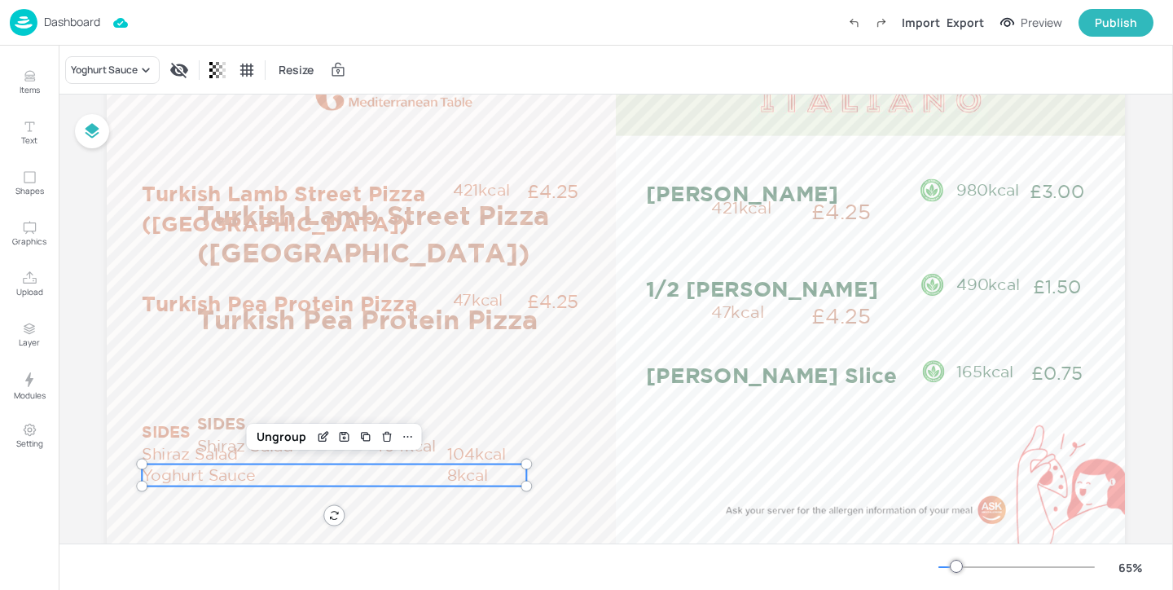
click at [213, 482] on p "Yoghurt Sauce" at bounding box center [294, 475] width 305 height 22
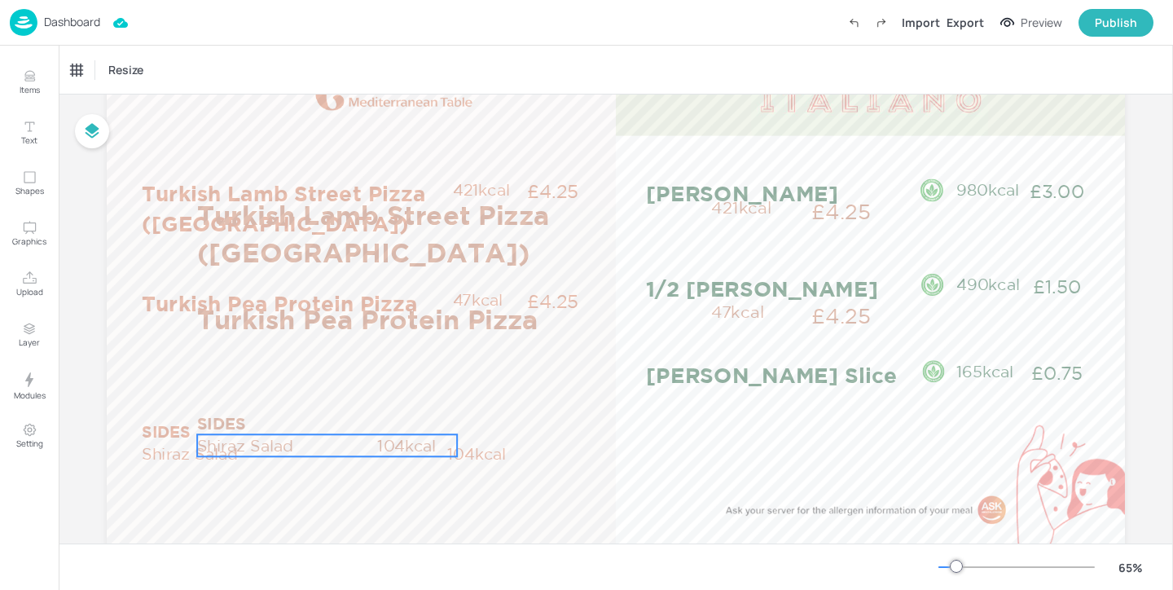
click at [277, 439] on p "Shiraz Salad" at bounding box center [286, 445] width 178 height 22
click at [213, 420] on p "SIDES" at bounding box center [280, 423] width 167 height 22
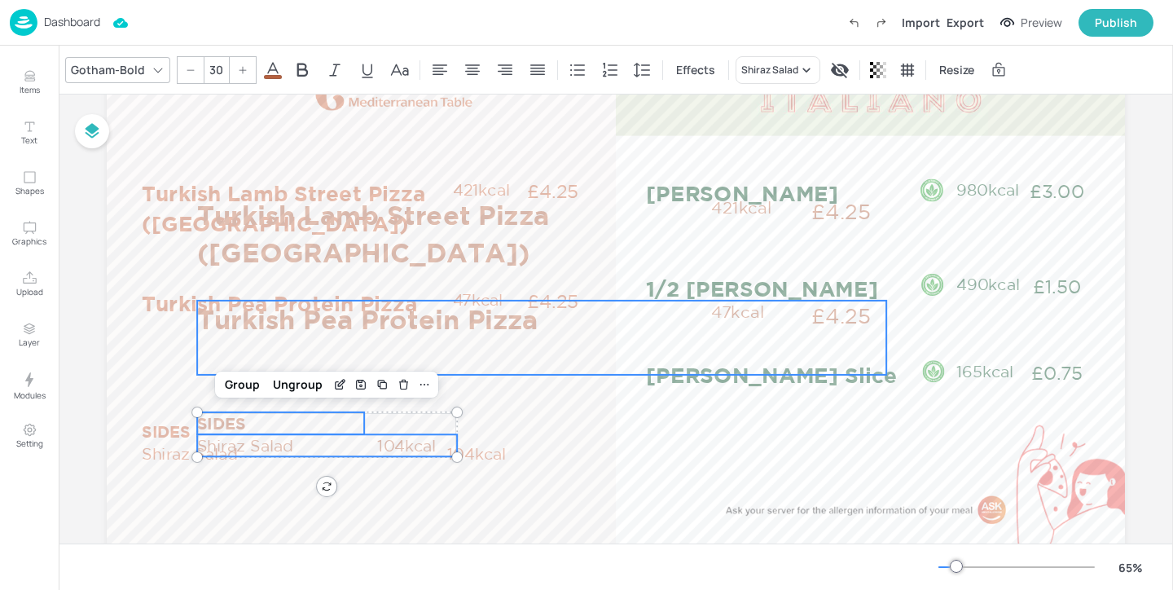
click at [230, 324] on p "Turkish Pea Protein Pizza" at bounding box center [449, 319] width 505 height 37
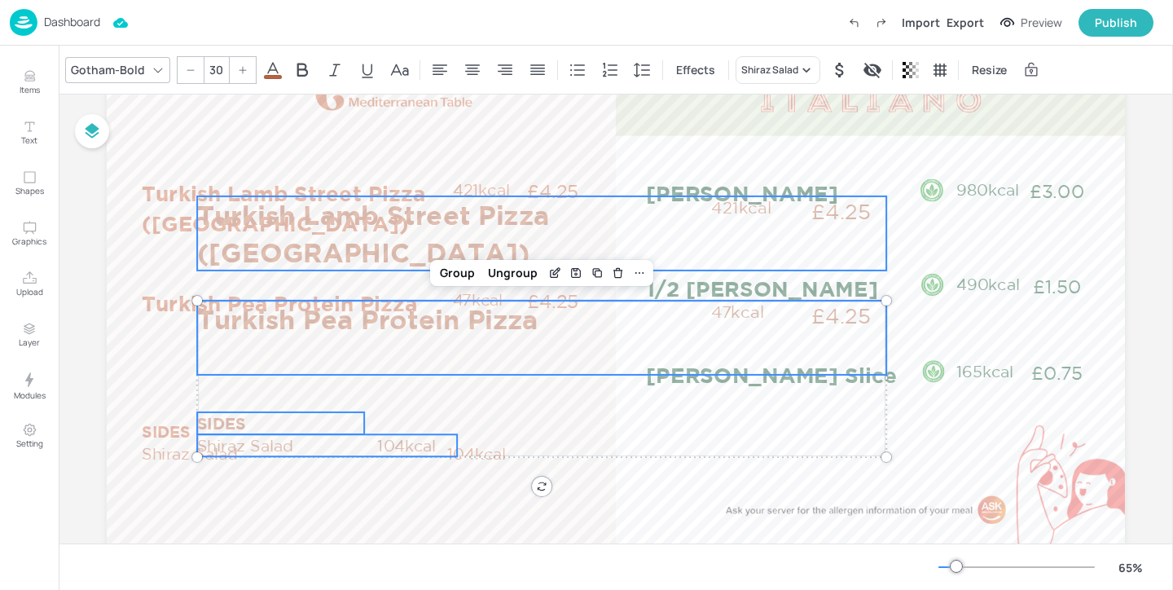
click at [260, 210] on p "Turkish Lamb Street Pizza (Lahmacum)" at bounding box center [449, 233] width 505 height 74
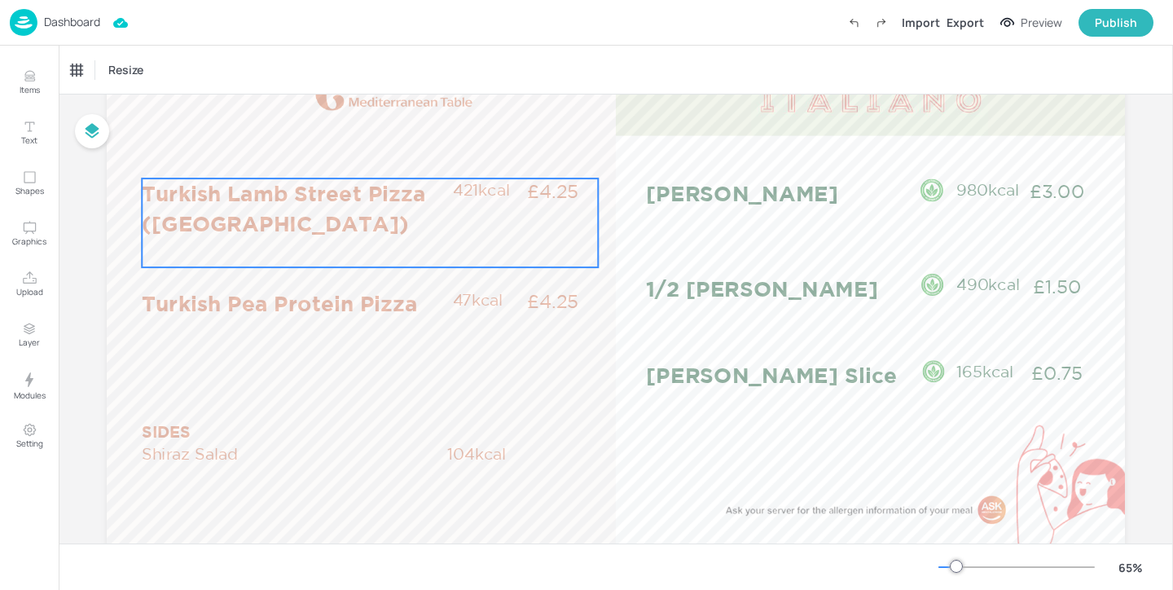
scroll to position [0, 0]
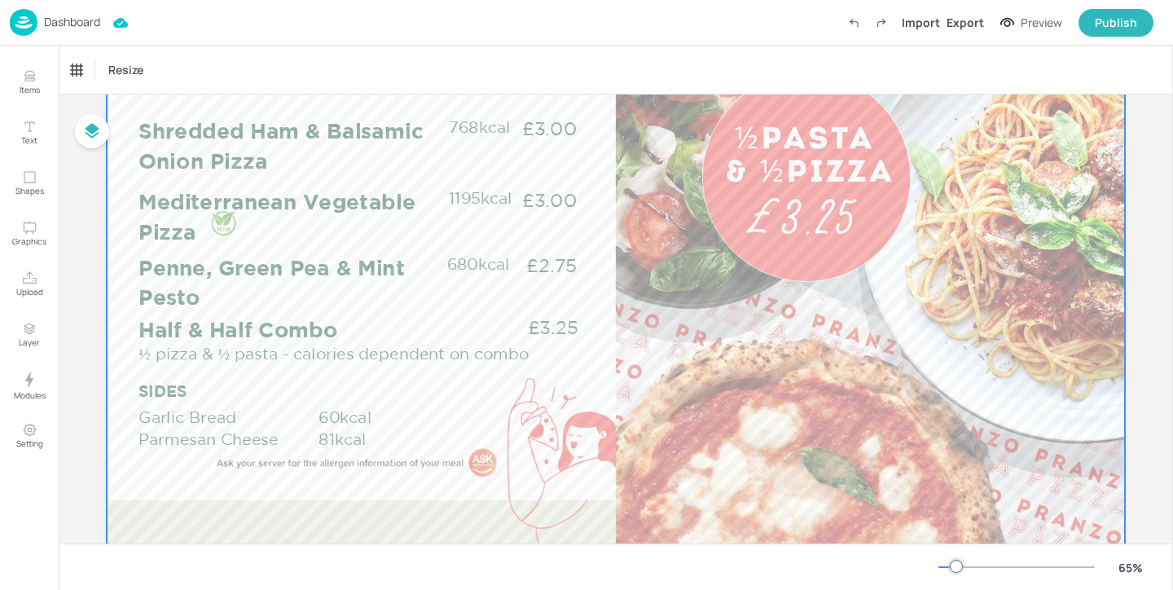
scroll to position [217, 0]
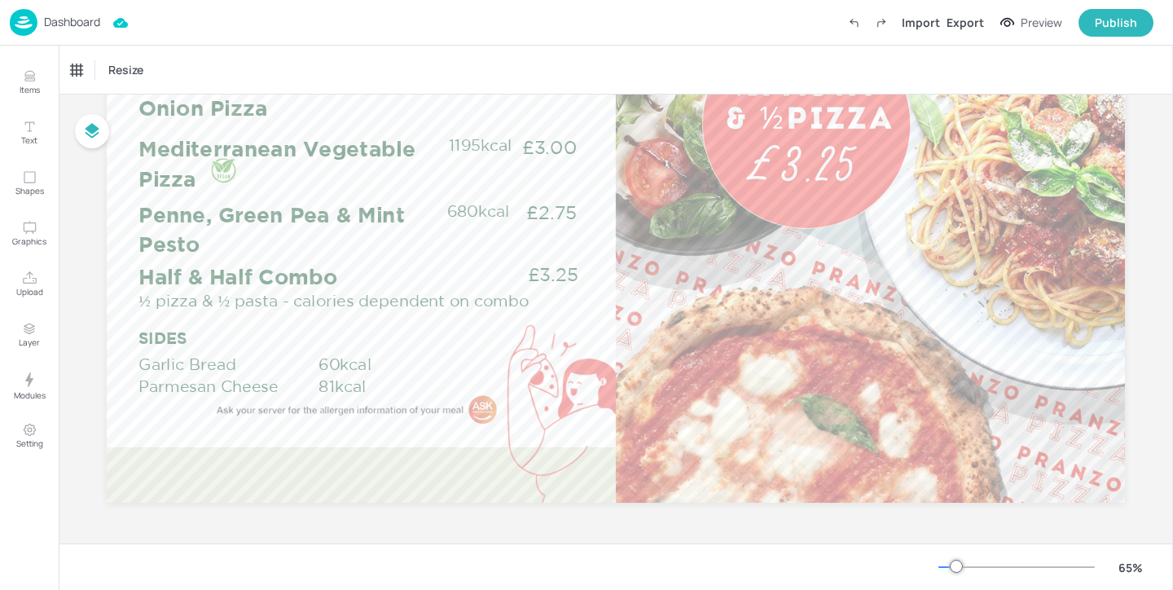
click at [90, 24] on p "Dashboard" at bounding box center [72, 21] width 56 height 11
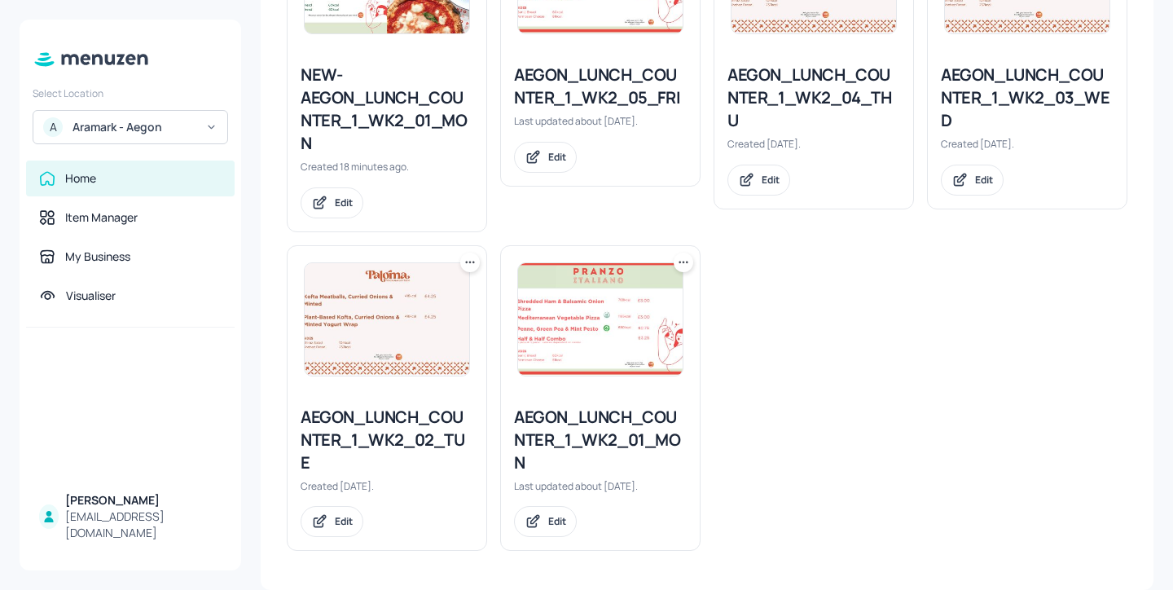
scroll to position [793, 0]
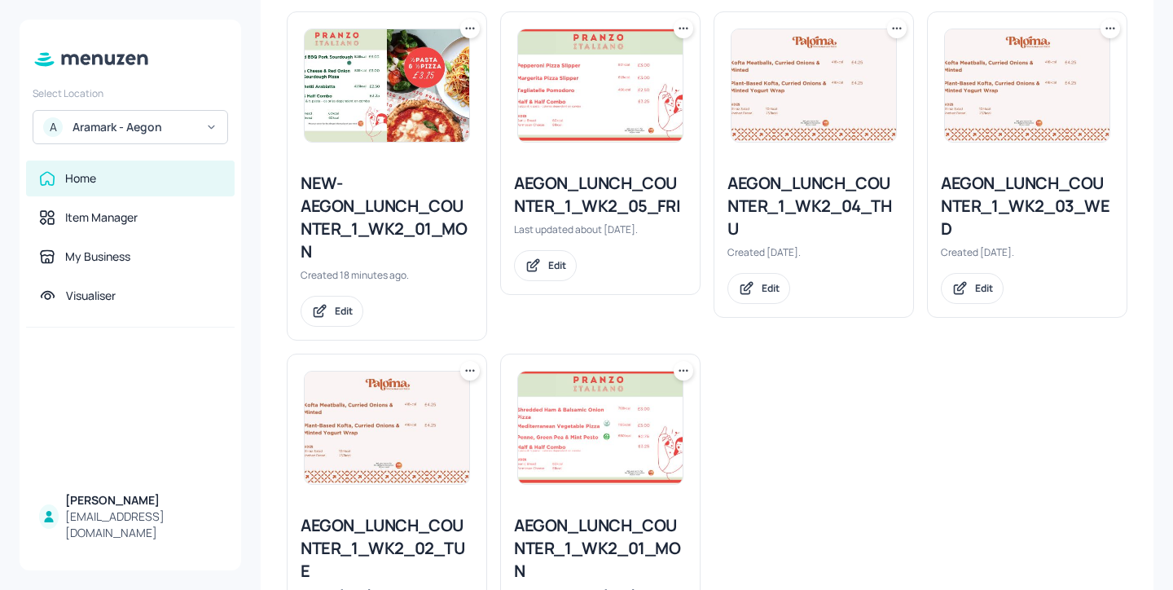
click at [619, 193] on div "AEGON_LUNCH_COUNTER_1_WK2_05_FRI" at bounding box center [600, 195] width 173 height 46
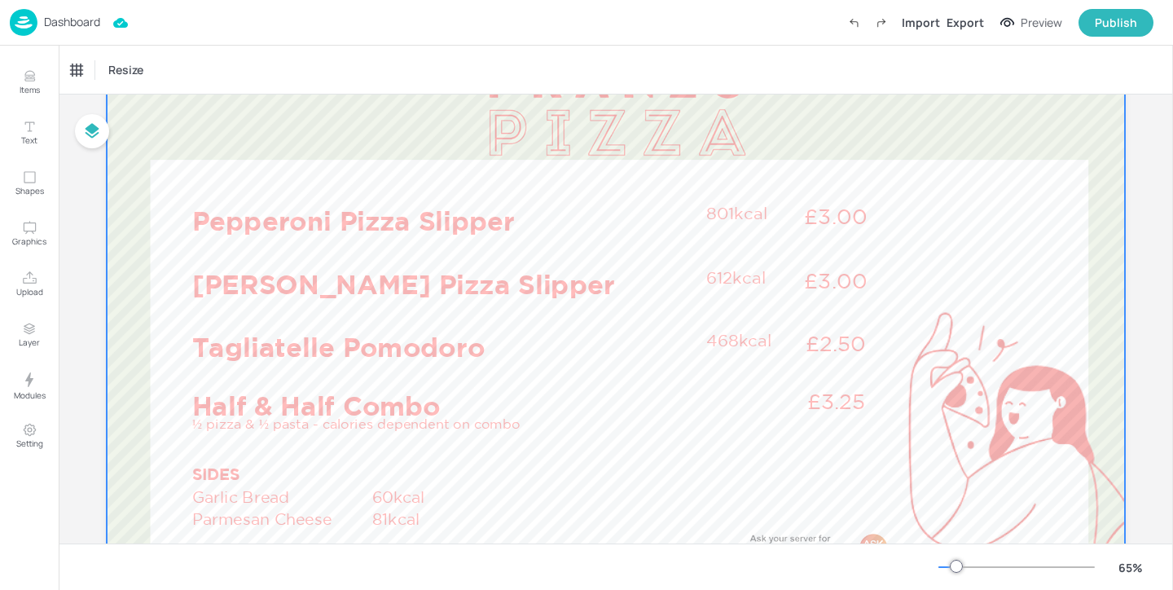
scroll to position [177, 0]
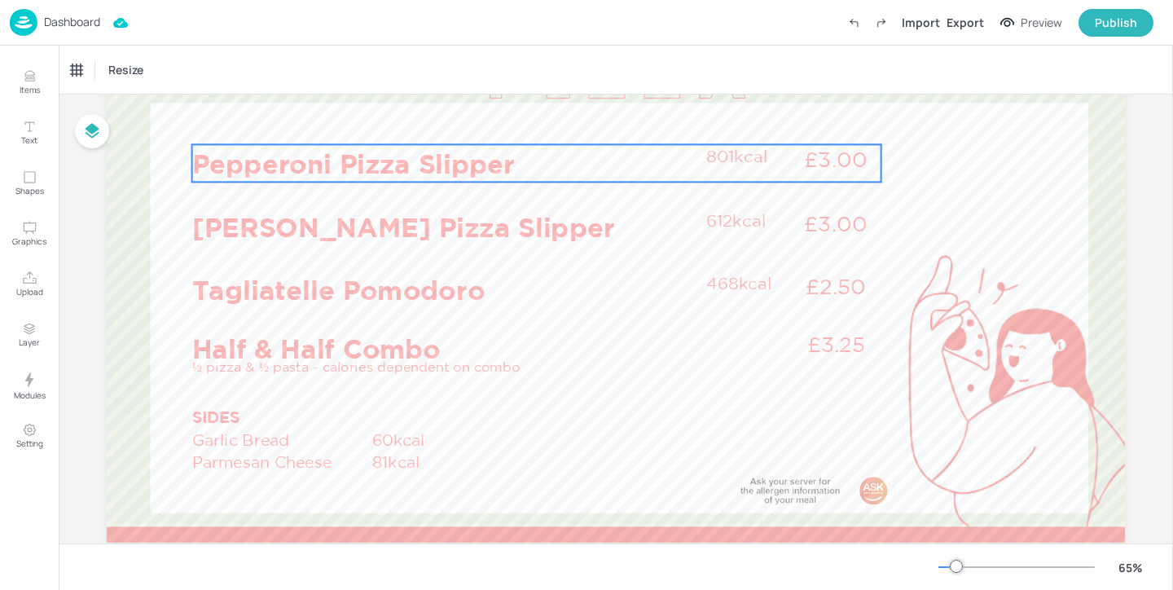
click at [493, 149] on p "Pepperoni Pizza Slipper" at bounding box center [444, 162] width 505 height 37
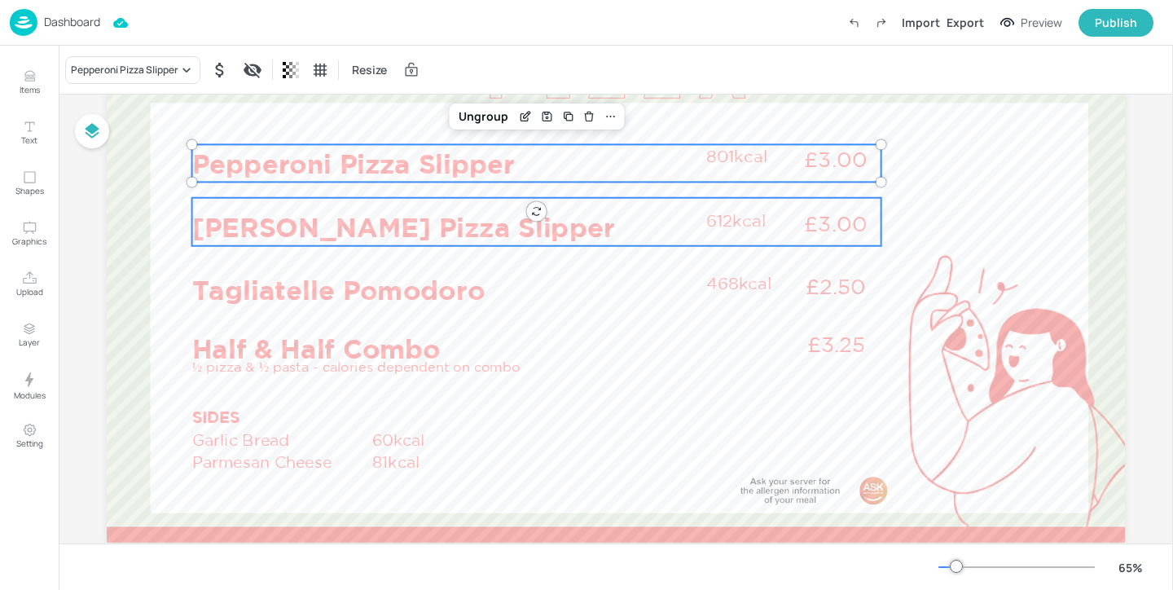
click at [479, 213] on p "[PERSON_NAME] Pizza Slipper" at bounding box center [444, 227] width 505 height 37
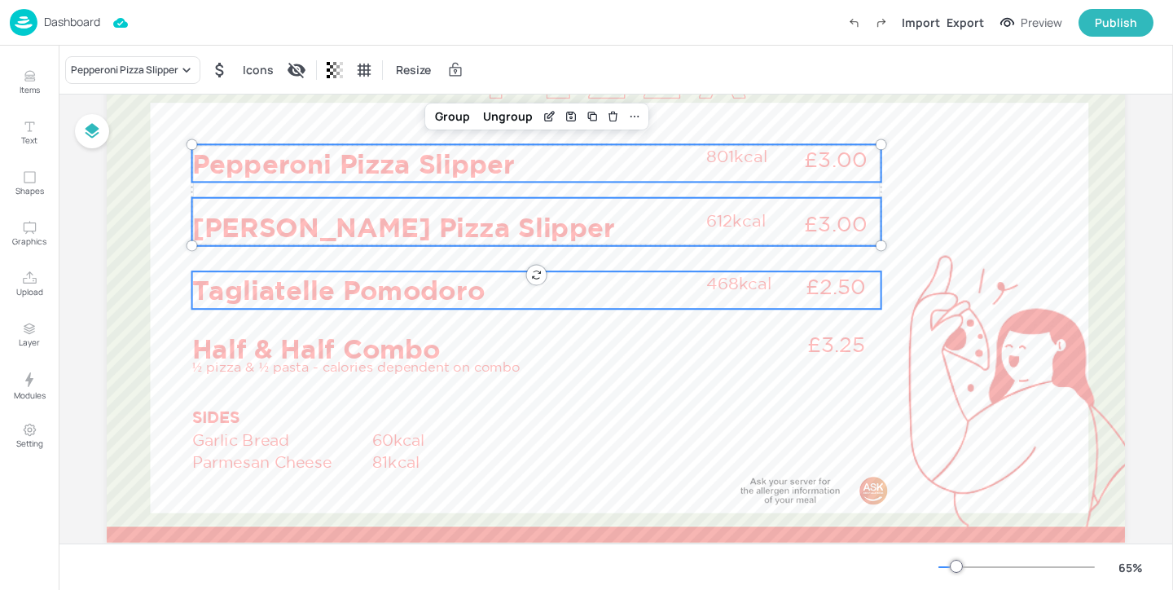
click at [452, 283] on p "Tagliatelle Pomodoro" at bounding box center [444, 289] width 505 height 37
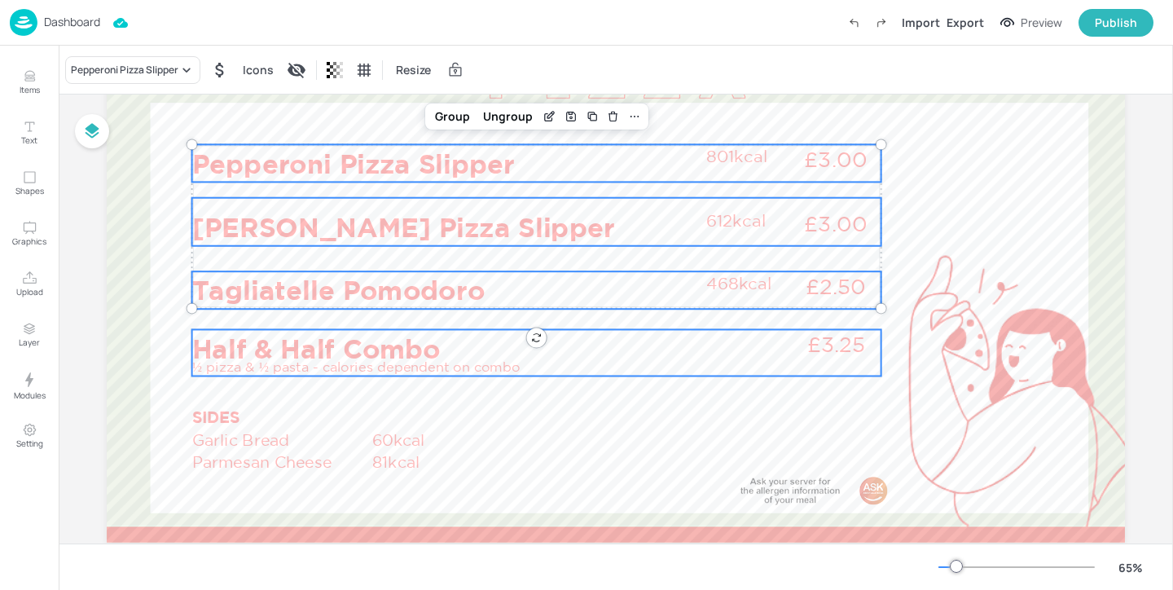
click at [431, 340] on p "Half & Half Combo" at bounding box center [444, 347] width 505 height 37
click at [405, 273] on p "Tagliatelle Pomodoro" at bounding box center [444, 289] width 505 height 37
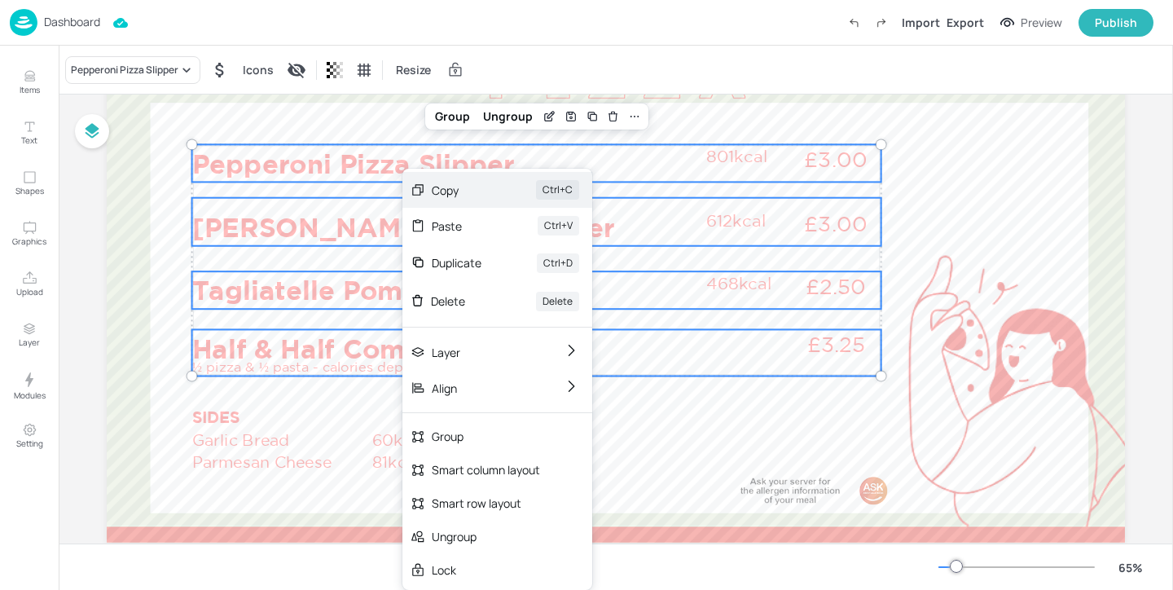
click at [481, 194] on div "Copy" at bounding box center [461, 190] width 59 height 17
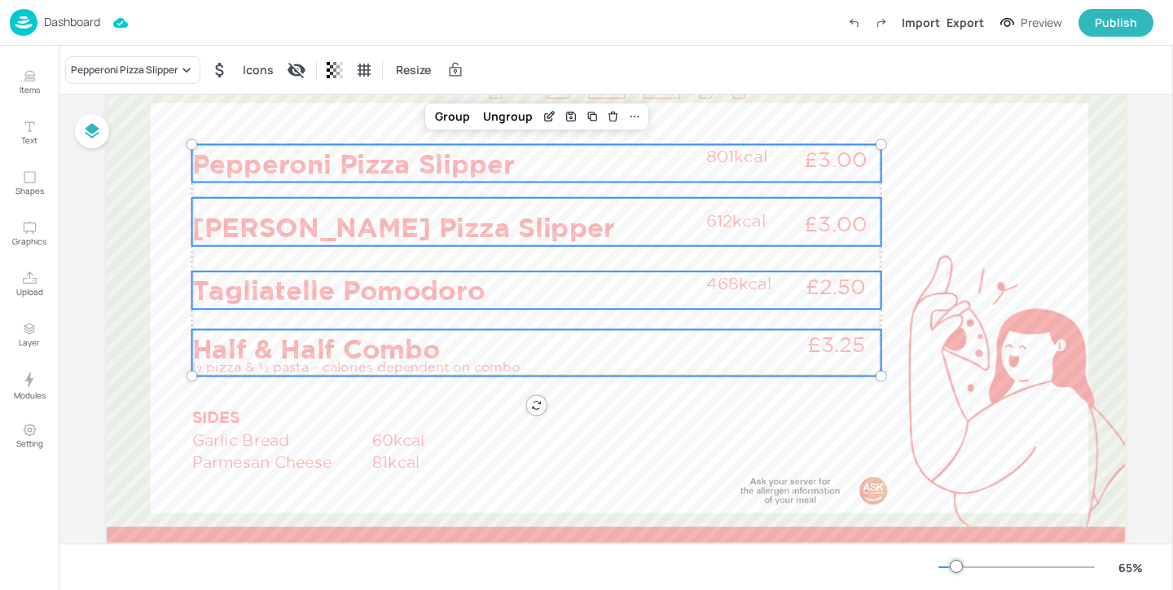
click at [92, 21] on p "Dashboard" at bounding box center [72, 21] width 56 height 11
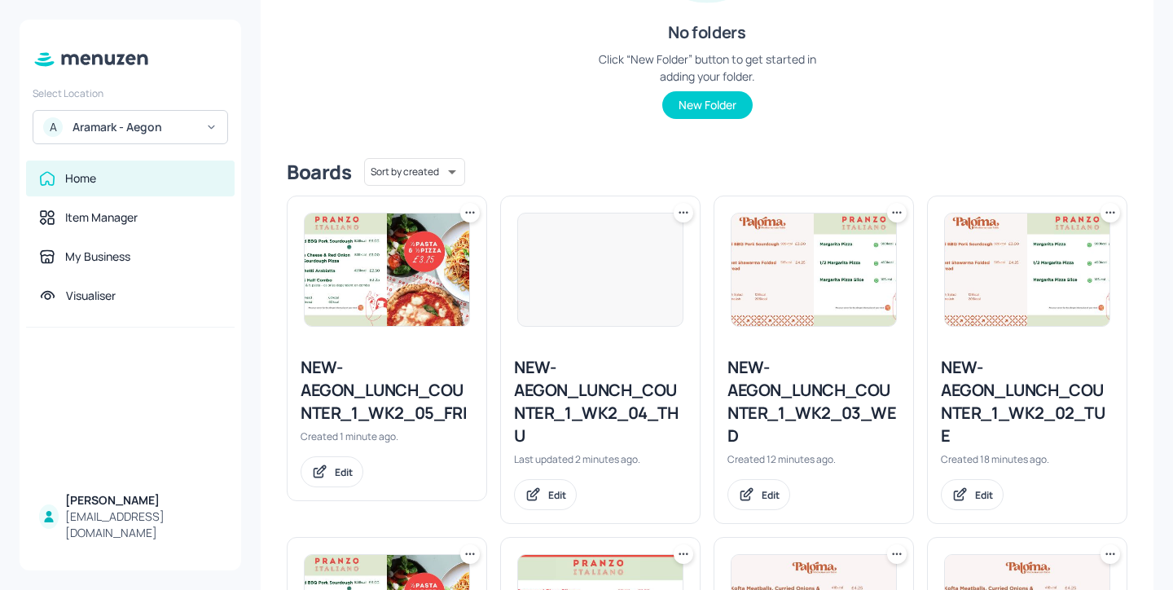
scroll to position [309, 0]
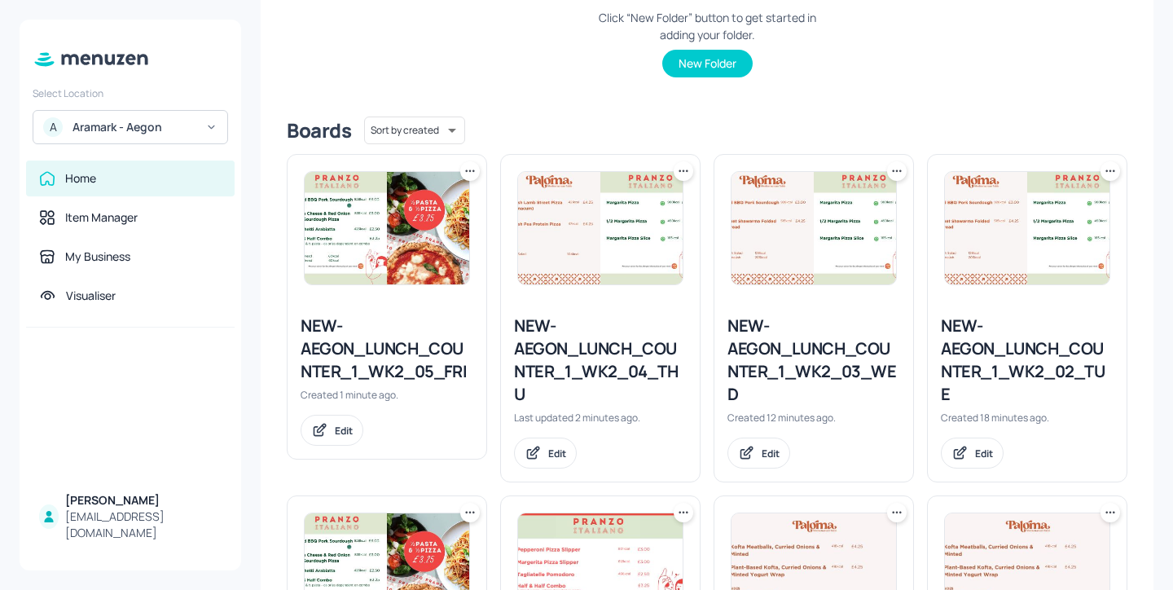
click at [380, 367] on div "NEW-AEGON_LUNCH_COUNTER_1_WK2_05_FRI" at bounding box center [387, 348] width 173 height 68
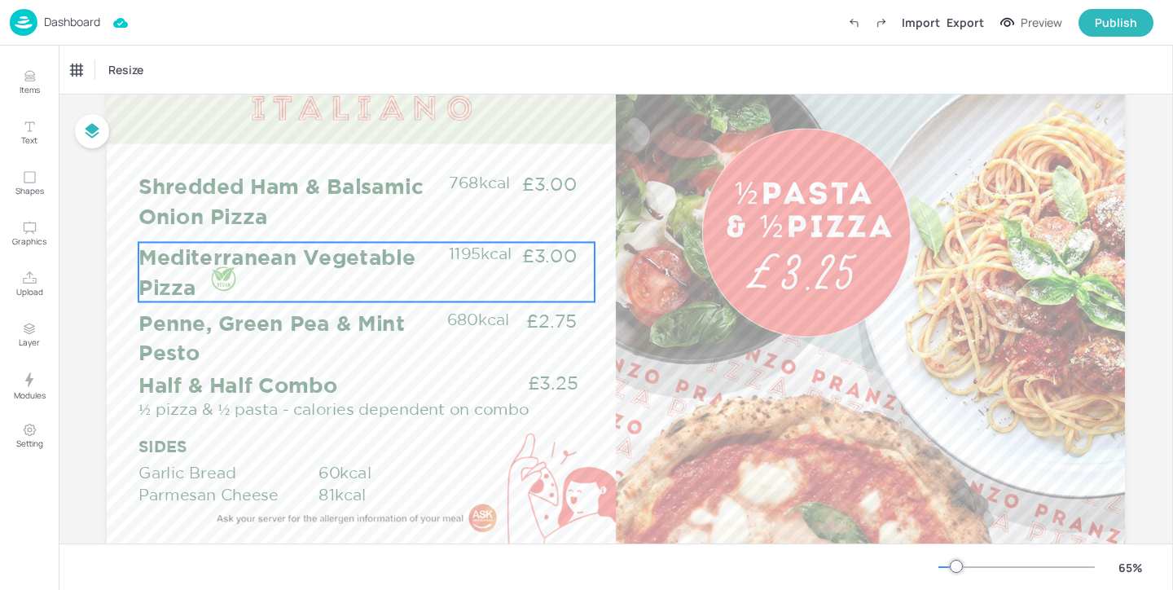
scroll to position [143, 0]
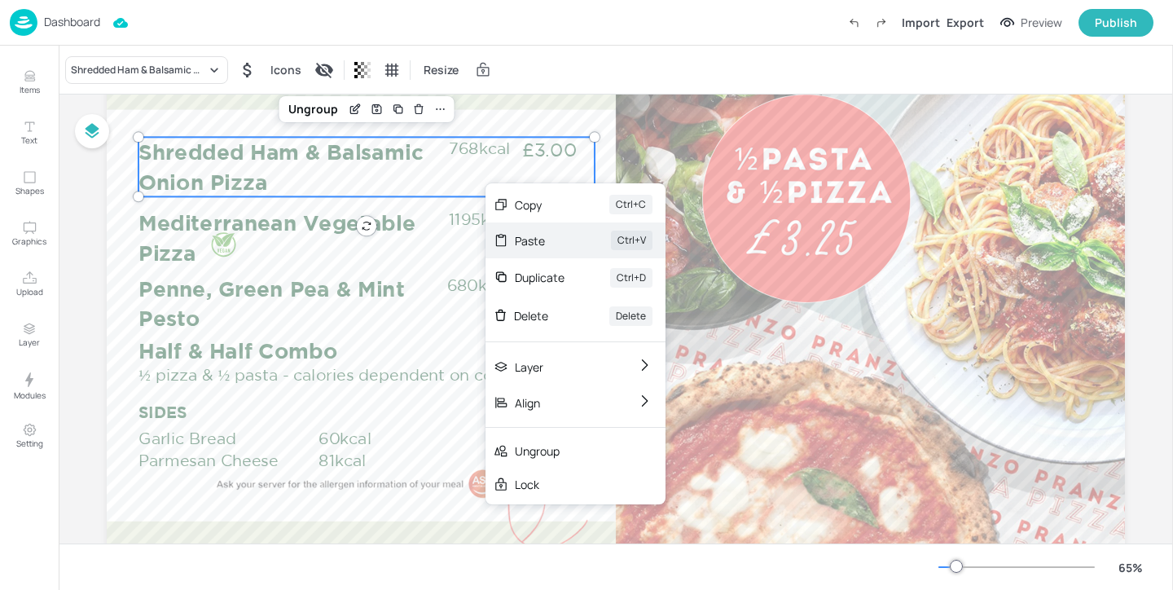
click at [568, 235] on div "Paste Ctrl+V" at bounding box center [576, 240] width 180 height 36
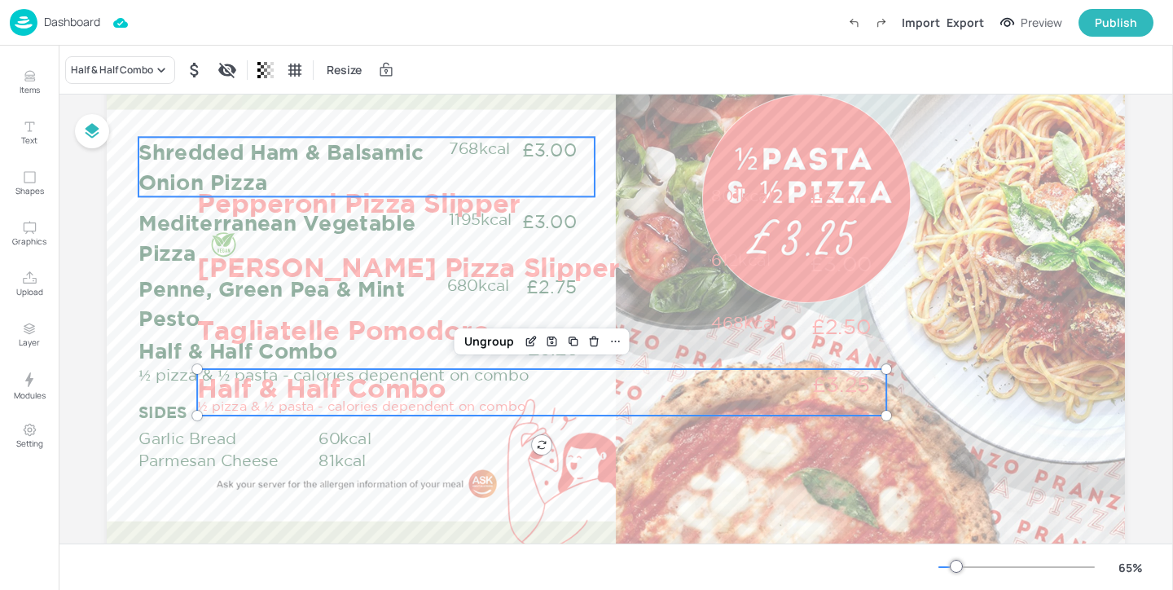
click at [365, 139] on p "Shredded Ham & Balsamic Onion Pizza" at bounding box center [292, 166] width 309 height 59
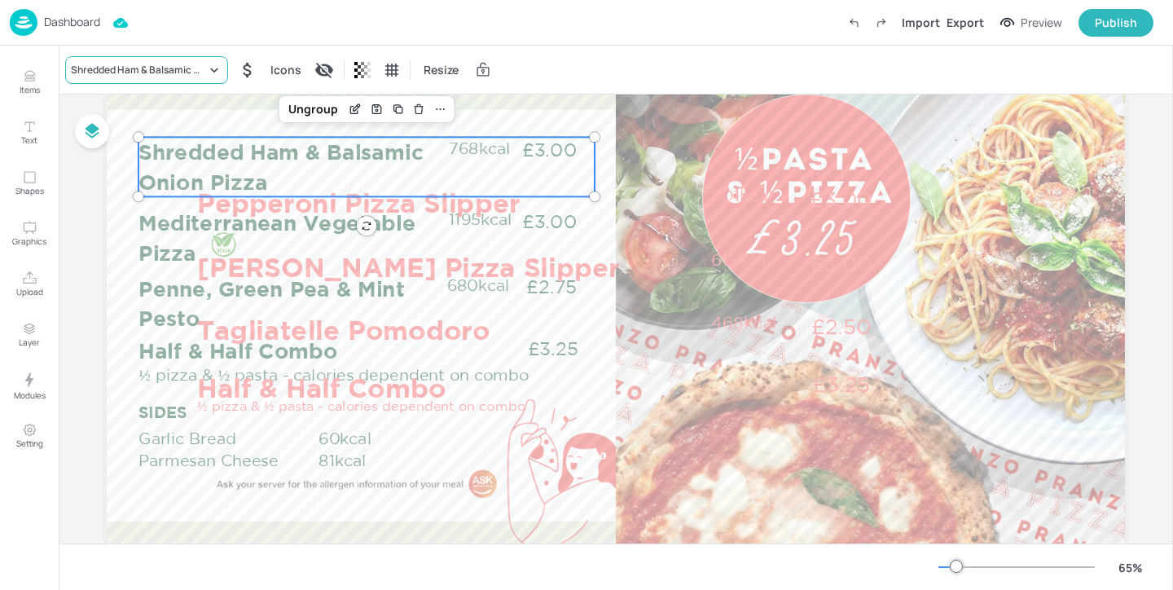
click at [105, 72] on div "Shredded Ham & Balsamic Onion Pizza" at bounding box center [138, 70] width 135 height 15
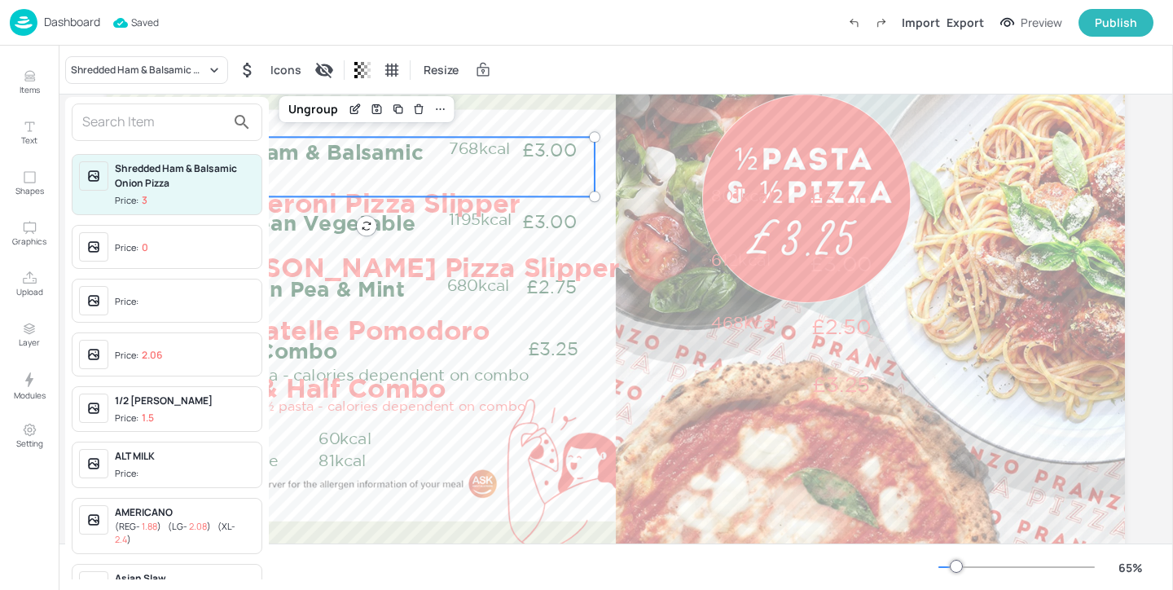
click at [135, 128] on input "text" at bounding box center [153, 122] width 143 height 26
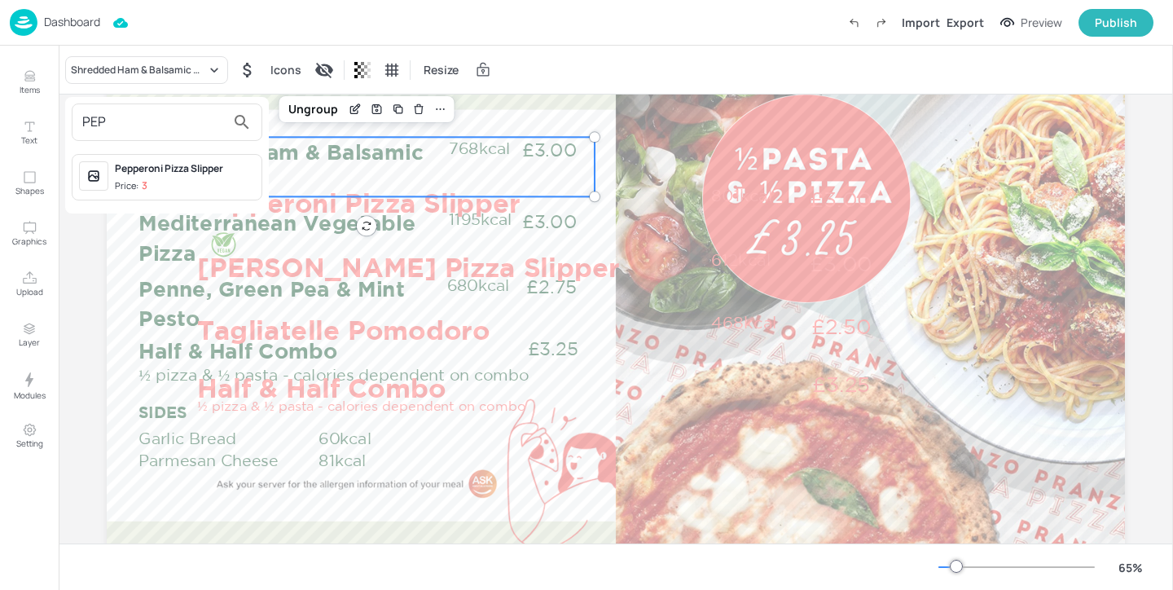
type input "PEP"
click at [192, 187] on span "Price: 3" at bounding box center [185, 186] width 140 height 14
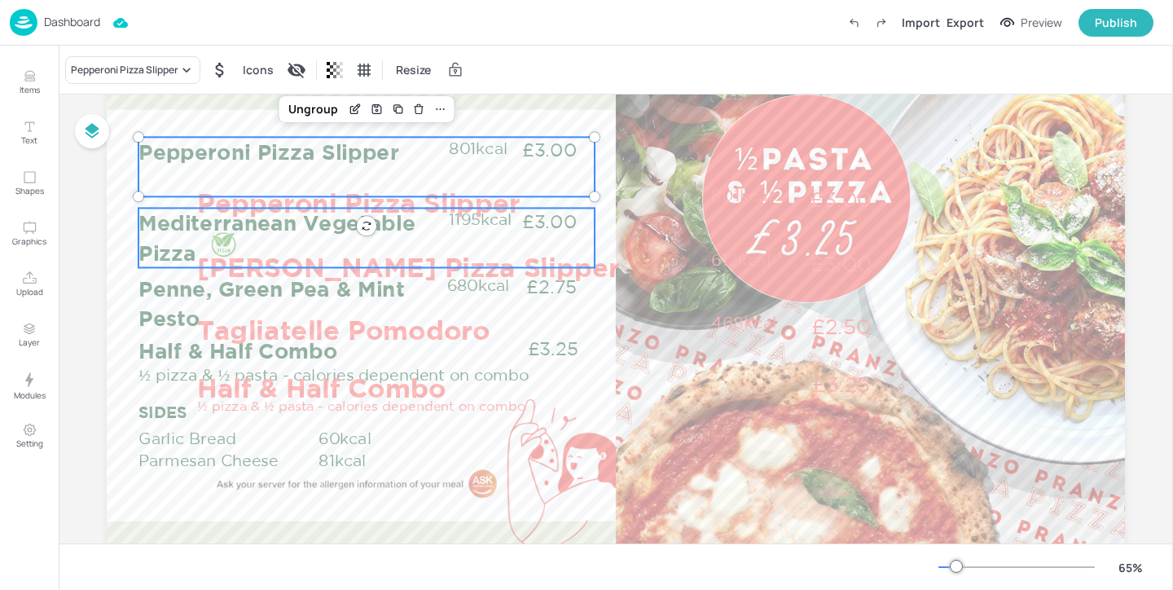
click at [162, 222] on p "Mediterranean Vegetable Pizza" at bounding box center [292, 237] width 309 height 59
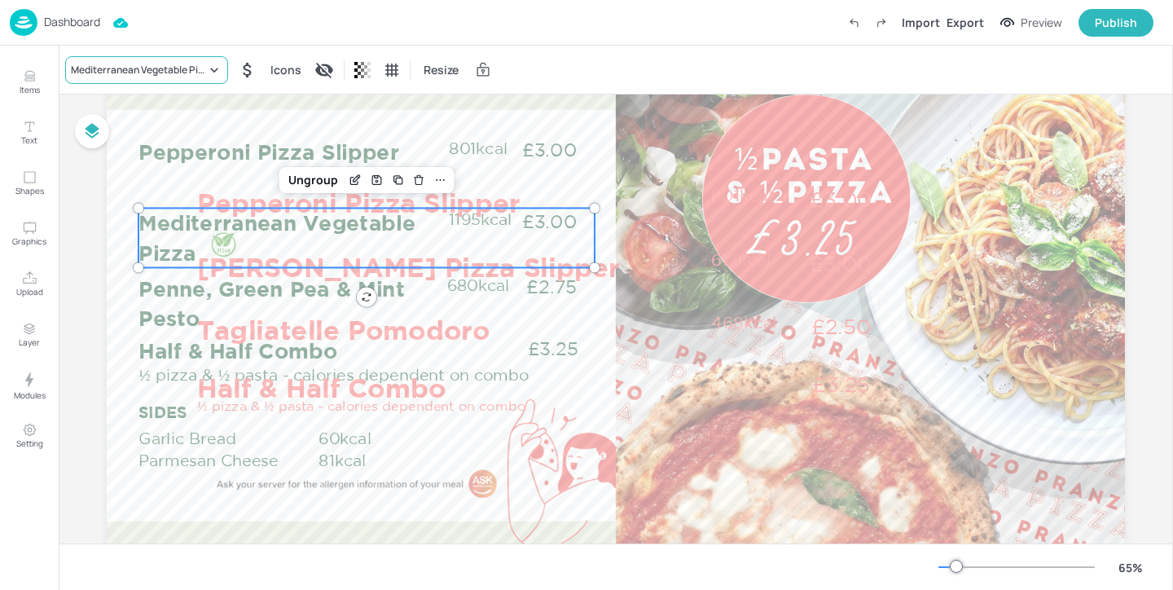
click at [152, 74] on div "Mediterranean Vegetable Pizza" at bounding box center [138, 70] width 135 height 15
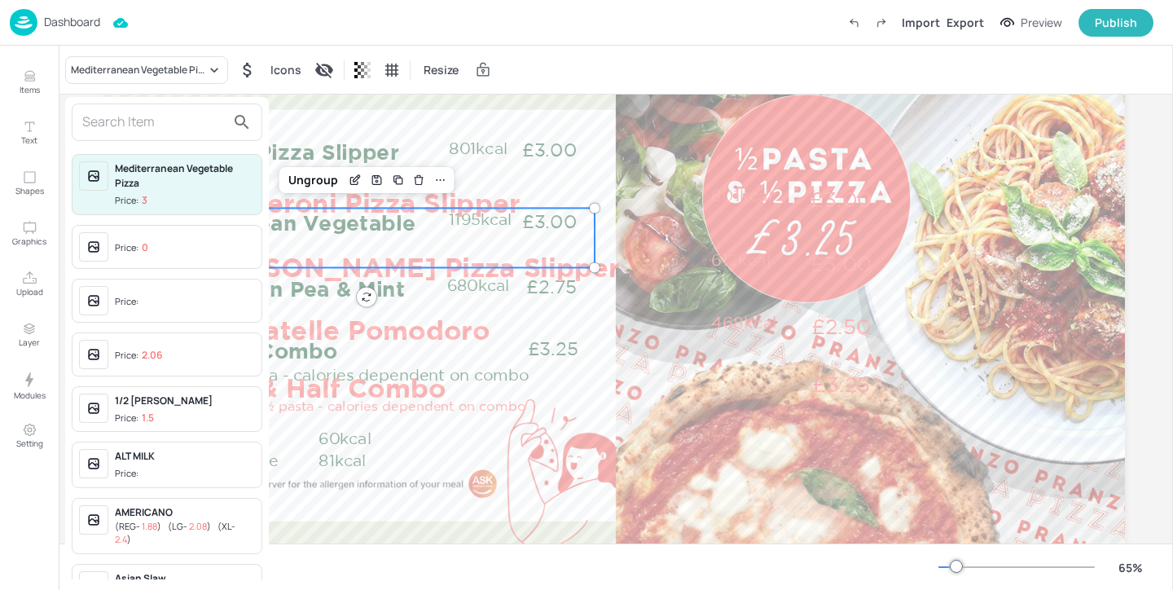
click at [154, 124] on input "text" at bounding box center [153, 122] width 143 height 26
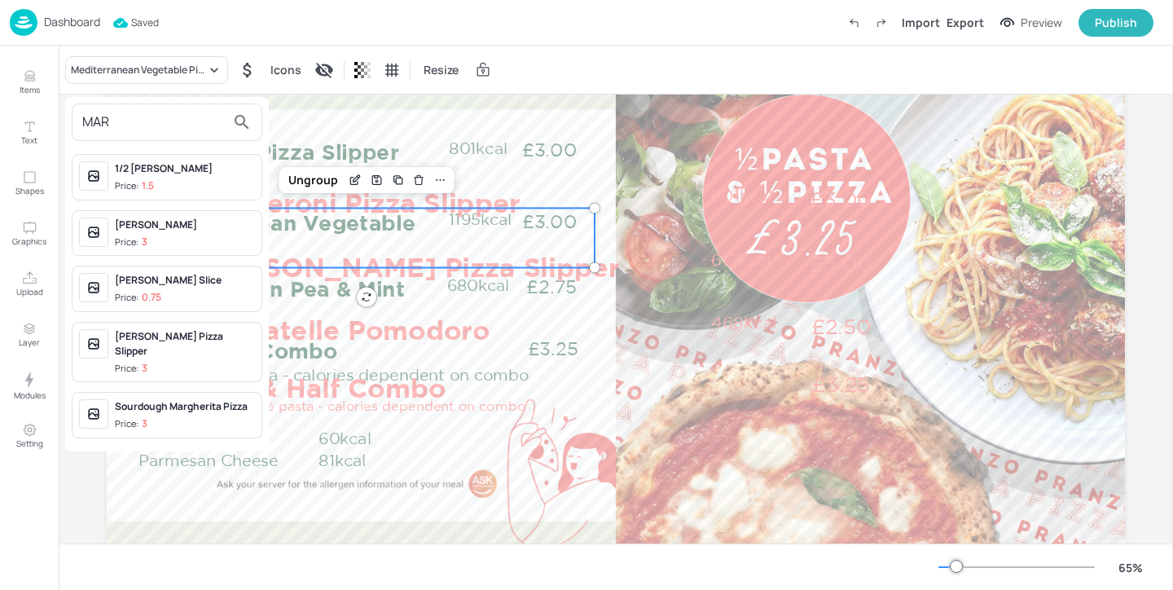
type input "MAR"
click at [182, 362] on span "Price: 3" at bounding box center [185, 369] width 140 height 14
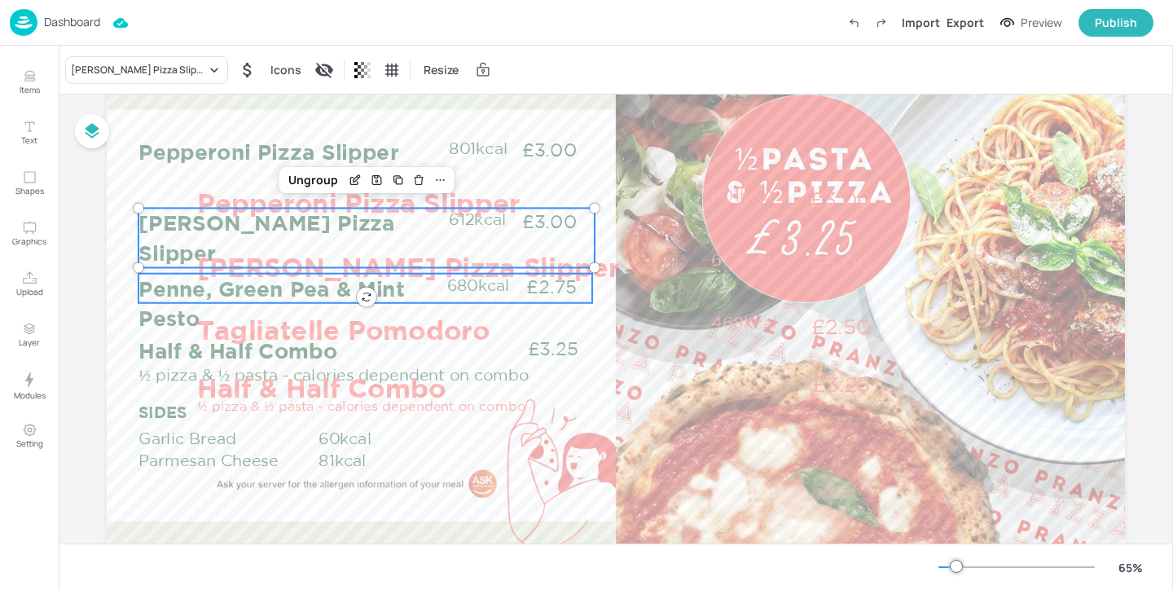
click at [181, 314] on p "Penne, Green Pea & Mint Pesto" at bounding box center [292, 303] width 309 height 59
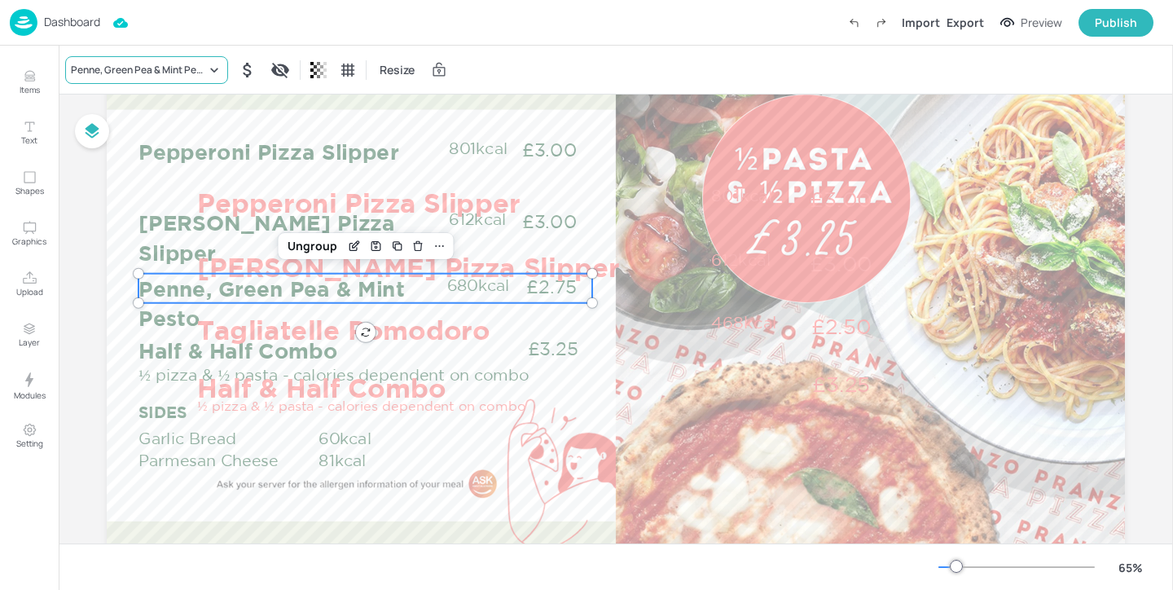
click at [174, 73] on div "Penne, Green Pea & Mint Pesto" at bounding box center [138, 70] width 135 height 15
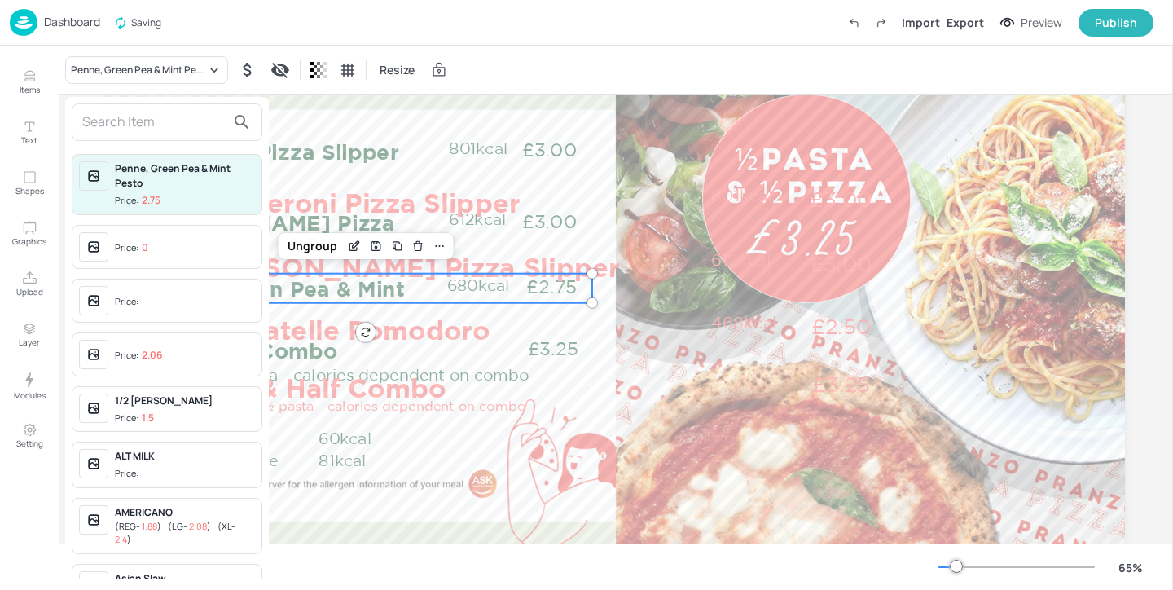
click at [195, 128] on input "text" at bounding box center [153, 122] width 143 height 26
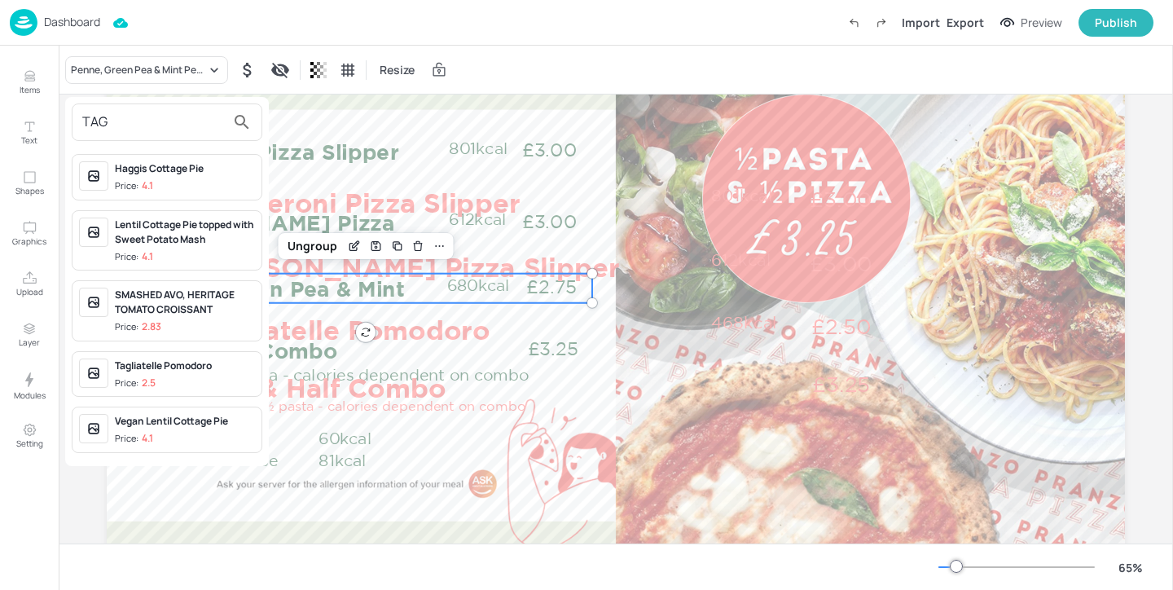
type input "TAG"
click at [217, 388] on span "Price: 2.5" at bounding box center [185, 383] width 140 height 14
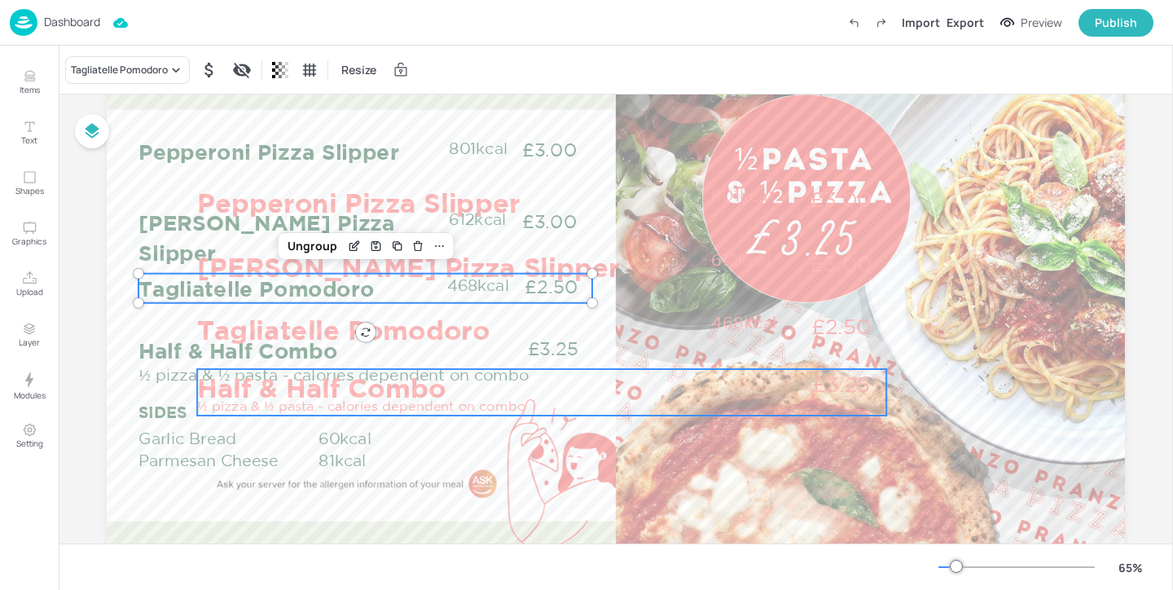
click at [224, 396] on p "Half & Half Combo" at bounding box center [449, 387] width 505 height 37
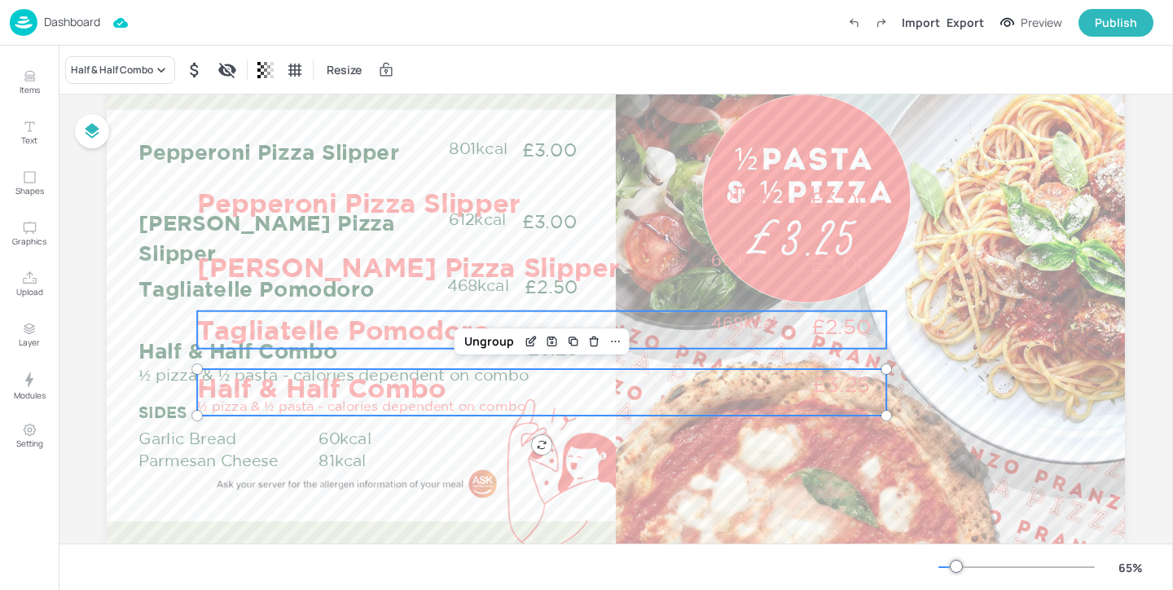
click at [242, 334] on p "Tagliatelle Pomodoro" at bounding box center [449, 329] width 505 height 37
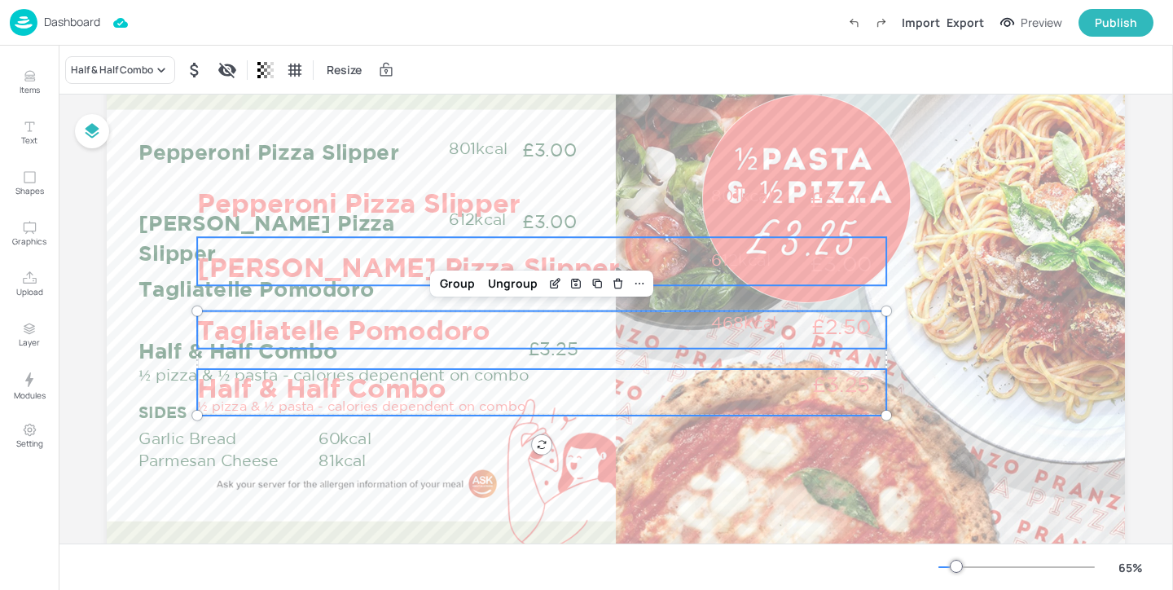
click at [248, 254] on p "[PERSON_NAME] Pizza Slipper" at bounding box center [449, 266] width 505 height 37
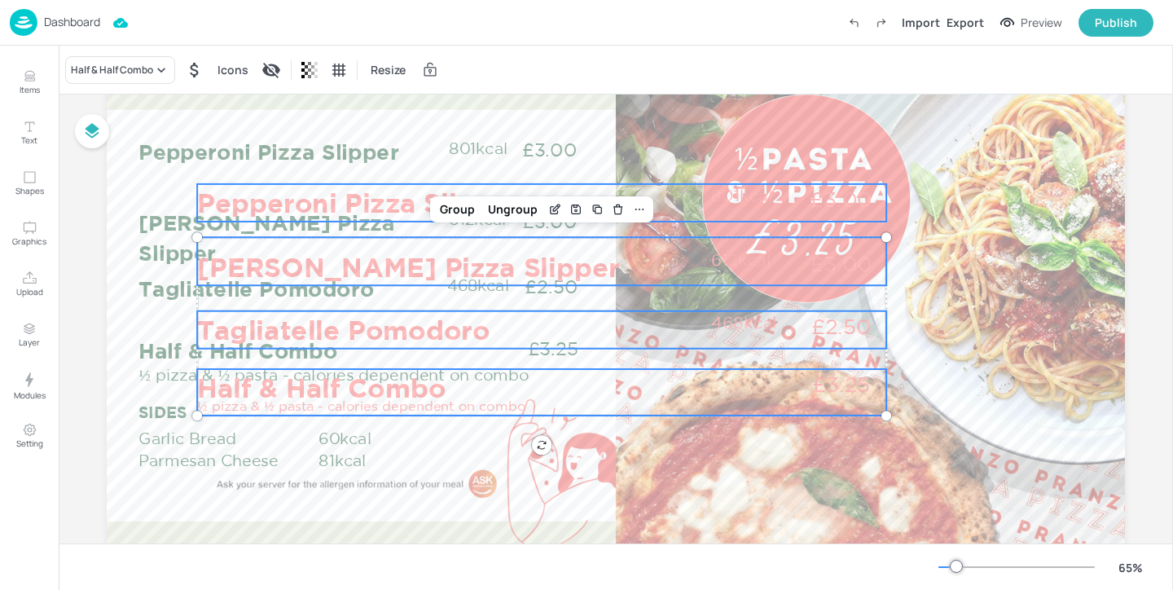
click at [254, 209] on p "Pepperoni Pizza Slipper" at bounding box center [449, 202] width 505 height 37
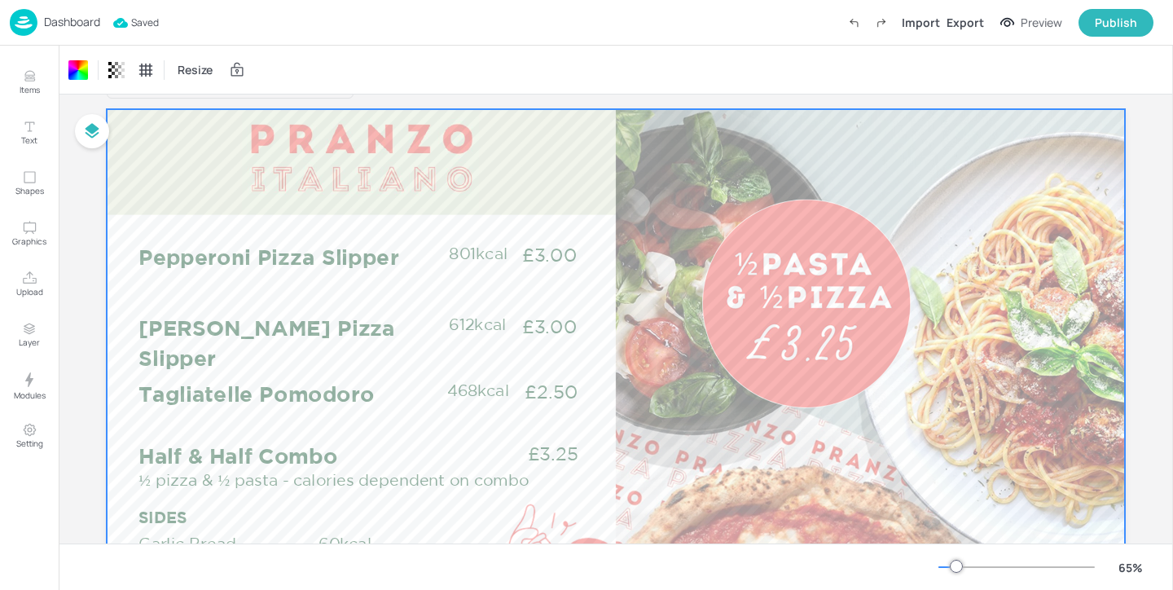
scroll to position [33, 0]
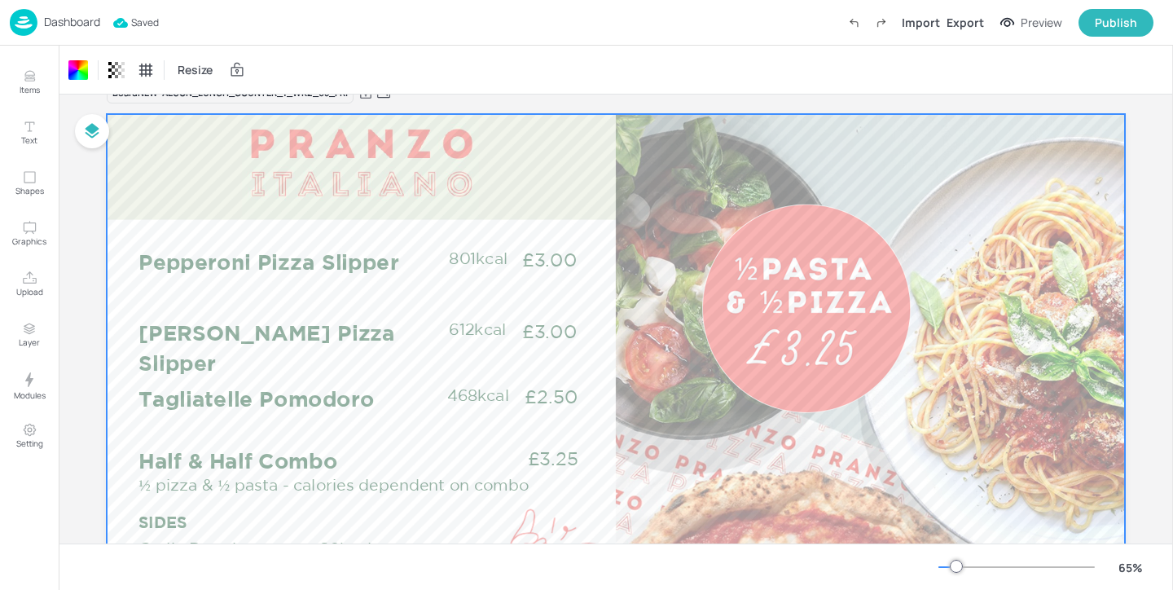
click at [57, 23] on p "Dashboard" at bounding box center [72, 21] width 56 height 11
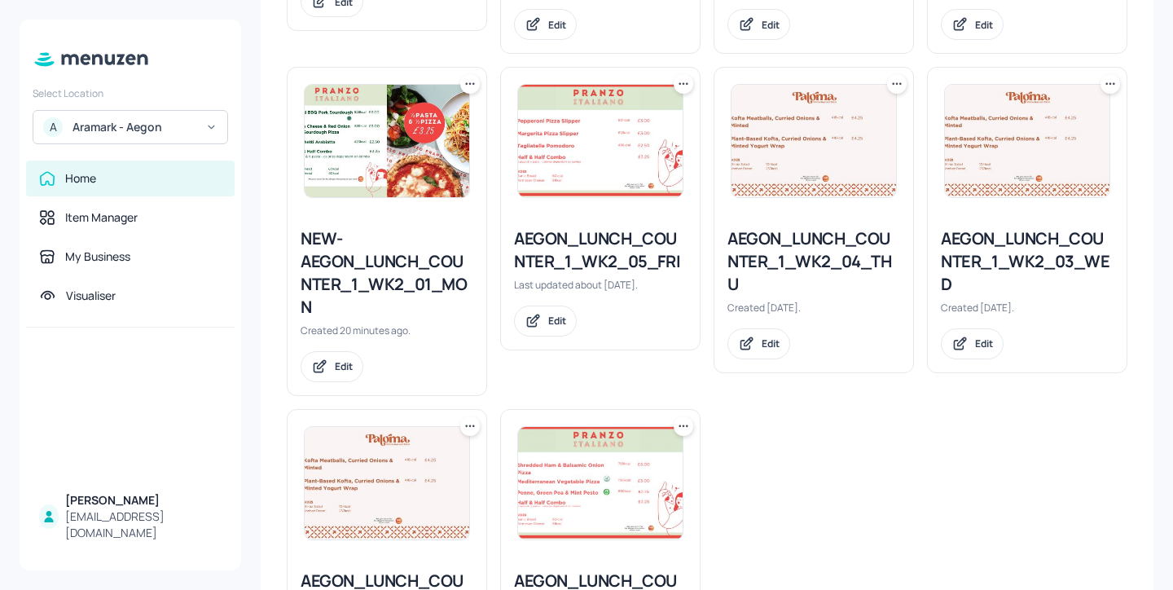
scroll to position [767, 0]
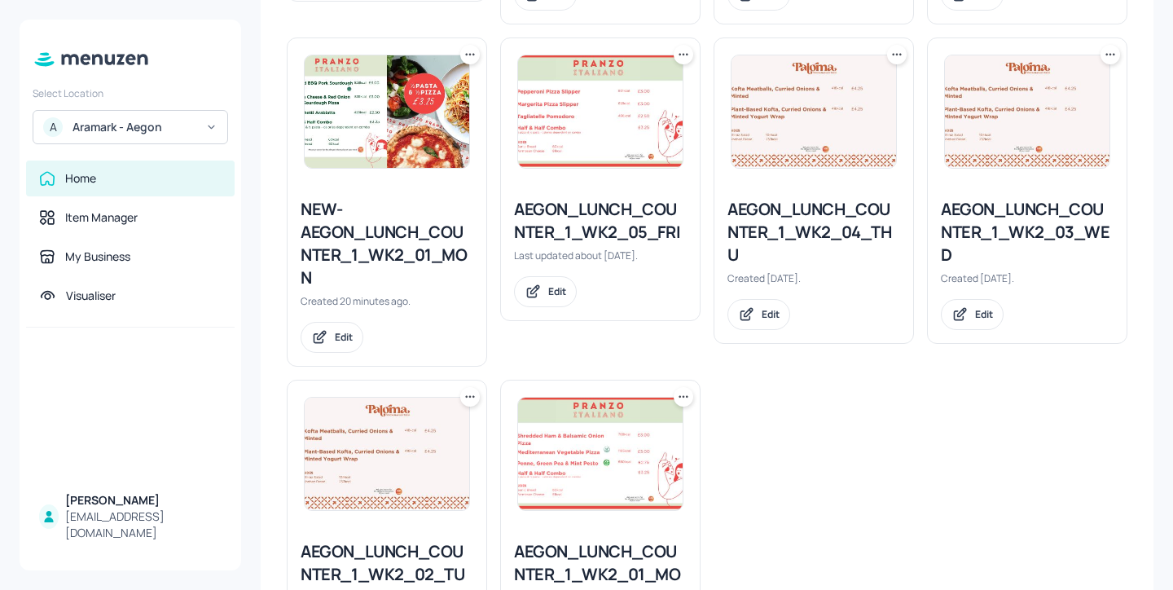
click at [680, 59] on icon at bounding box center [683, 54] width 16 height 16
click at [642, 143] on div "Move" at bounding box center [619, 144] width 130 height 28
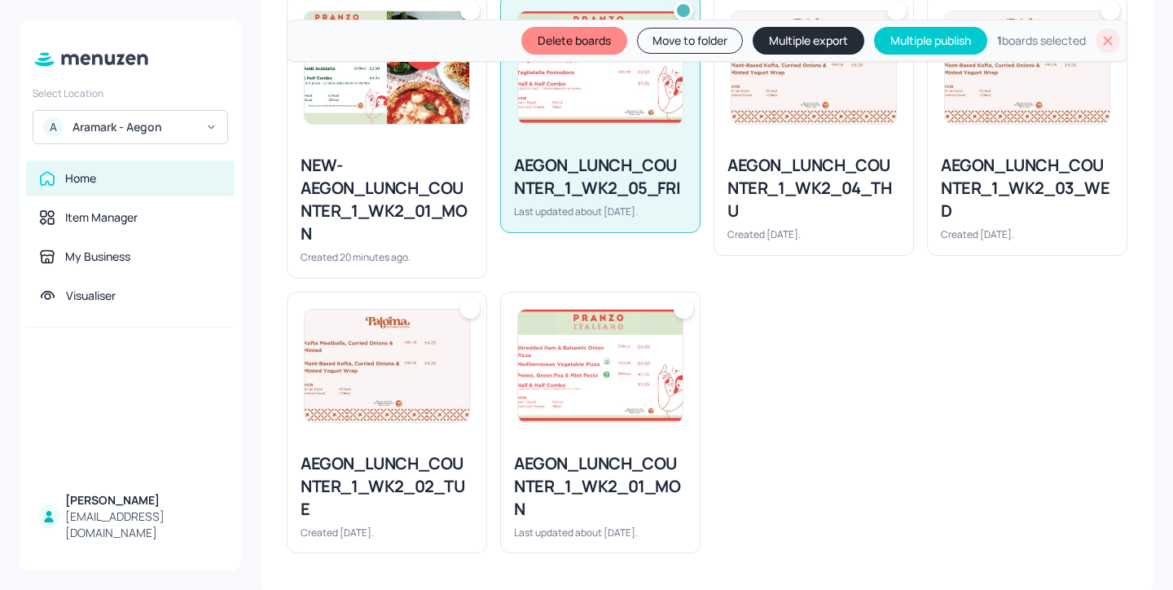
click at [786, 121] on img at bounding box center [814, 67] width 165 height 112
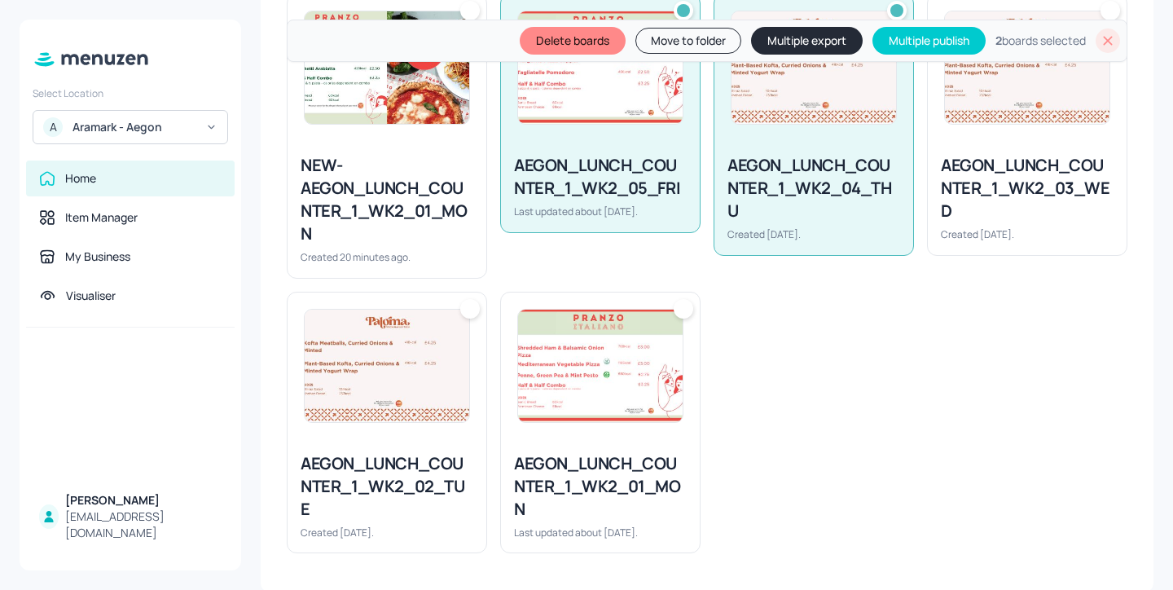
click at [1002, 123] on img at bounding box center [1027, 67] width 165 height 112
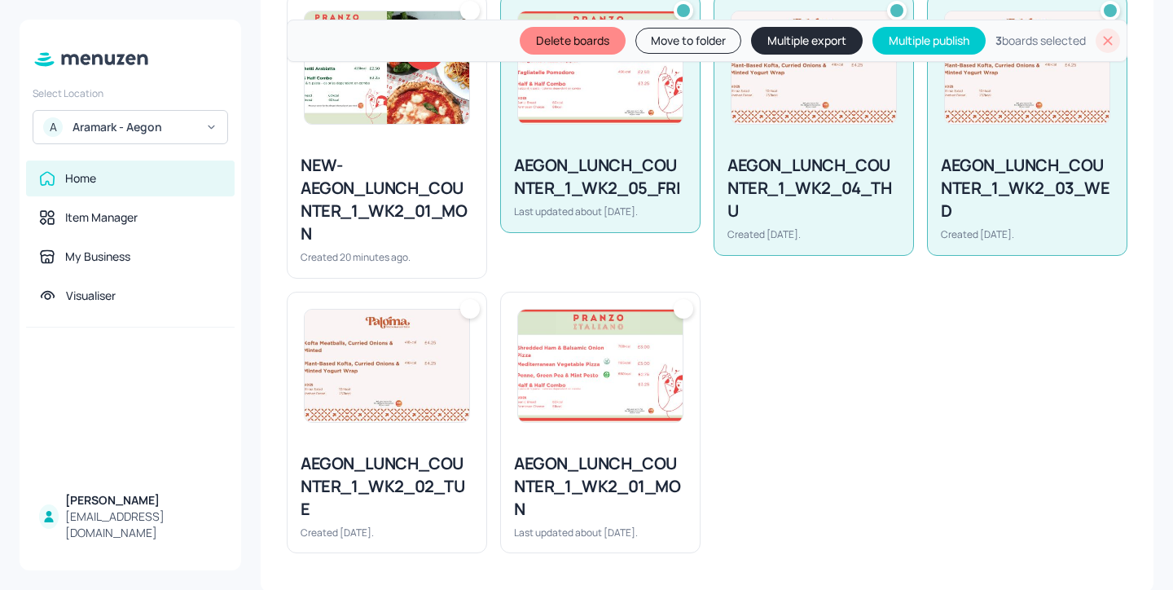
click at [628, 411] on img at bounding box center [600, 366] width 165 height 112
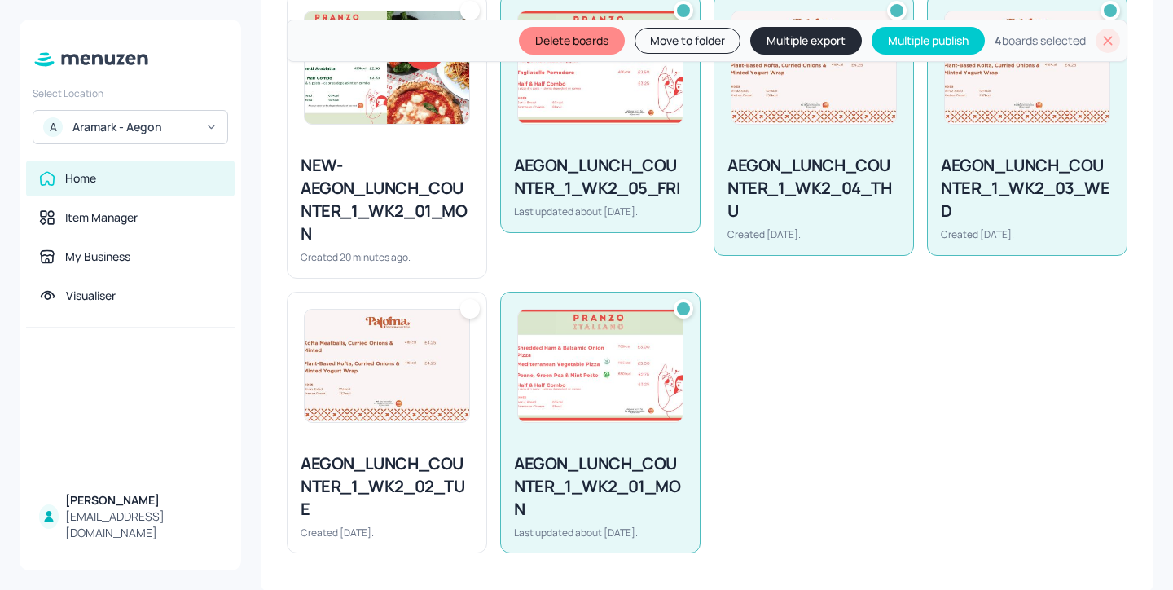
click at [345, 414] on img at bounding box center [387, 366] width 165 height 112
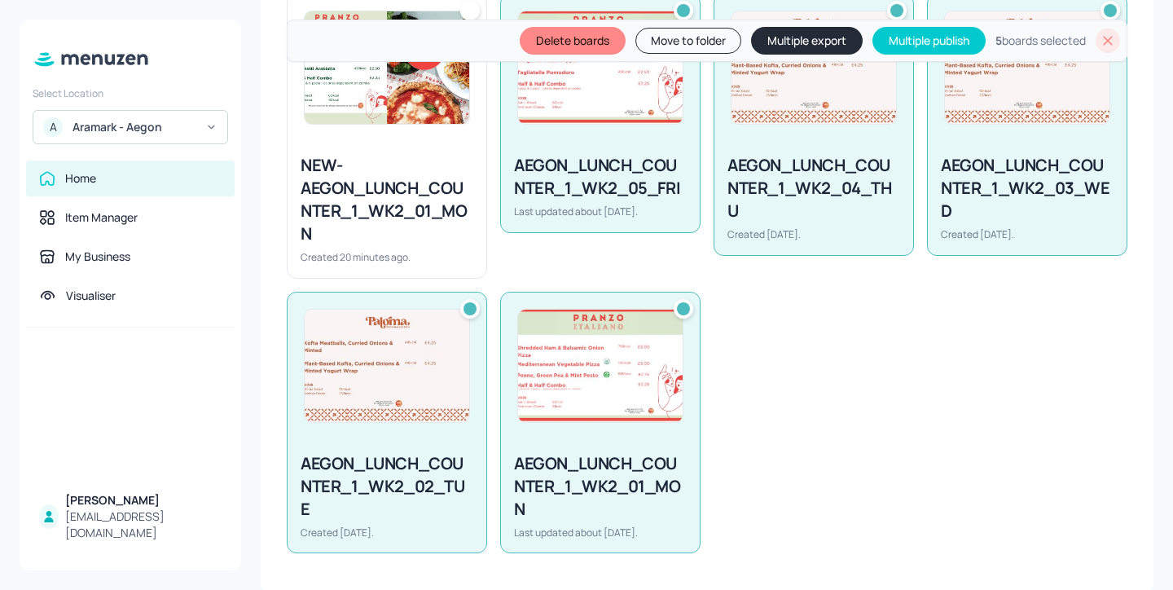
click at [581, 50] on button "Delete boards" at bounding box center [573, 41] width 106 height 28
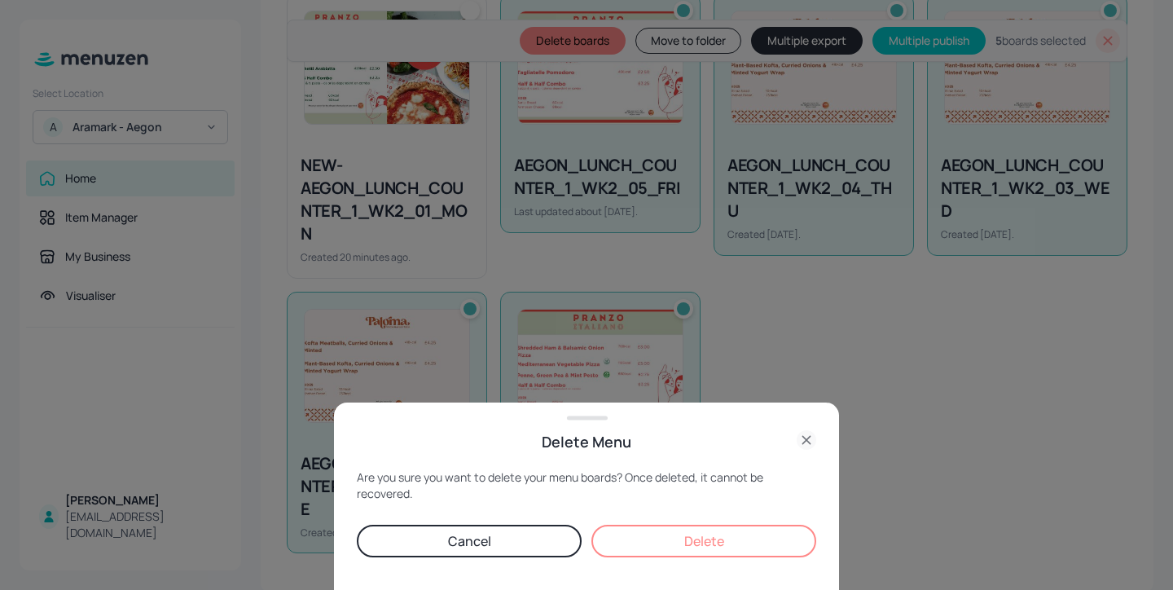
click at [750, 554] on button "Delete" at bounding box center [703, 541] width 225 height 33
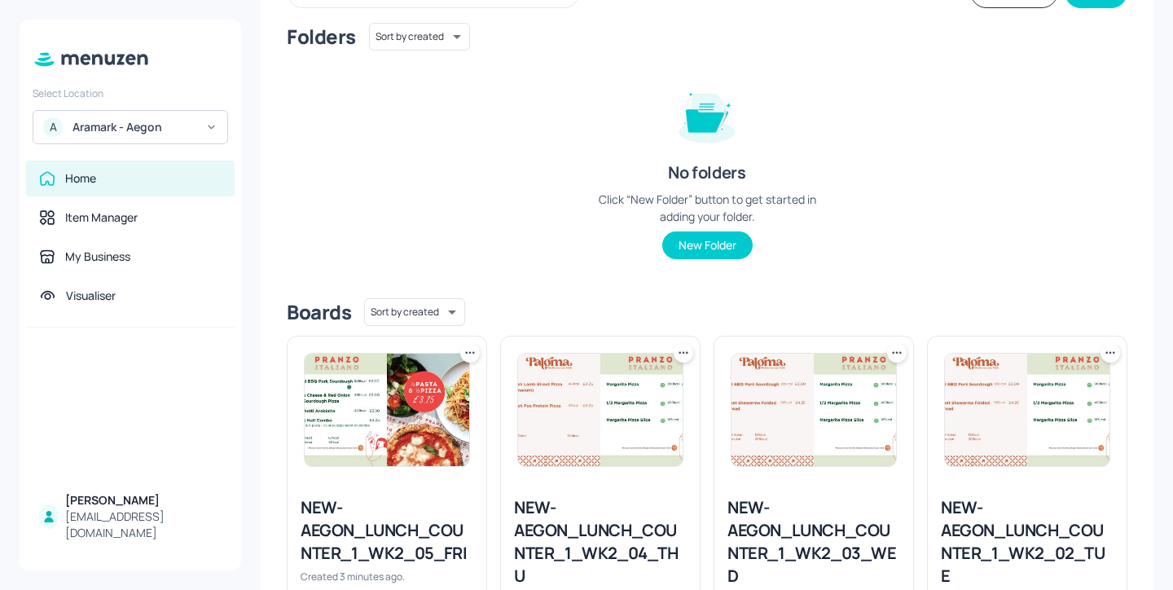
scroll to position [160, 0]
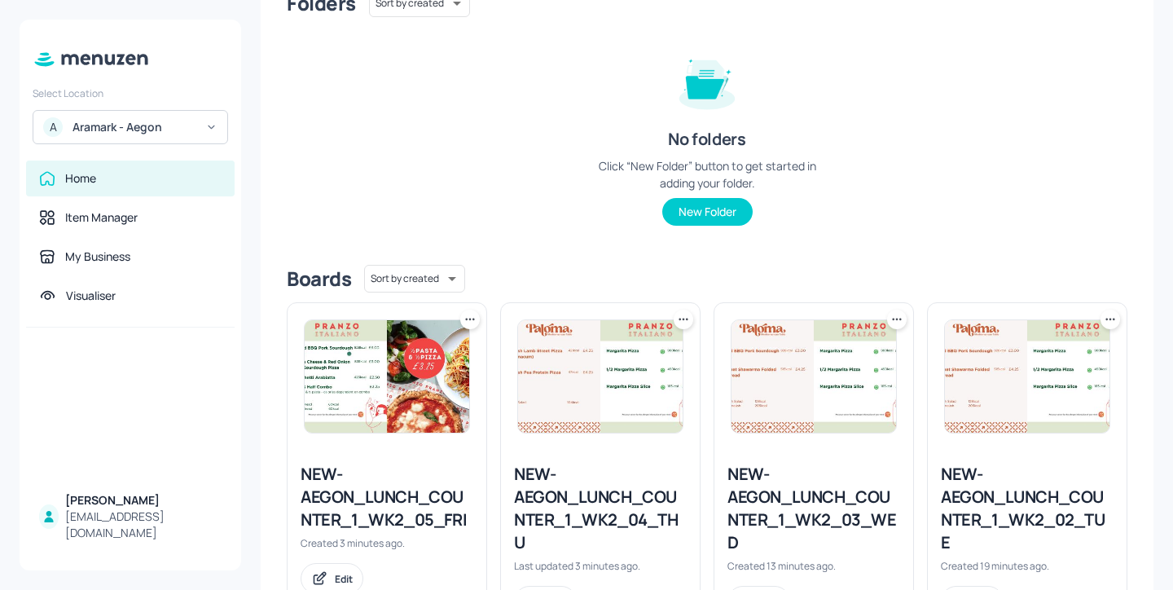
click at [716, 29] on div "Folders Sort by created id ​ No folders Click “New Folder” button to get starte…" at bounding box center [707, 120] width 841 height 262
click at [411, 500] on div "NEW-AEGON_LUNCH_COUNTER_1_WK2_05_FRI" at bounding box center [387, 497] width 173 height 68
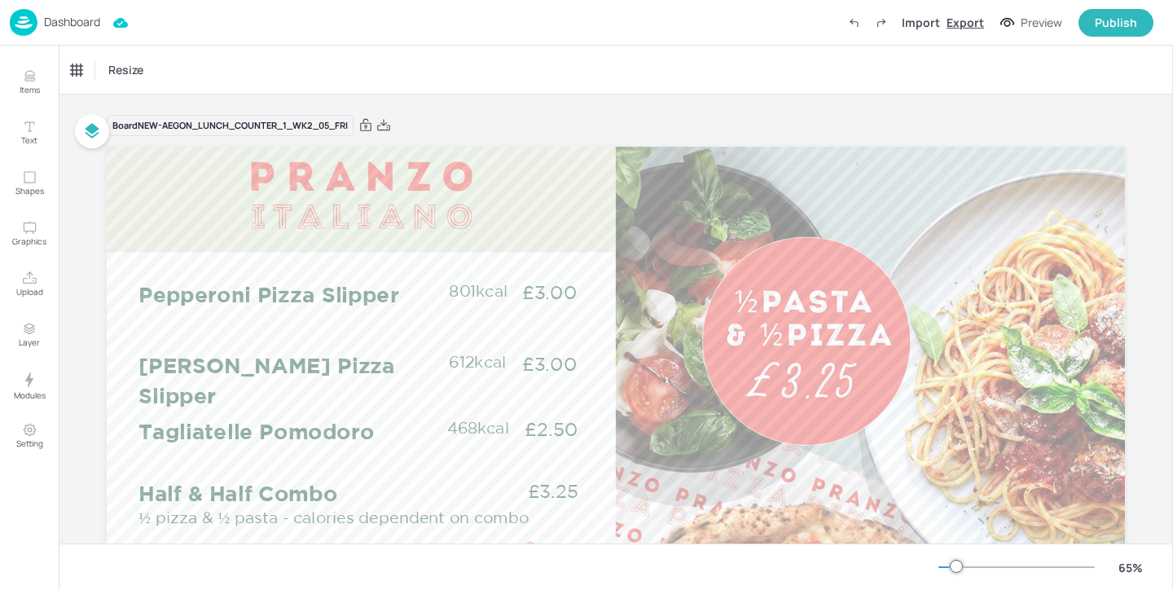
click at [970, 24] on div "Export" at bounding box center [965, 22] width 37 height 17
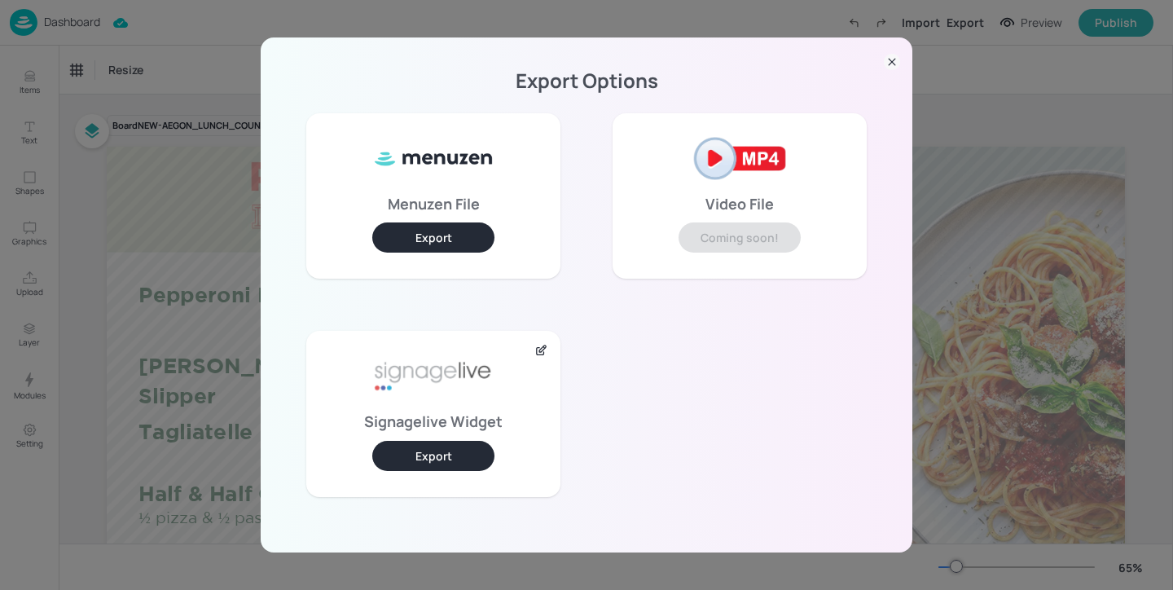
click at [483, 454] on button "Export" at bounding box center [433, 456] width 122 height 30
